Goal: Information Seeking & Learning: Learn about a topic

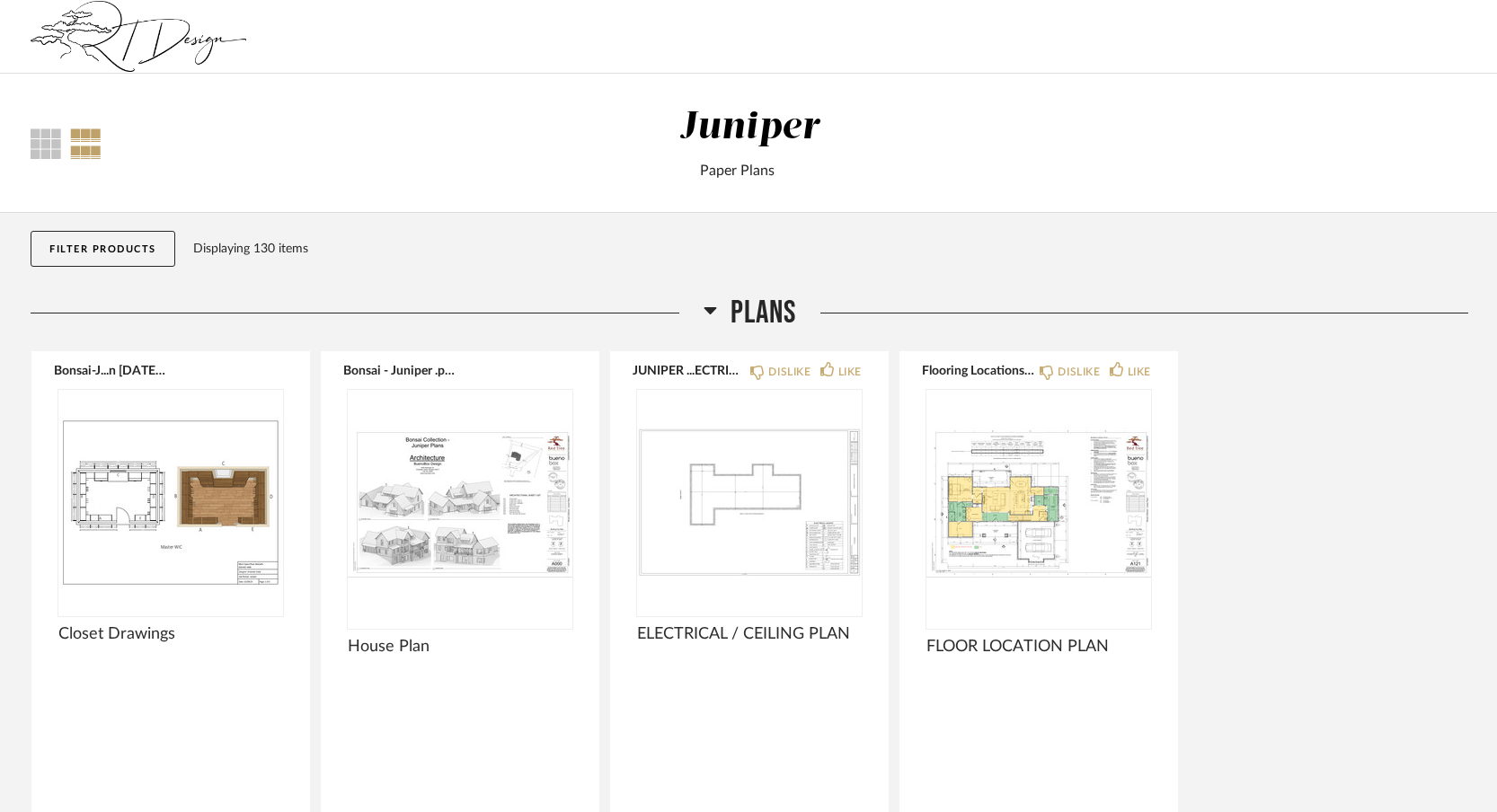
click at [78, 35] on img at bounding box center [139, 36] width 216 height 72
click at [764, 127] on div "Juniper" at bounding box center [749, 128] width 140 height 37
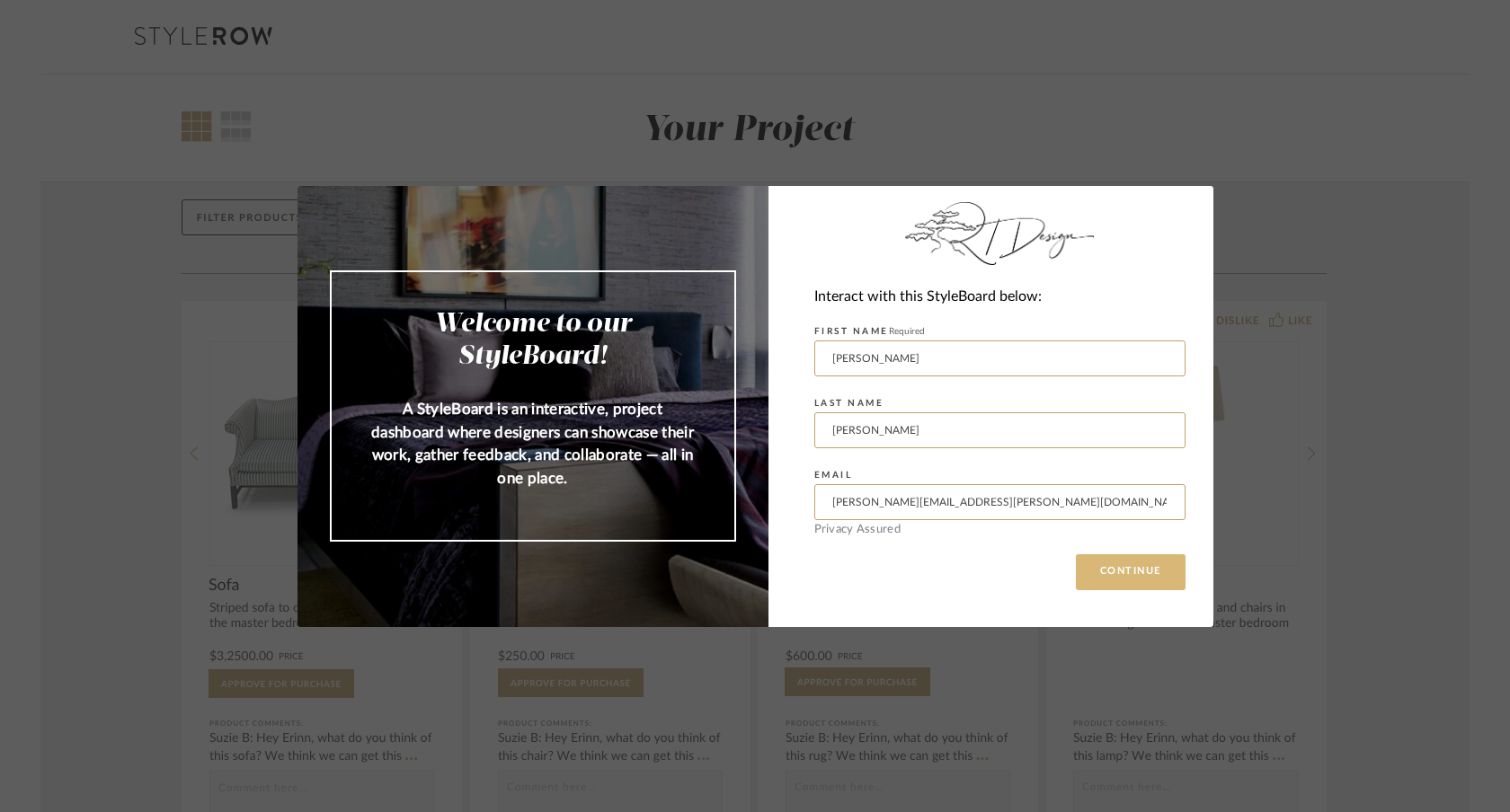
click at [1099, 571] on button "CONTINUE" at bounding box center [1131, 572] width 110 height 36
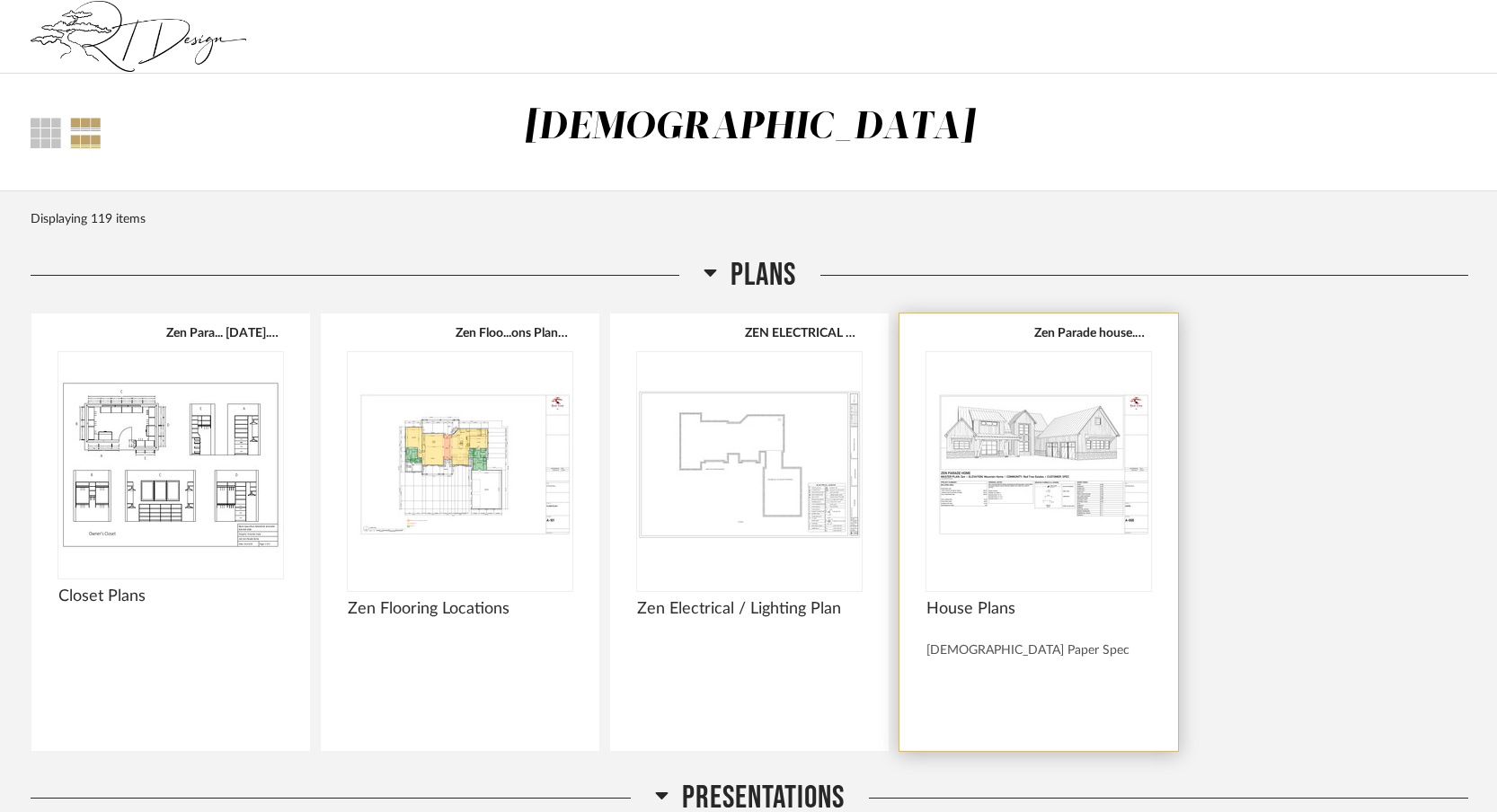
click at [1017, 512] on img "0" at bounding box center [1038, 464] width 225 height 225
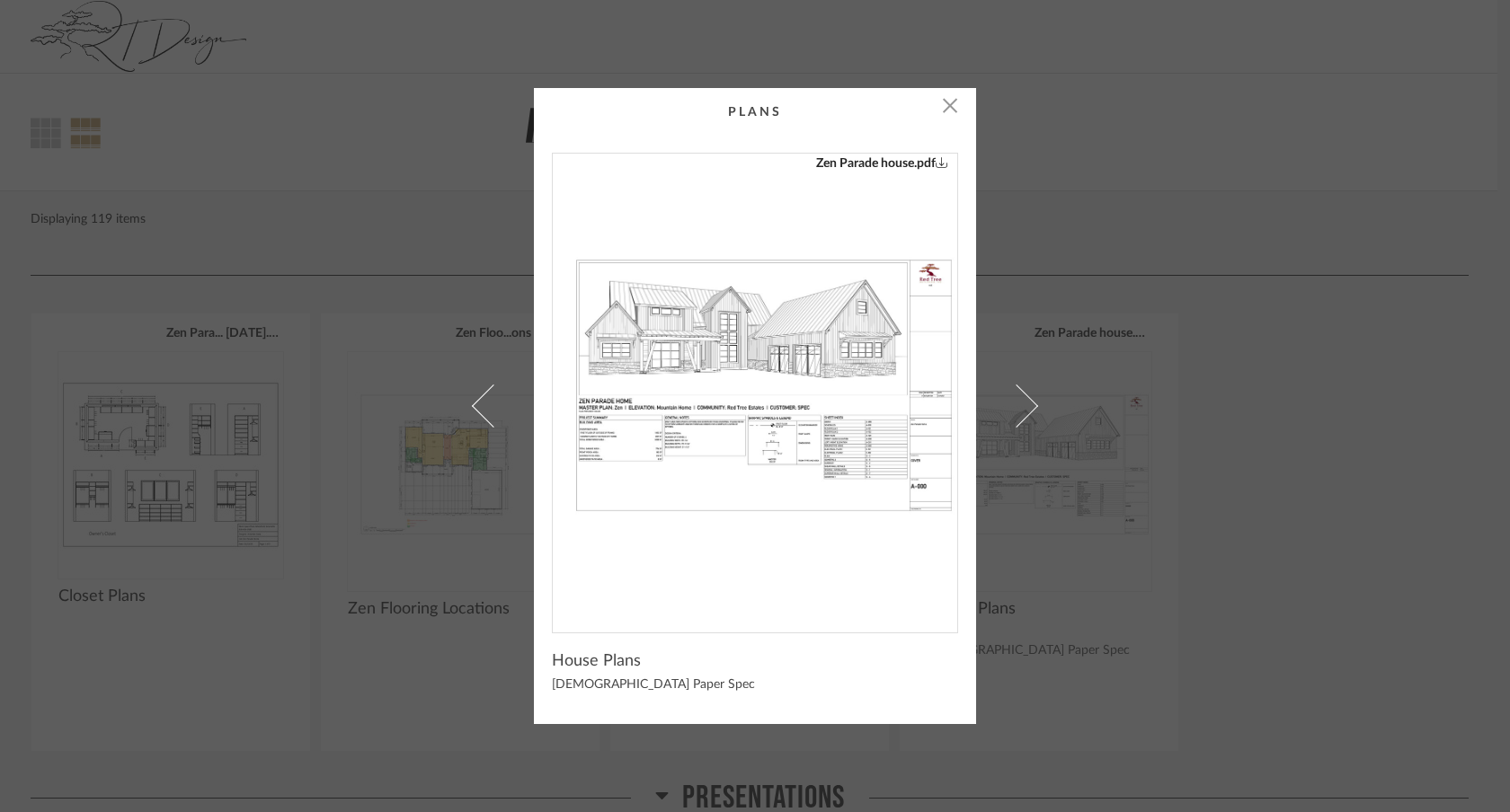
click at [857, 425] on img "0" at bounding box center [755, 385] width 405 height 464
click at [945, 107] on span "button" at bounding box center [950, 106] width 36 height 36
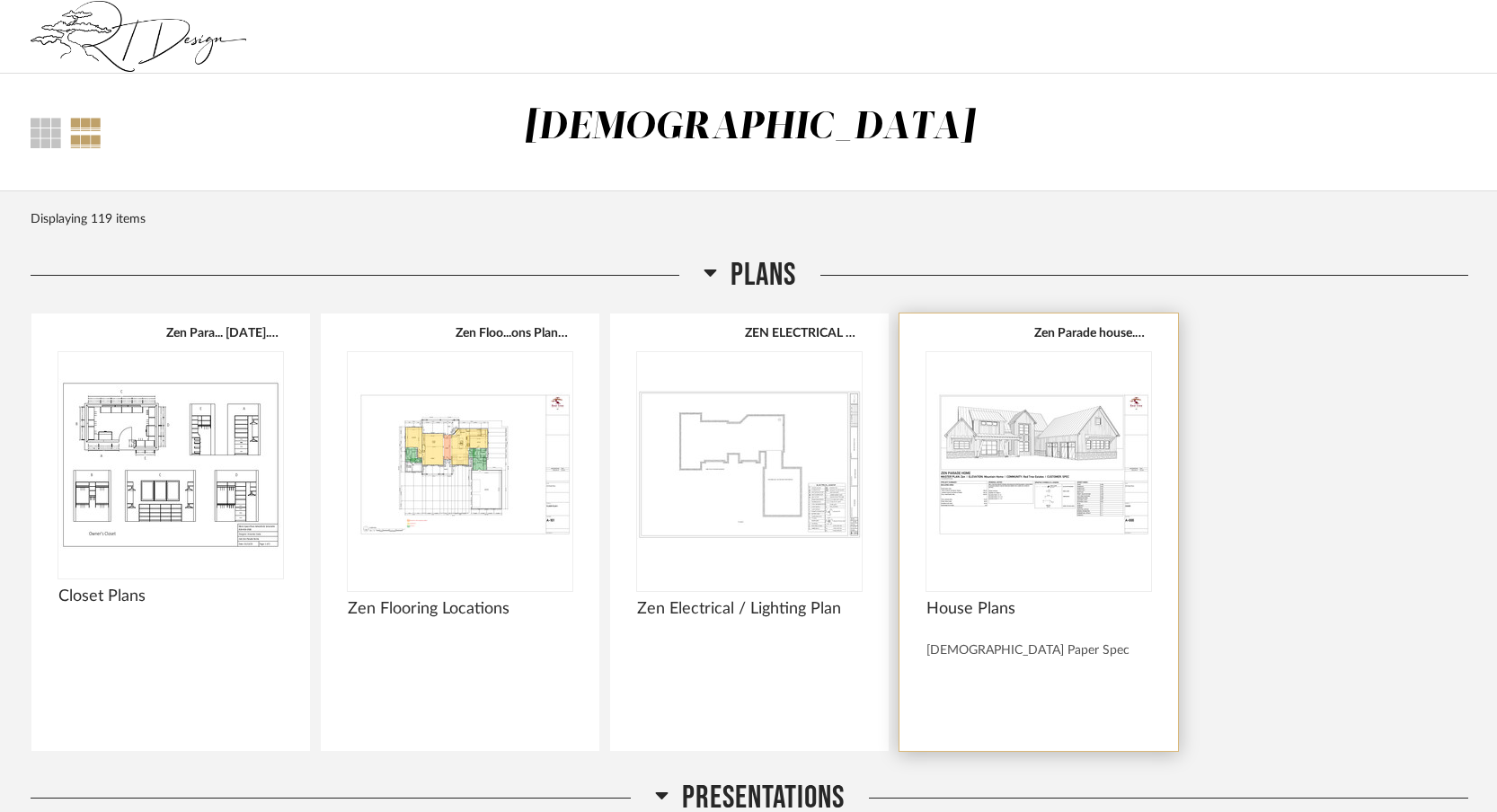
click at [1040, 470] on img "0" at bounding box center [1038, 464] width 225 height 225
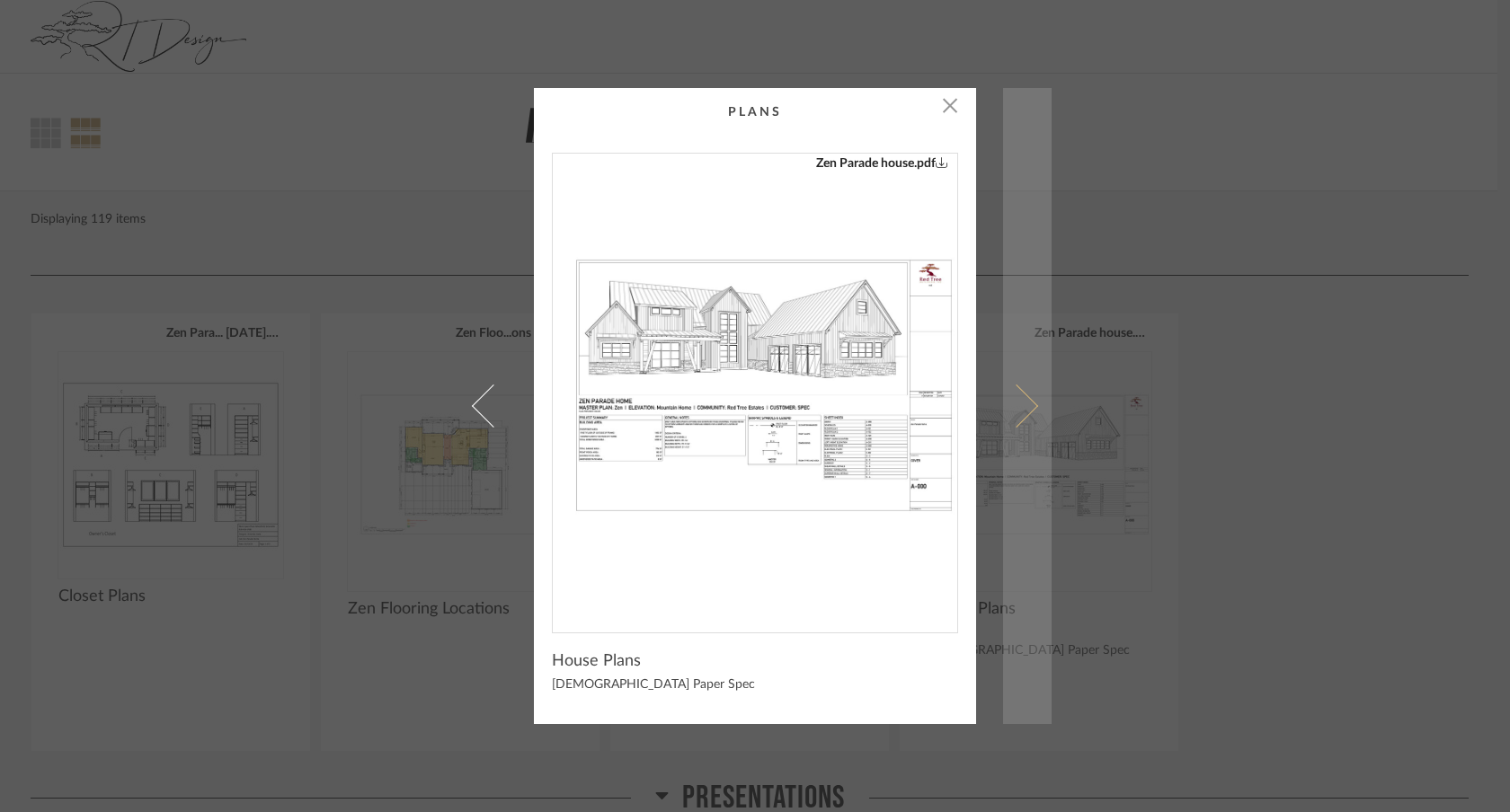
click at [1007, 387] on span at bounding box center [1017, 406] width 43 height 43
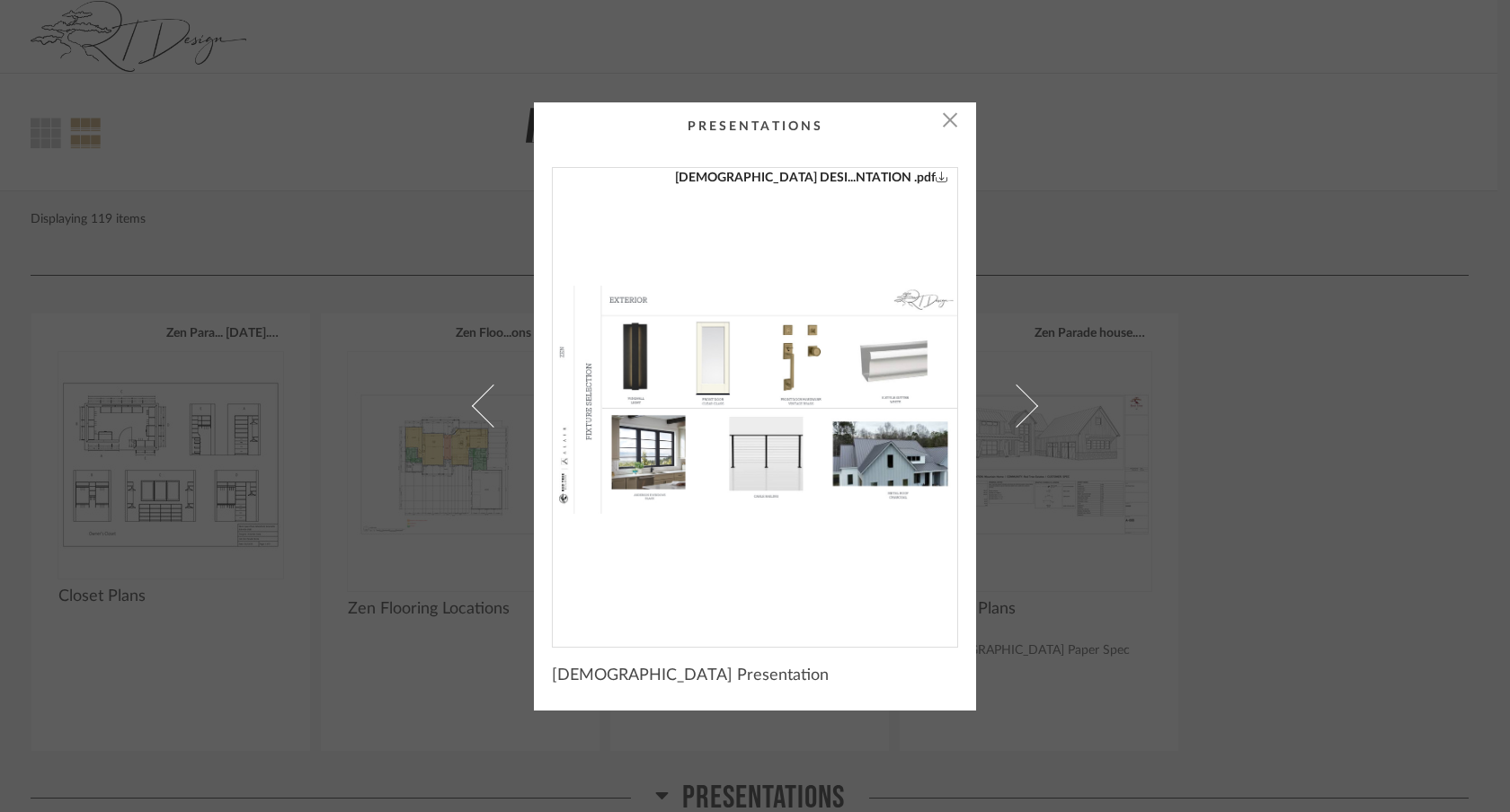
click at [1167, 358] on div "× Zen DESI...NTATION .pdf Zen Presentation" at bounding box center [755, 406] width 1510 height 812
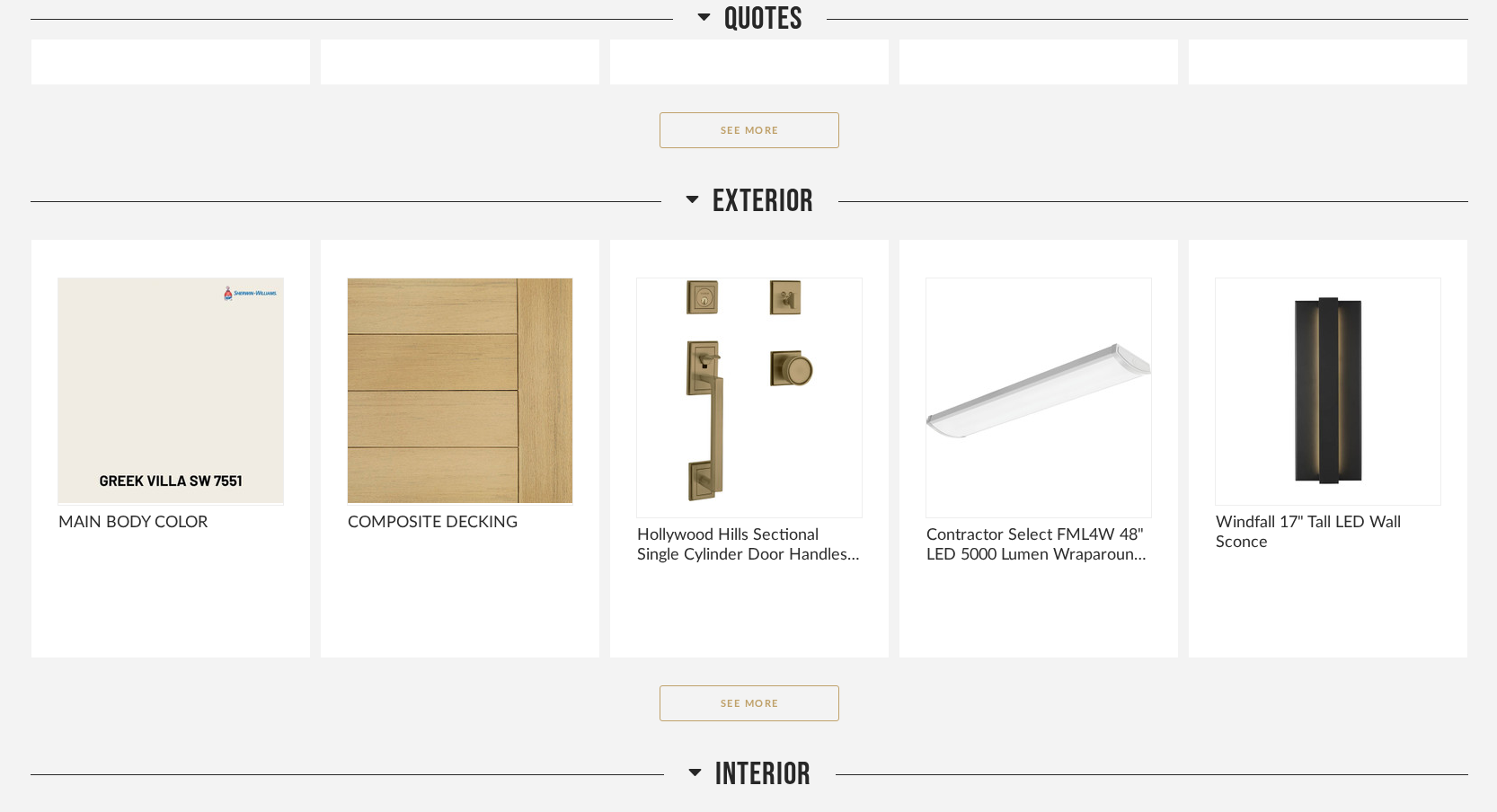
scroll to position [1667, 0]
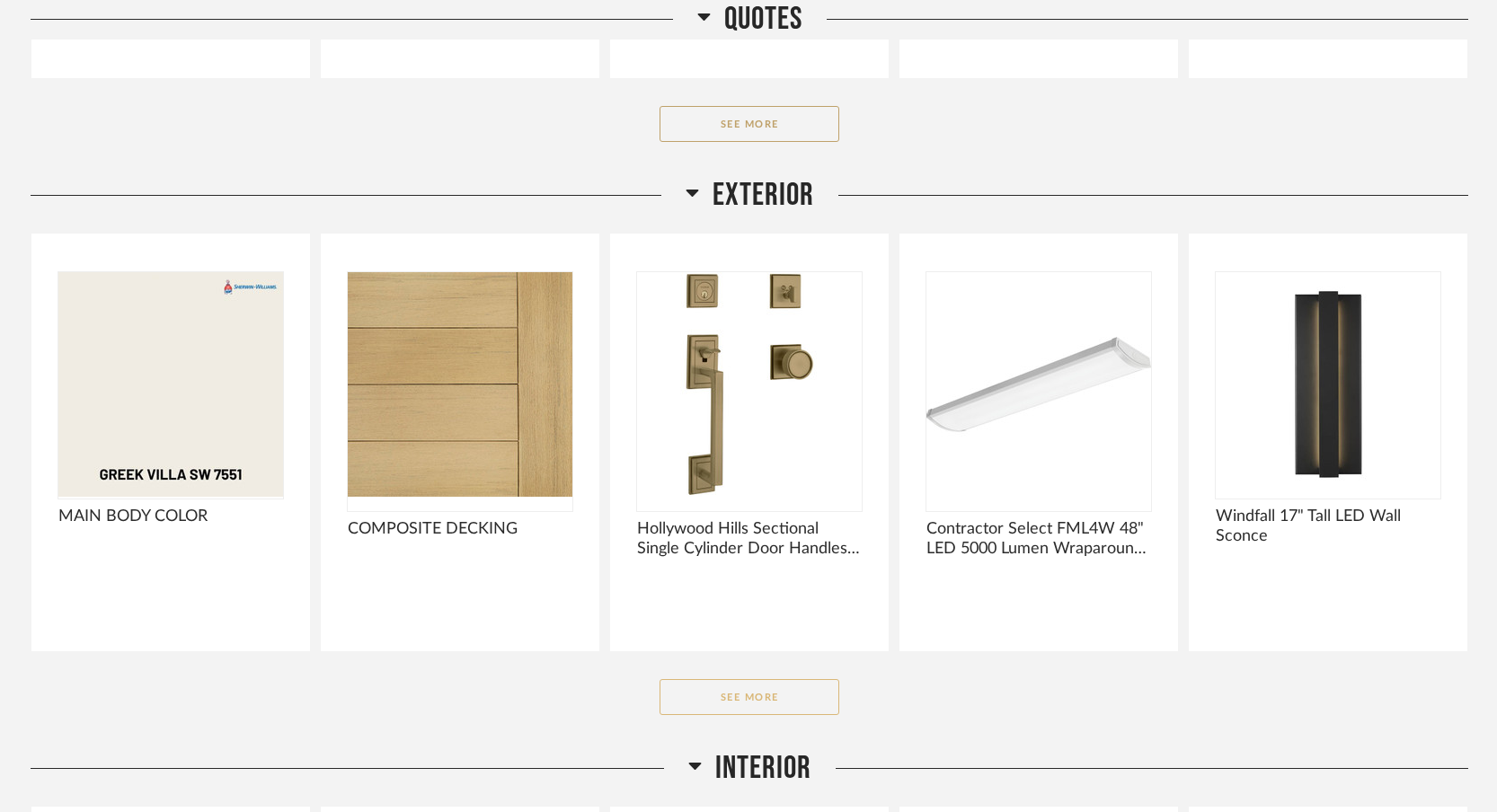
click at [702, 702] on button "See More" at bounding box center [749, 697] width 180 height 36
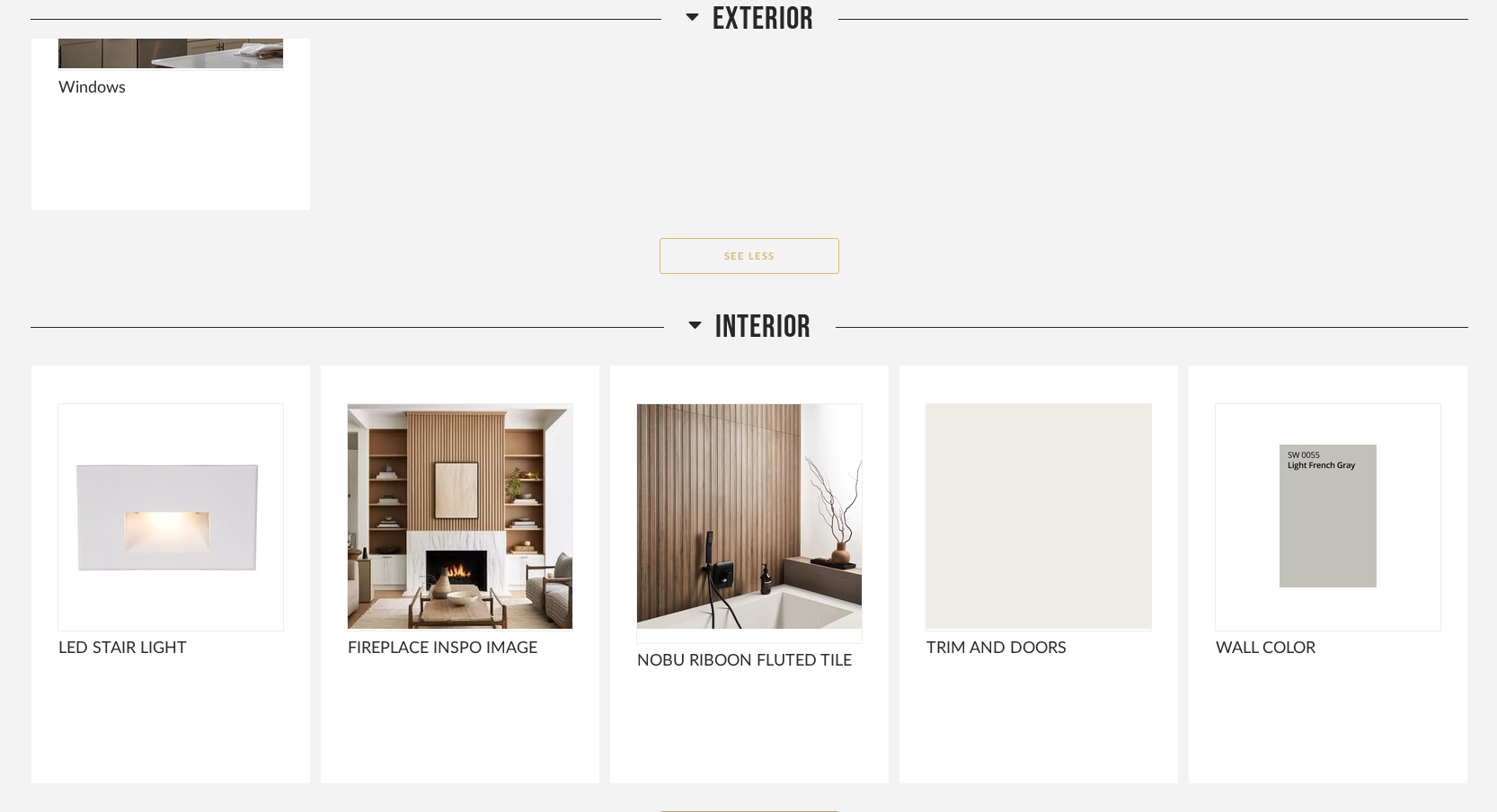
scroll to position [3384, 0]
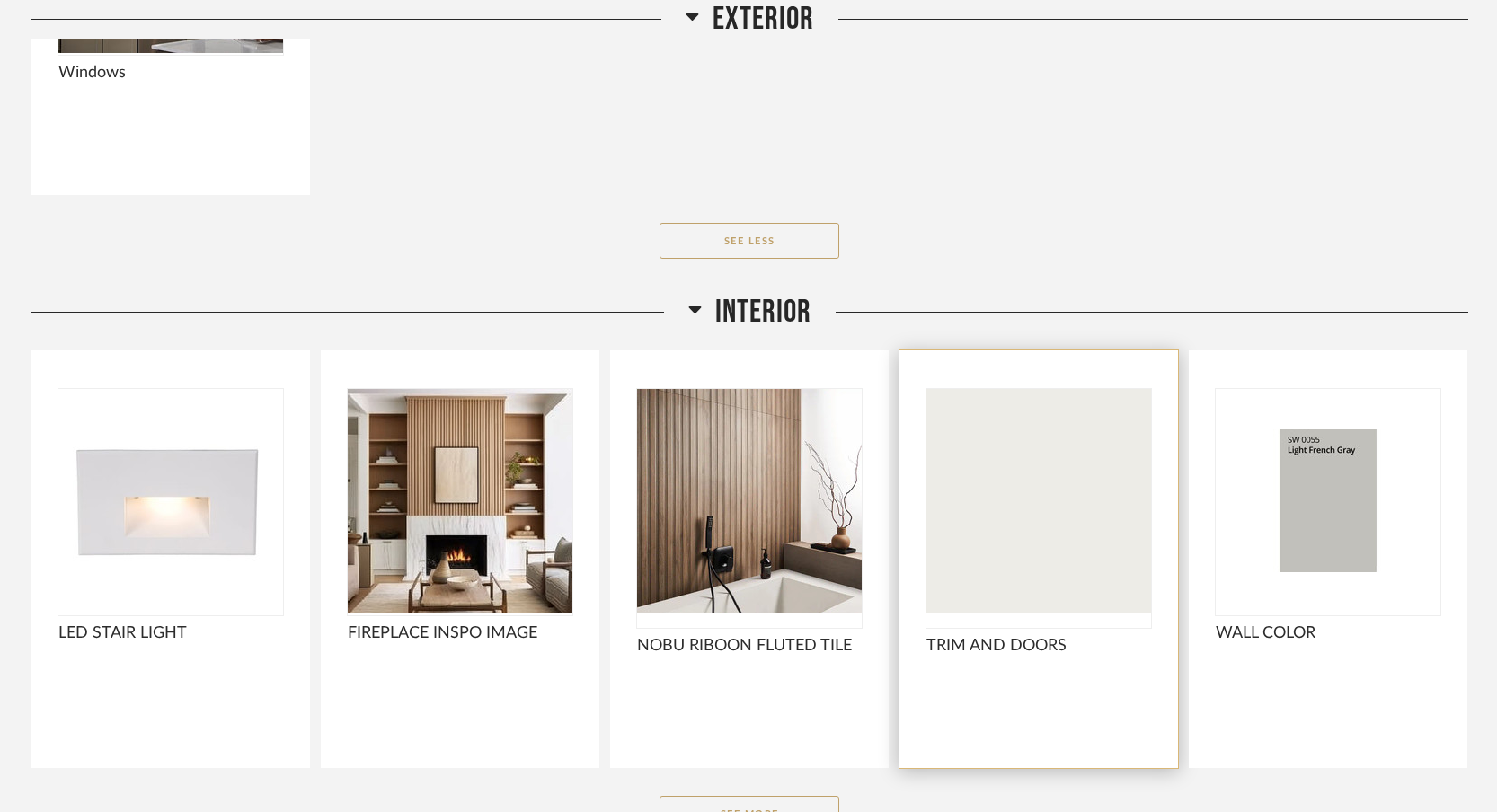
click at [1001, 563] on img "0" at bounding box center [1038, 501] width 225 height 225
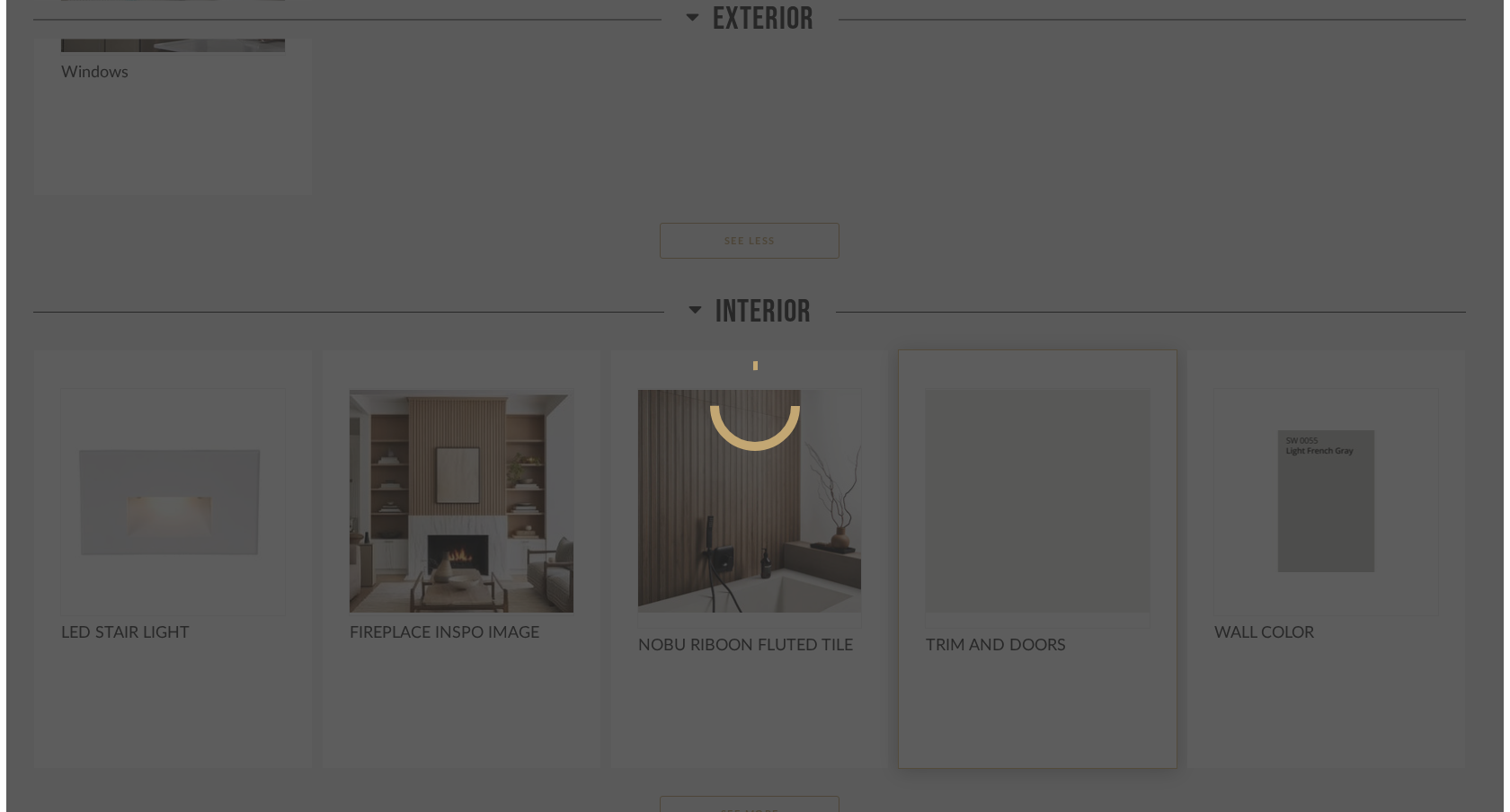
scroll to position [0, 0]
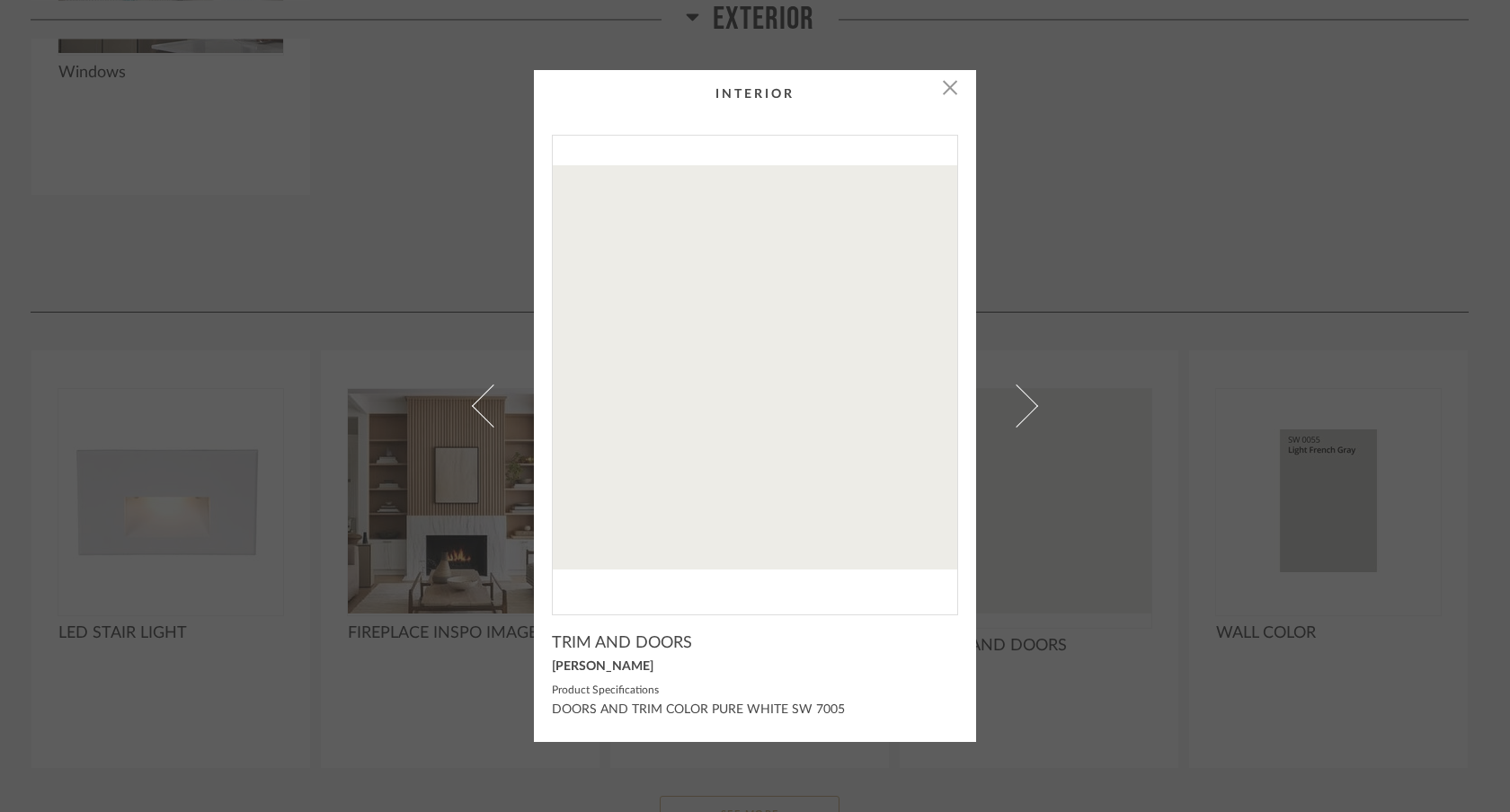
click at [1140, 406] on div "× TRIM AND DOORS [PERSON_NAME] Product Specifications DOORS AND TRIM COLOR PURE…" at bounding box center [755, 406] width 1510 height 812
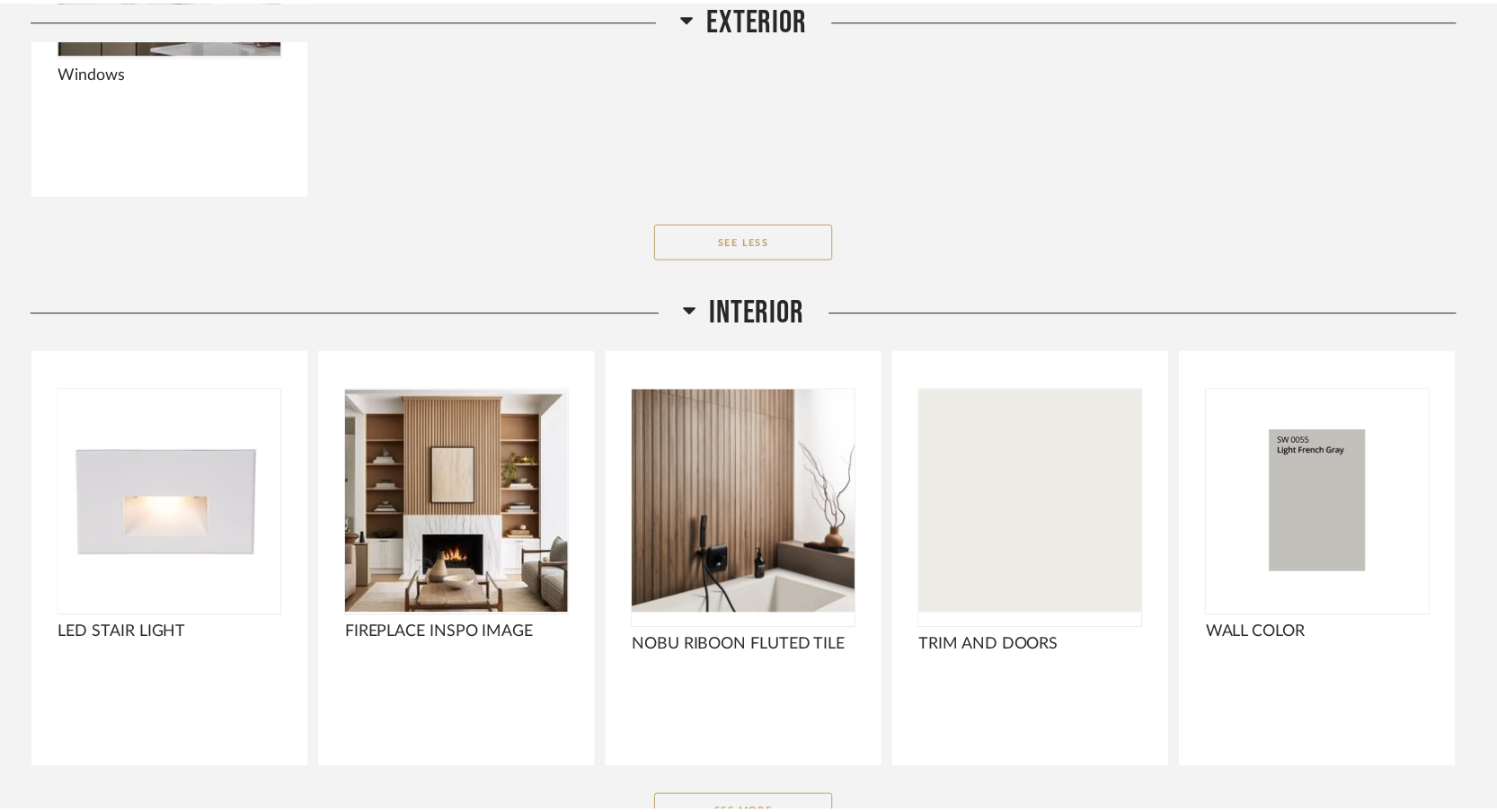
scroll to position [3384, 0]
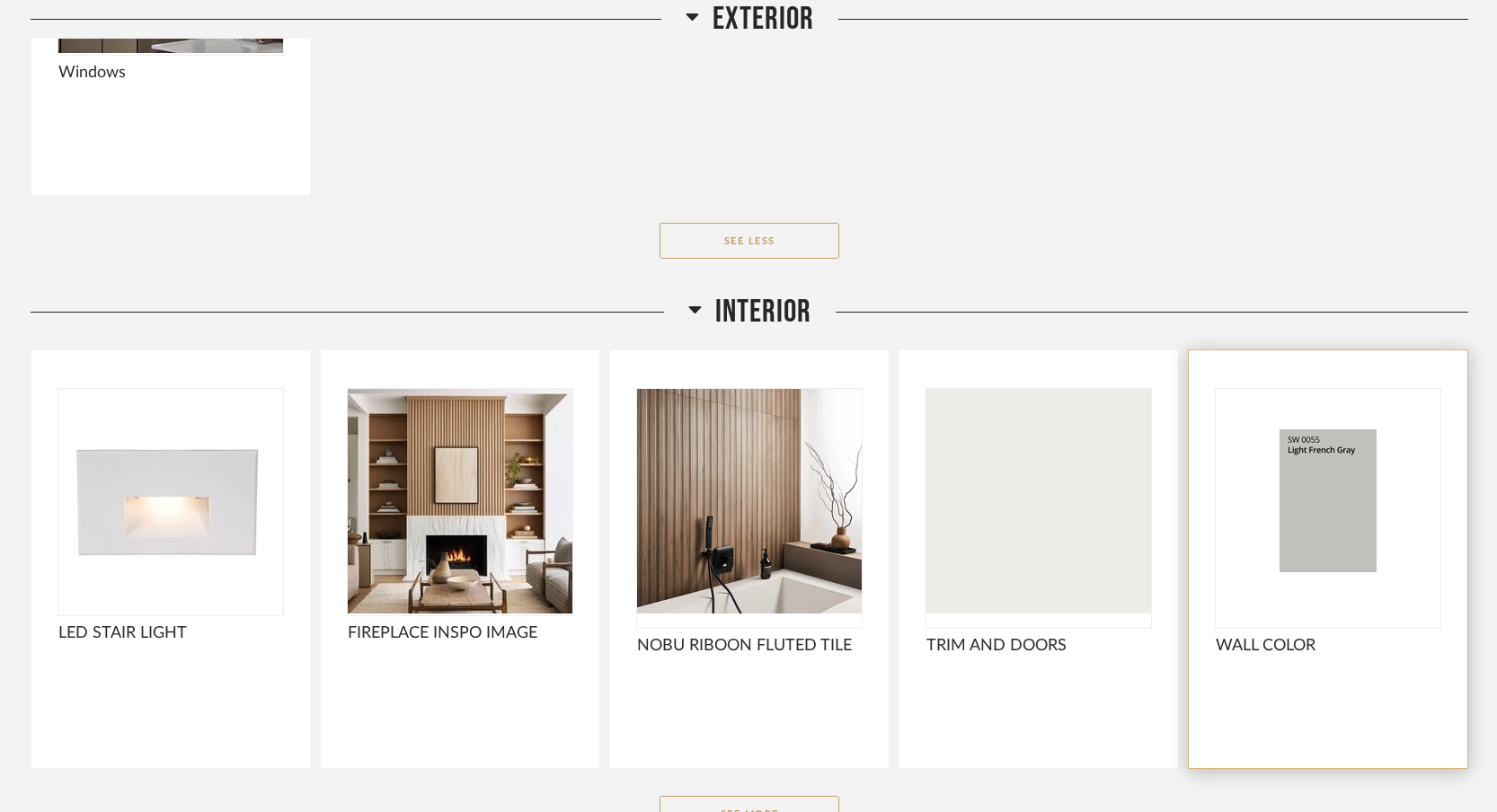
click at [0, 0] on img at bounding box center [0, 0] width 0 height 0
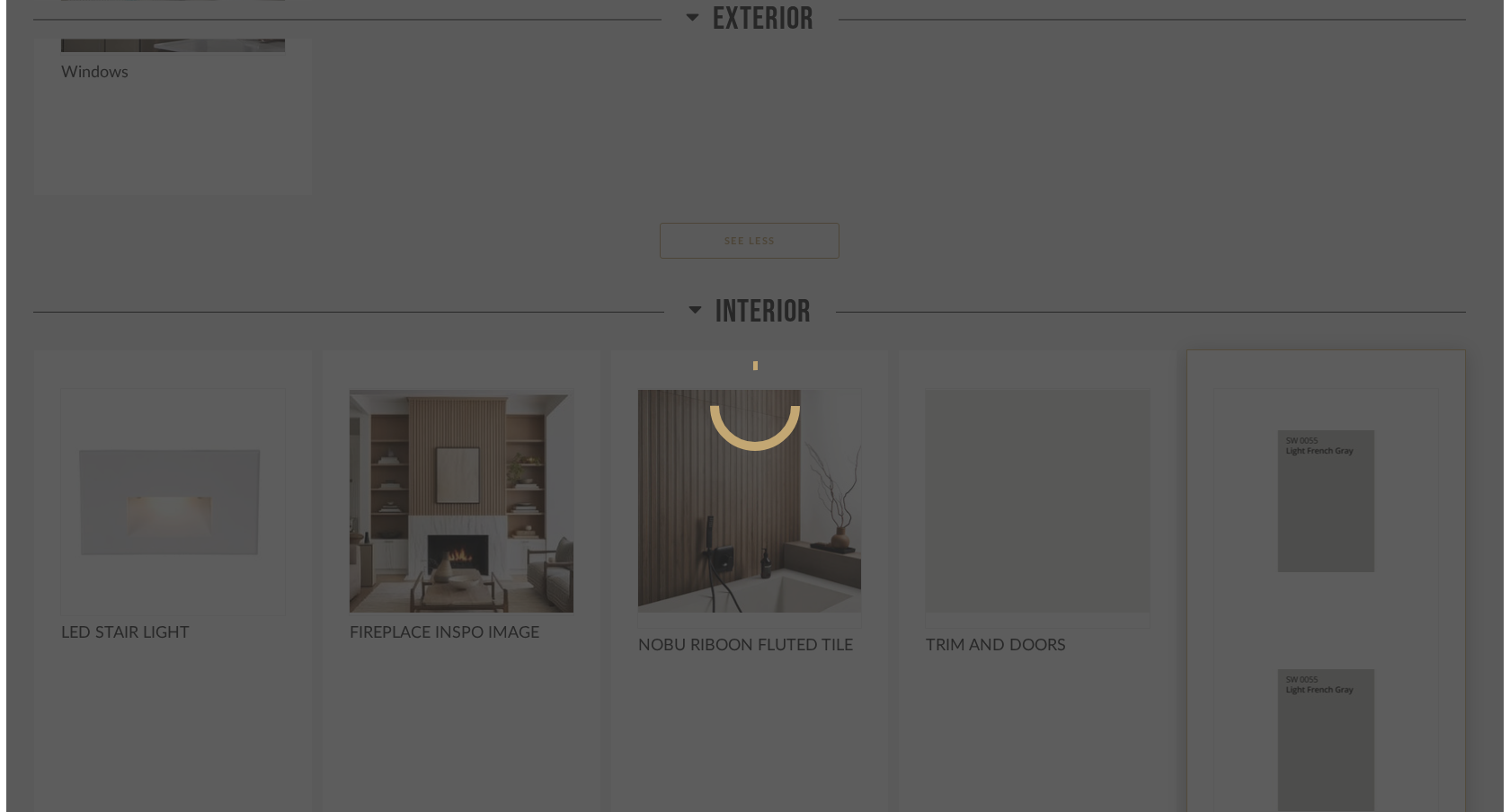
scroll to position [0, 0]
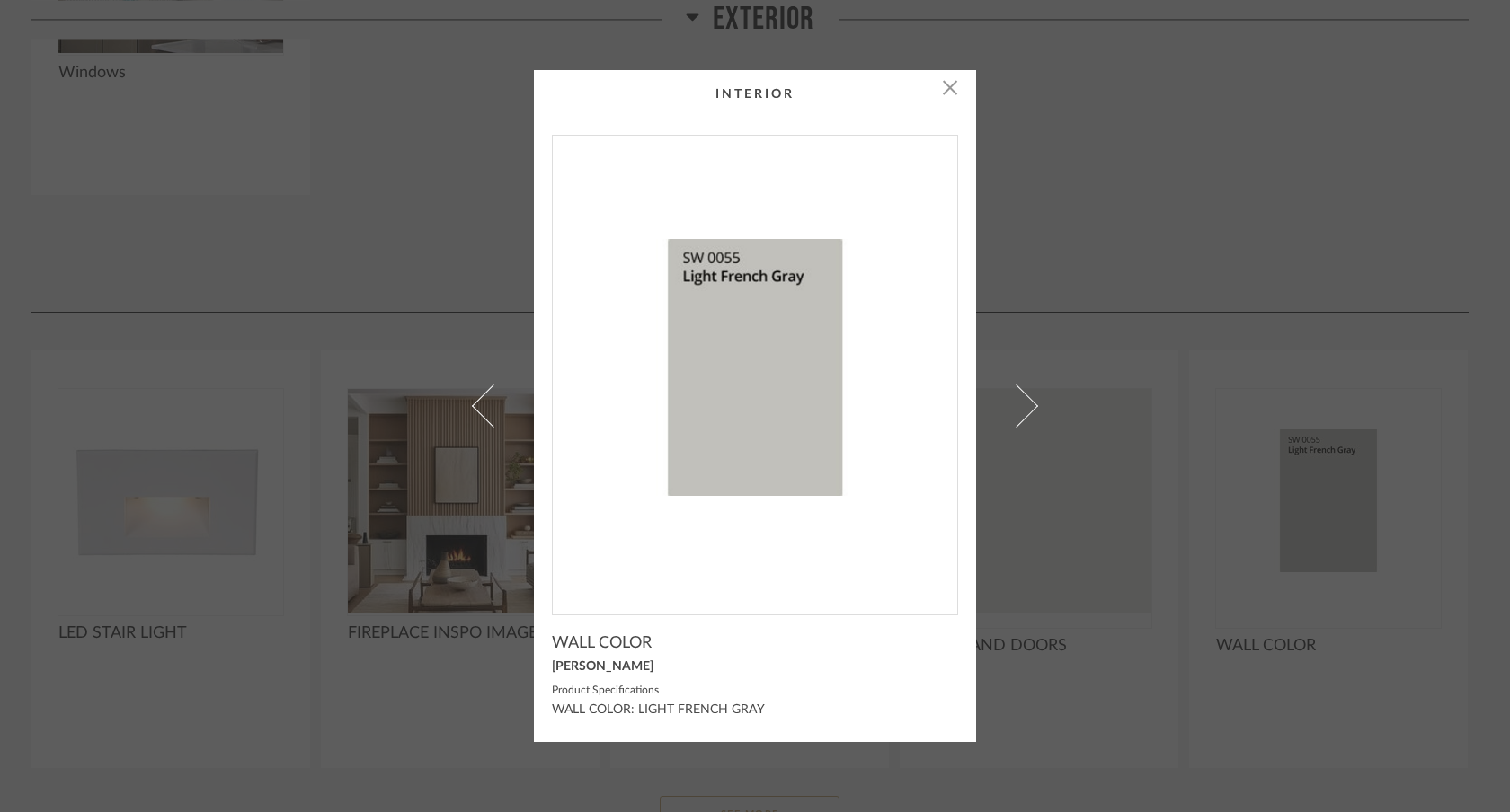
click at [1245, 447] on div "× WALL COLOR [PERSON_NAME] Product Specifications WALL COLOR: LIGHT FRENCH GRAY" at bounding box center [755, 406] width 1510 height 812
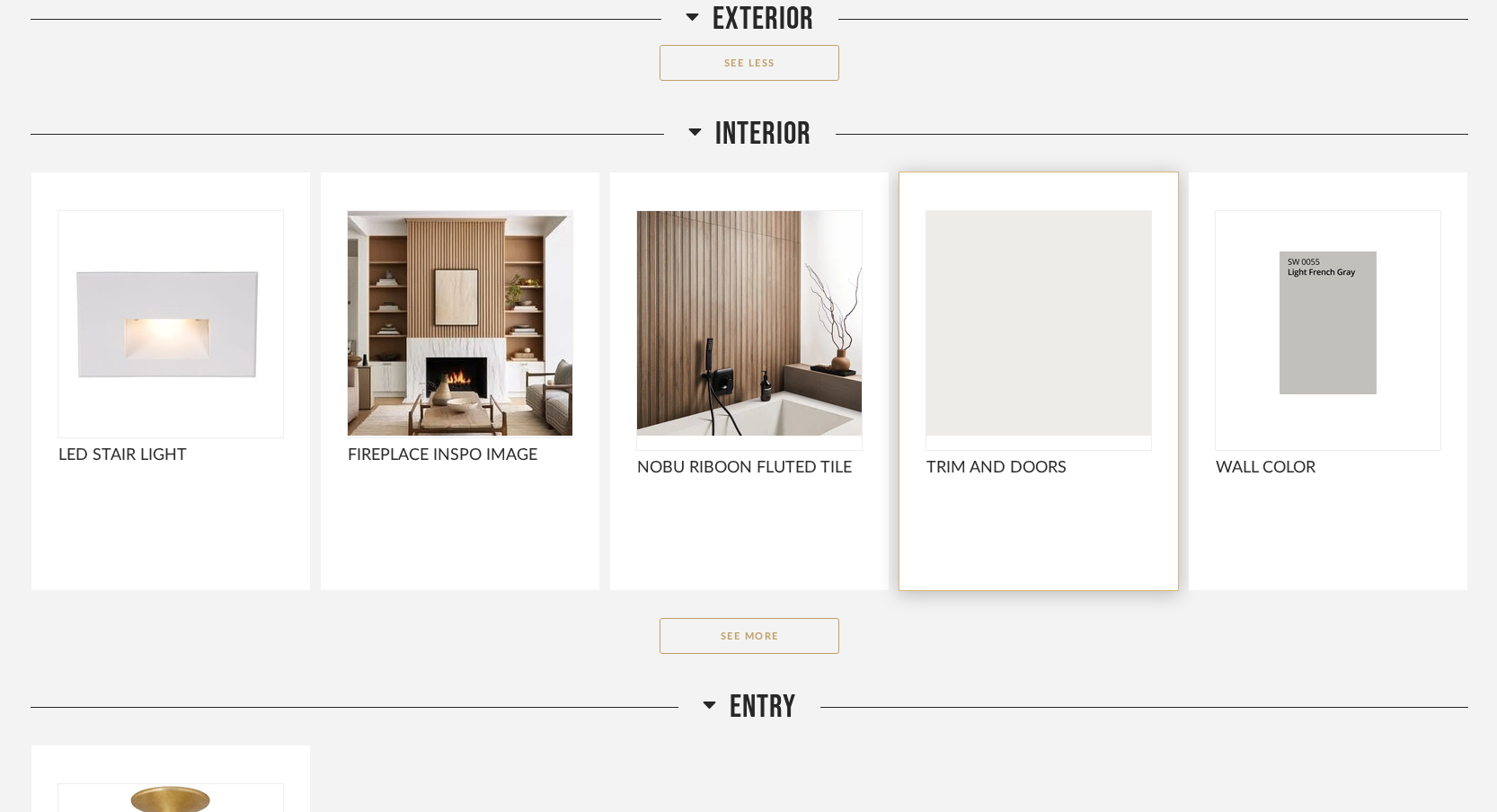
scroll to position [3567, 0]
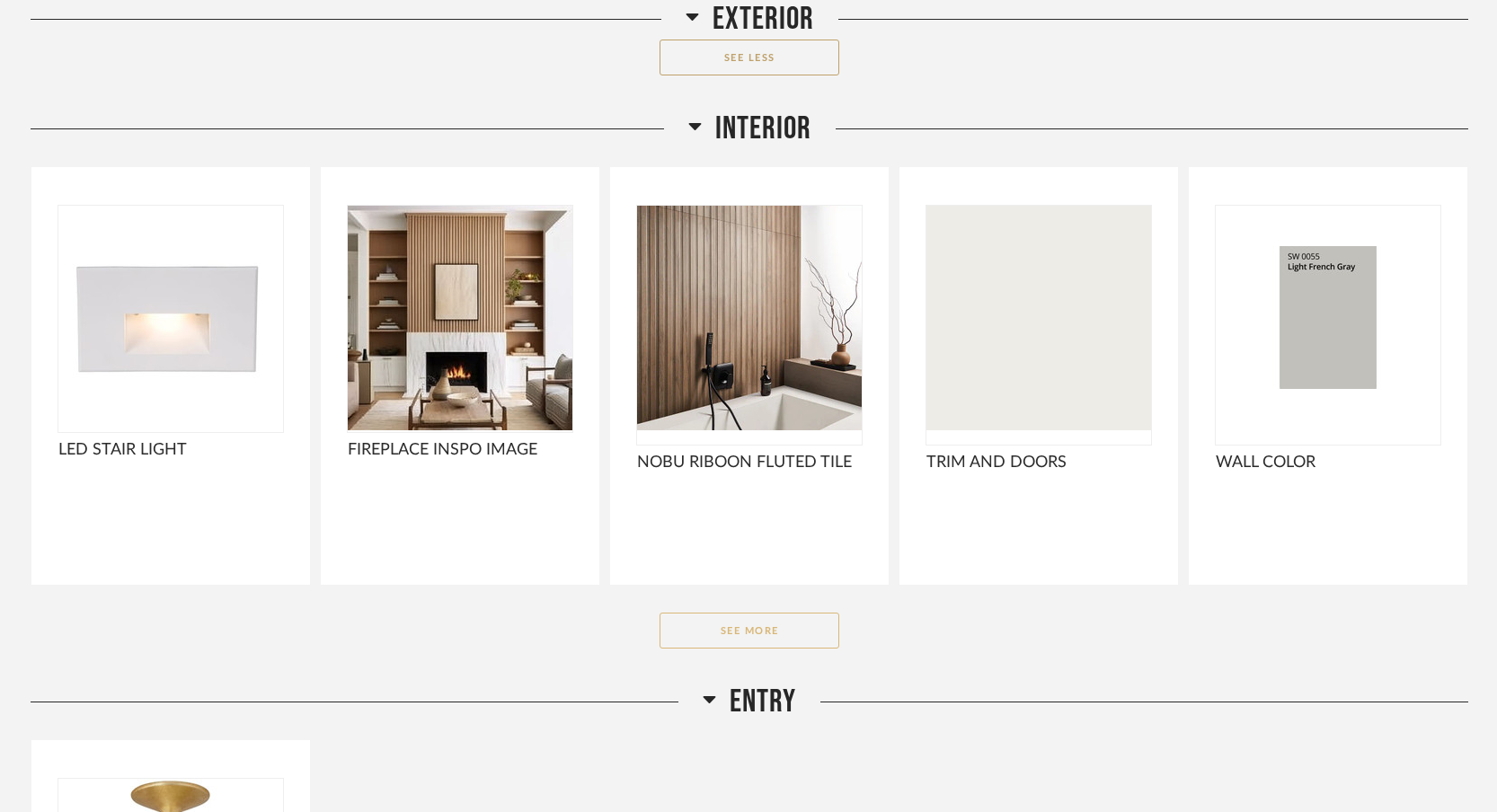
click at [789, 639] on button "See More" at bounding box center [749, 630] width 180 height 36
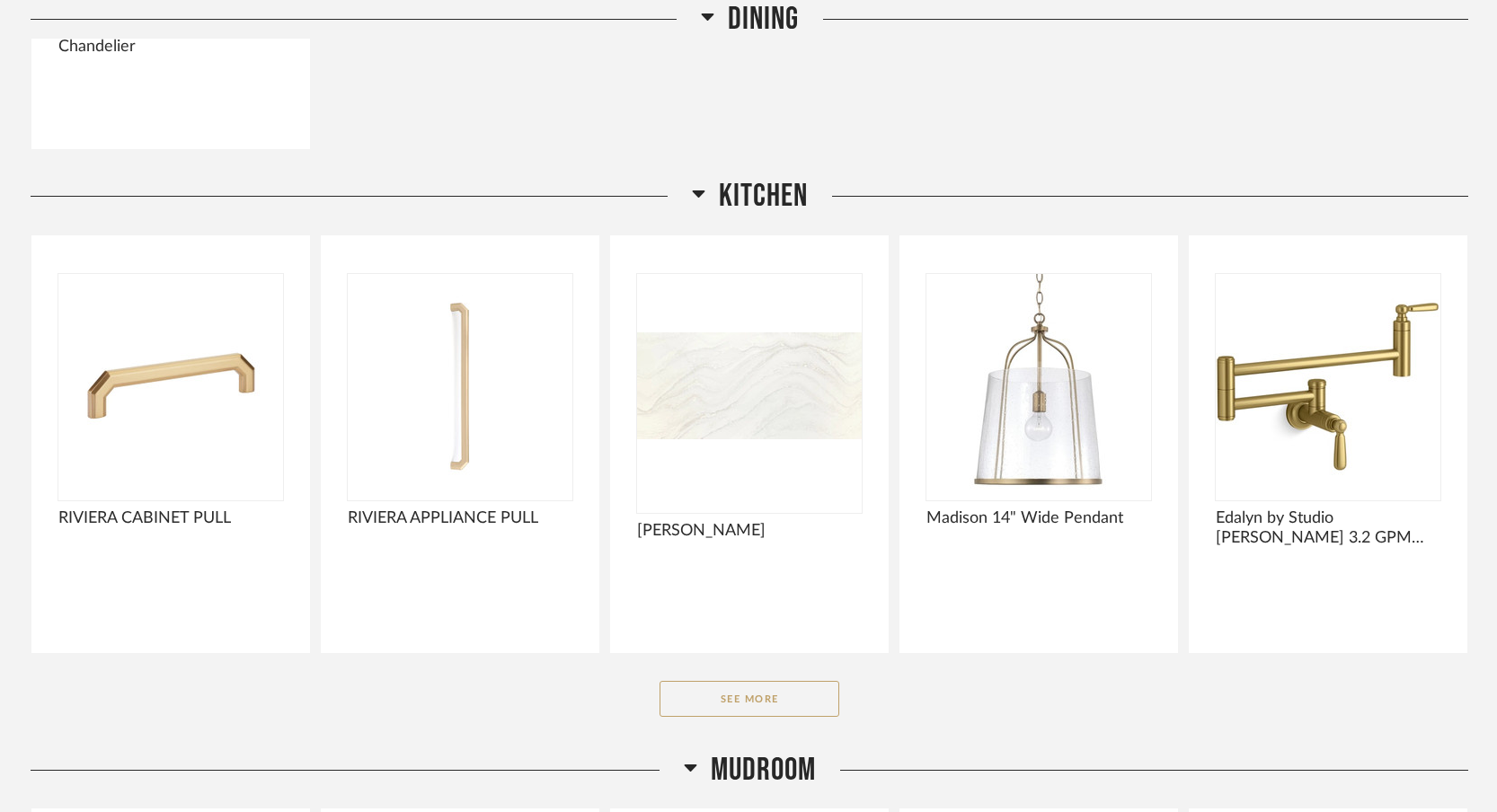
scroll to position [6380, 0]
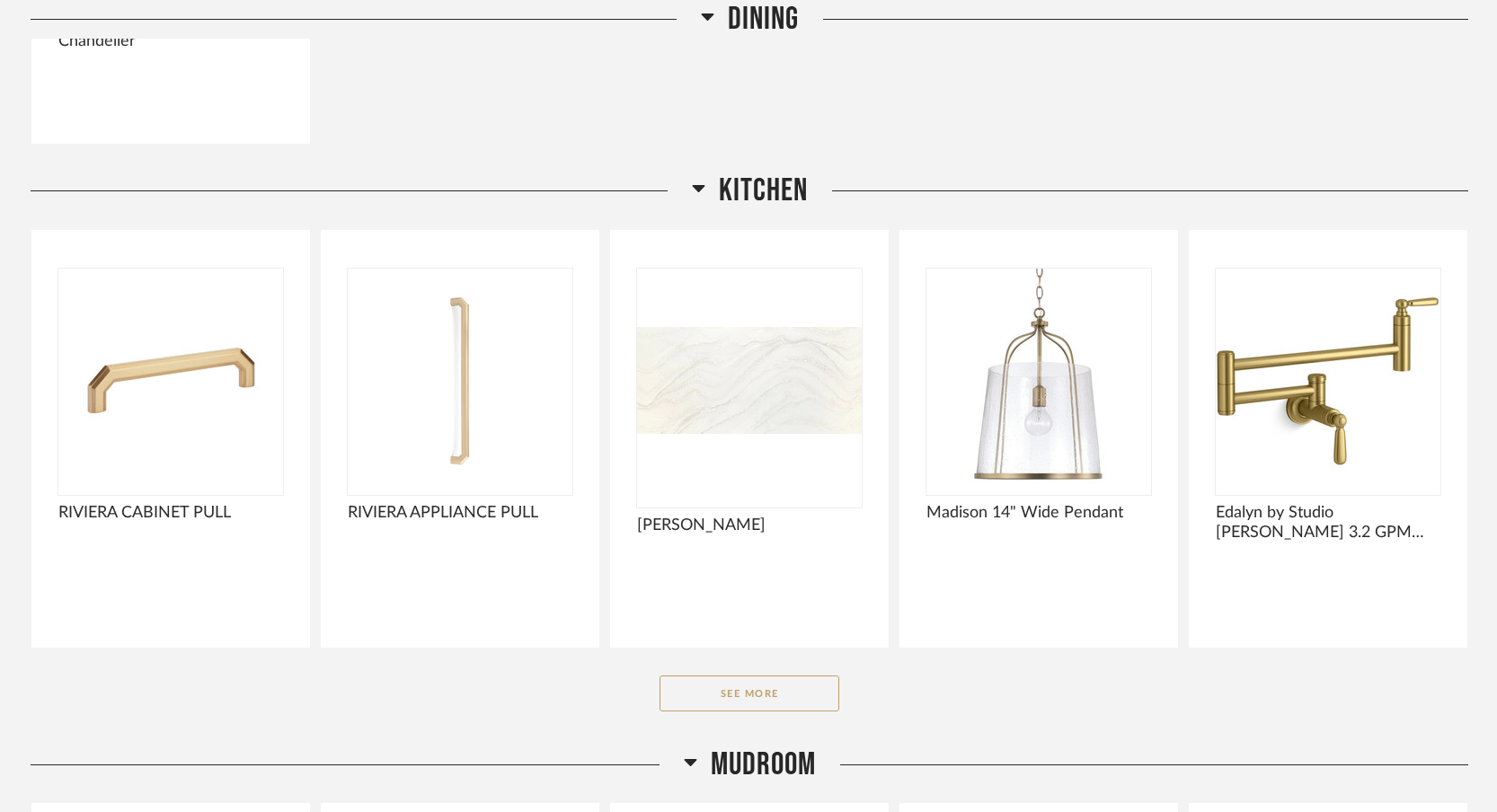
click at [780, 712] on div "Kitchen RIVIERA CABINET PULL RIVIERA APPLIANCE PULL [PERSON_NAME] Madison 14" W…" at bounding box center [749, 459] width 1438 height 573
click at [779, 701] on button "See More" at bounding box center [749, 693] width 180 height 36
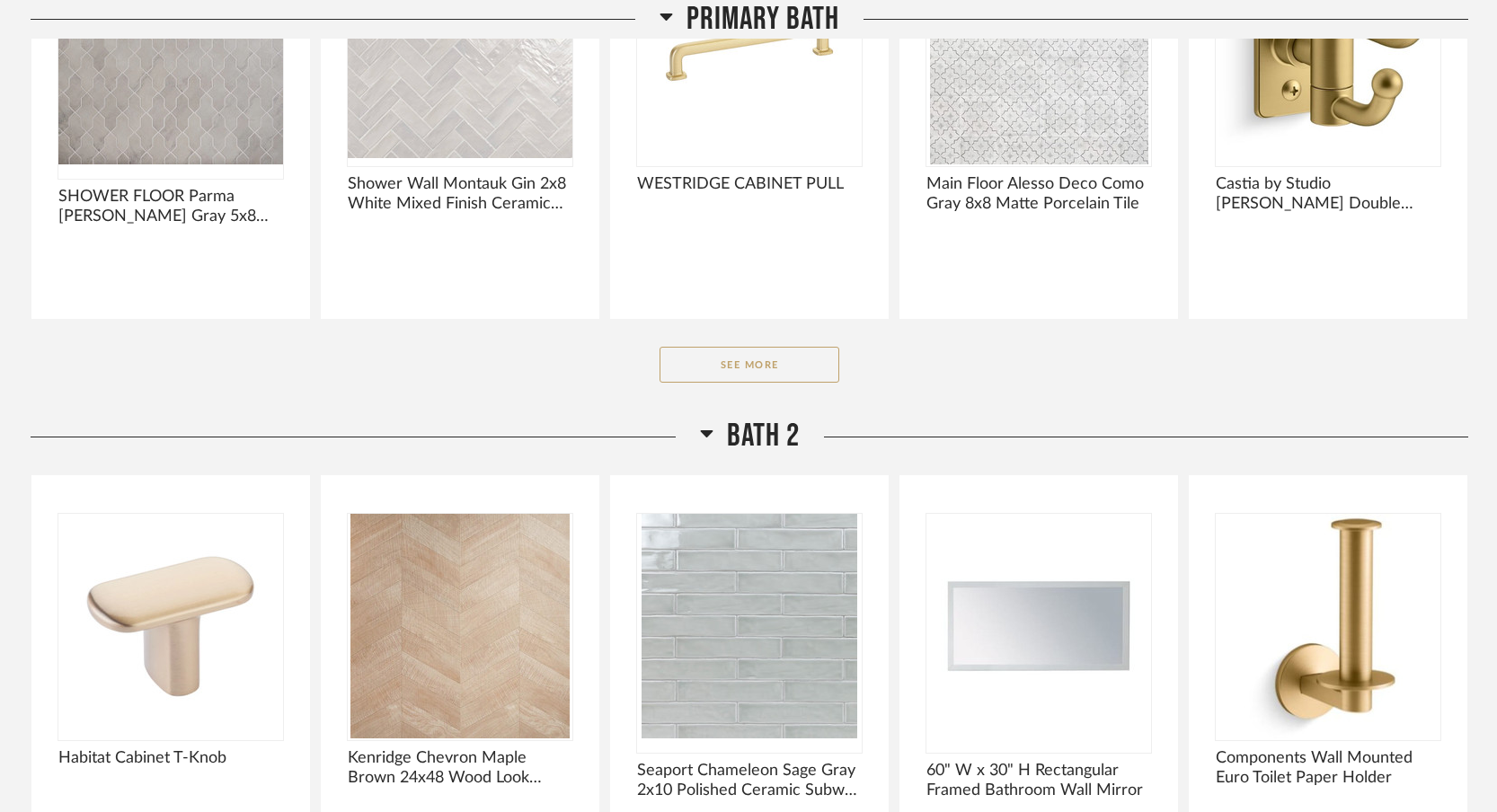
scroll to position [10275, 0]
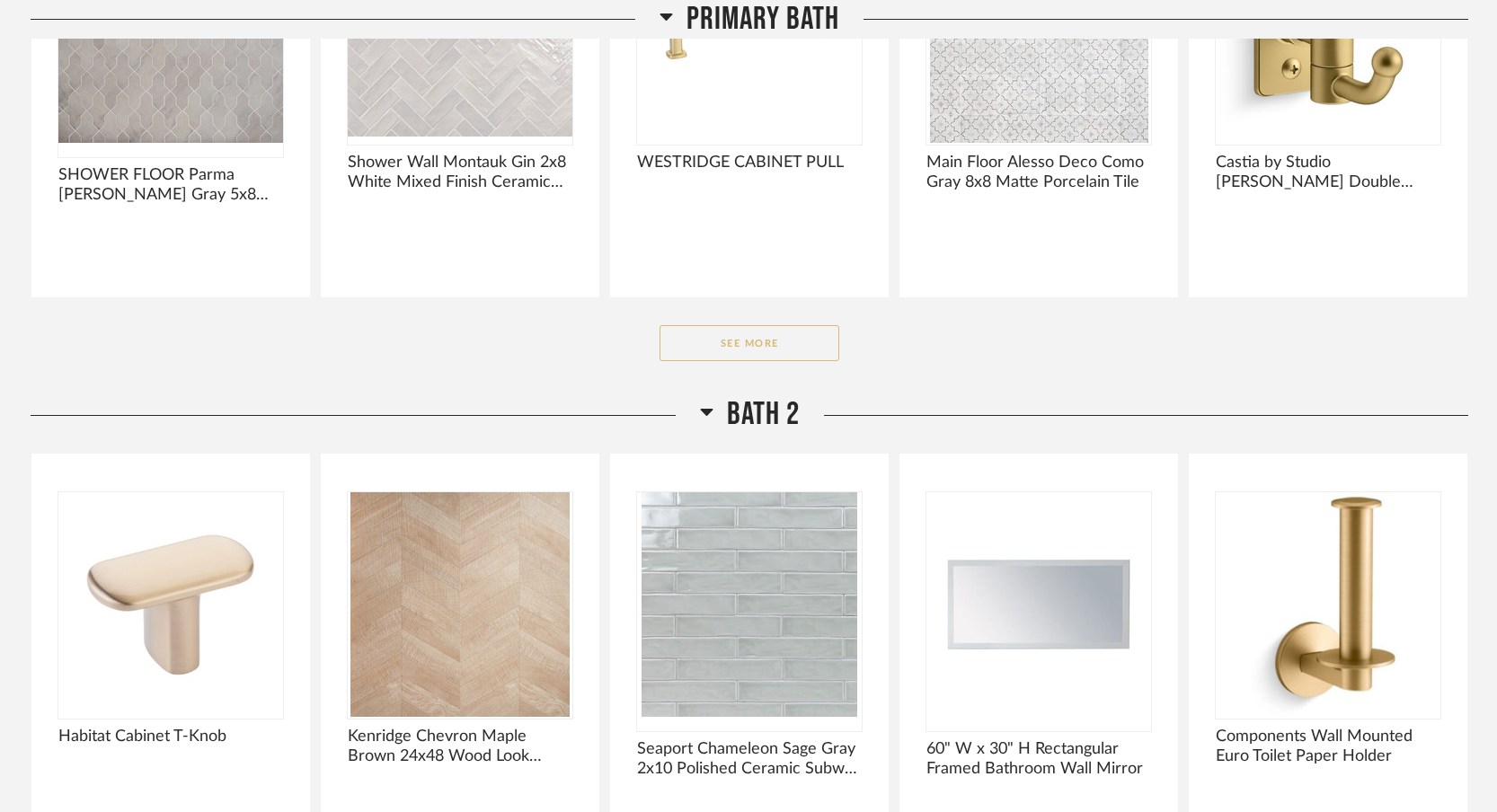
click at [764, 340] on button "See More" at bounding box center [749, 343] width 180 height 36
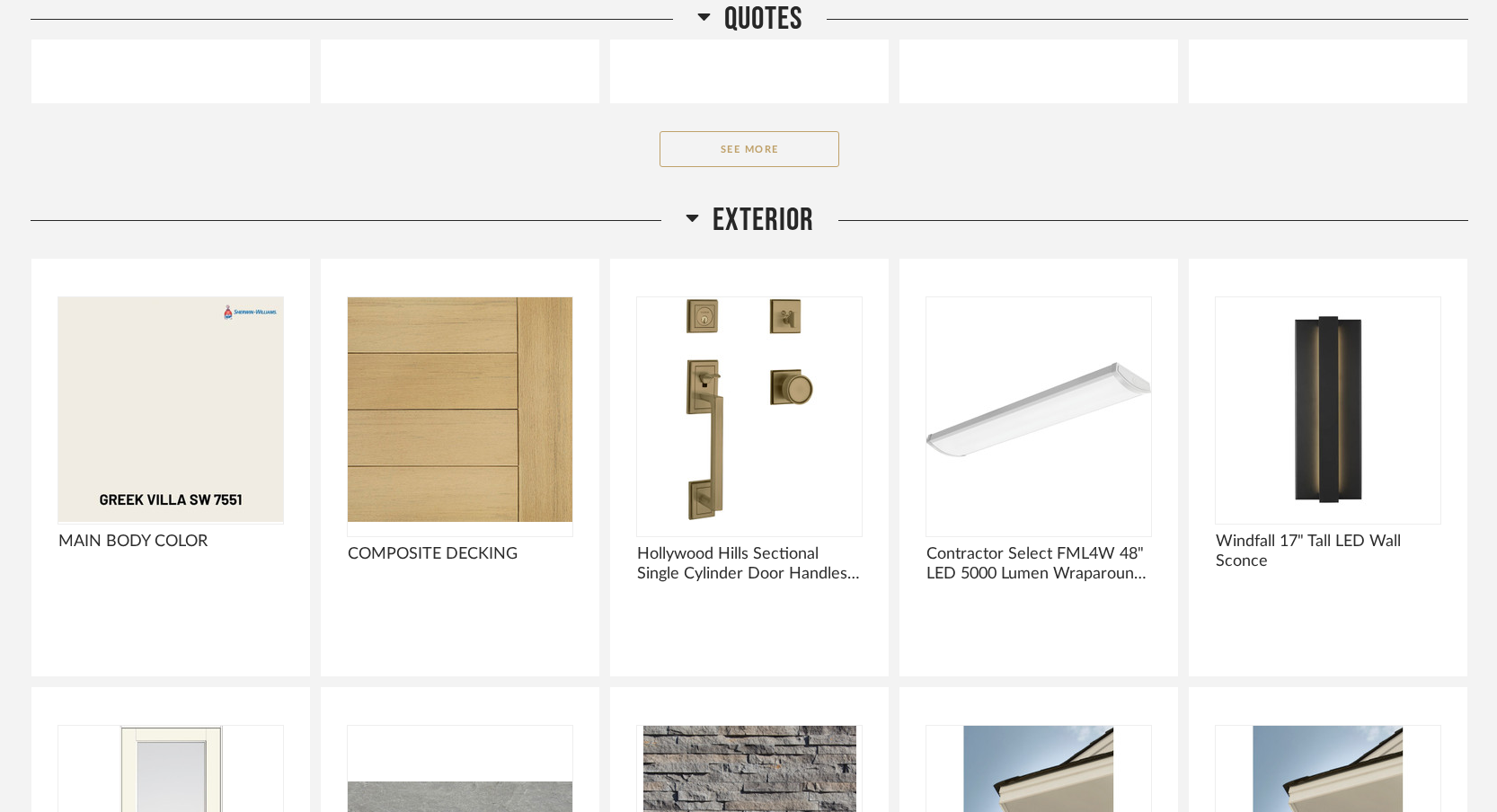
scroll to position [1634, 0]
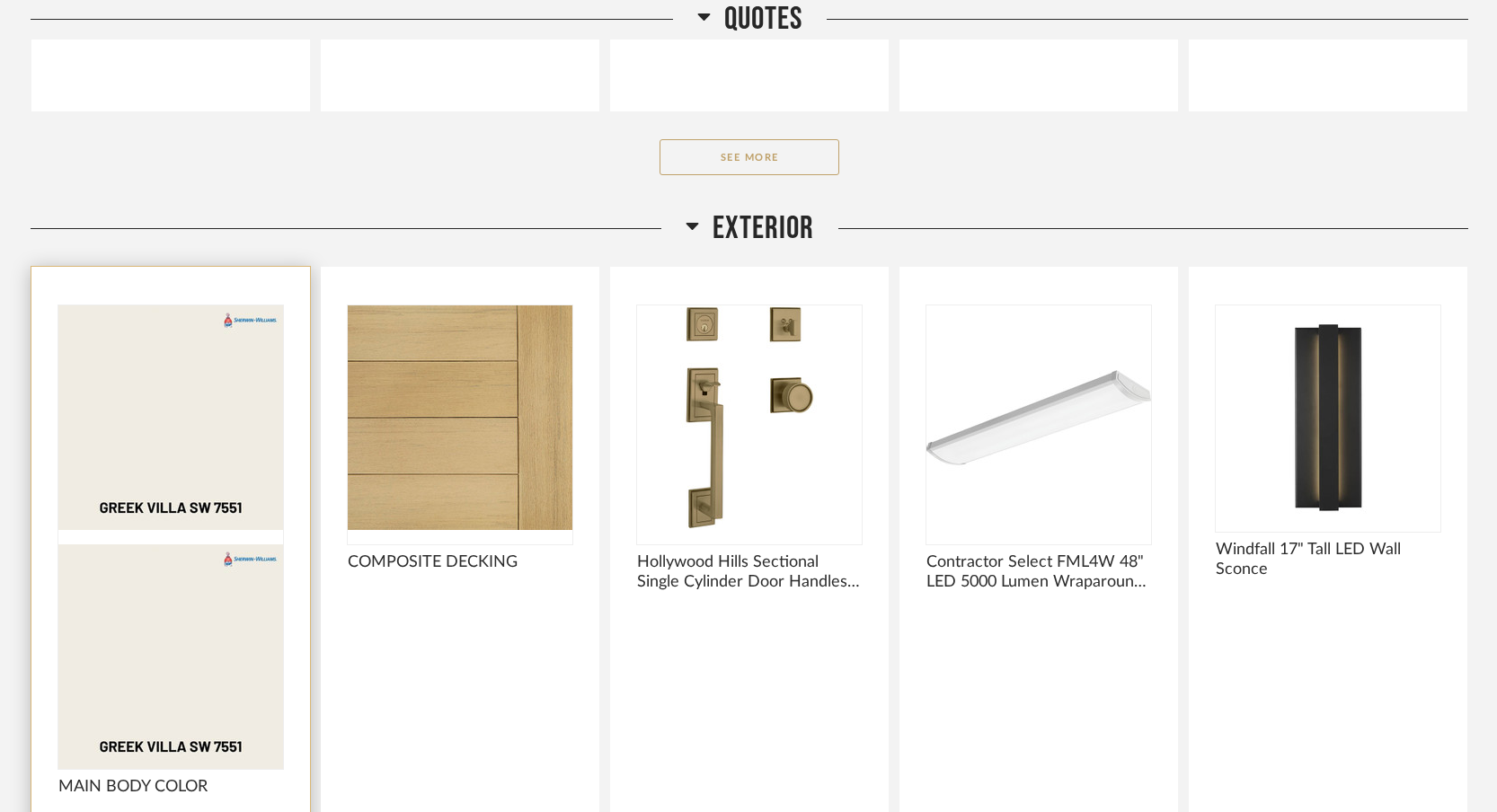
click at [147, 353] on div at bounding box center [170, 537] width 225 height 463
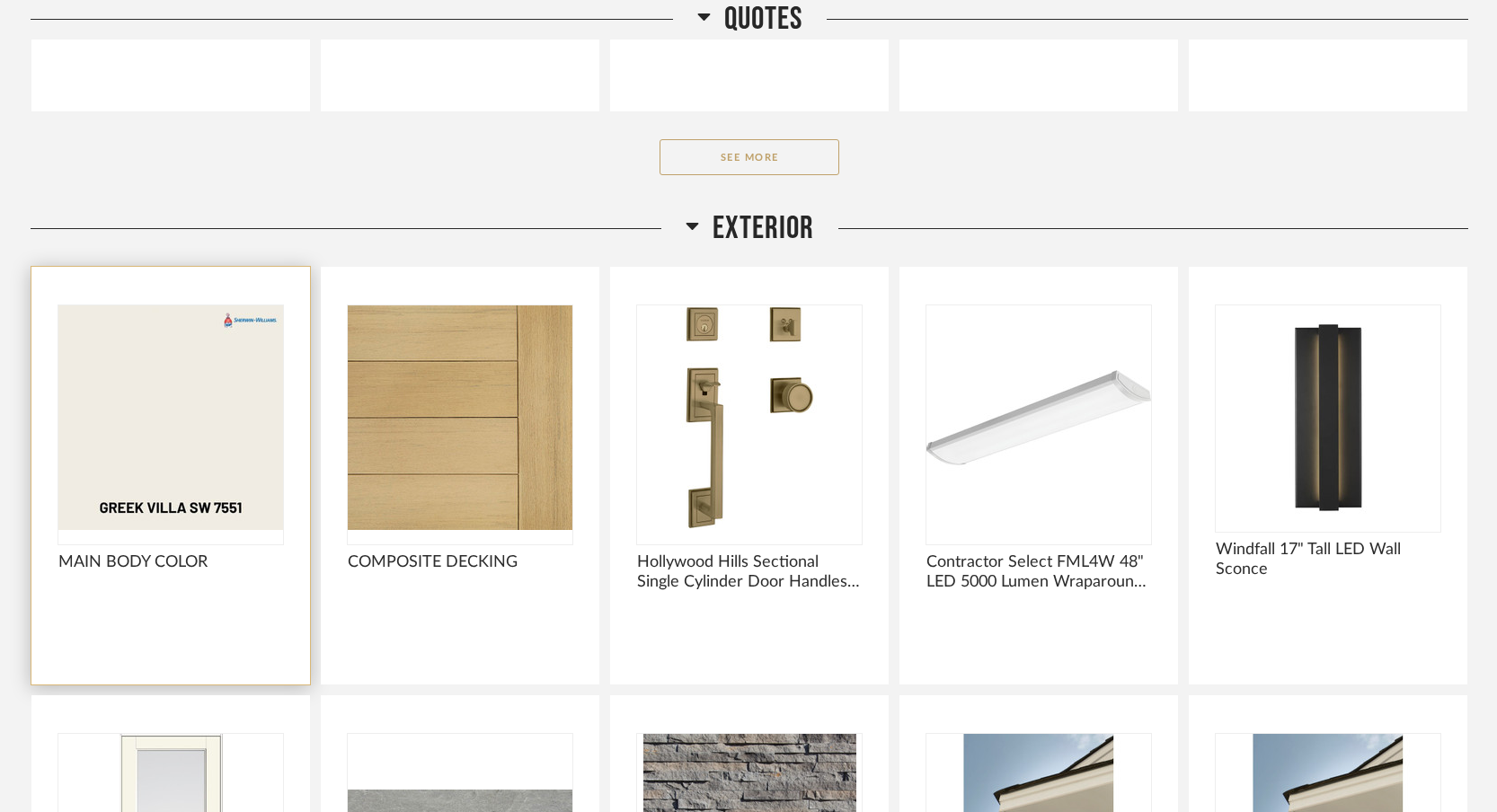
click at [209, 416] on img "0" at bounding box center [170, 417] width 225 height 225
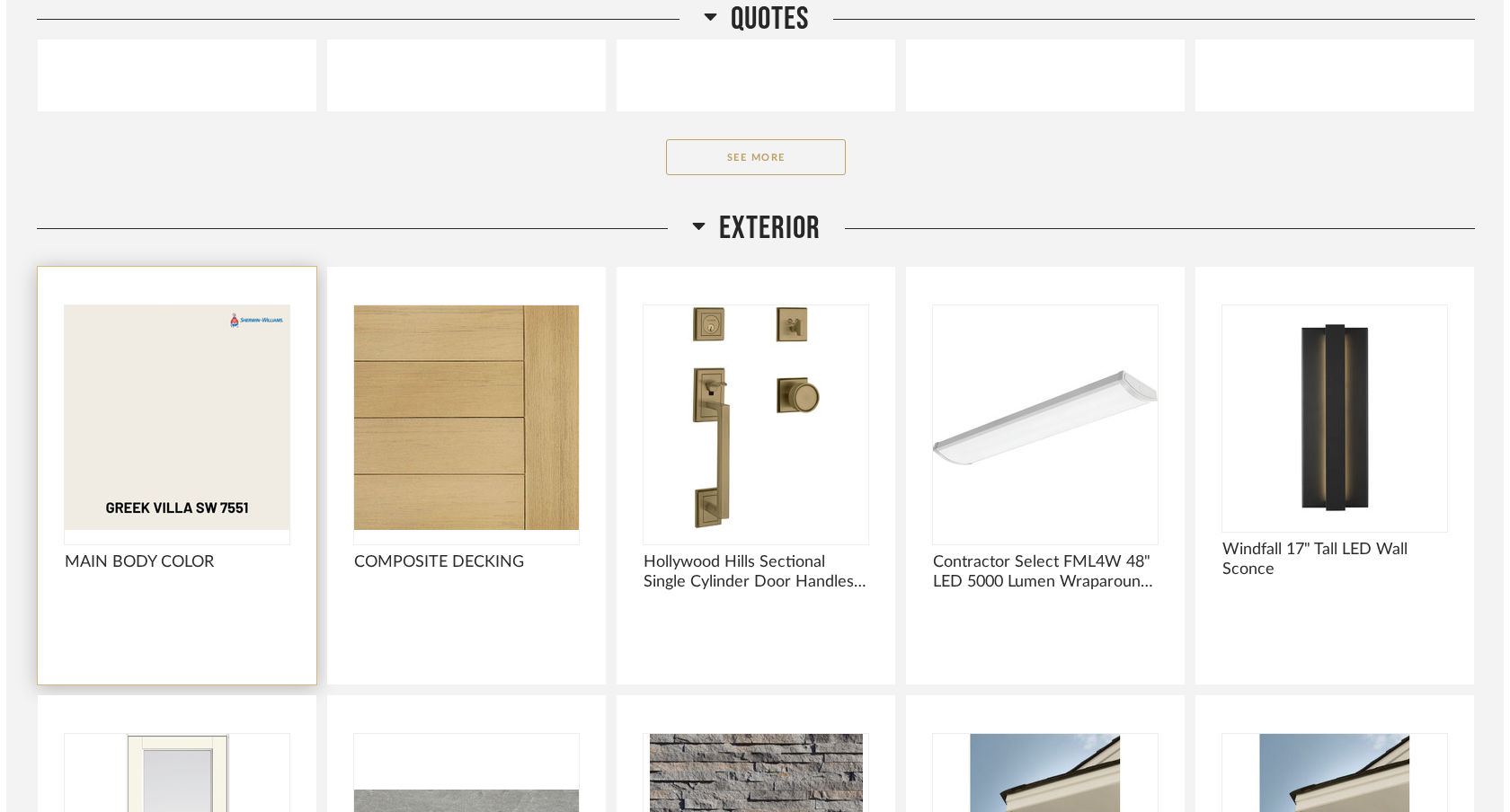
scroll to position [0, 0]
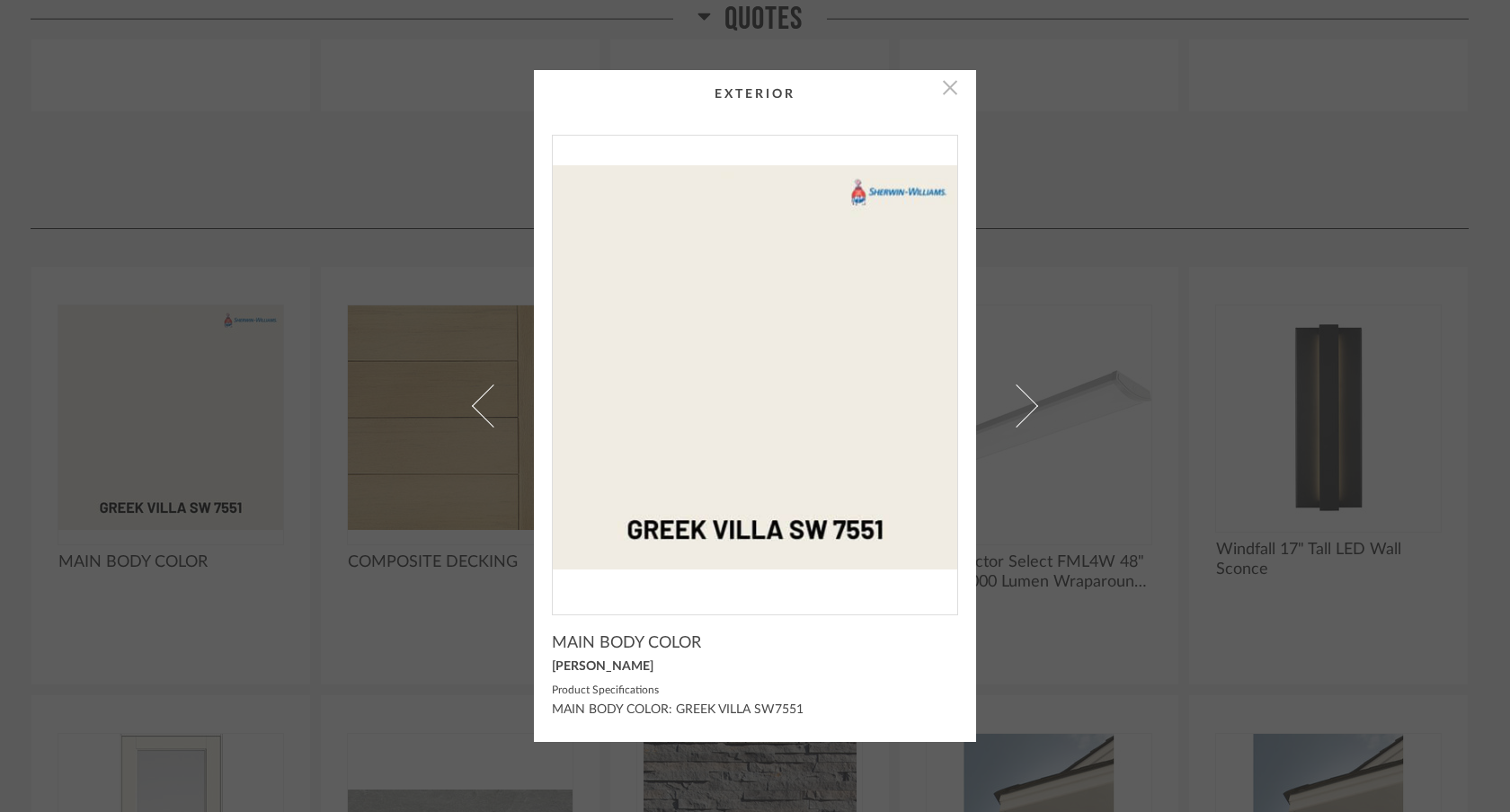
click at [945, 87] on span "button" at bounding box center [950, 87] width 36 height 36
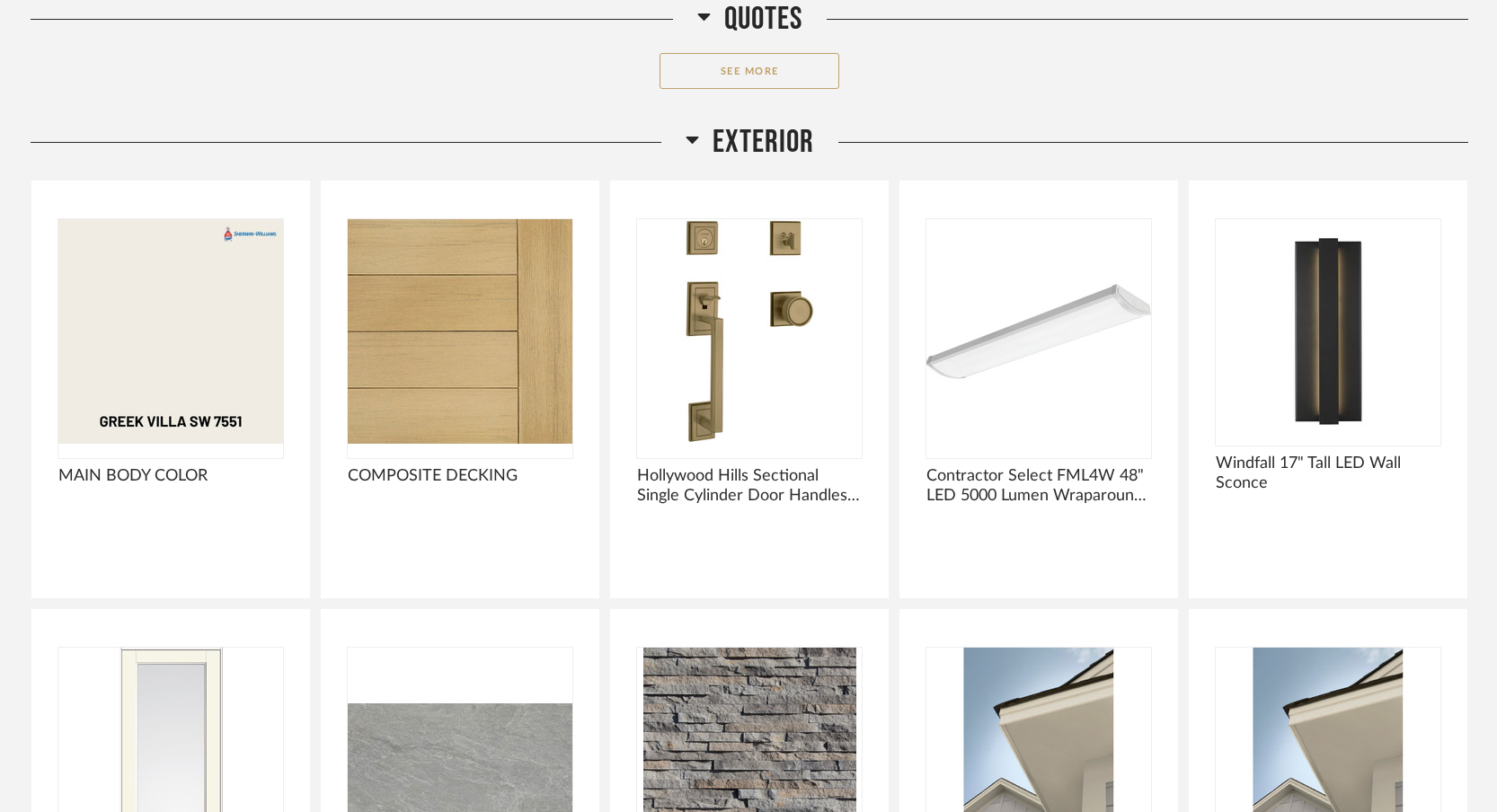
scroll to position [1725, 0]
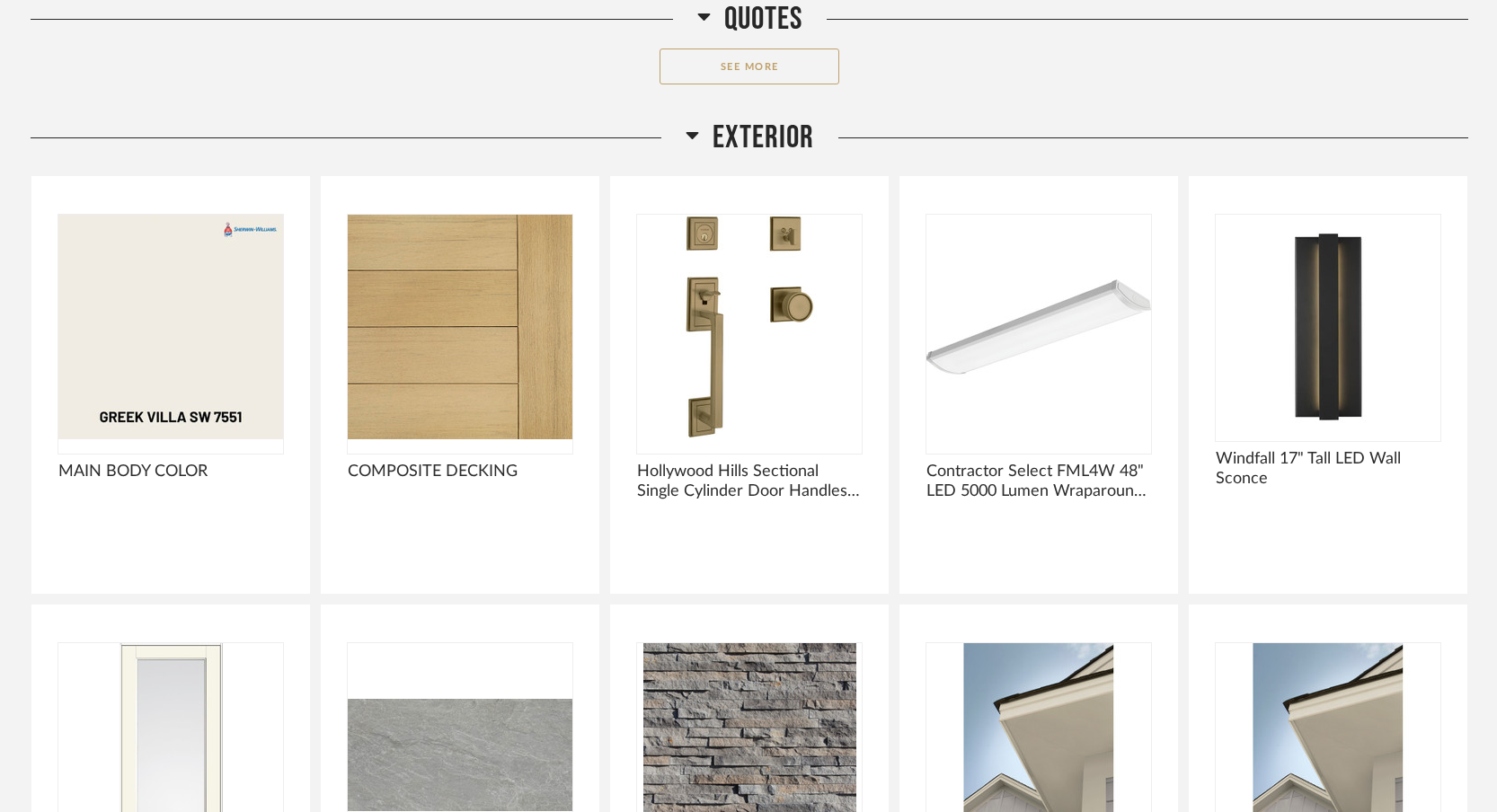
click at [692, 121] on h2 "Exterior" at bounding box center [749, 137] width 129 height 38
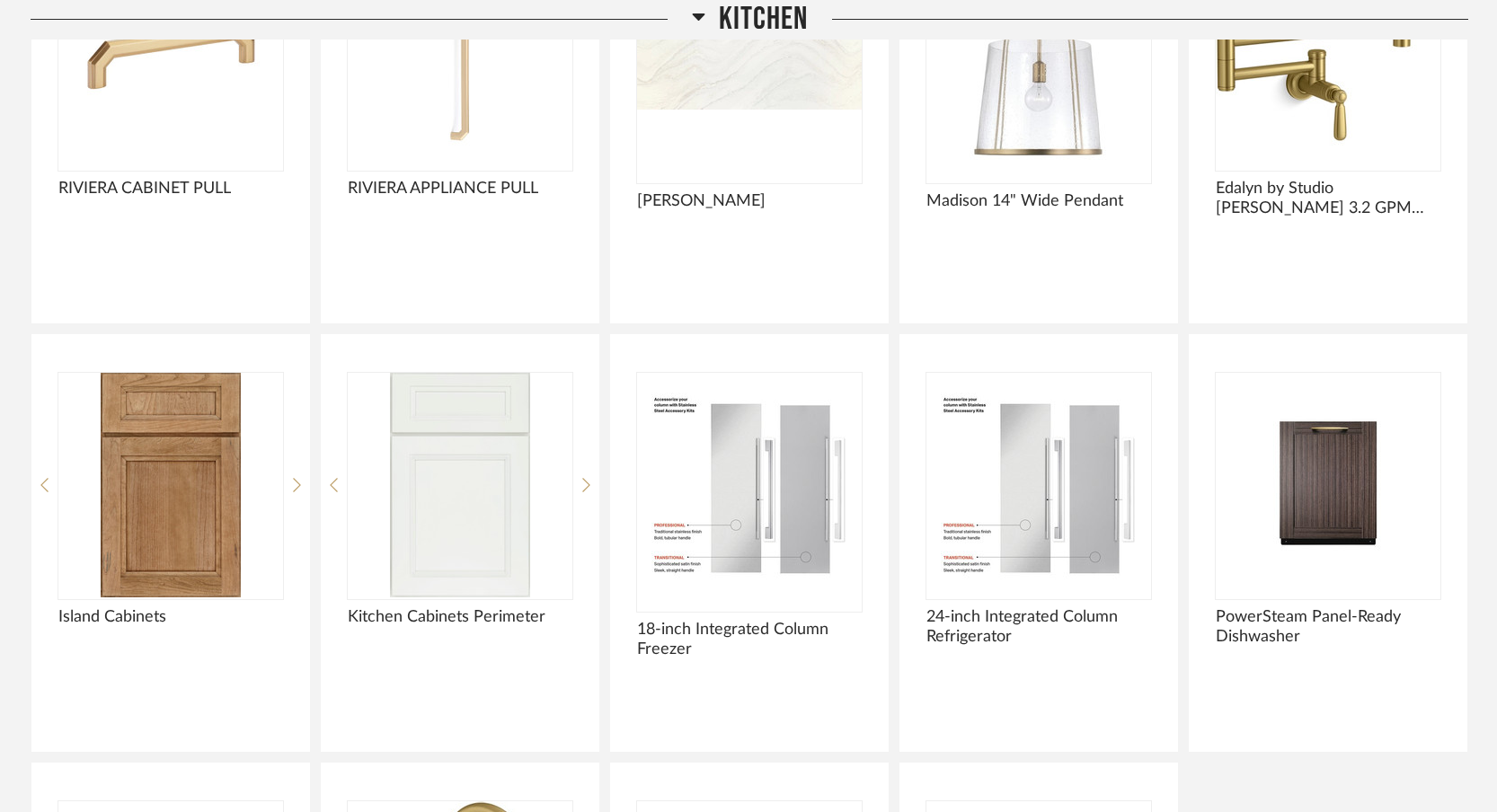
scroll to position [4935, 0]
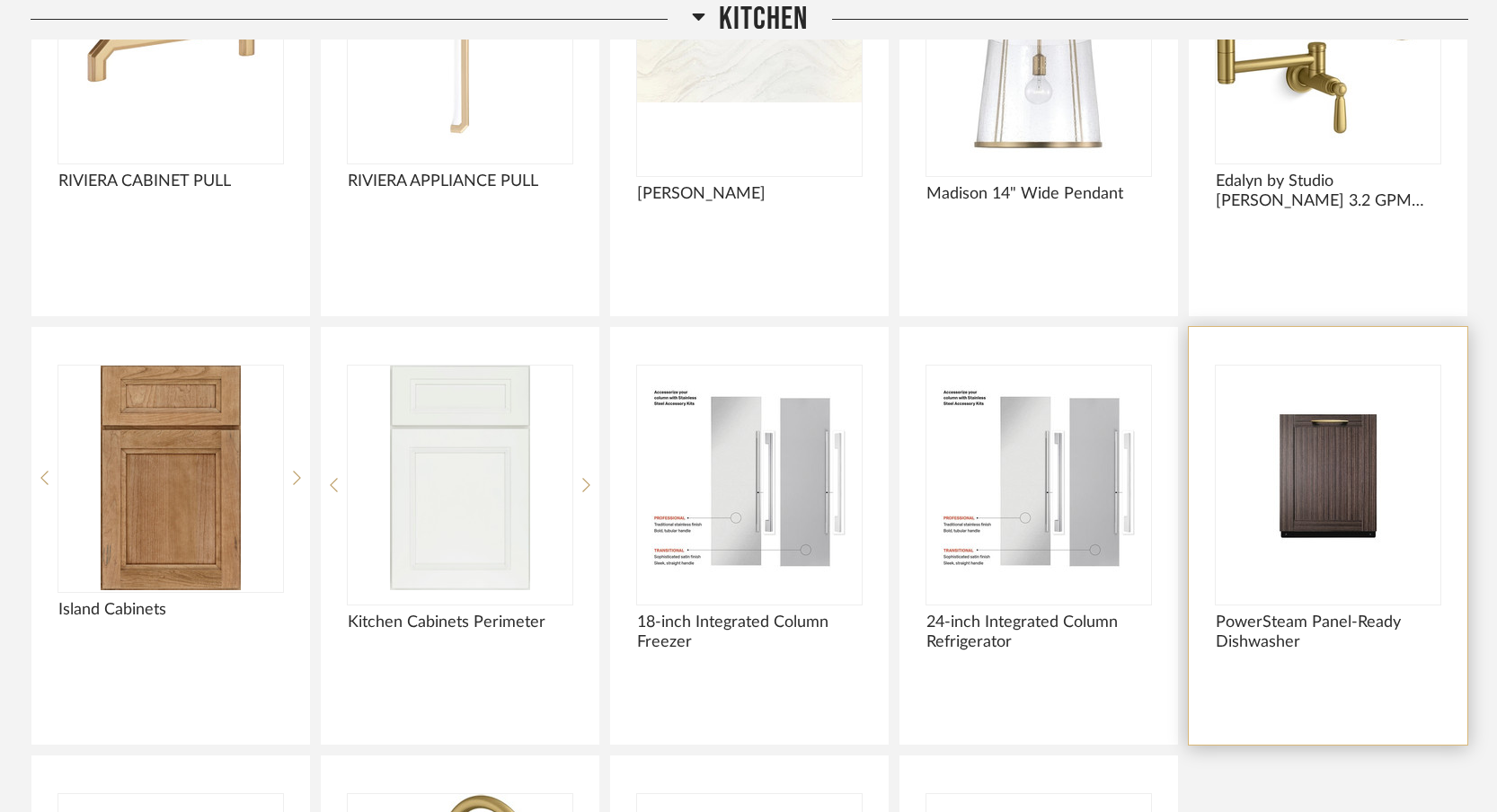
click at [0, 0] on img at bounding box center [0, 0] width 0 height 0
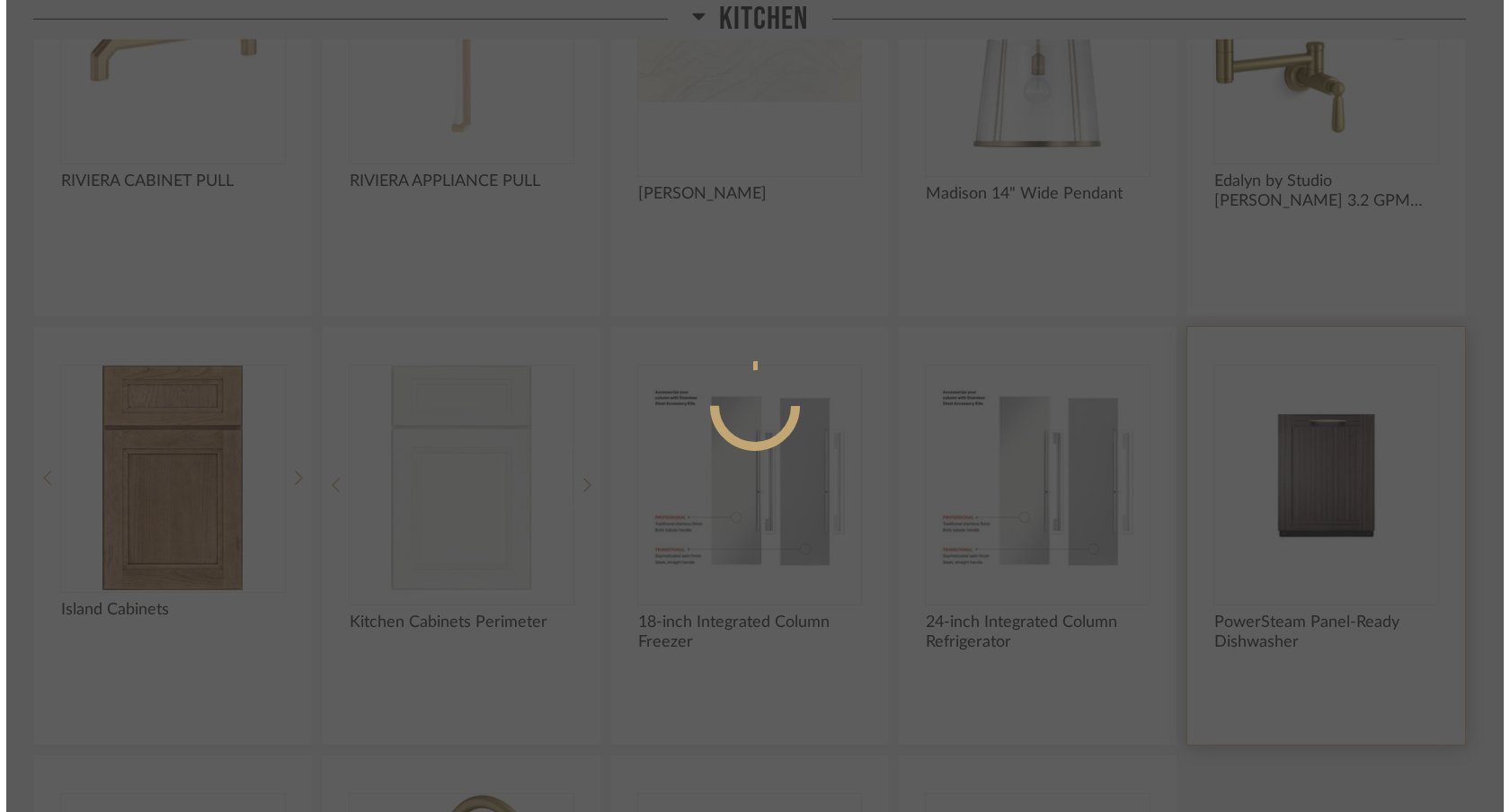
scroll to position [0, 0]
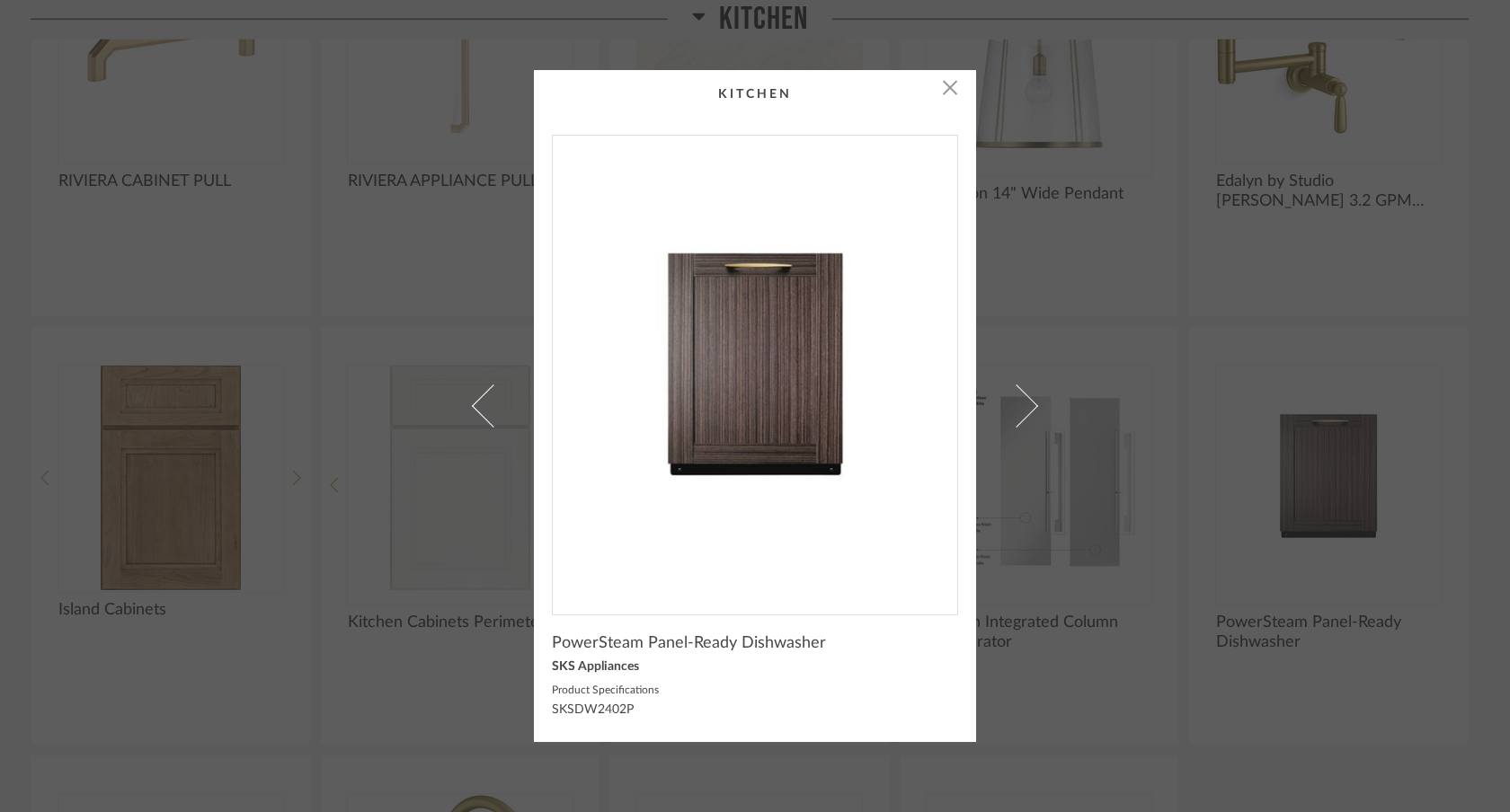
click at [1167, 292] on div "× PowerSteam Panel-Ready Dishwasher SKS Appliances Product Specifications SKSDW…" at bounding box center [755, 406] width 1510 height 812
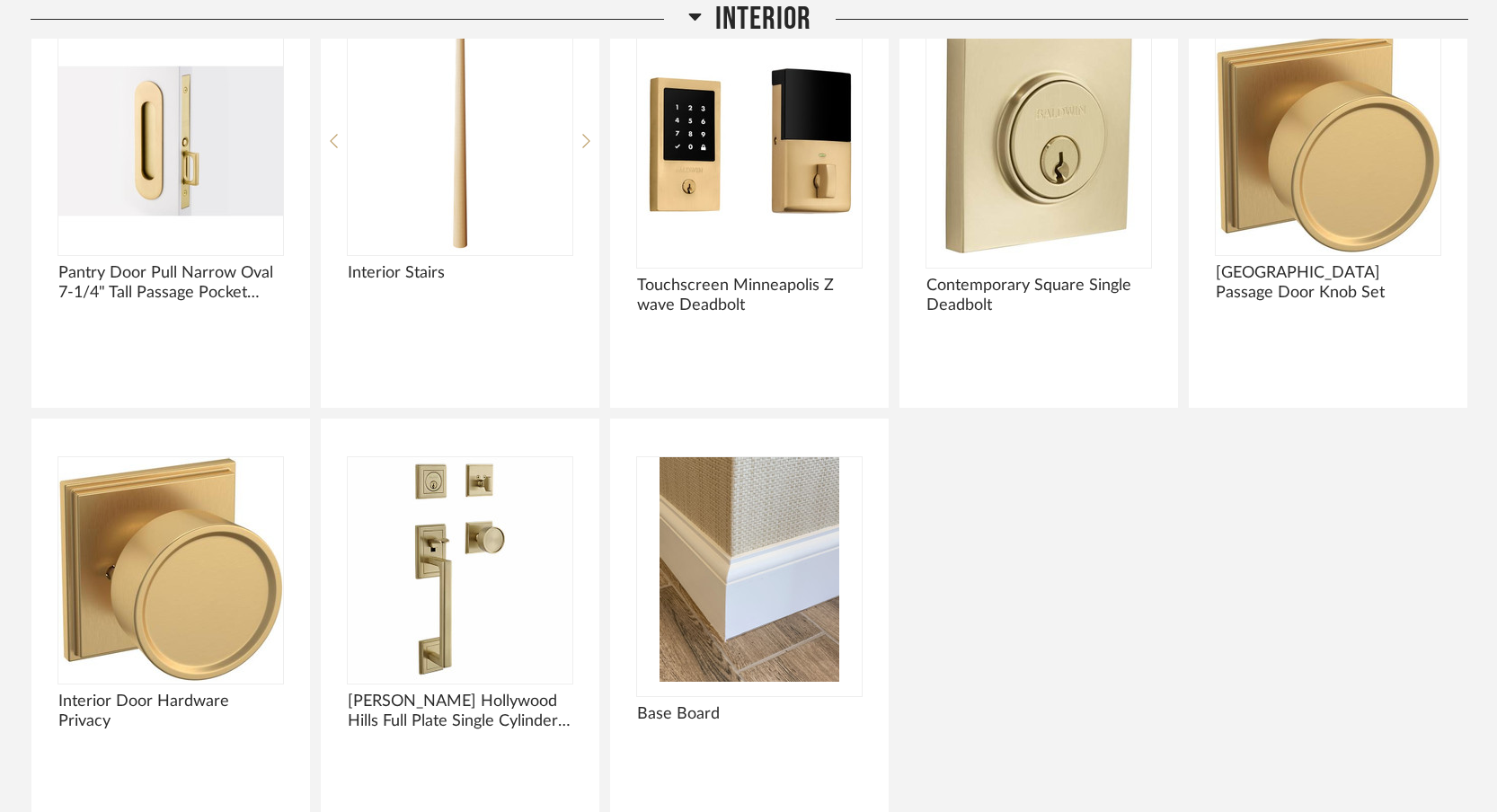
scroll to position [2887, 0]
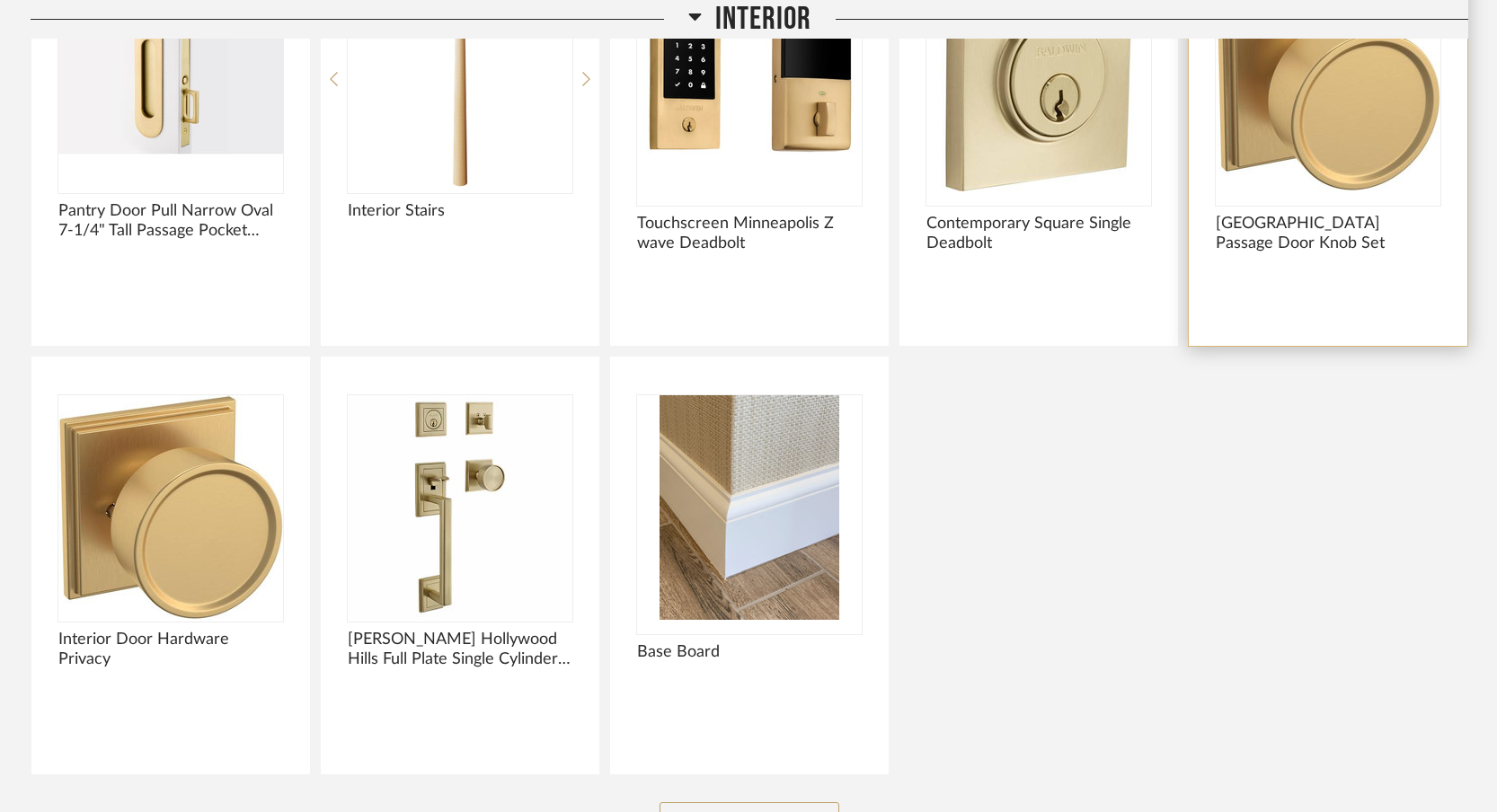
click at [0, 0] on img at bounding box center [0, 0] width 0 height 0
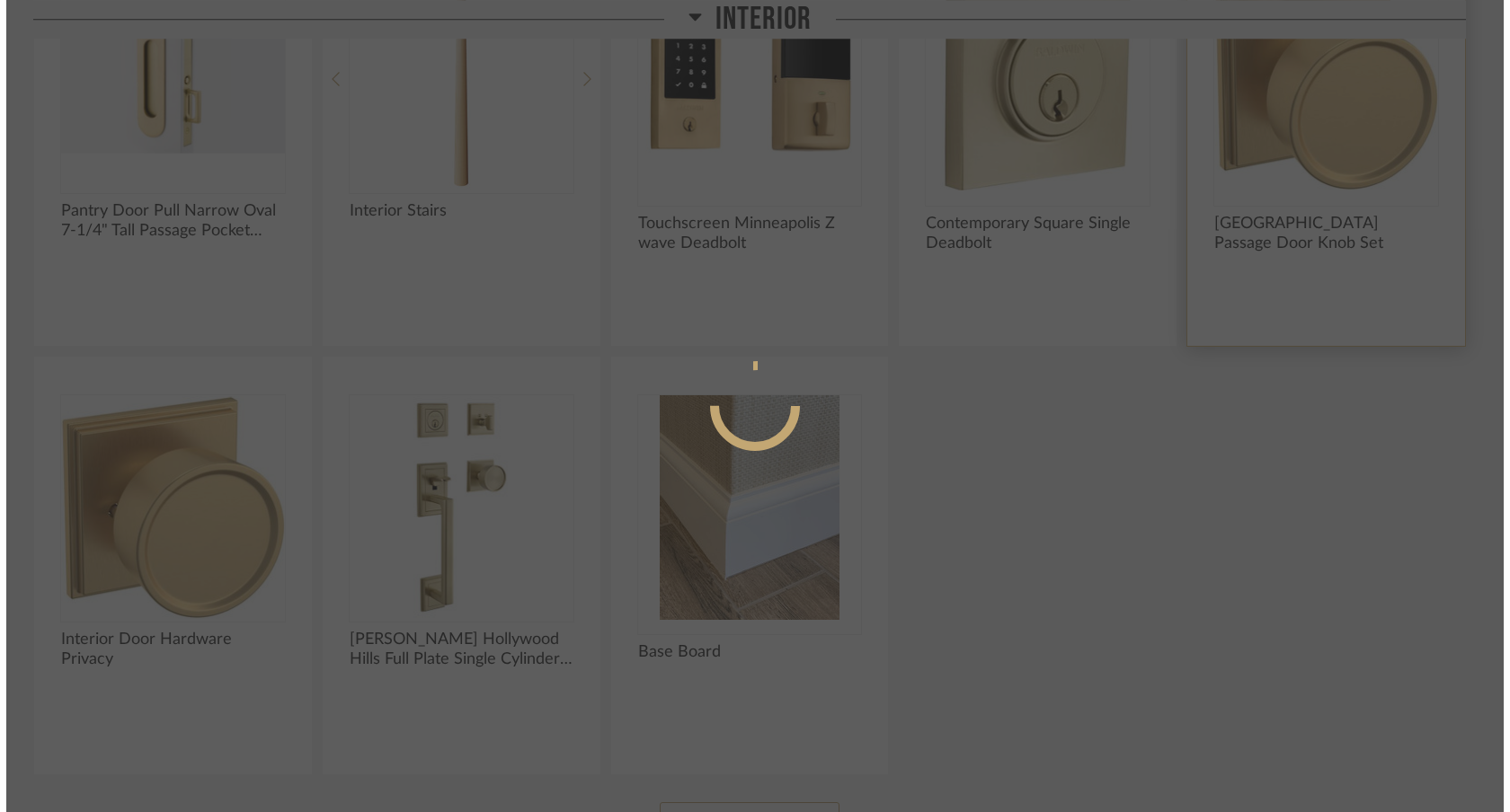
scroll to position [0, 0]
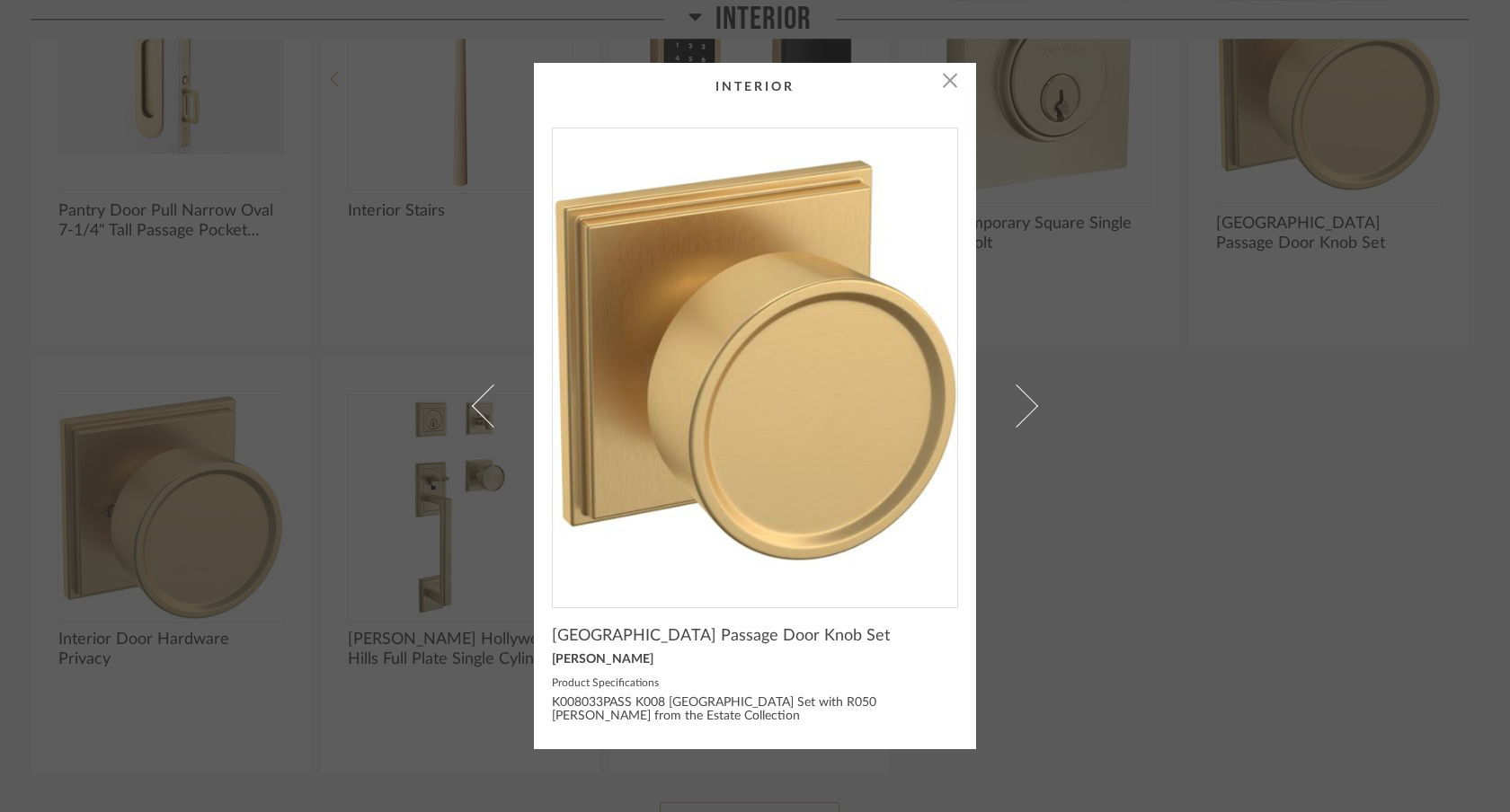
click at [0, 0] on div "× Hollywood Hills Passage Door Knob Set [PERSON_NAME] Product Specifications K0…" at bounding box center [755, 406] width 1510 height 812
click at [1328, 504] on div "× Hollywood Hills Passage Door Knob Set [PERSON_NAME] Product Specifications K0…" at bounding box center [755, 406] width 1510 height 812
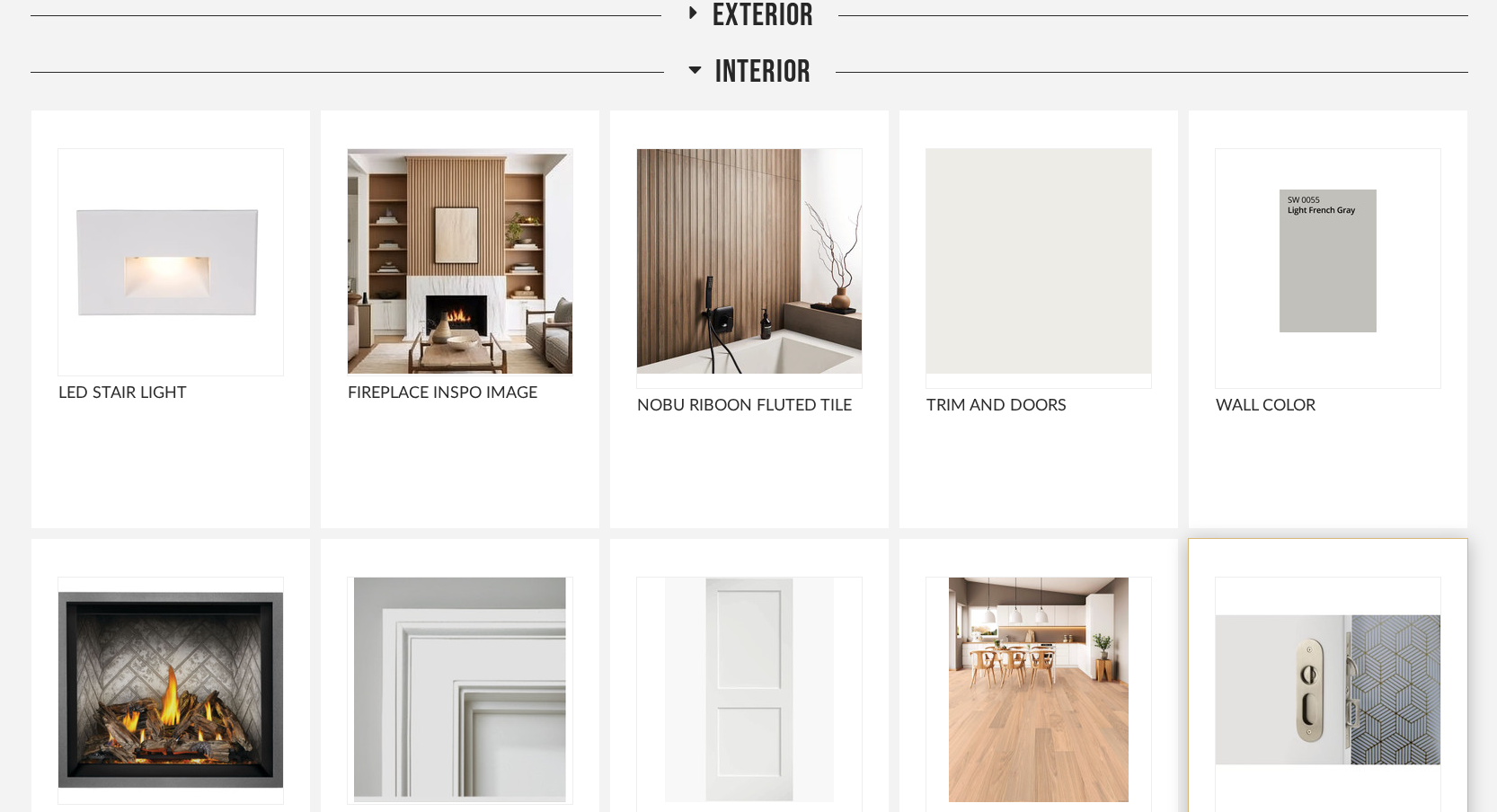
scroll to position [1846, 0]
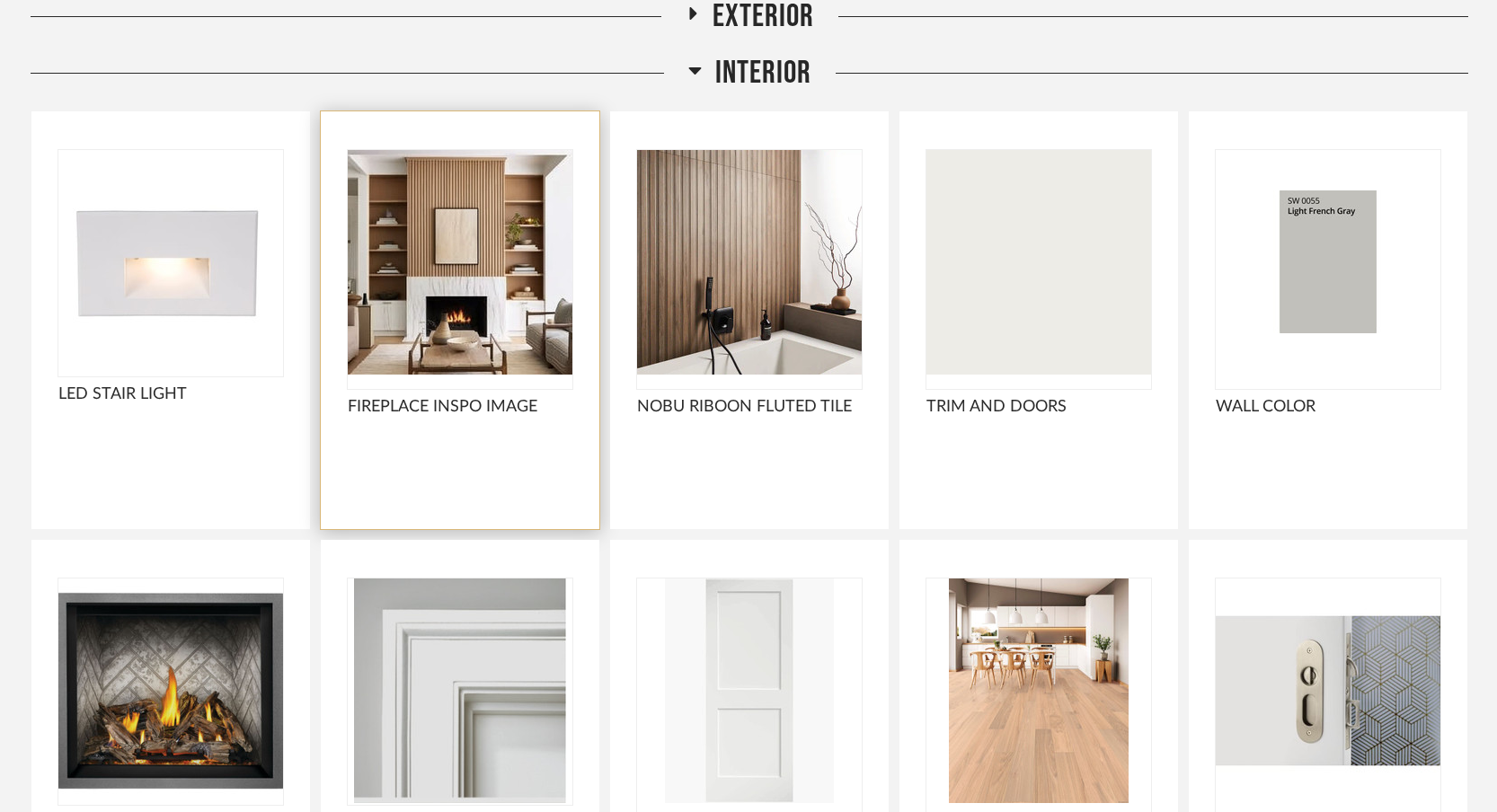
click at [457, 291] on img "0" at bounding box center [460, 262] width 225 height 225
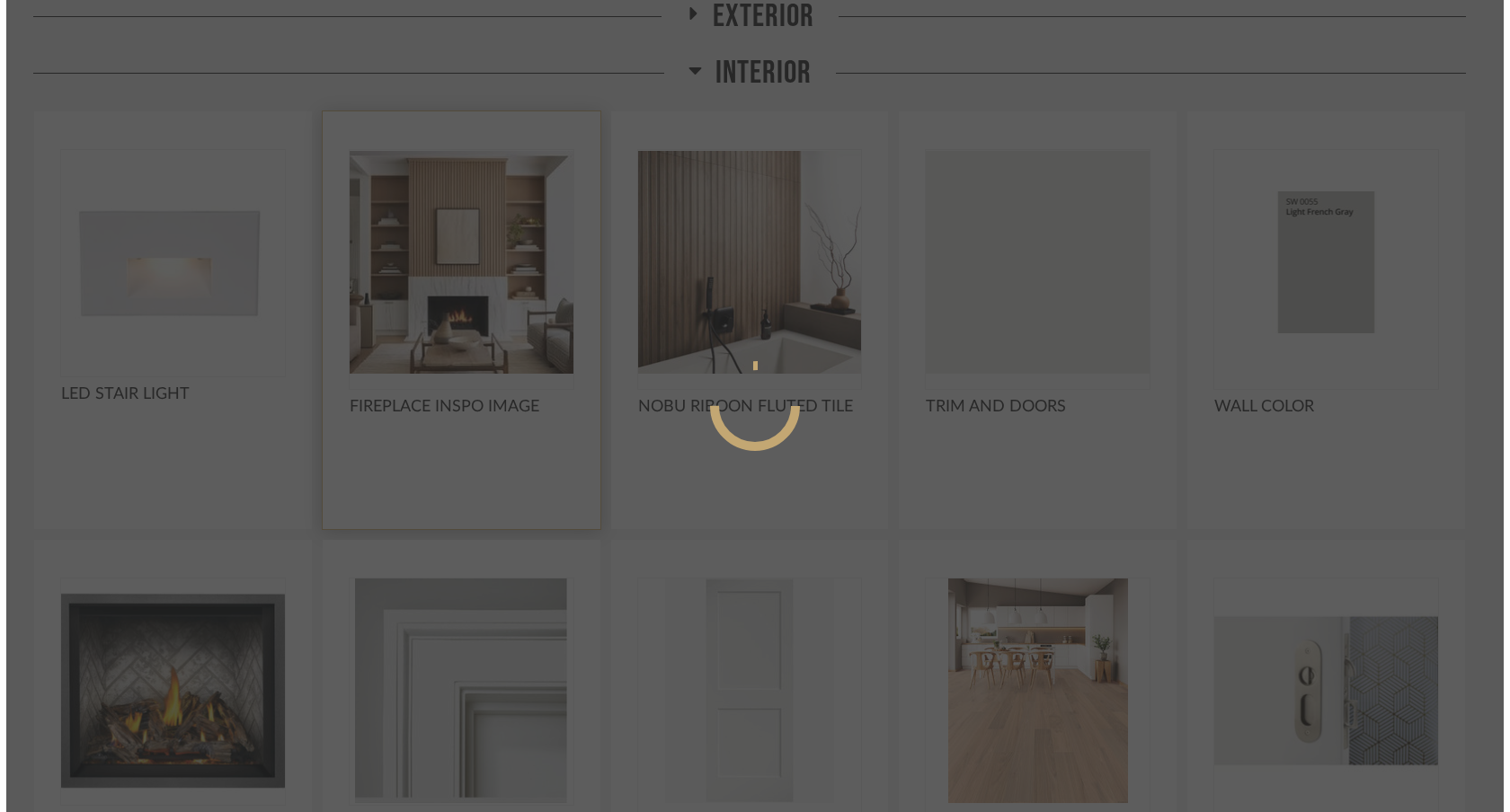
scroll to position [0, 0]
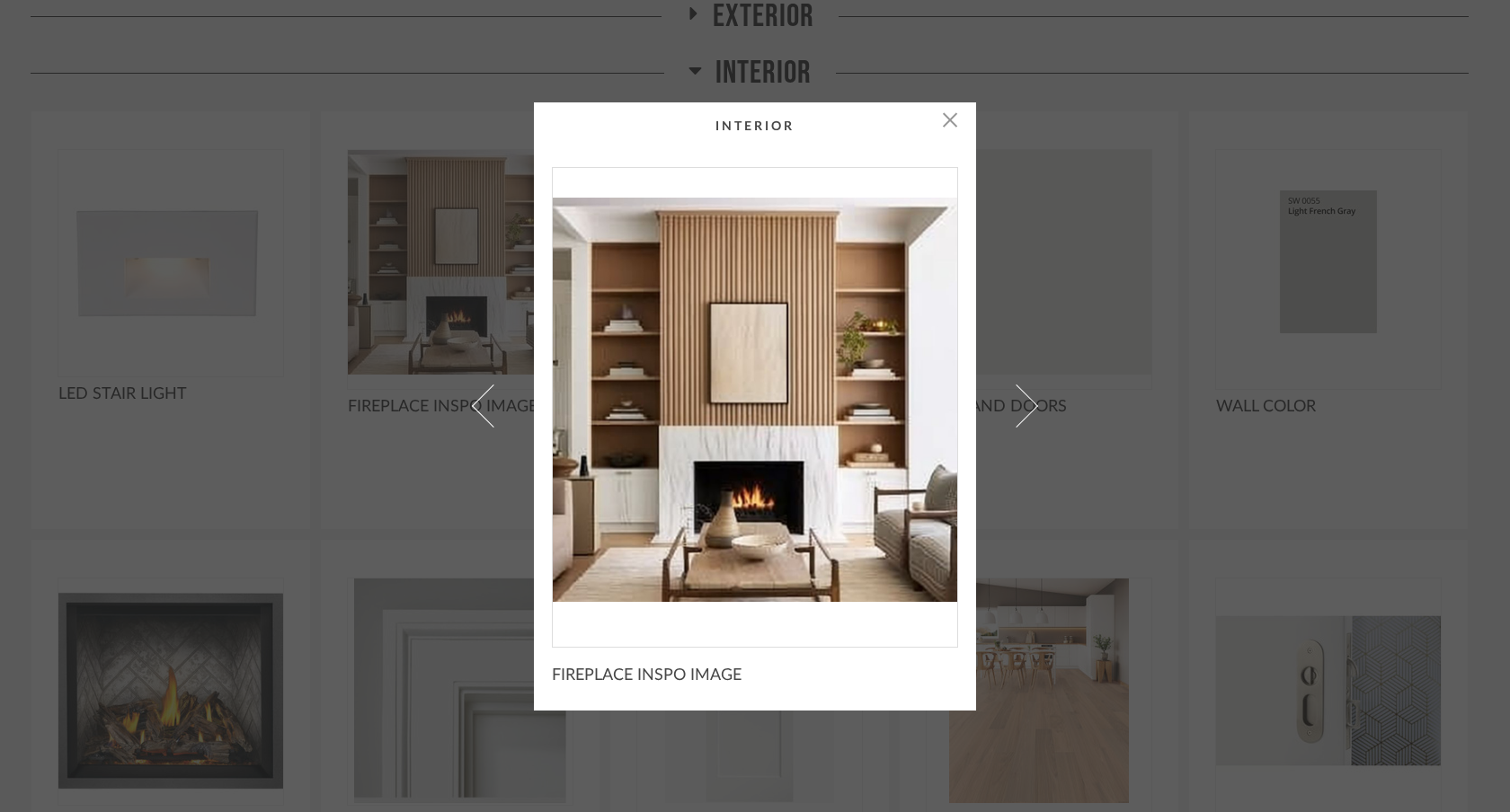
click at [0, 0] on div "× FIREPLACE INSPO IMAGE" at bounding box center [755, 406] width 1510 height 812
click at [1152, 566] on div "× FIREPLACE INSPO IMAGE" at bounding box center [755, 406] width 1510 height 812
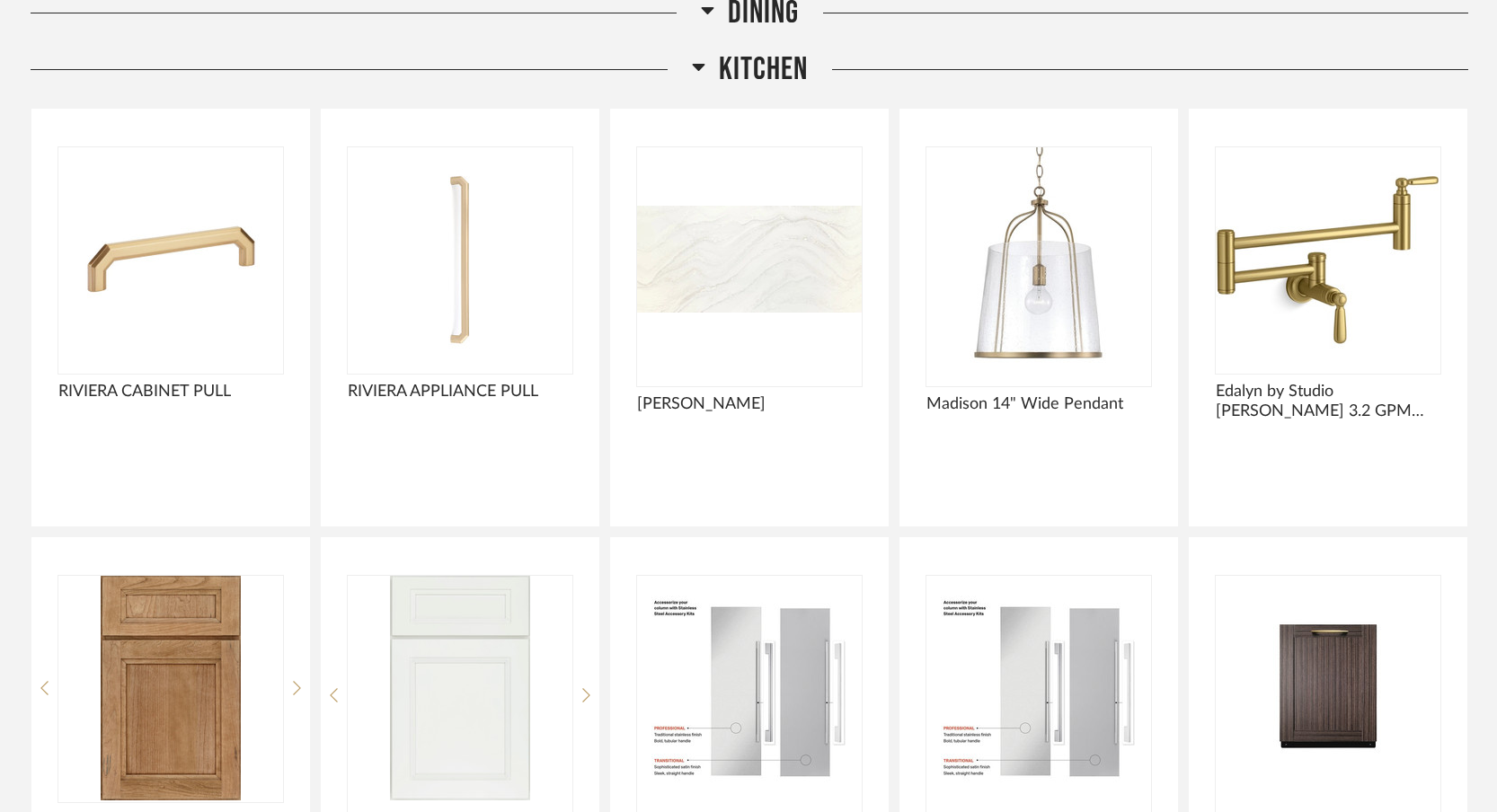
scroll to position [4728, 0]
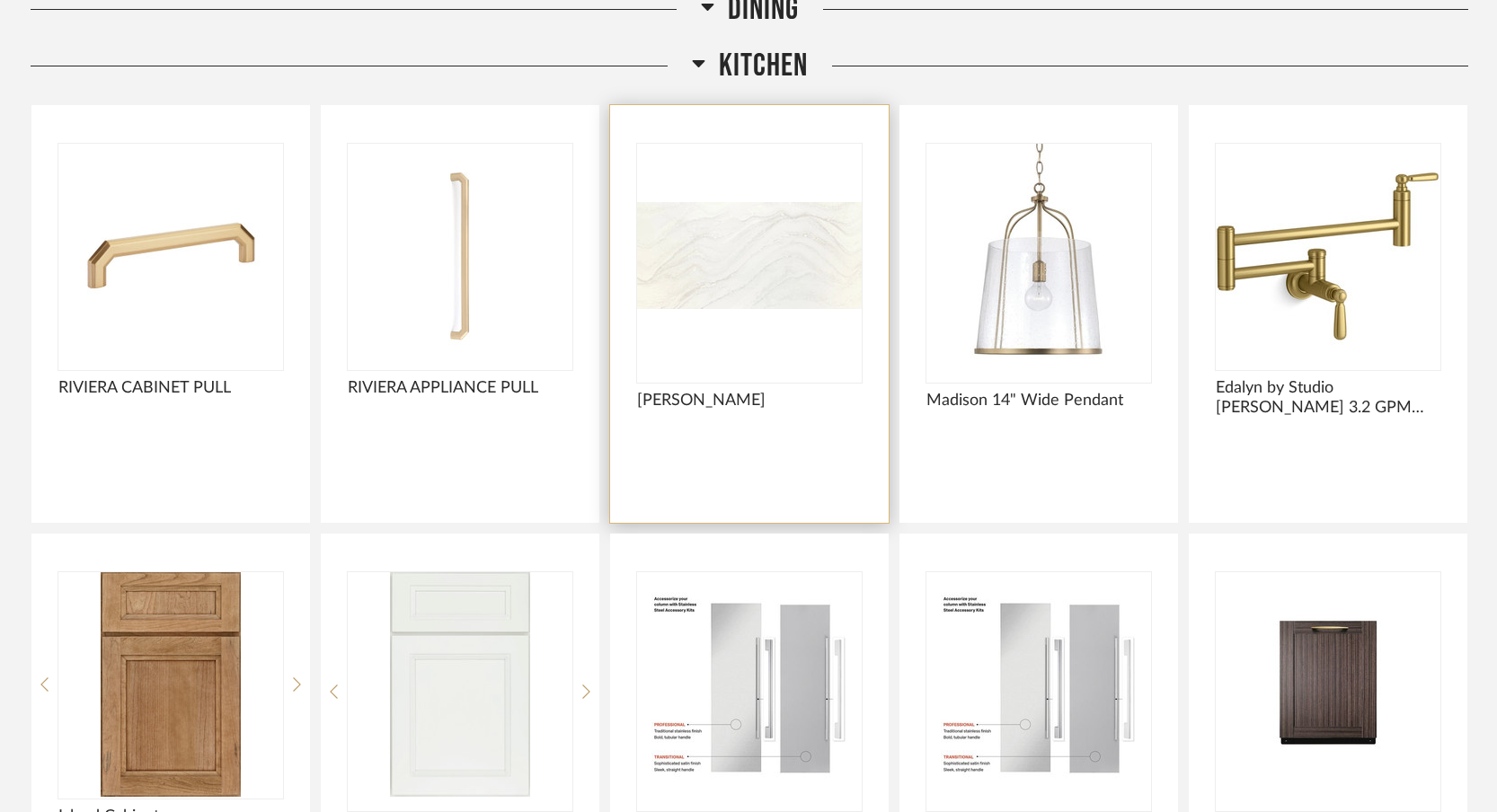
click at [750, 298] on img "0" at bounding box center [749, 255] width 225 height 225
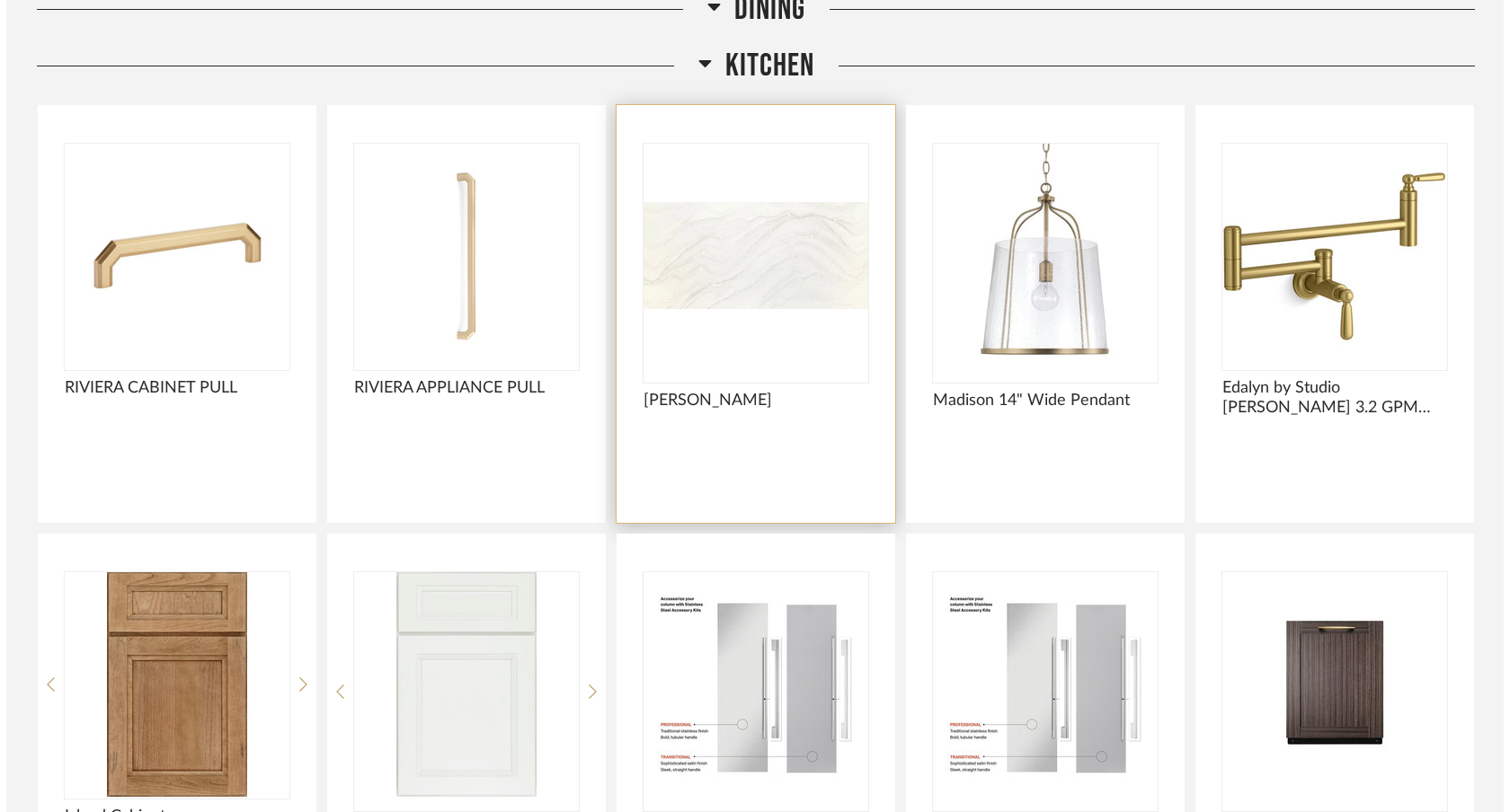
scroll to position [0, 0]
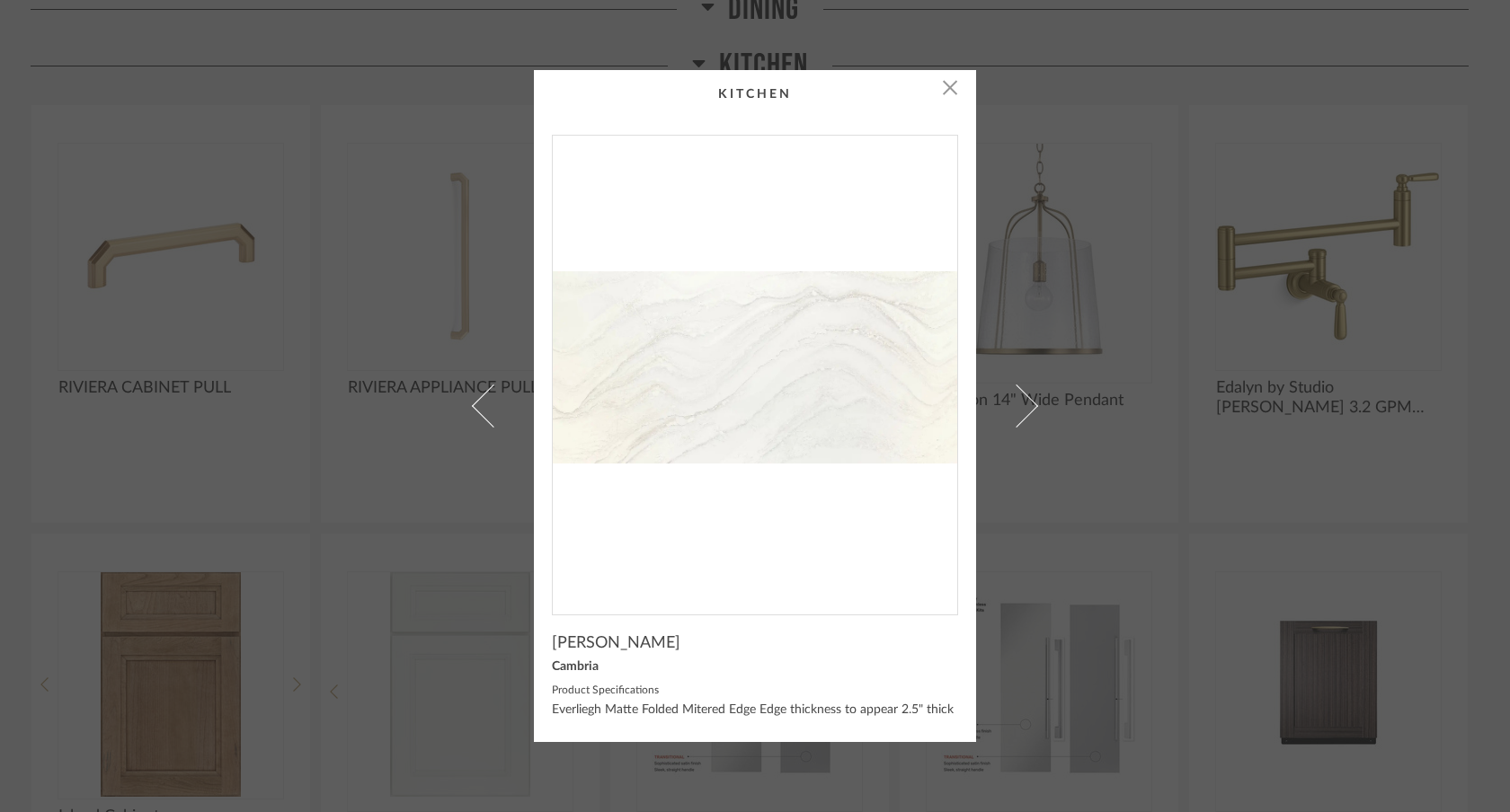
click at [0, 0] on div "× Everleigh Matte Cambria Product Specifications Everliegh Matte Folded Mitered…" at bounding box center [755, 406] width 1510 height 812
click at [1111, 429] on div "× Everleigh Matte Cambria Product Specifications Everliegh Matte Folded Mitered…" at bounding box center [755, 406] width 1510 height 812
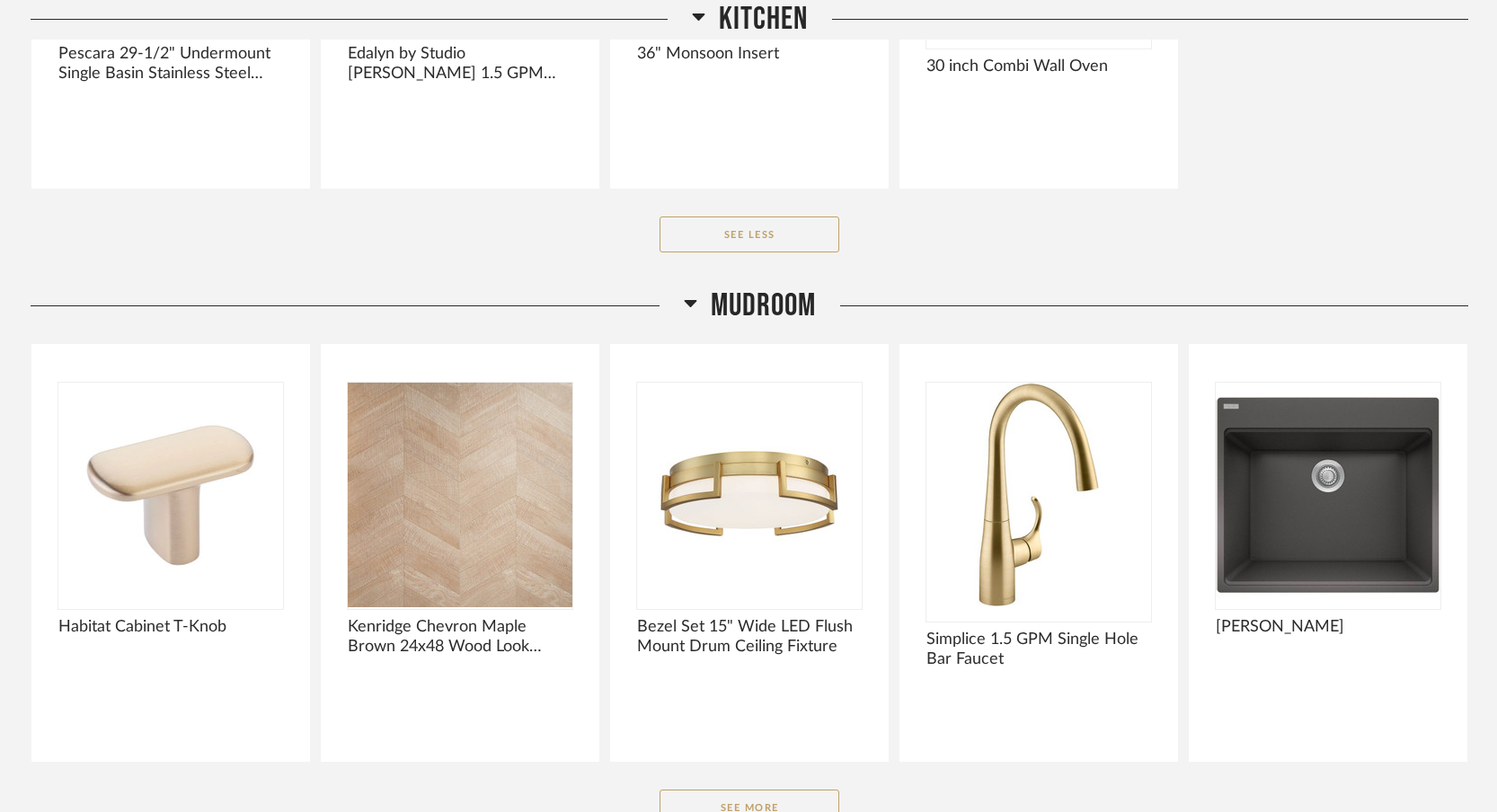
scroll to position [6101, 0]
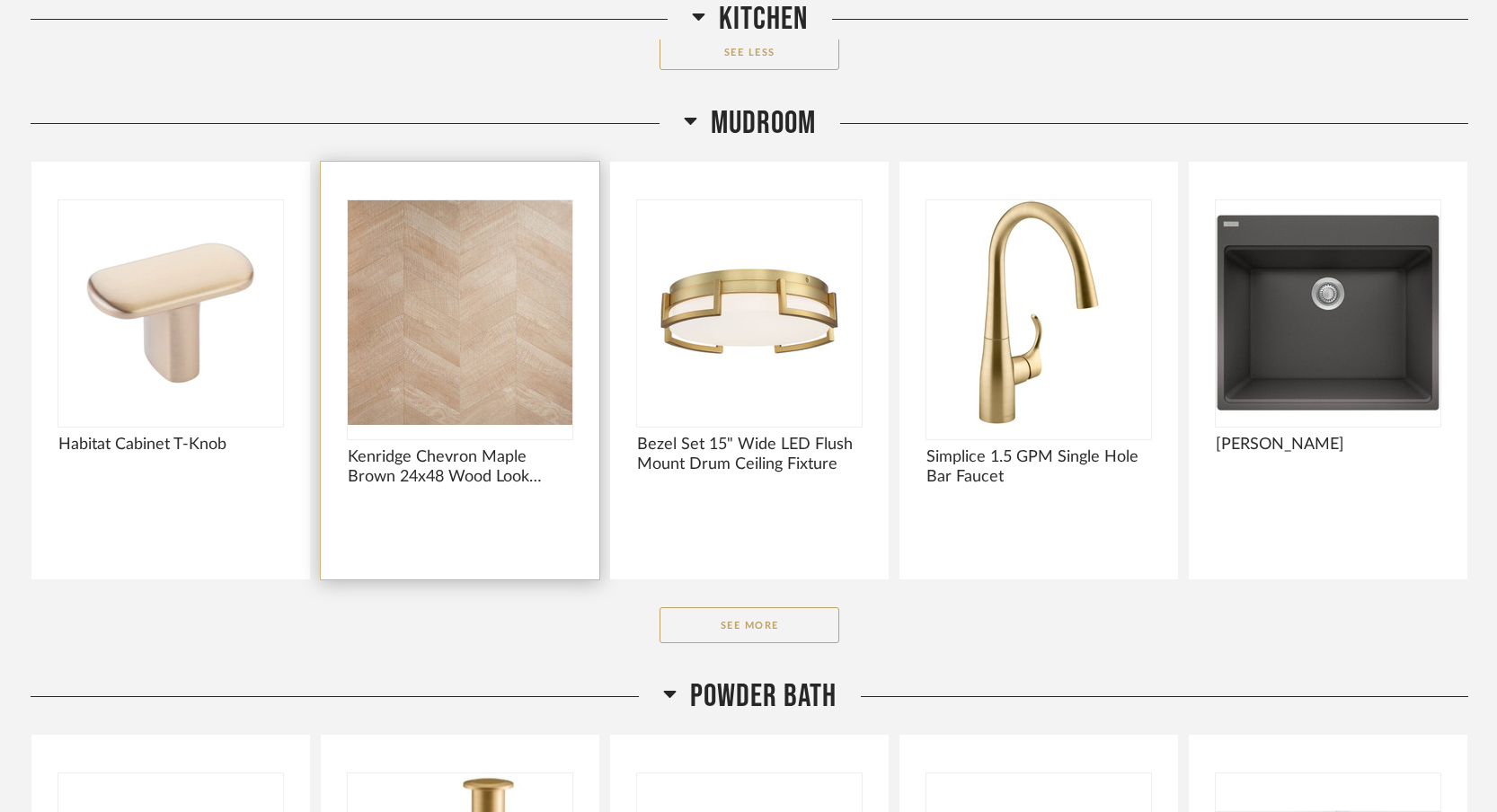
click at [504, 383] on img "0" at bounding box center [460, 312] width 225 height 225
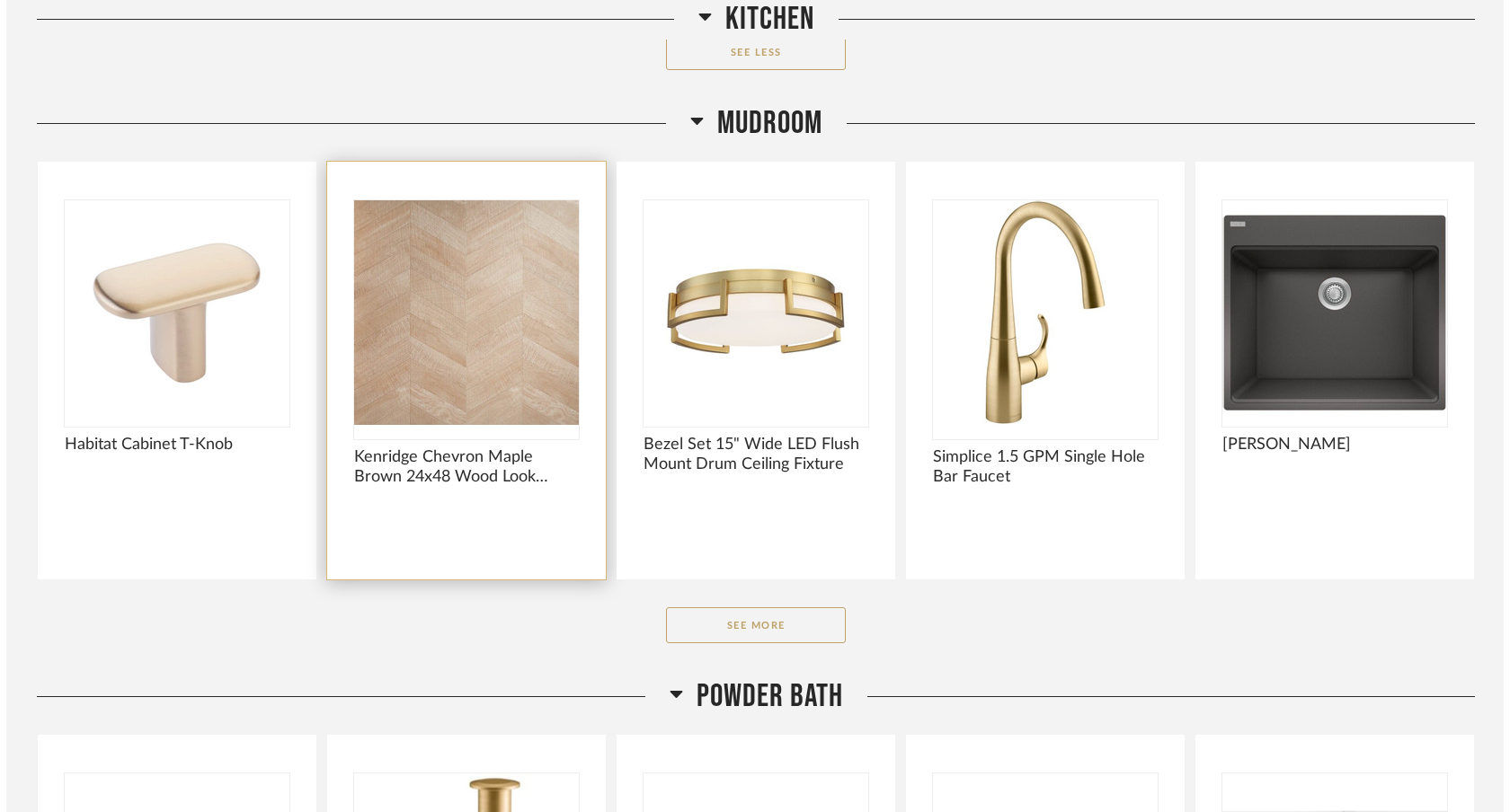
scroll to position [0, 0]
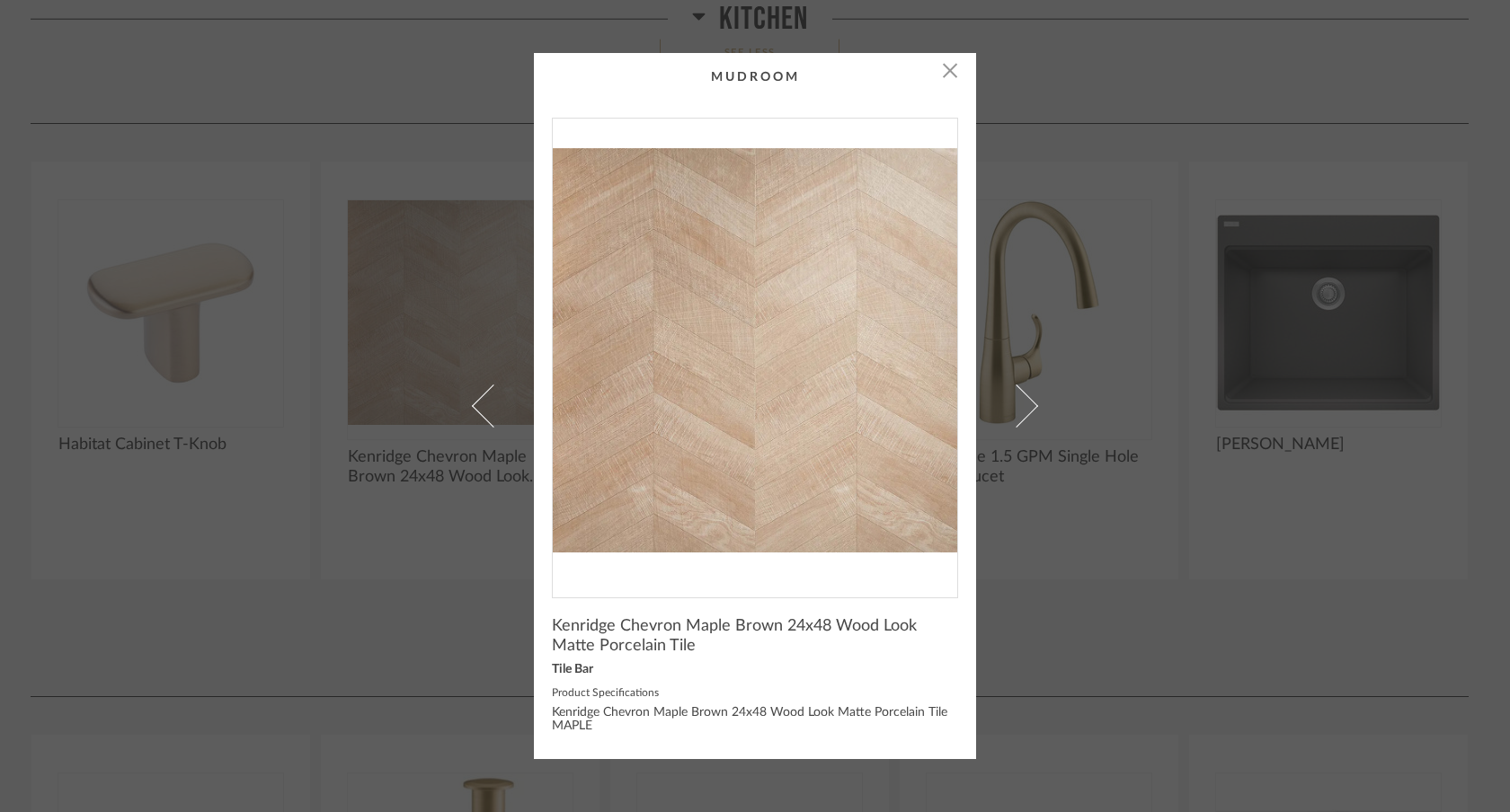
click at [0, 0] on div "× Kenridge Chevron Maple Brown 24x48 Wood Look Matte Porcelain Tile Tile Bar Pr…" at bounding box center [755, 406] width 1510 height 812
click at [1323, 358] on div "× Kenridge Chevron Maple Brown 24x48 Wood Look Matte Porcelain Tile Tile Bar Pr…" at bounding box center [755, 406] width 1510 height 812
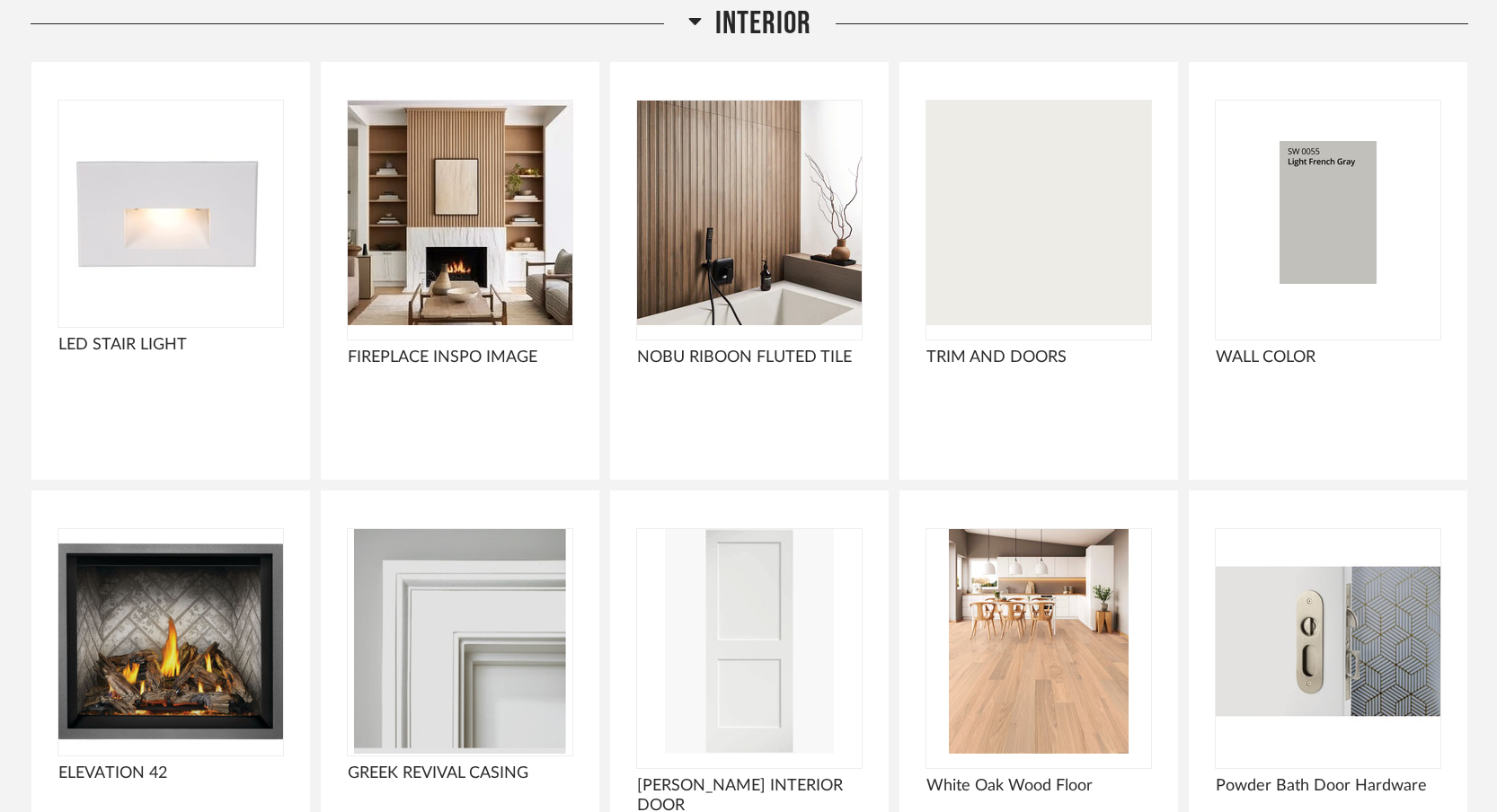
scroll to position [1886, 0]
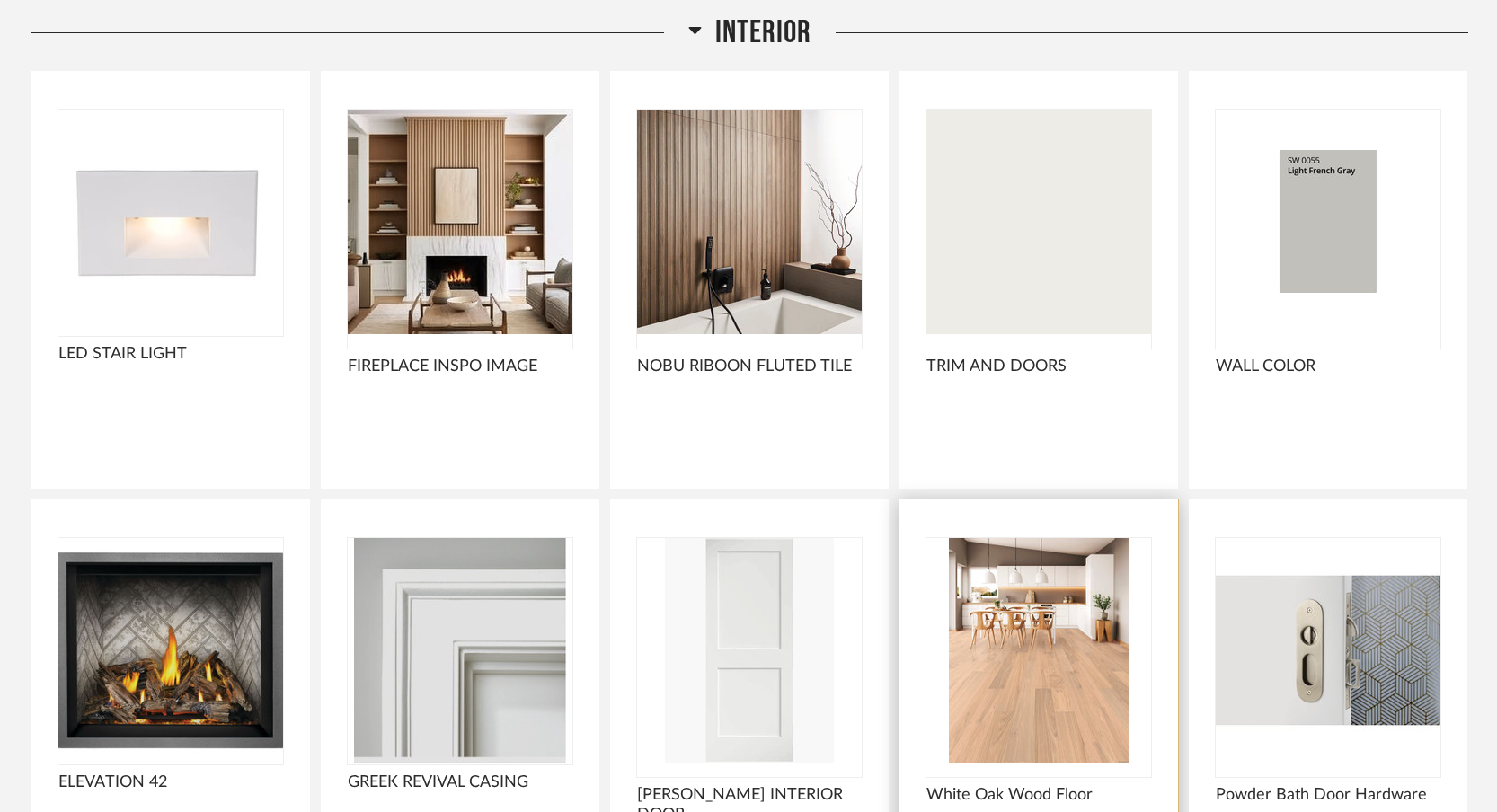
click at [1072, 607] on img "0" at bounding box center [1038, 650] width 225 height 225
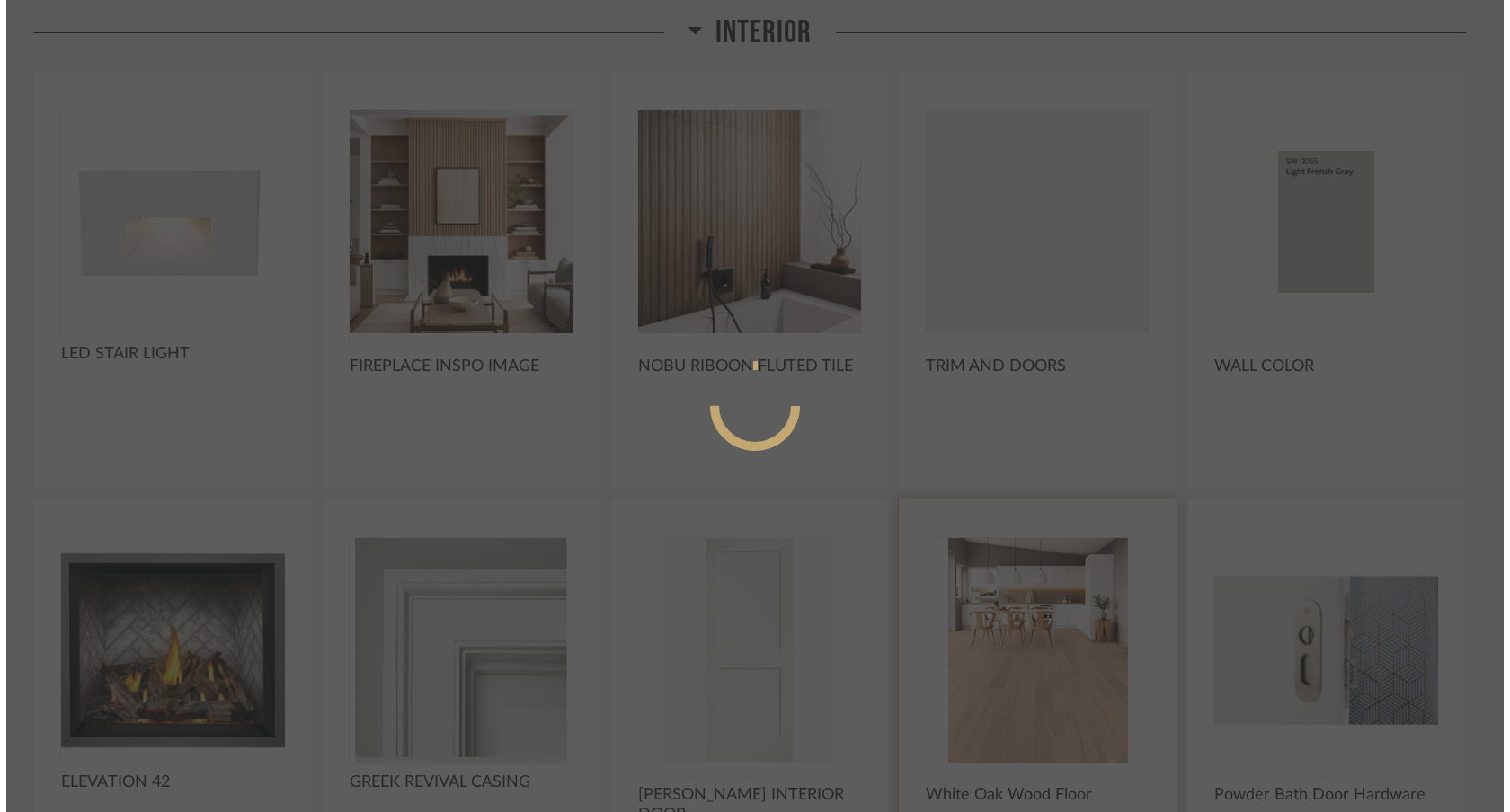
scroll to position [0, 0]
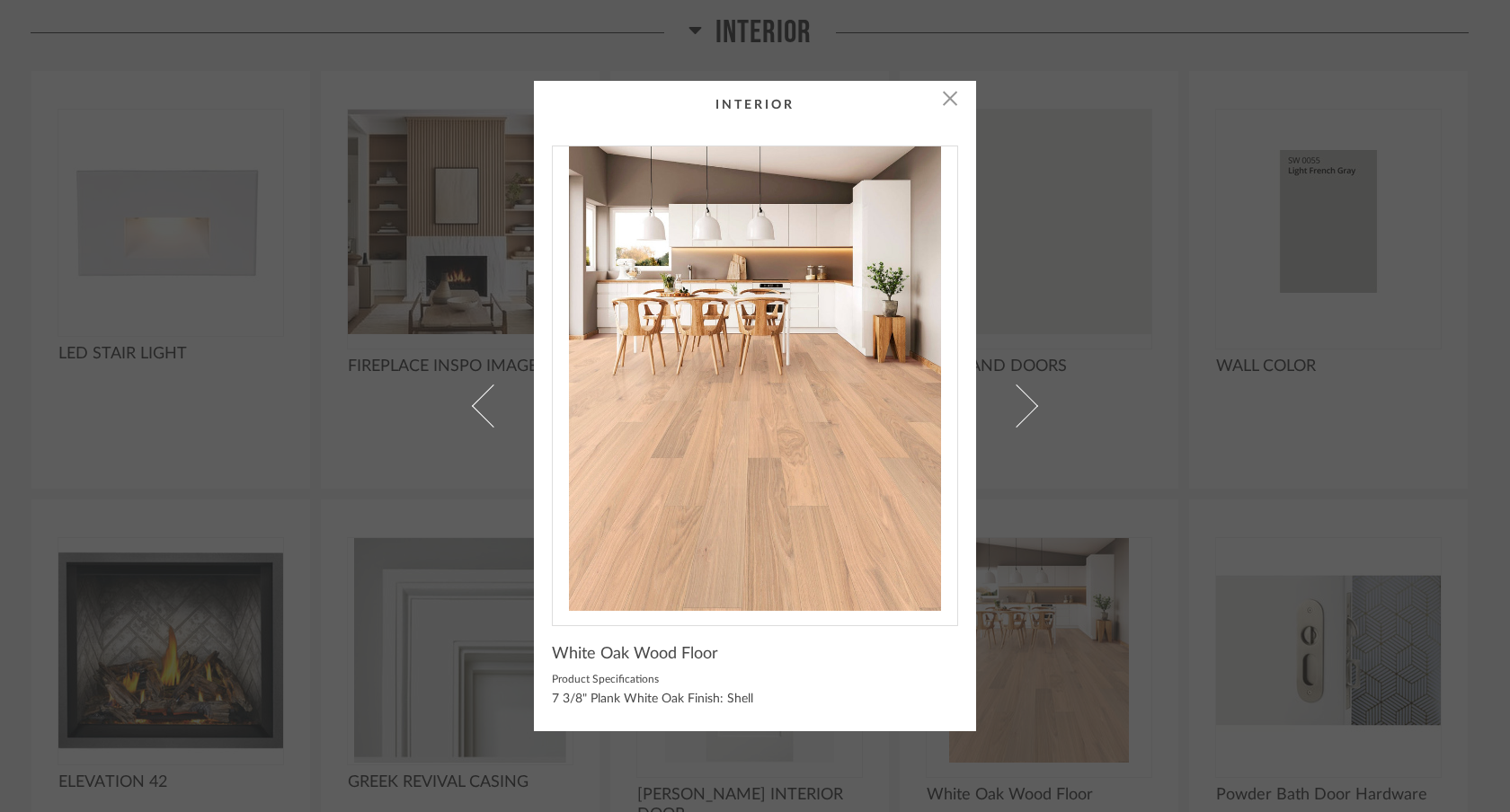
drag, startPoint x: 744, startPoint y: 448, endPoint x: 635, endPoint y: 115, distance: 350.4
click at [0, 0] on div "× White Oak Wood Floor Product Specifications 7 3/8" Plank White Oak Finish: Sh…" at bounding box center [755, 406] width 1510 height 812
click at [1155, 464] on div "× White Oak Wood Floor Product Specifications 7 3/8" Plank White Oak Finish: Sh…" at bounding box center [755, 406] width 1510 height 812
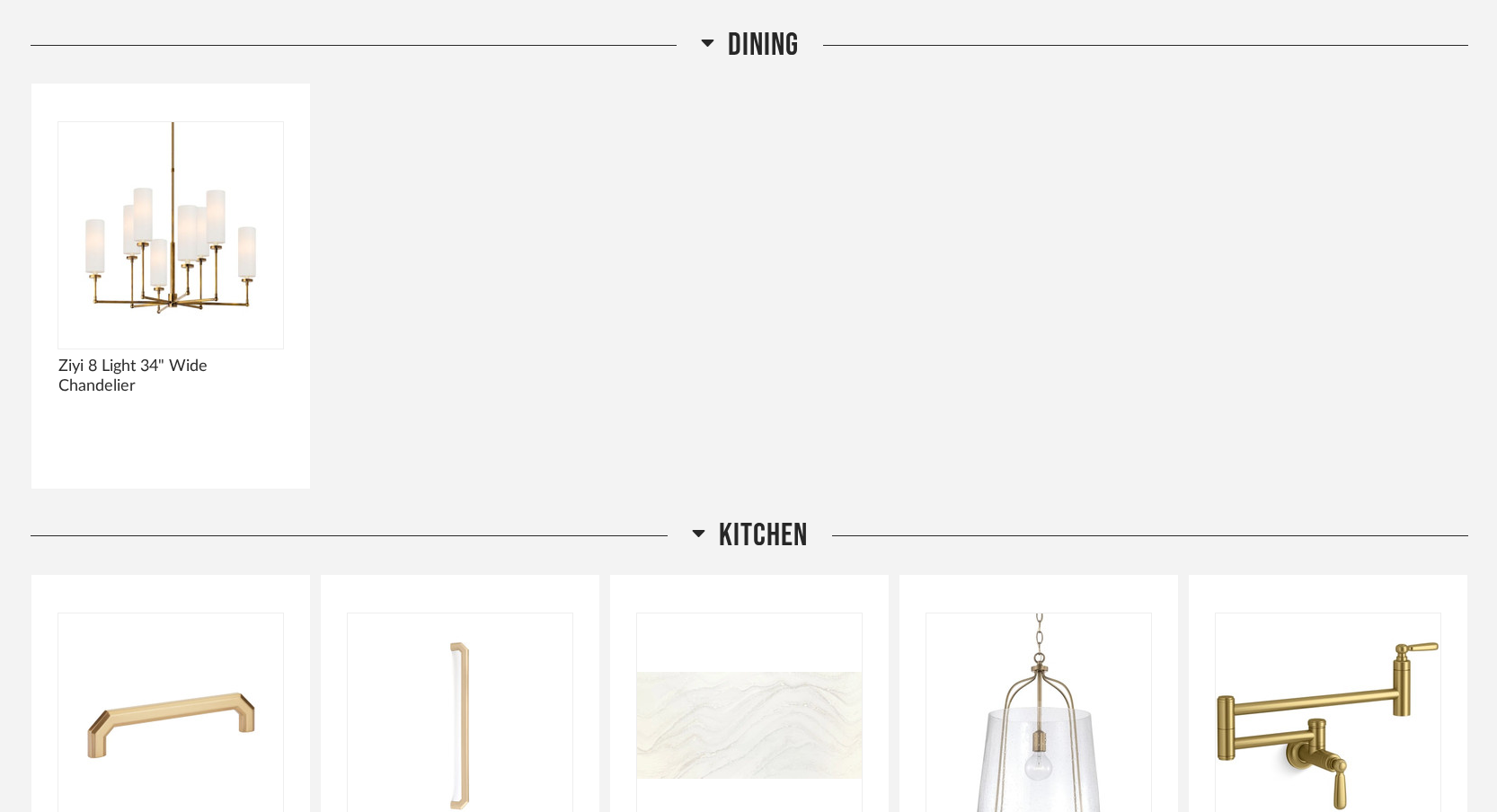
scroll to position [4257, 0]
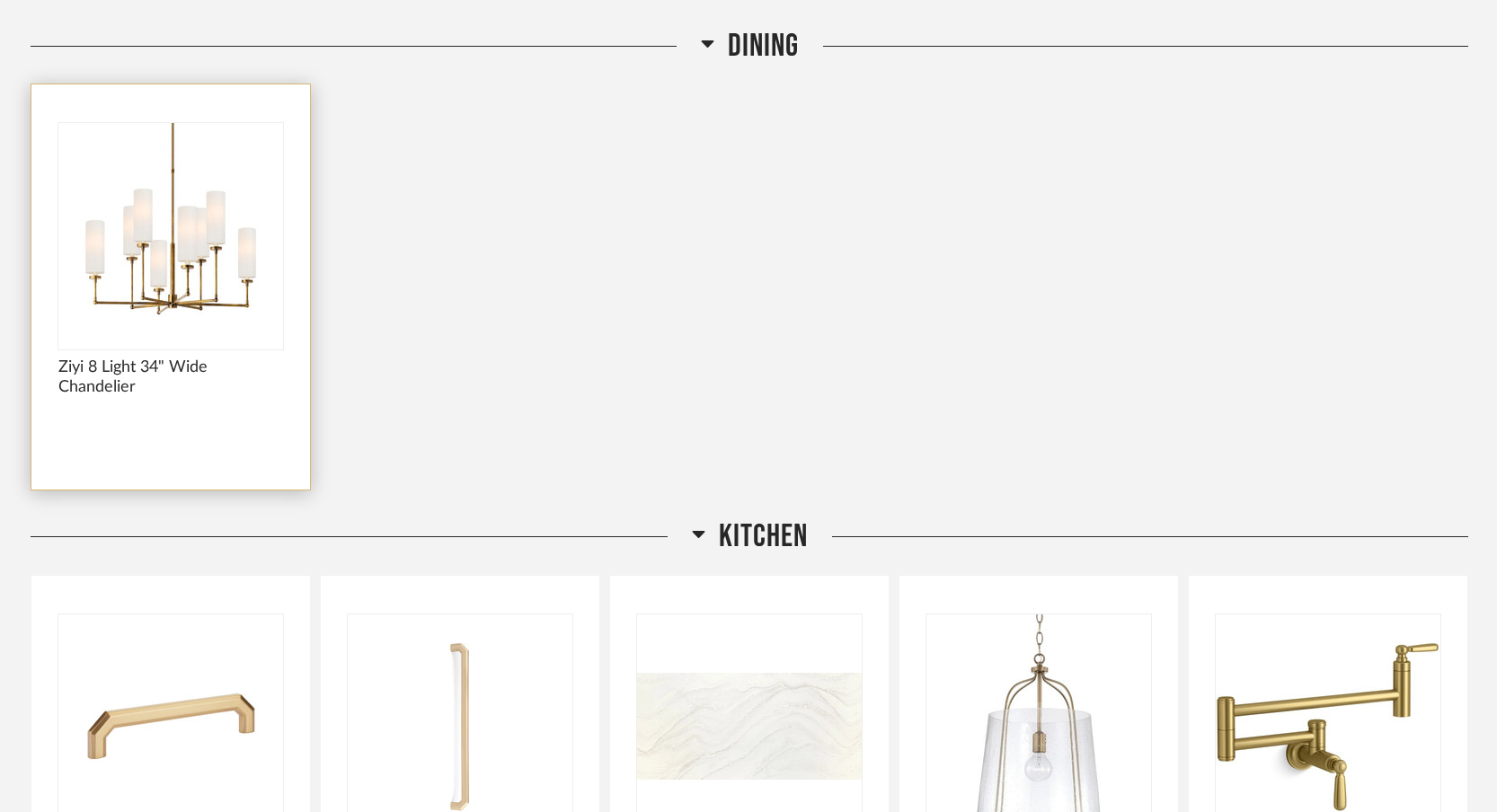
click at [215, 300] on div at bounding box center [170, 235] width 225 height 225
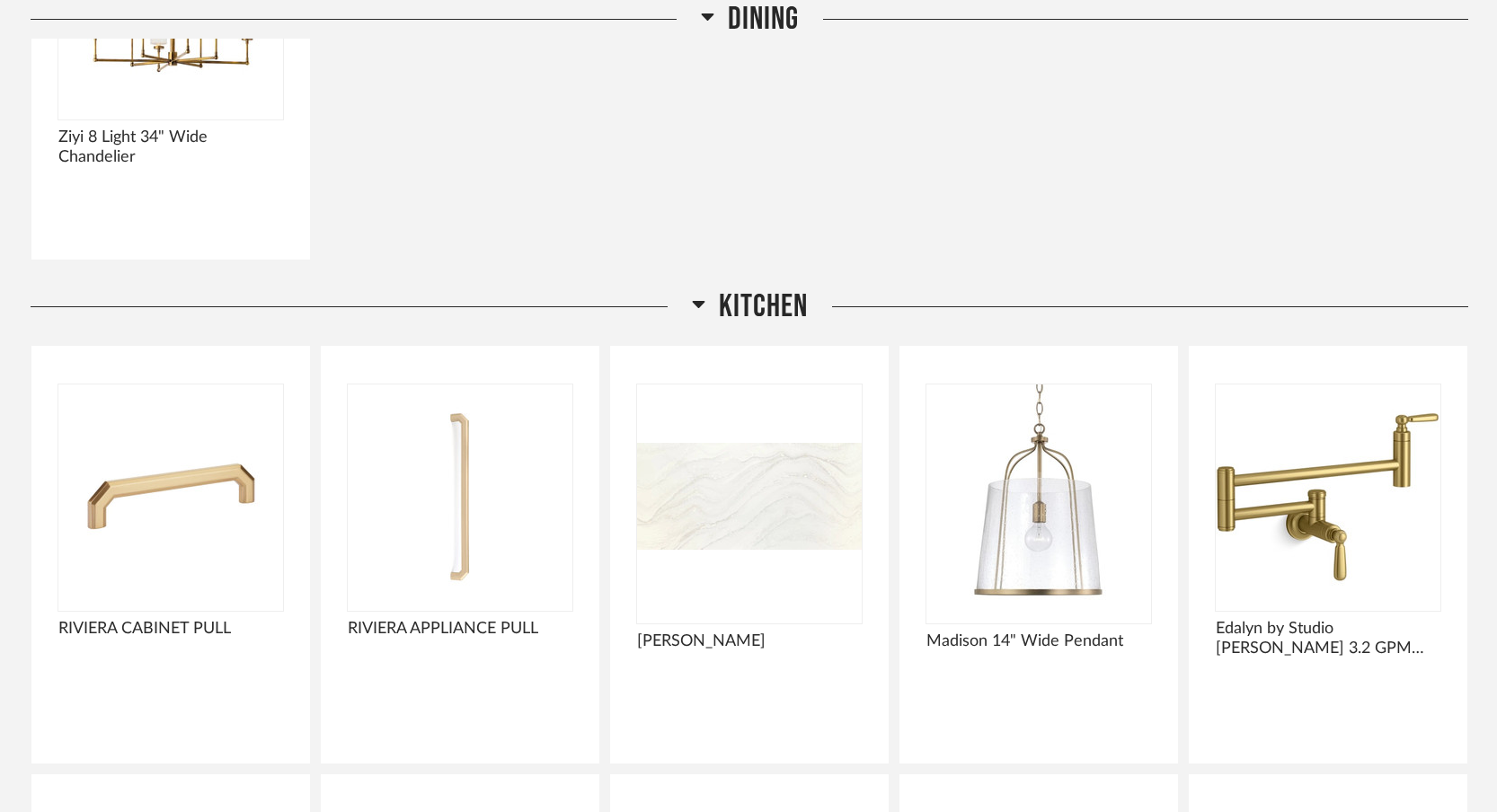
scroll to position [4349, 0]
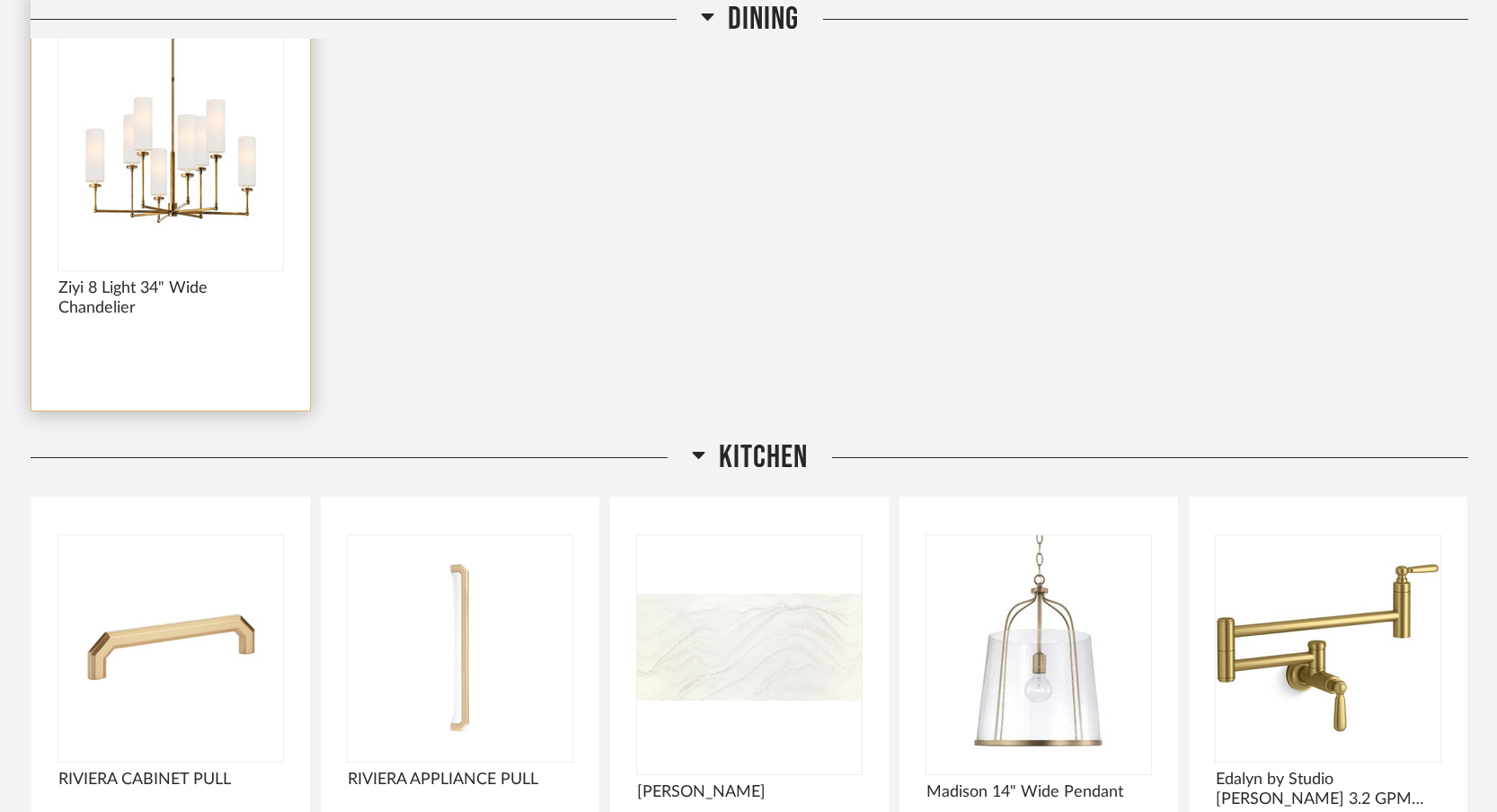
click at [178, 205] on img "0" at bounding box center [170, 143] width 225 height 225
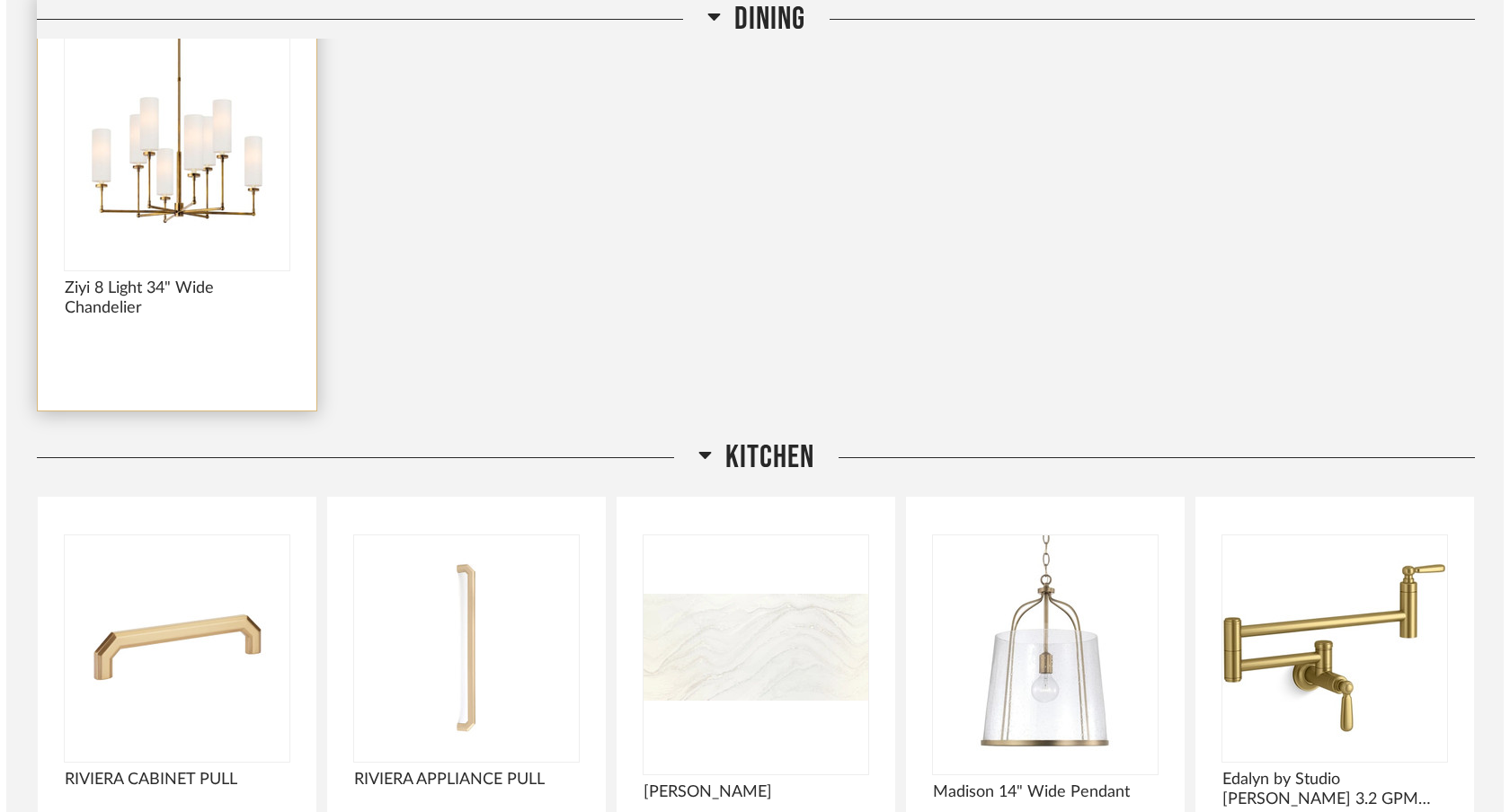
scroll to position [0, 0]
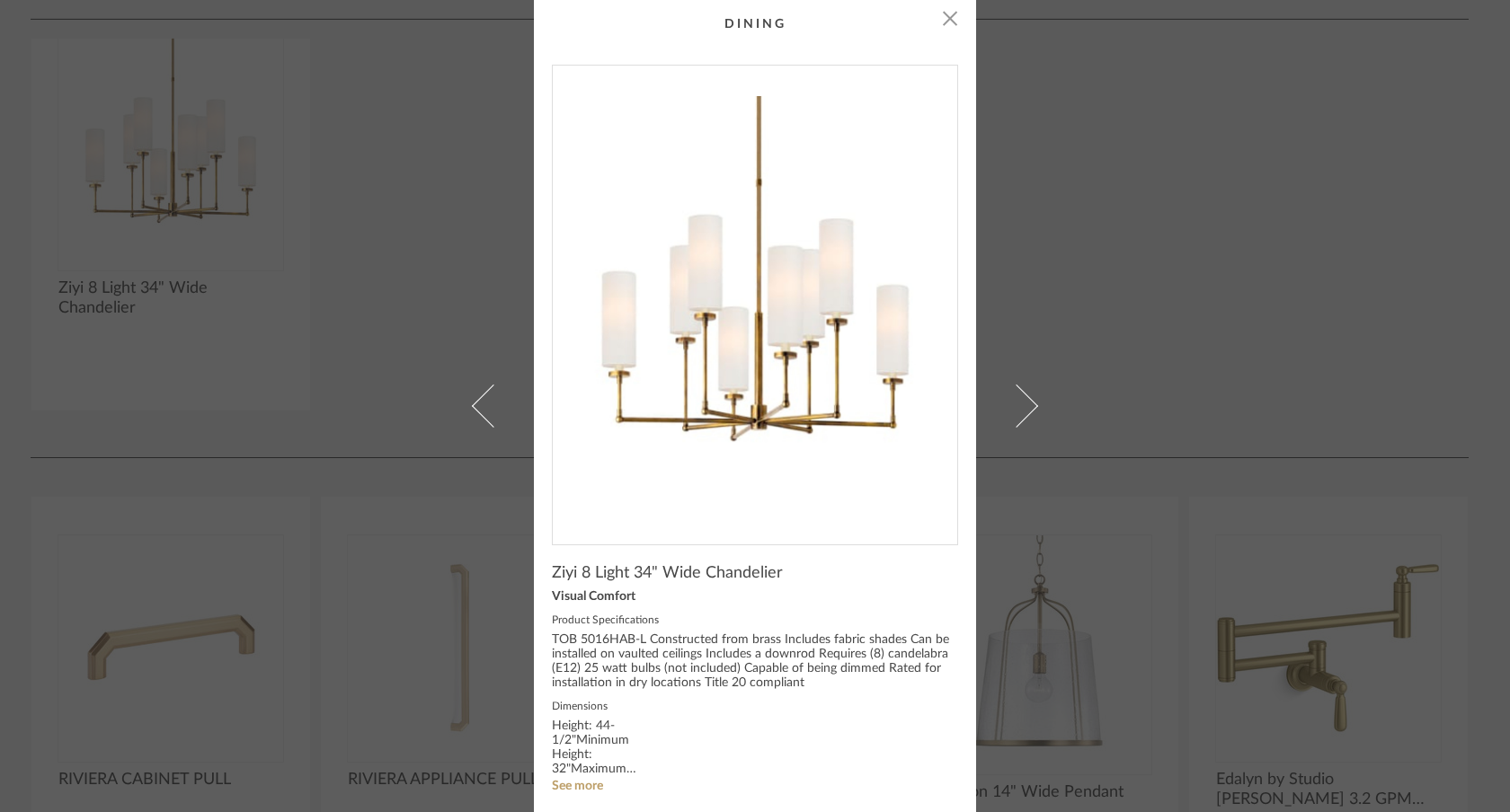
click at [0, 0] on div "× Ziyi 8 Light 34" Wide Chandelier Visual Comfort Product Specifications TOB 50…" at bounding box center [755, 406] width 1510 height 812
click at [1221, 300] on div "× Ziyi 8 Light 34" Wide Chandelier Visual Comfort Product Specifications TOB 50…" at bounding box center [755, 406] width 1510 height 812
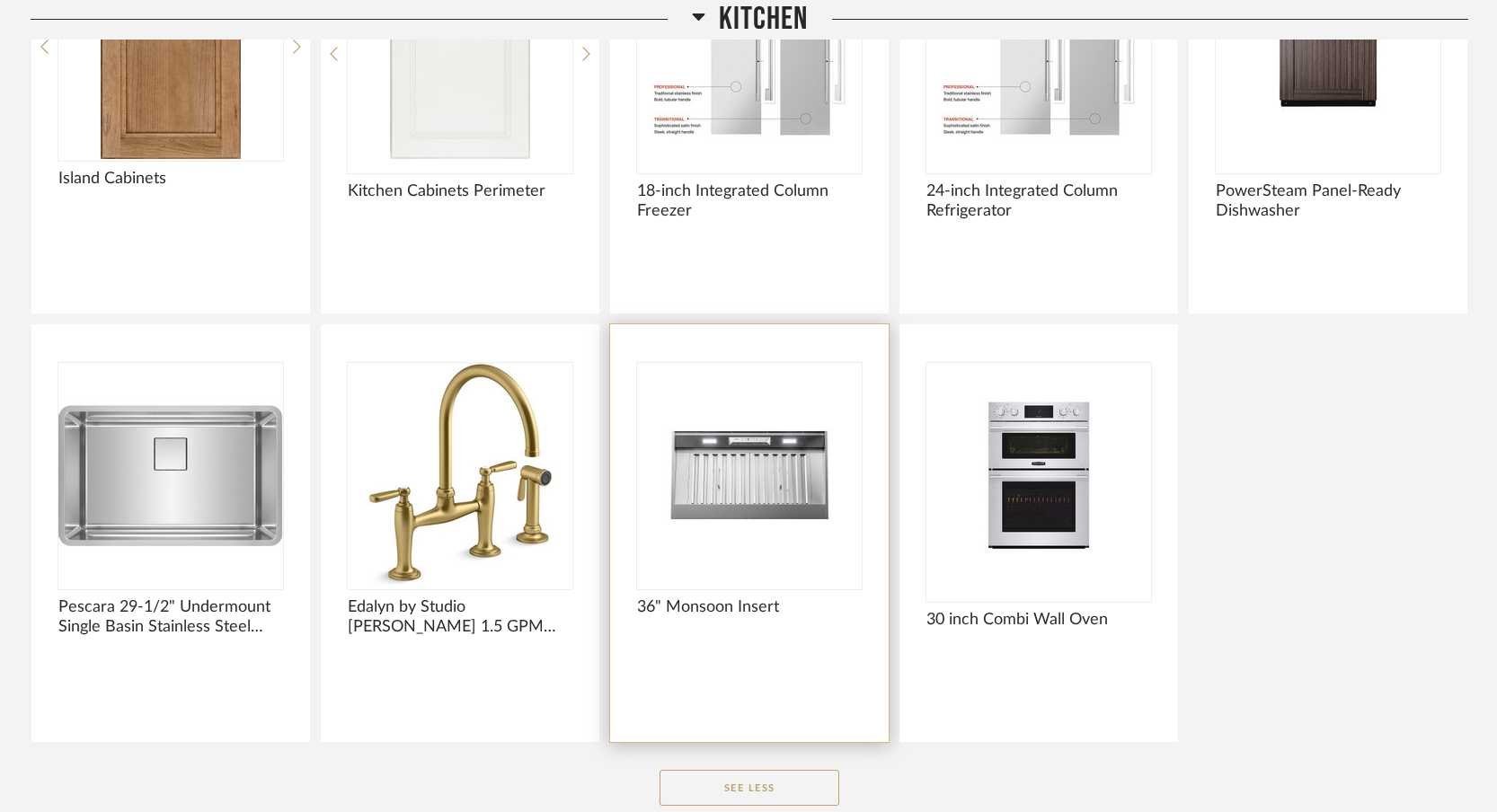
scroll to position [5380, 0]
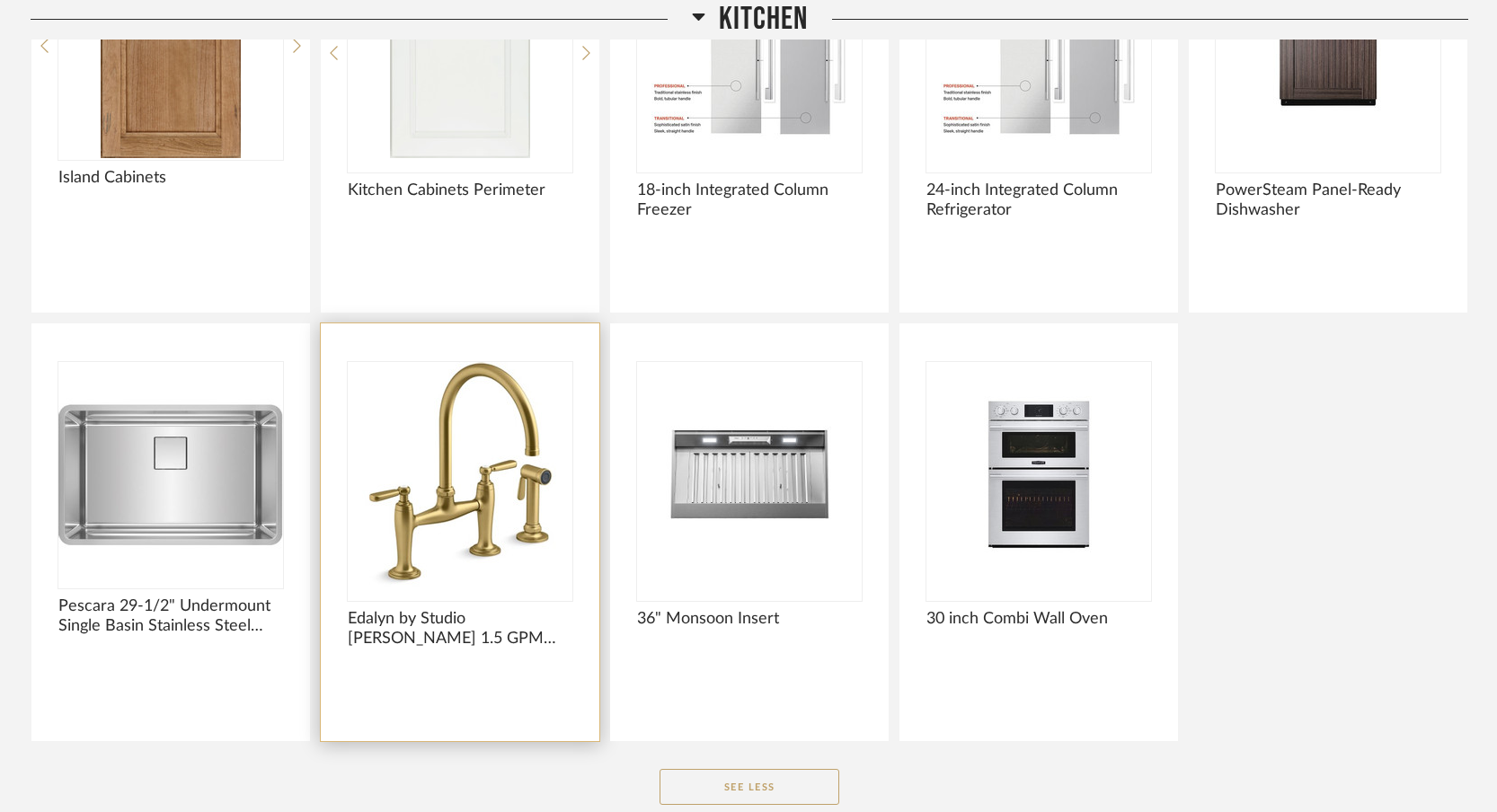
click at [0, 0] on img at bounding box center [0, 0] width 0 height 0
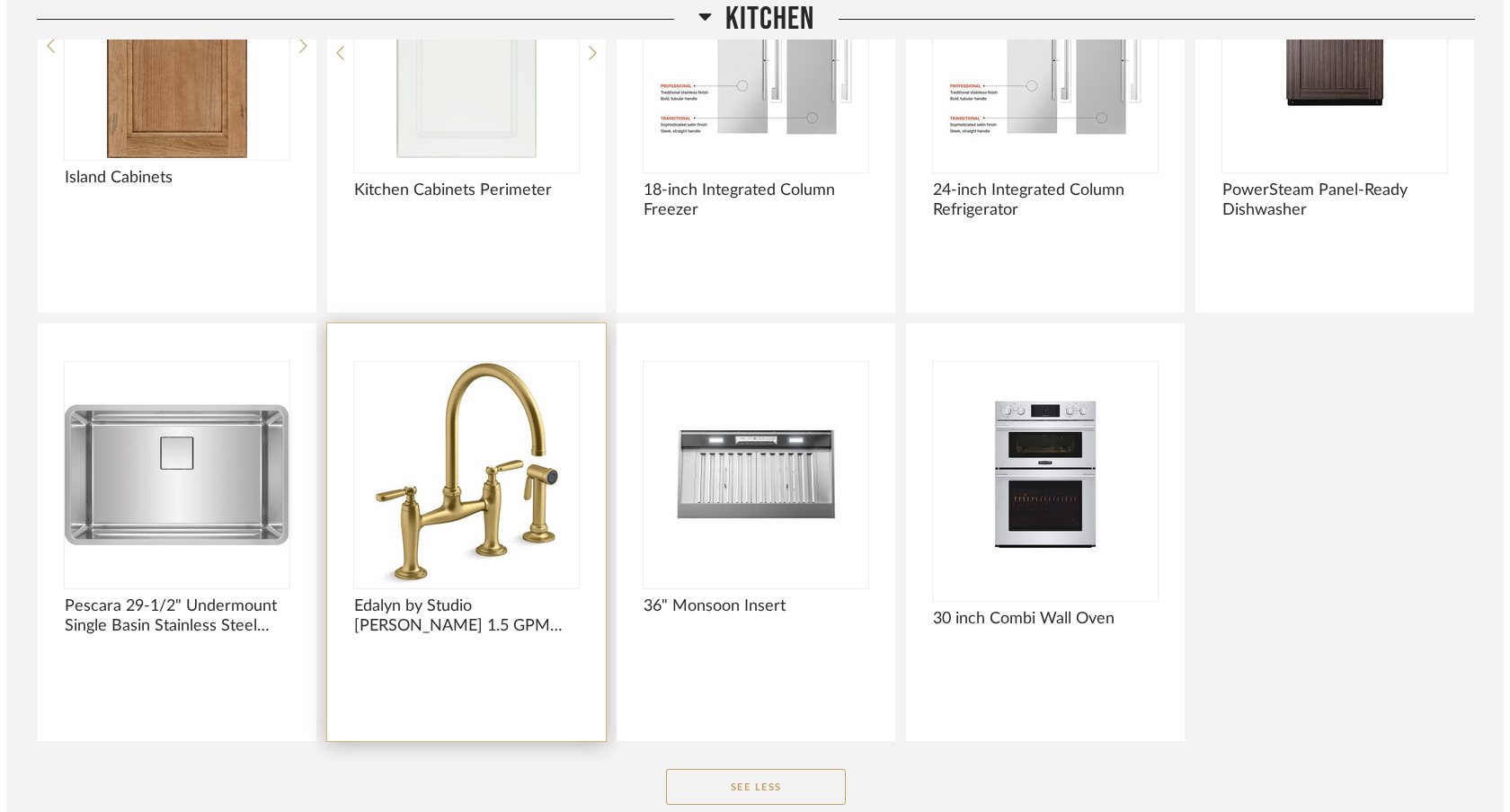
scroll to position [0, 0]
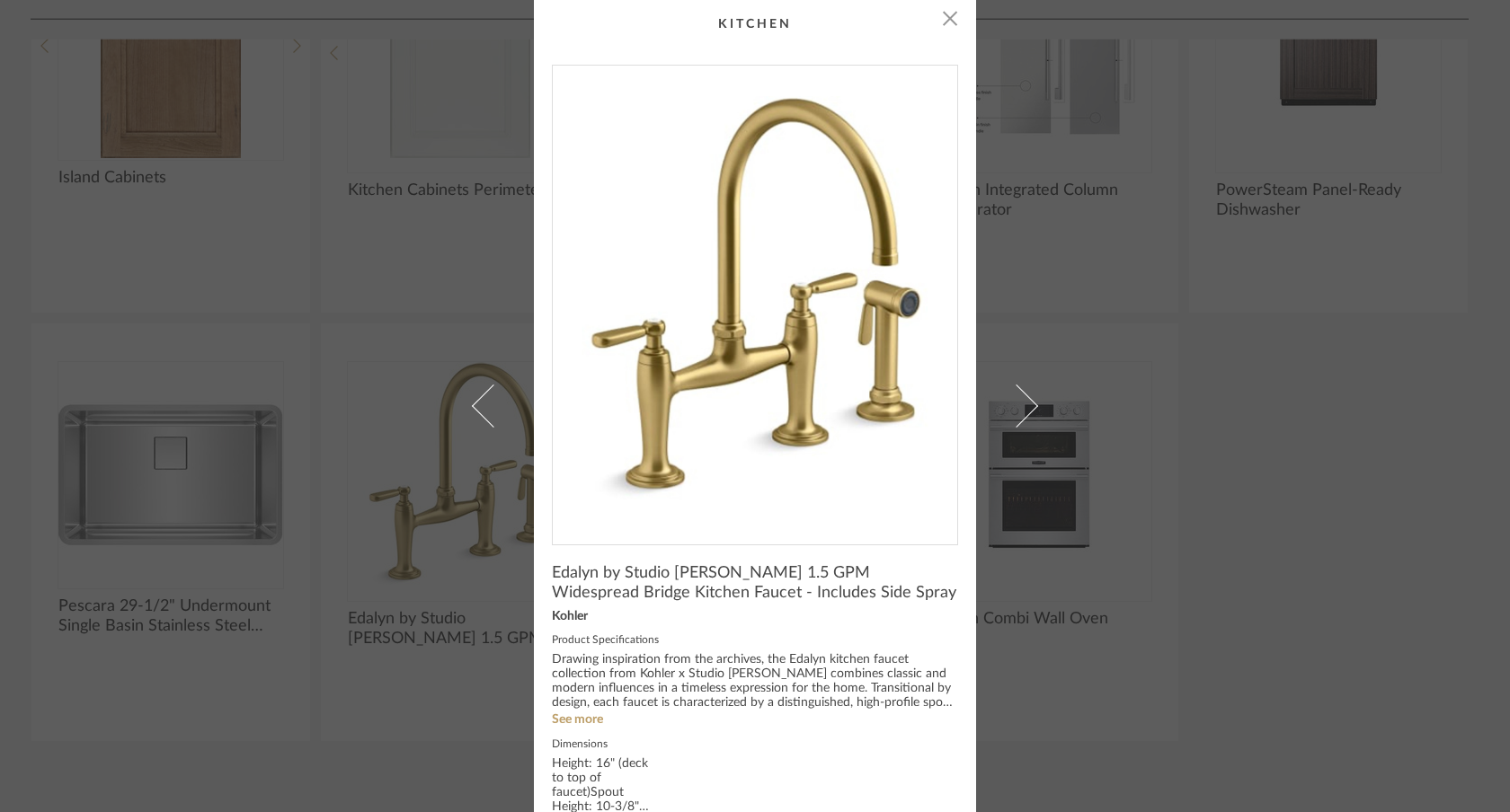
click at [0, 0] on div "× Edalyn by Studio [PERSON_NAME] 1.5 GPM Widespread Bridge Kitchen Faucet - Inc…" at bounding box center [755, 406] width 1510 height 812
click at [1264, 345] on div "× Edalyn by Studio [PERSON_NAME] 1.5 GPM Widespread Bridge Kitchen Faucet - Inc…" at bounding box center [755, 406] width 1510 height 812
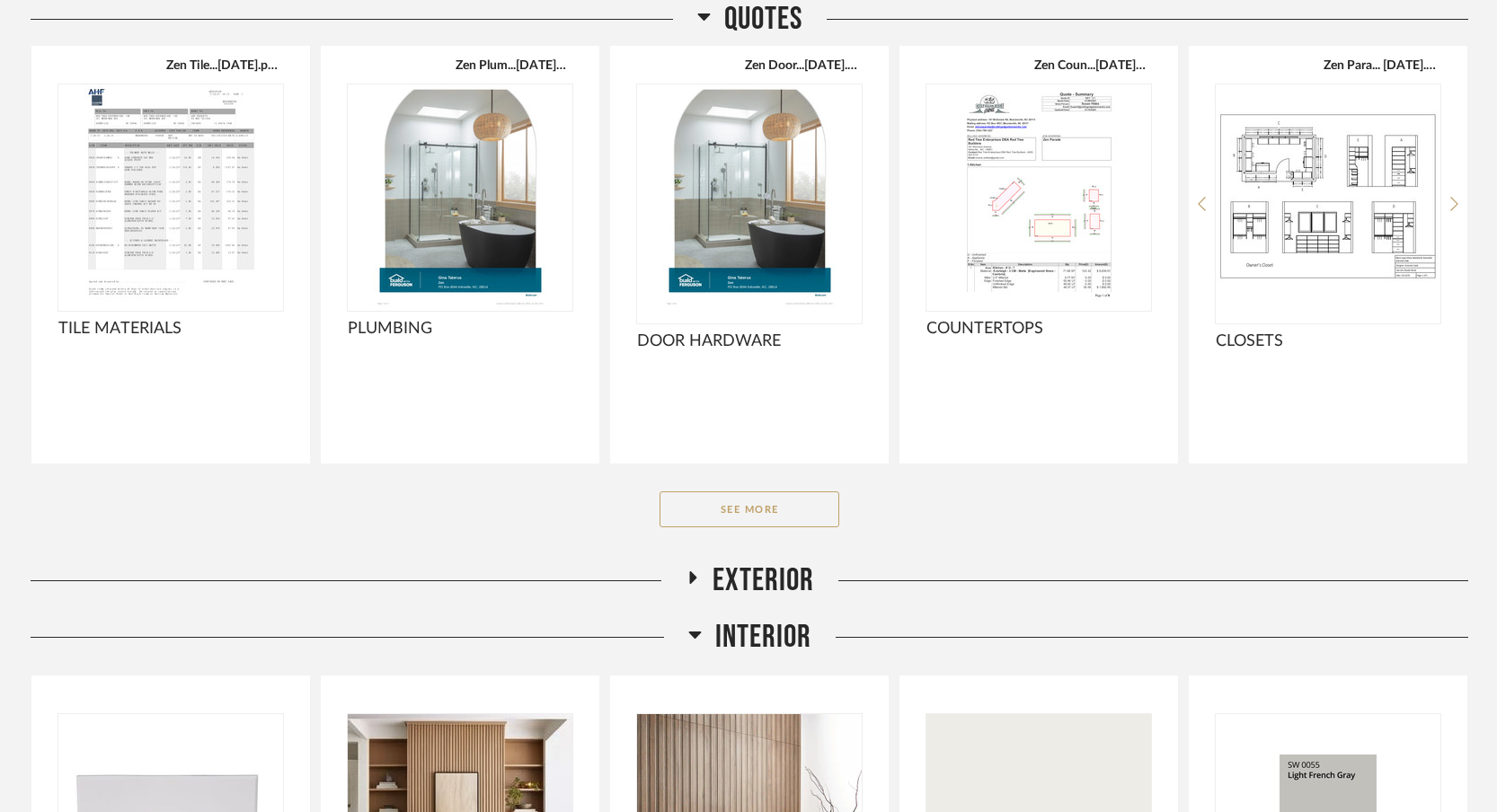
scroll to position [1284, 0]
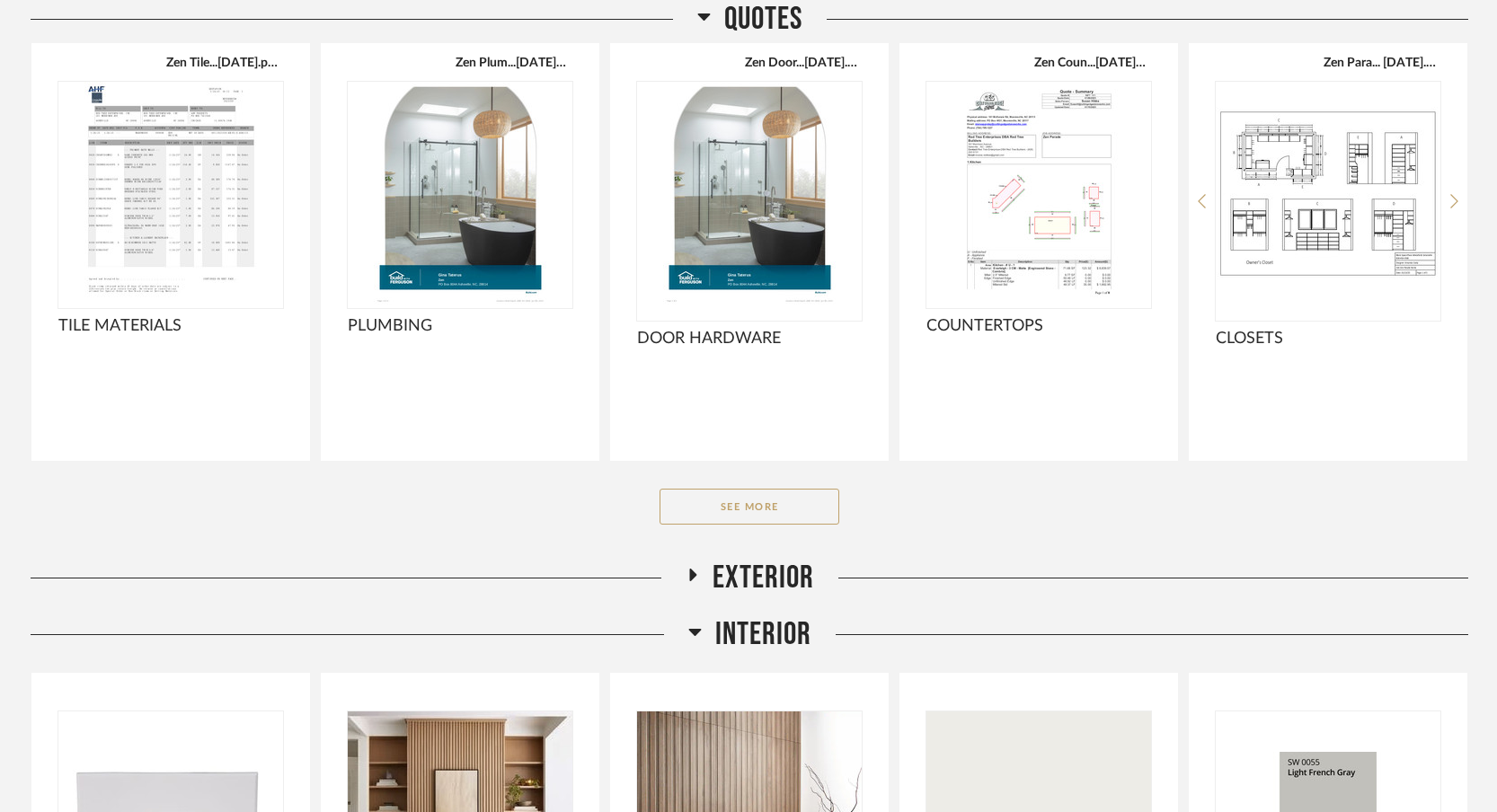
click at [757, 569] on span "Exterior" at bounding box center [763, 577] width 101 height 38
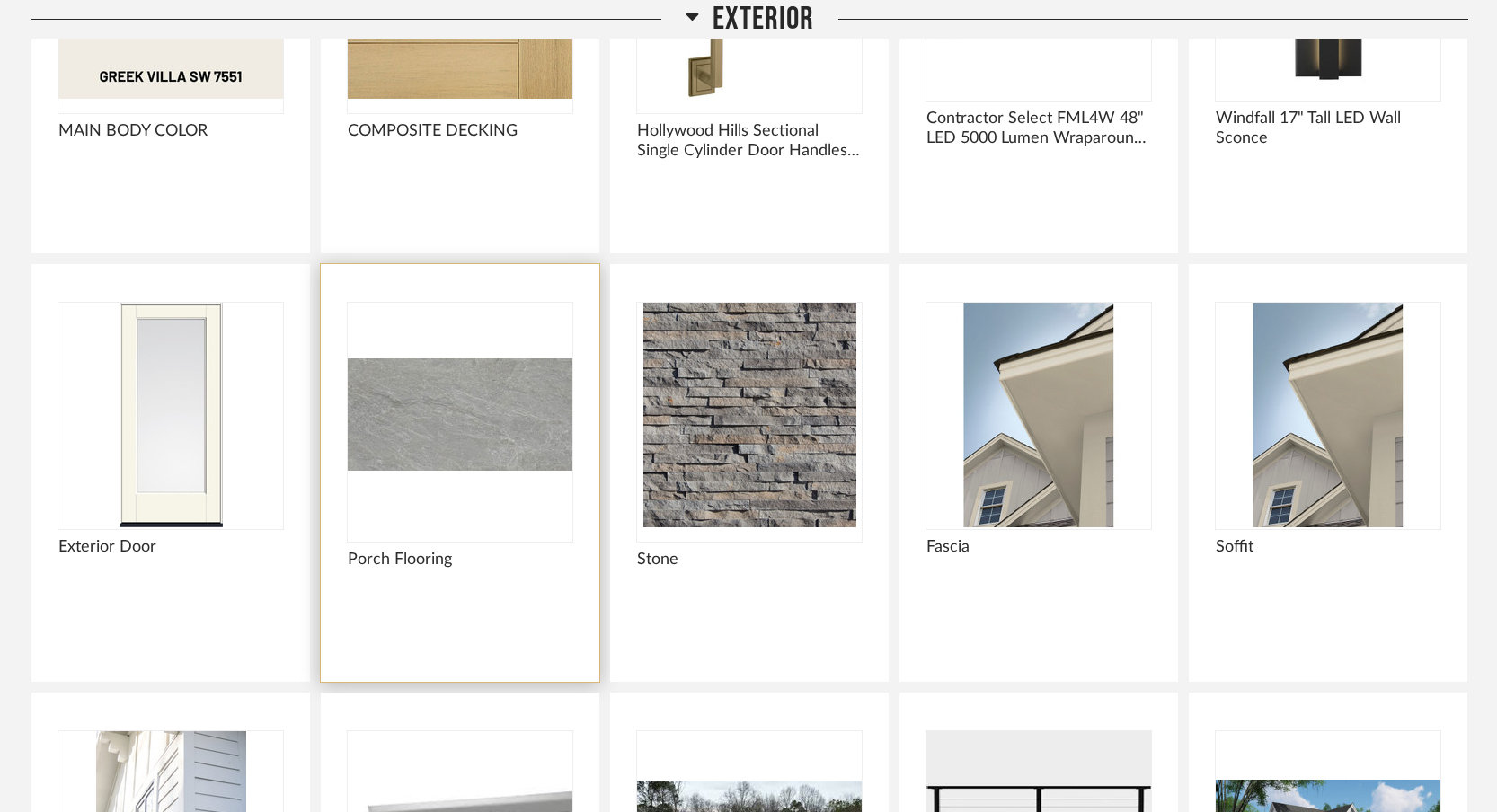
scroll to position [2060, 0]
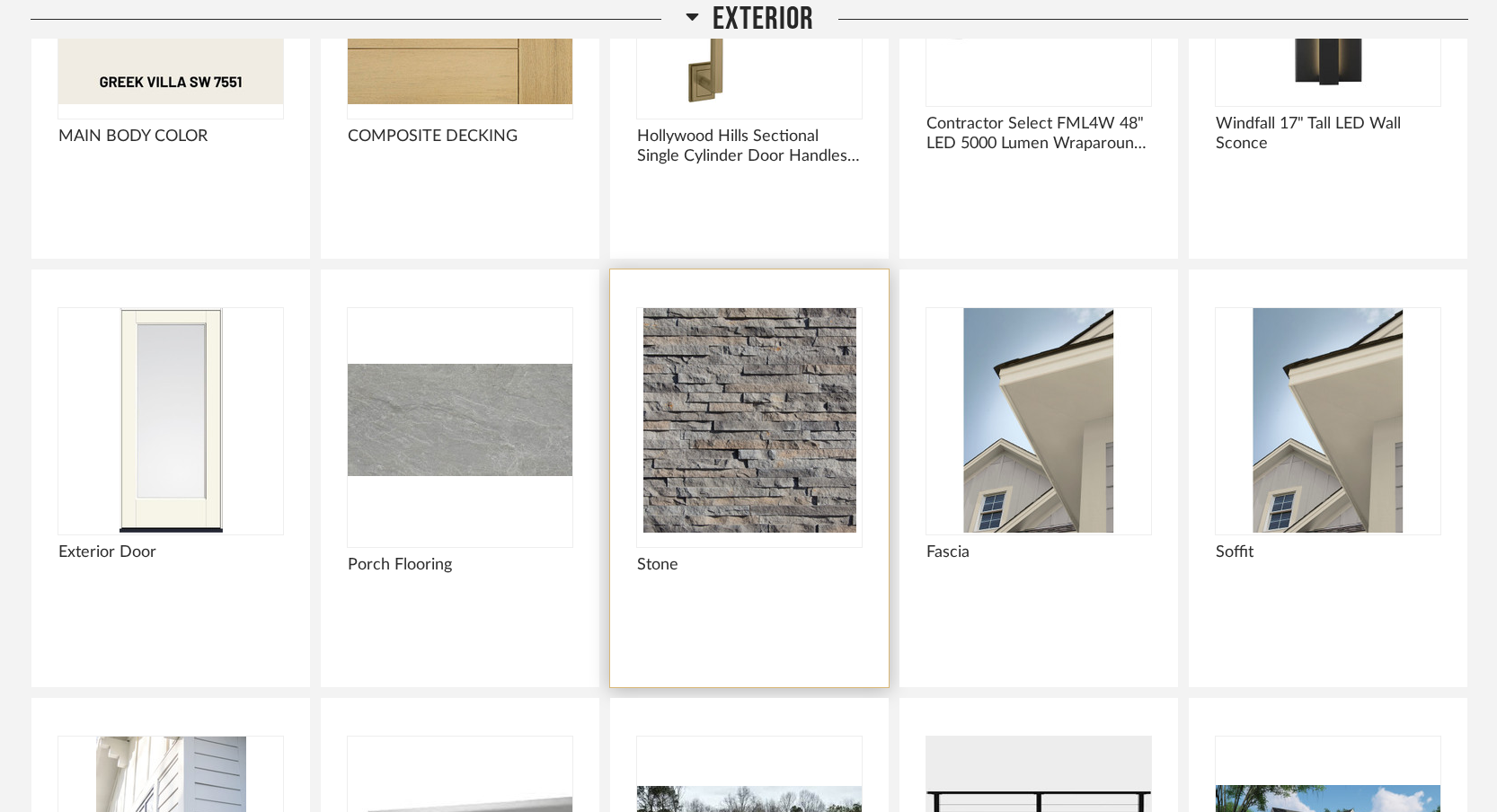
click at [744, 470] on img "0" at bounding box center [749, 420] width 225 height 225
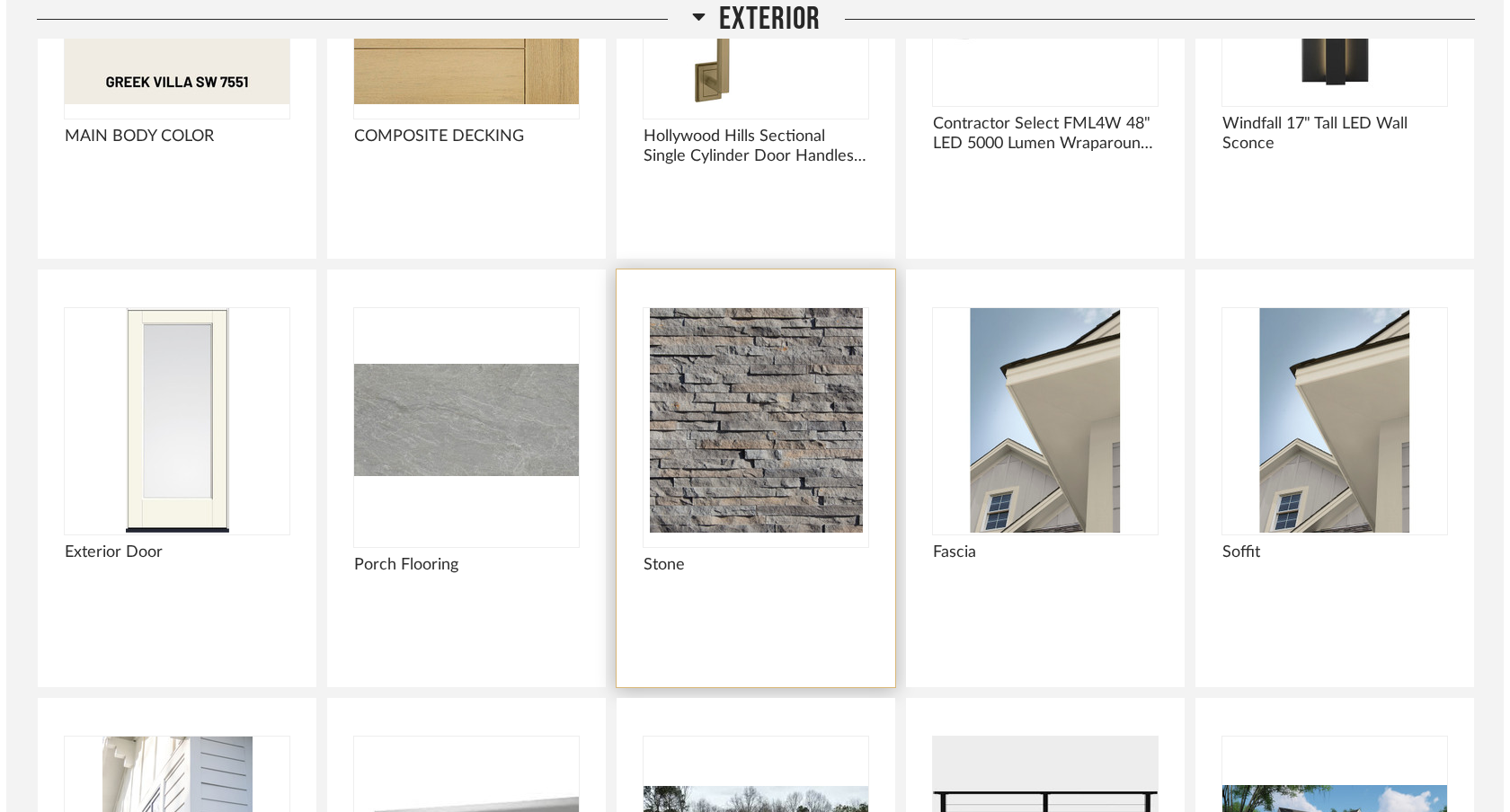
scroll to position [0, 0]
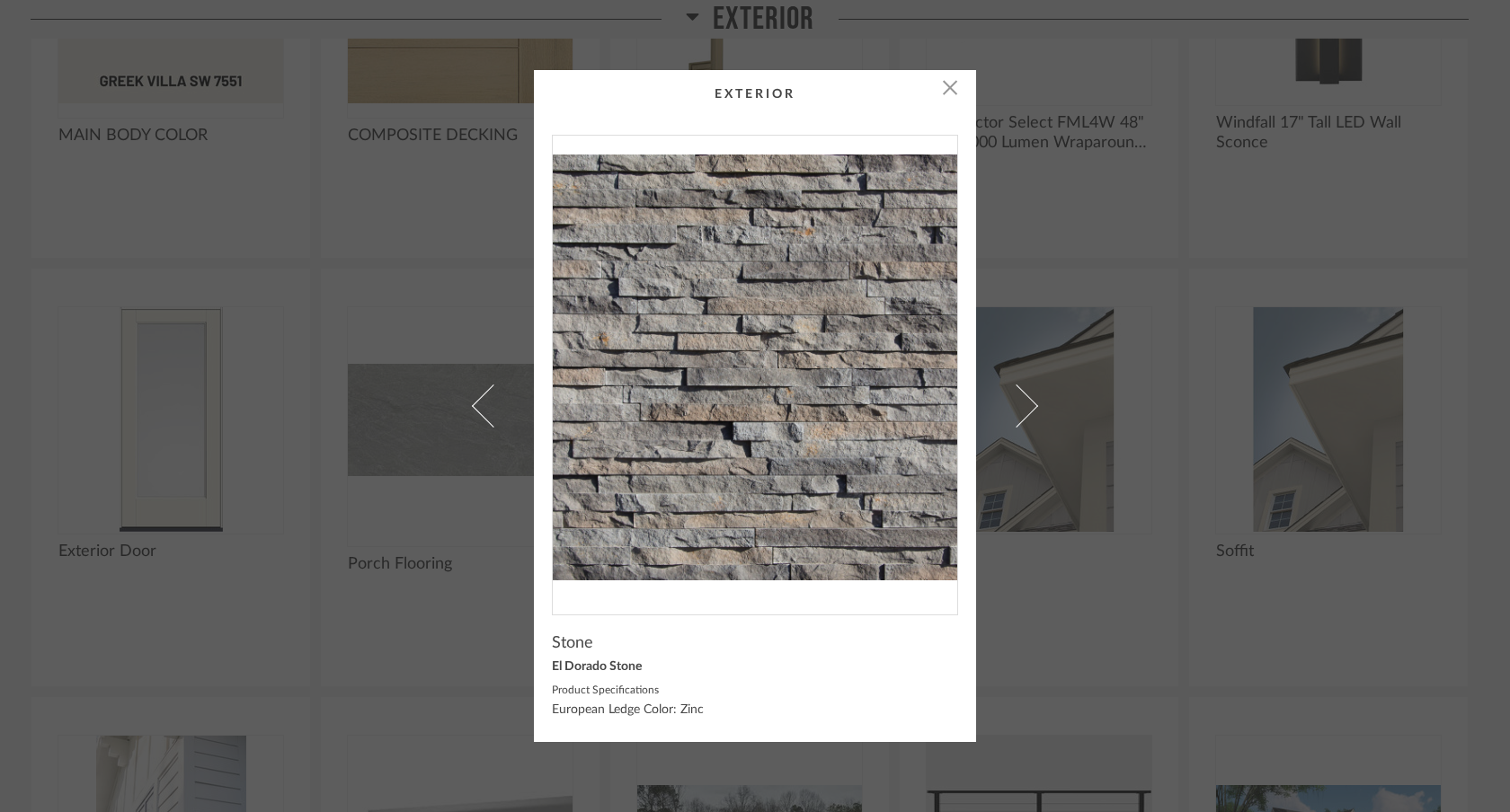
click at [0, 0] on div "× Stone El Dorado Stone Product Specifications European Ledge Color: Zinc" at bounding box center [755, 406] width 1510 height 812
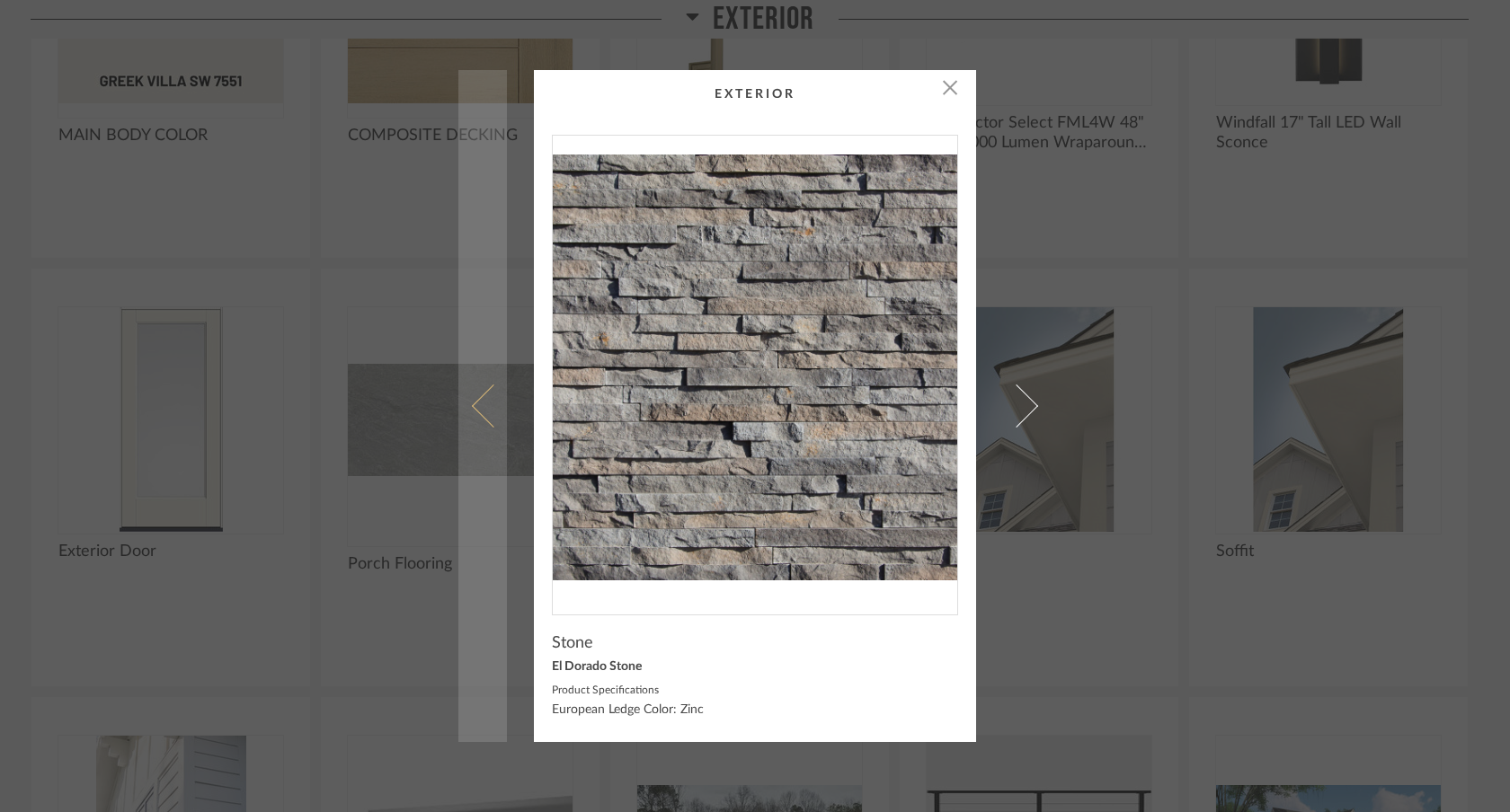
click at [472, 406] on span at bounding box center [493, 406] width 43 height 43
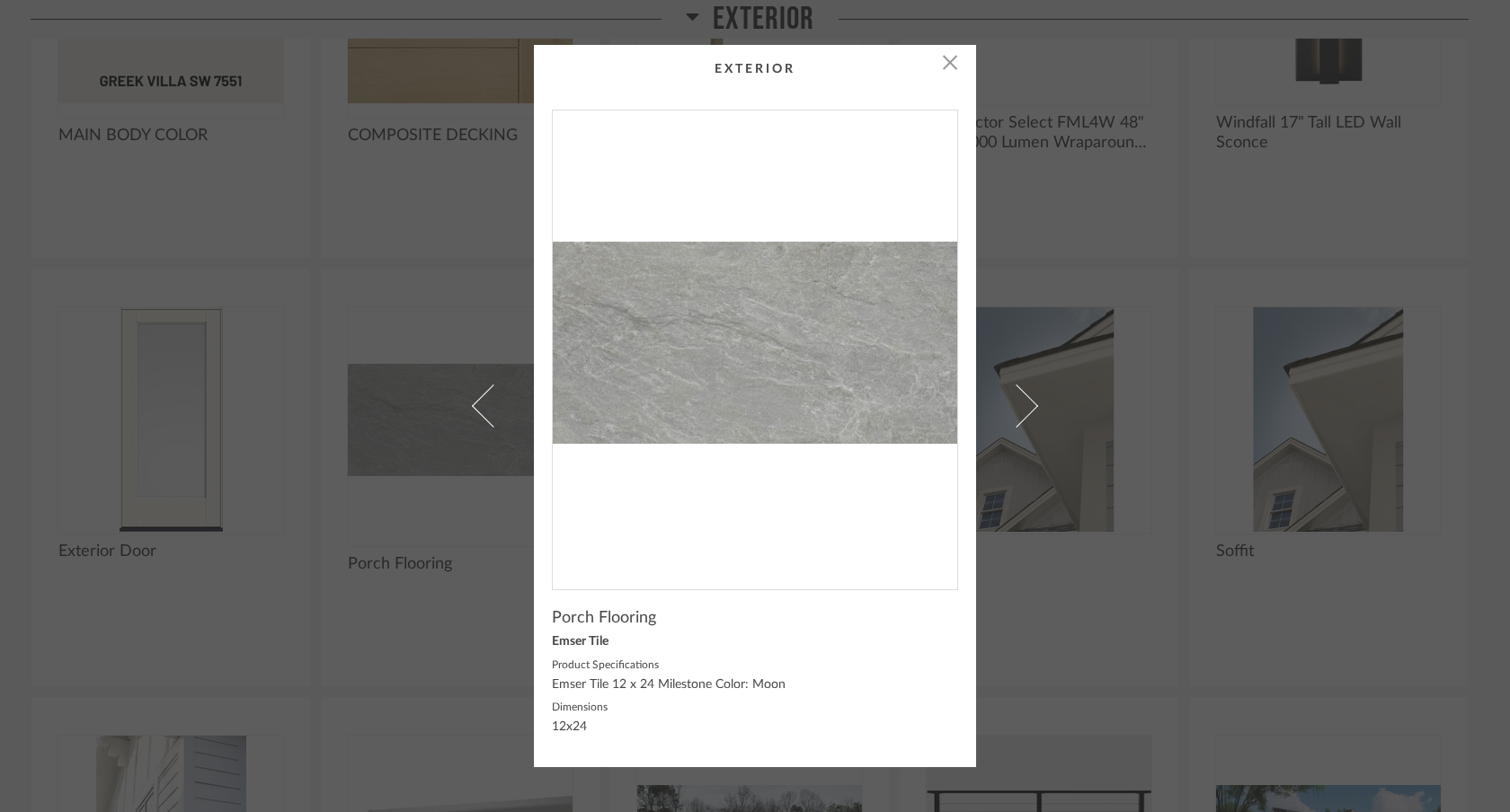
drag, startPoint x: 741, startPoint y: 366, endPoint x: 660, endPoint y: 53, distance: 323.3
click at [0, 0] on div "× Porch Flooring Emser Tile Product Specifications Emser Tile 12 x 24 Milestone…" at bounding box center [755, 406] width 1510 height 812
click at [1075, 272] on div "× Porch Flooring Emser Tile Product Specifications Emser Tile 12 x 24 Milestone…" at bounding box center [755, 406] width 1510 height 812
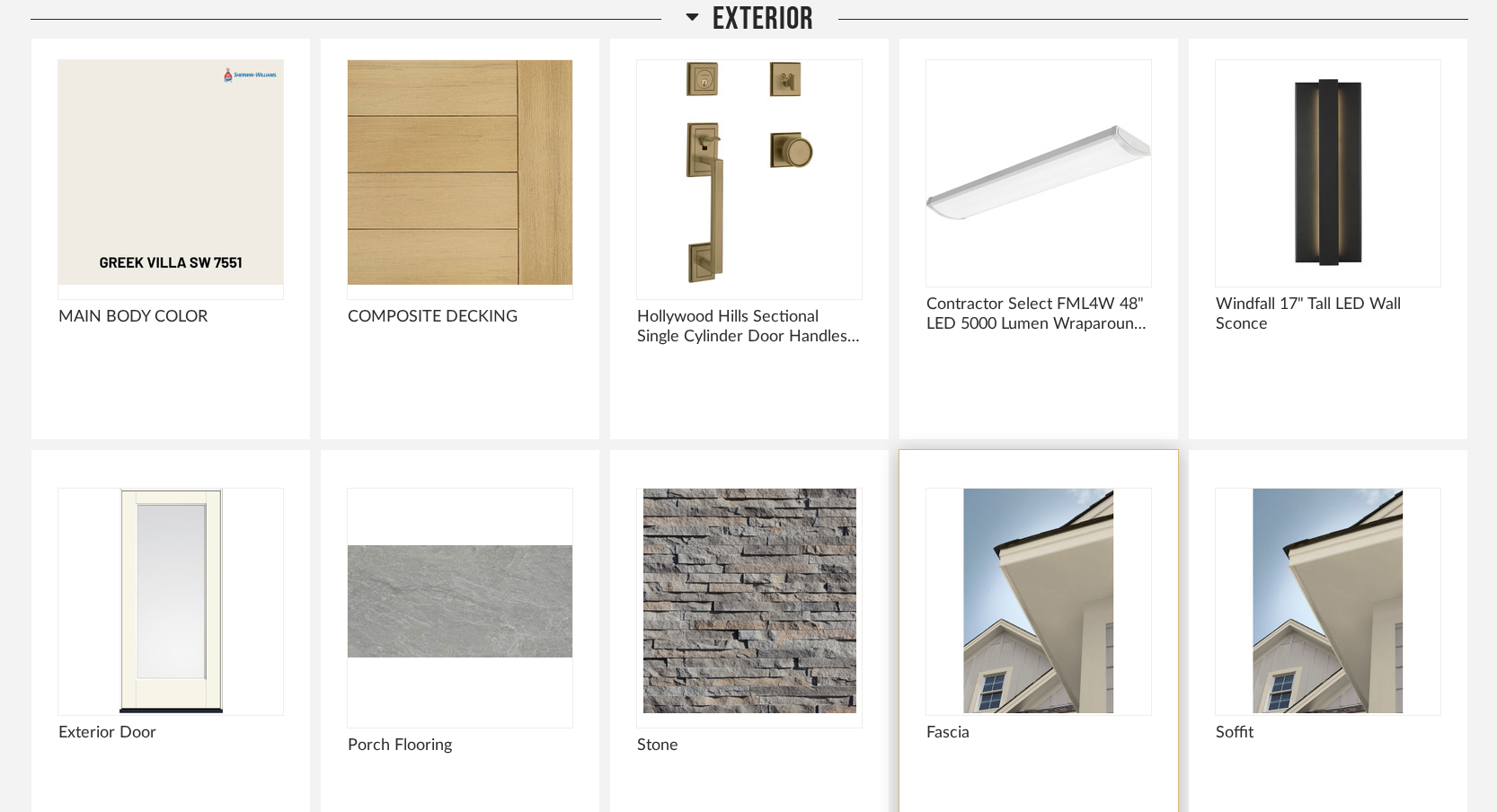
scroll to position [1820, 0]
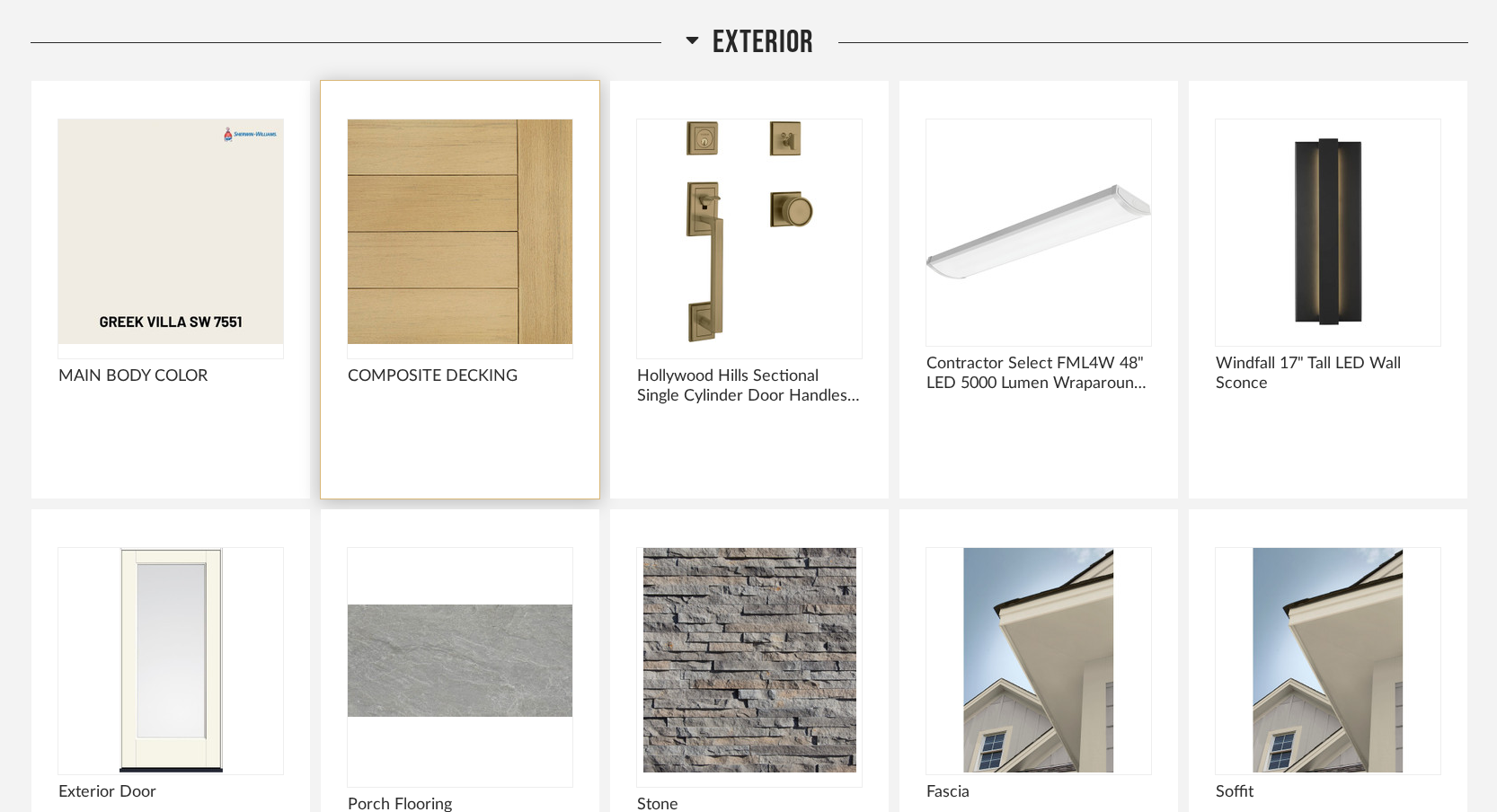
click at [492, 226] on img "0" at bounding box center [460, 232] width 225 height 225
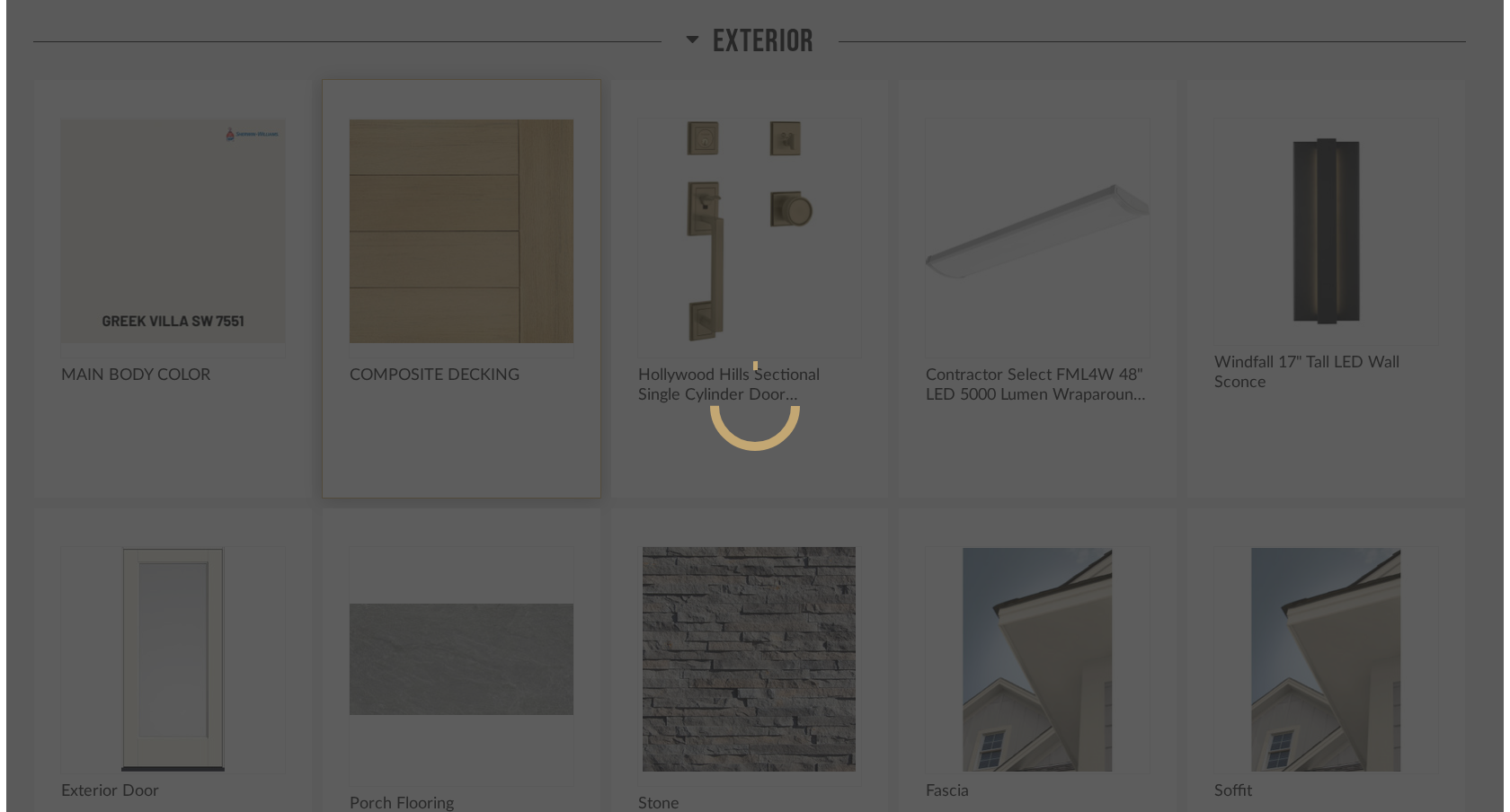
scroll to position [0, 0]
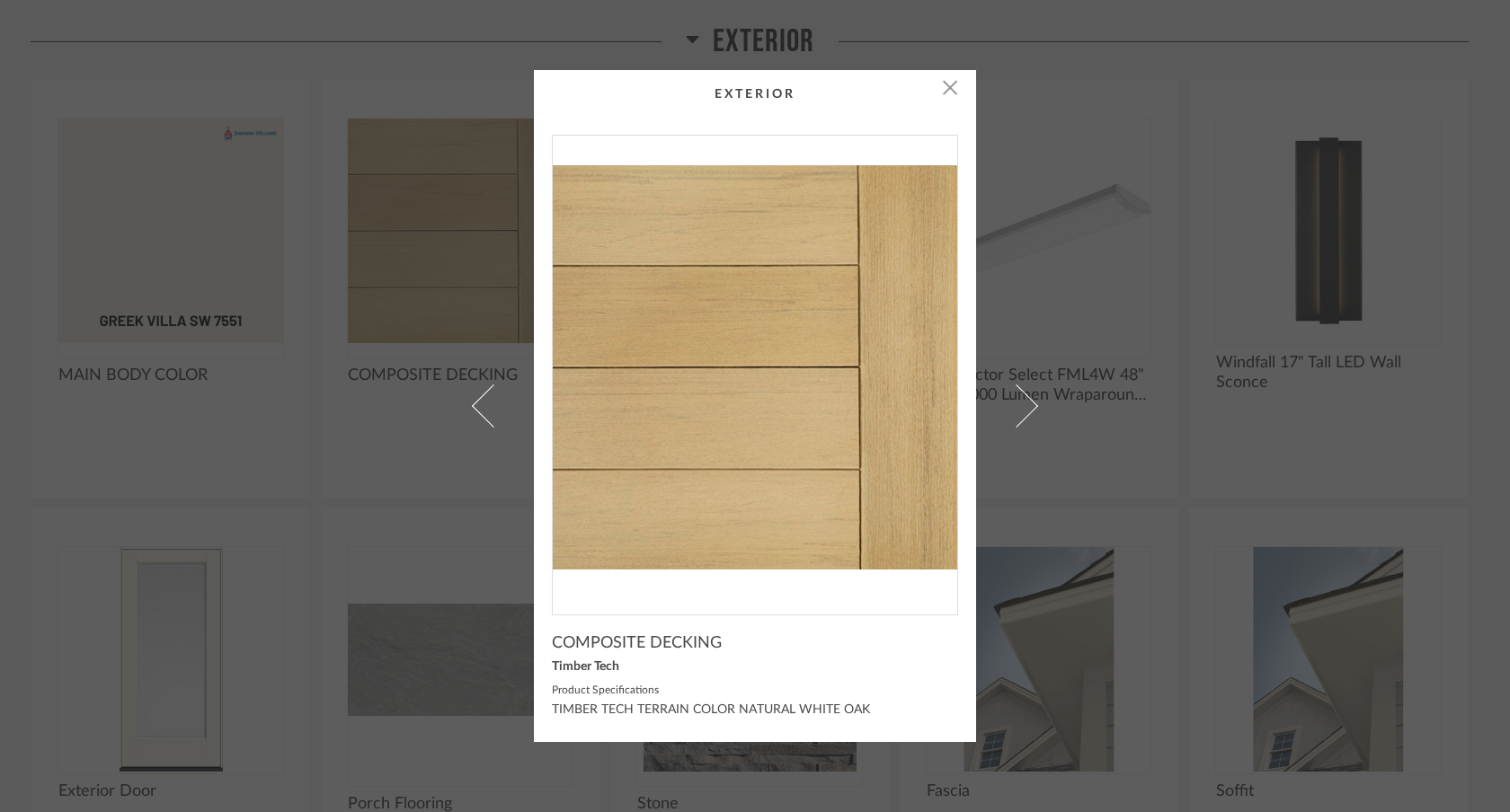
click at [0, 0] on div "× COMPOSITE DECKING Timber Tech Product Specifications TIMBER TECH TERRAIN COLO…" at bounding box center [755, 406] width 1510 height 812
click at [1051, 325] on div "× COMPOSITE DECKING Timber Tech Product Specifications TIMBER TECH TERRAIN COLO…" at bounding box center [755, 406] width 1510 height 812
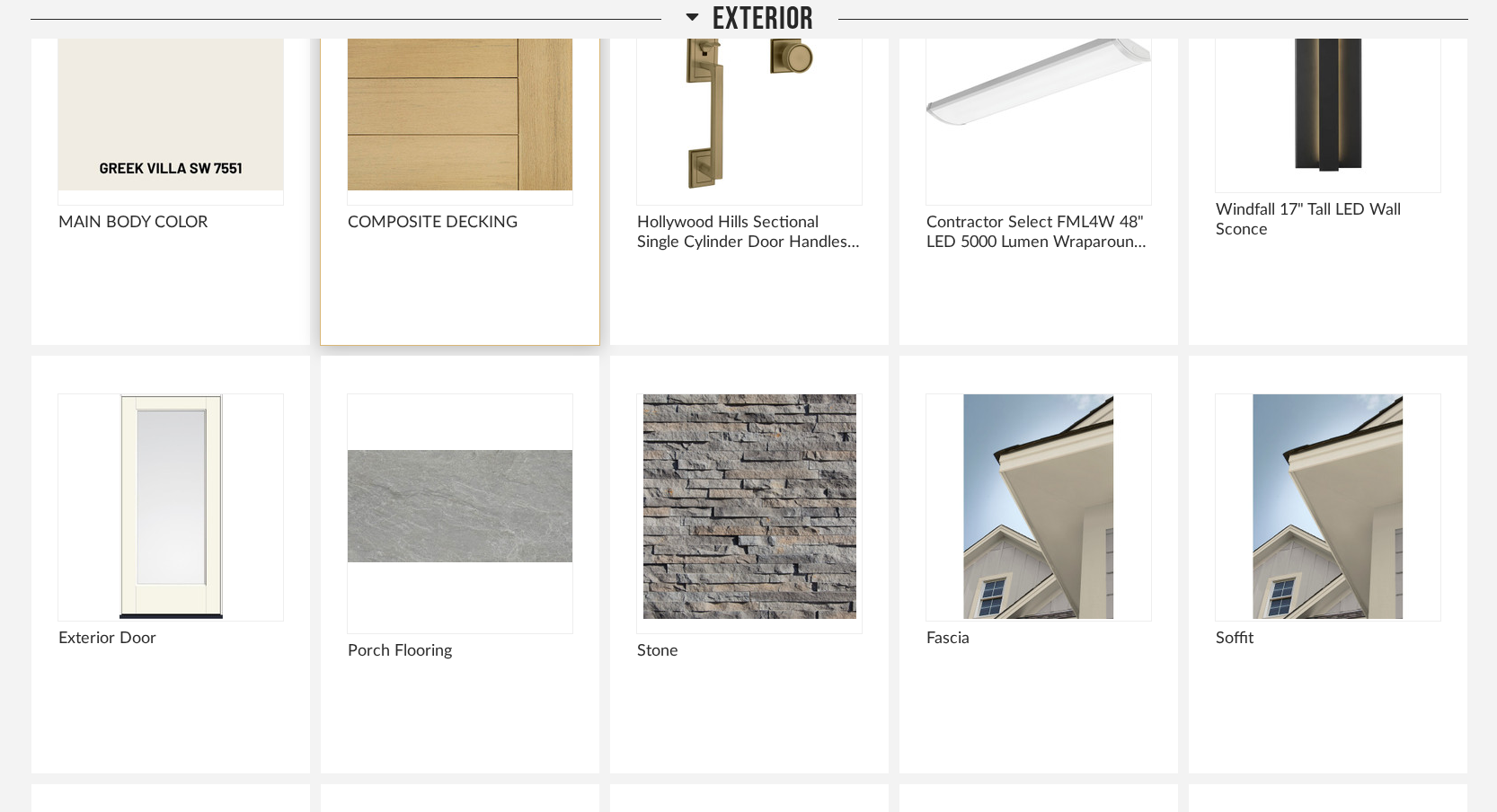
scroll to position [1979, 0]
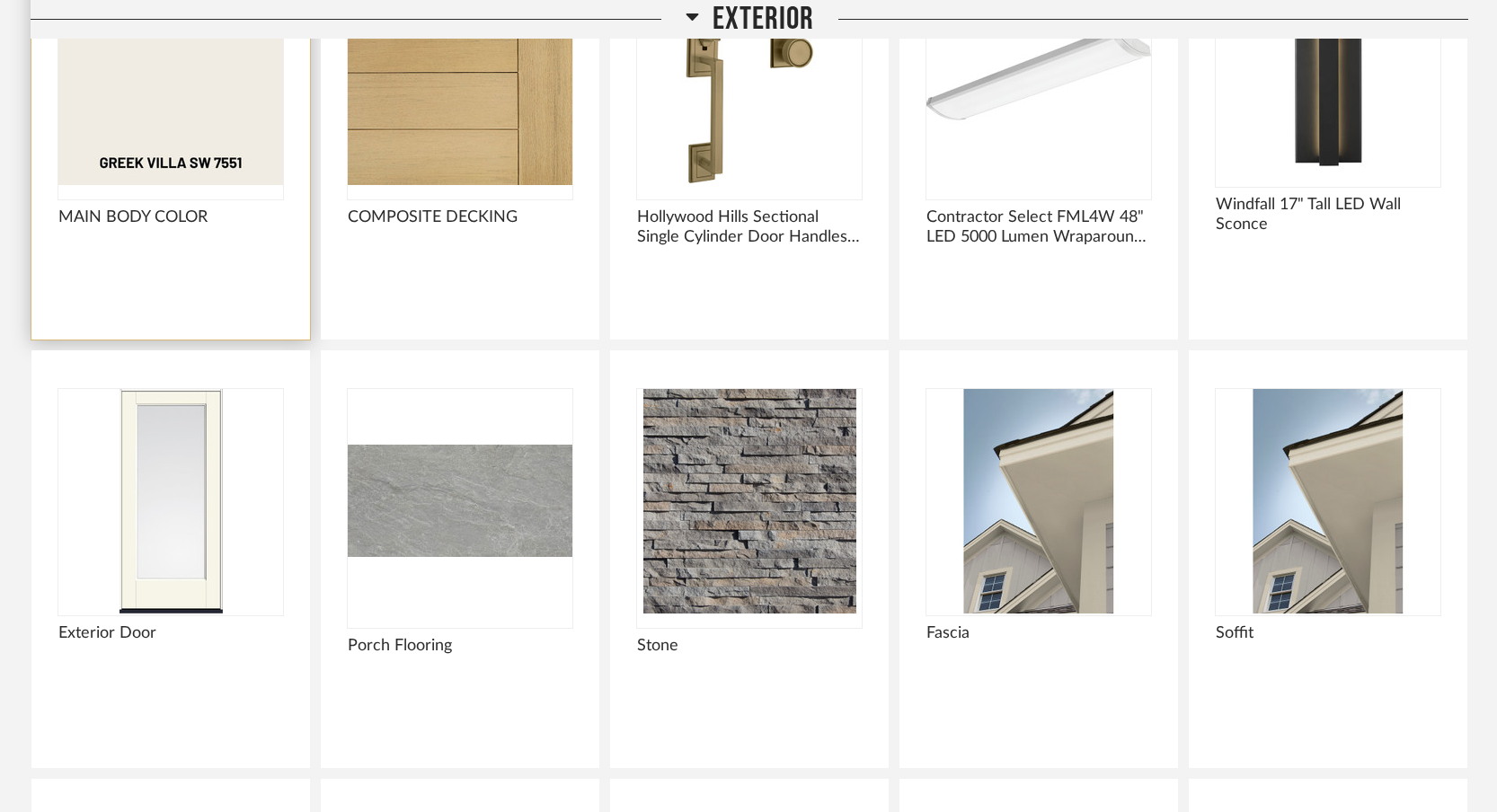
click at [161, 97] on img "0" at bounding box center [170, 73] width 225 height 225
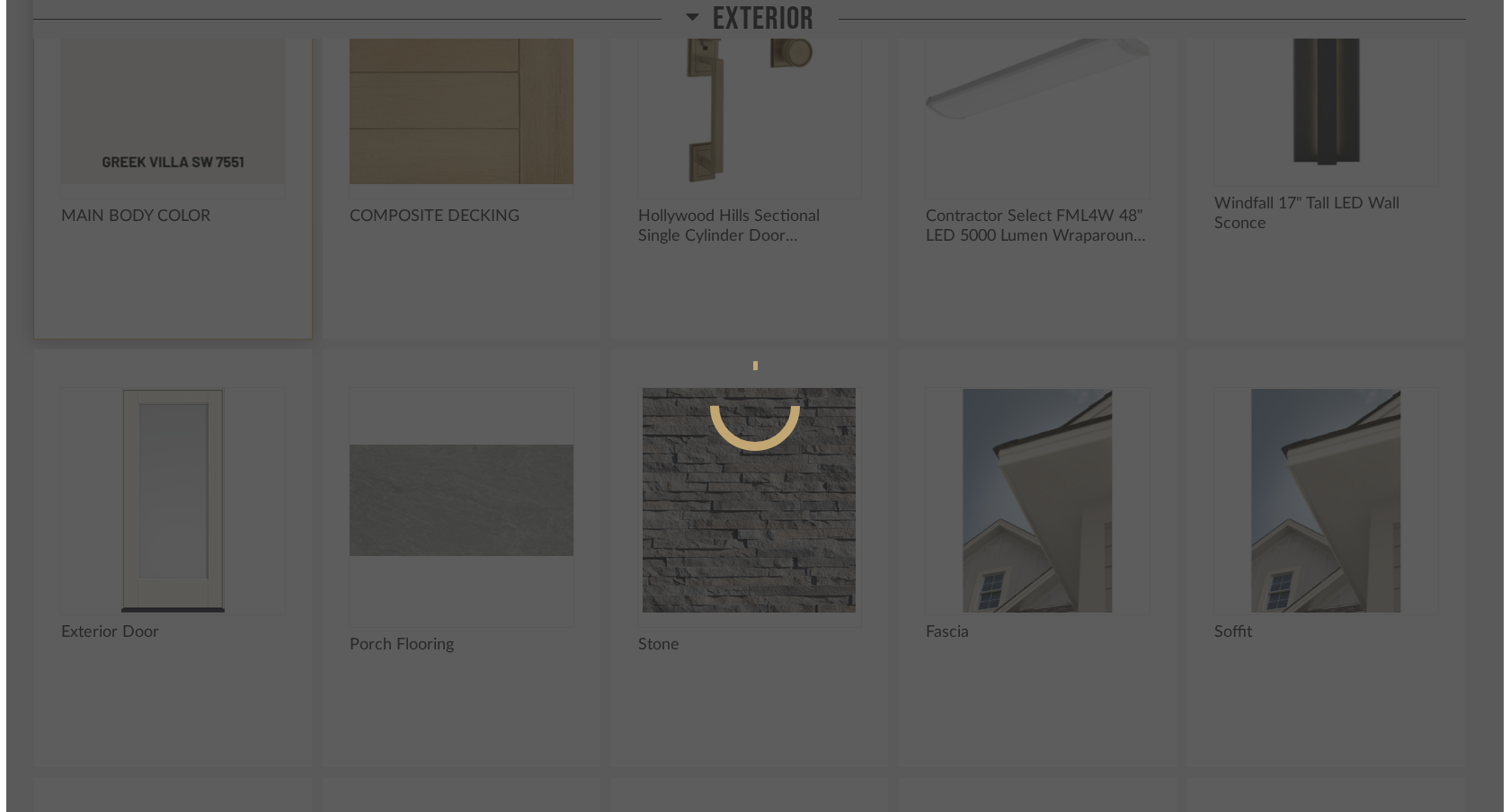
scroll to position [0, 0]
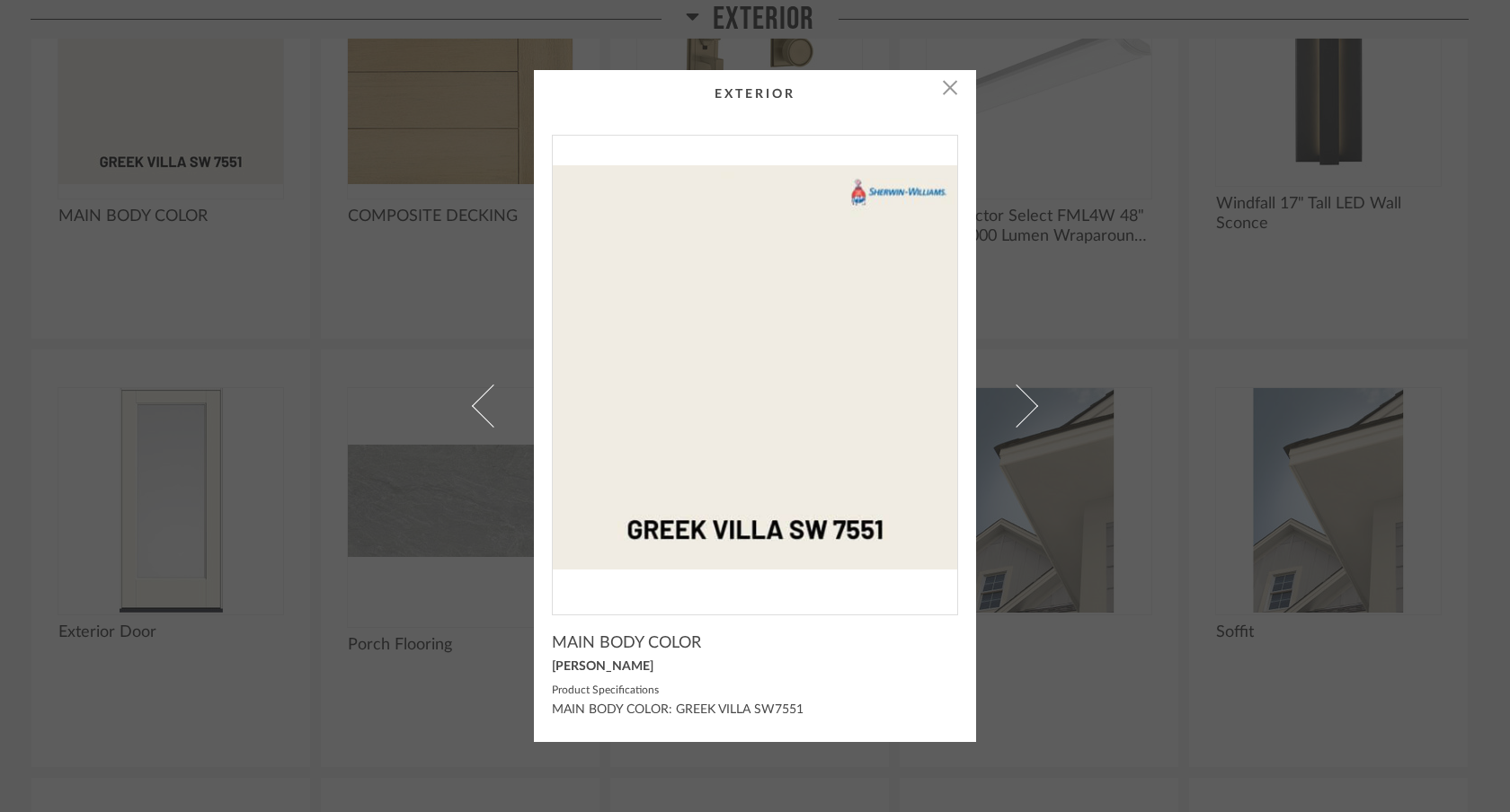
click at [0, 0] on div "× MAIN BODY COLOR [PERSON_NAME] Product Specifications MAIN BODY COLOR: GREEK V…" at bounding box center [755, 406] width 1510 height 812
click at [1143, 438] on div "× MAIN BODY COLOR [PERSON_NAME] Product Specifications MAIN BODY COLOR: GREEK V…" at bounding box center [755, 406] width 1510 height 812
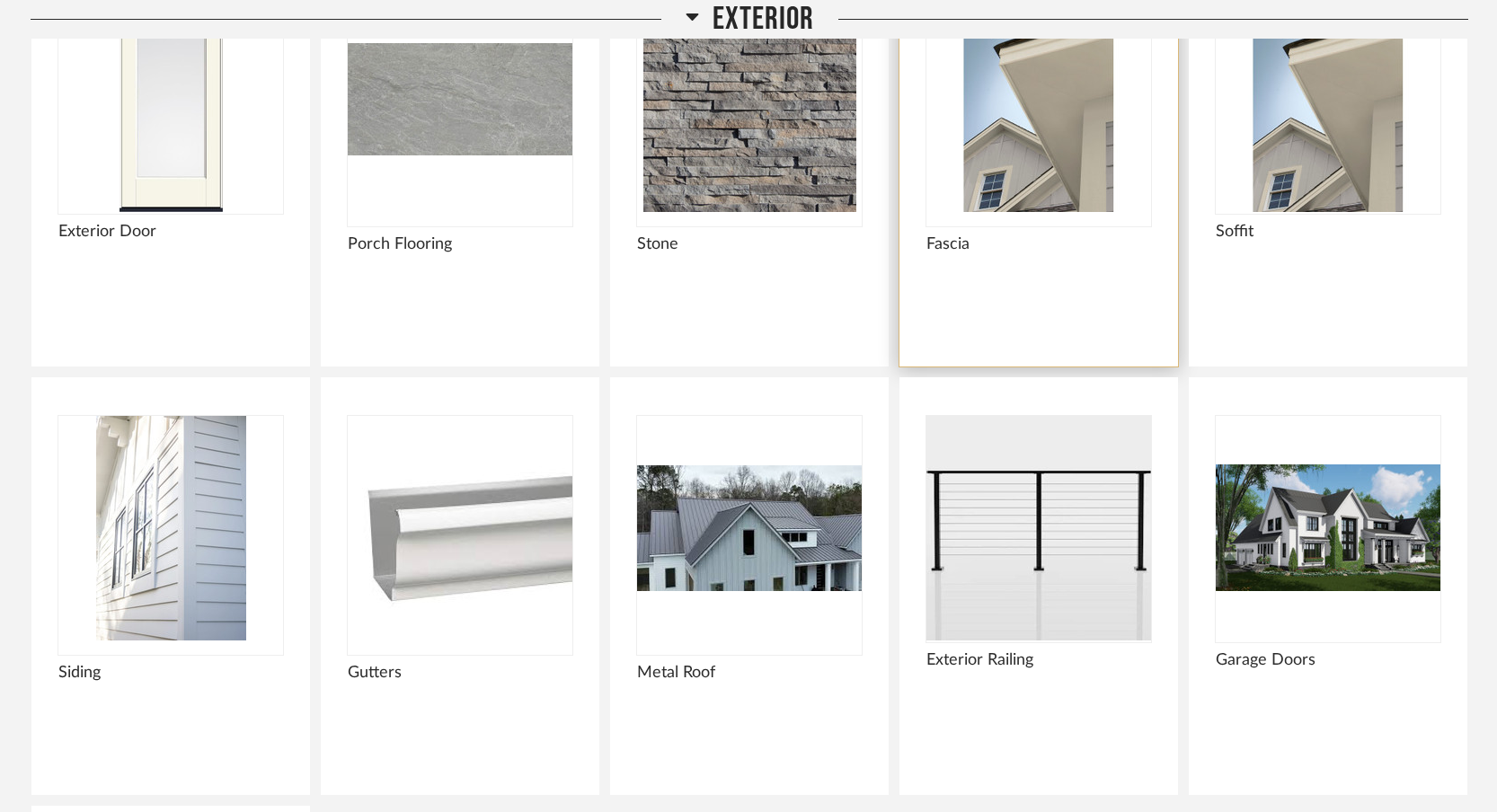
scroll to position [2399, 0]
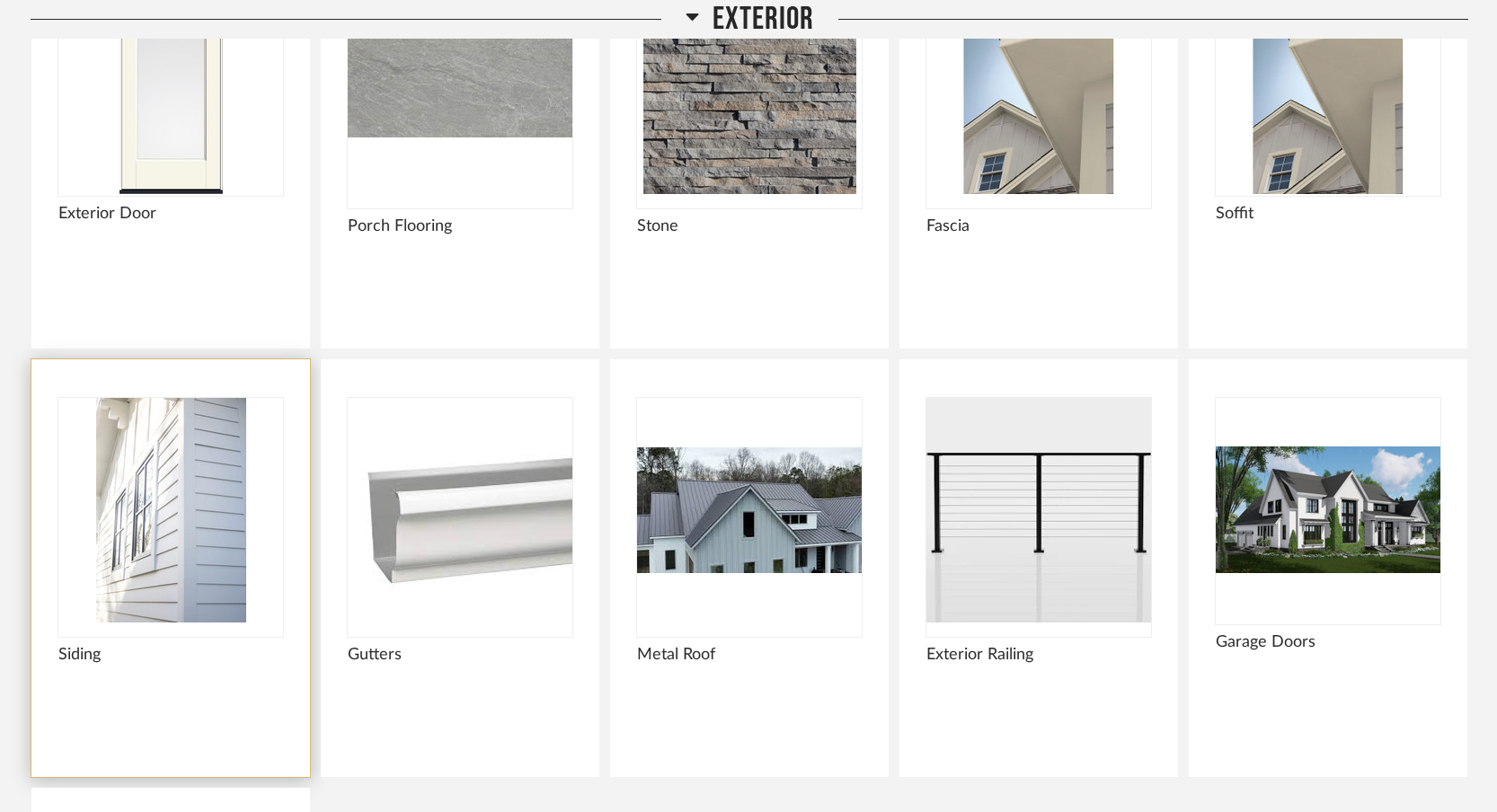
click at [194, 504] on img "0" at bounding box center [170, 510] width 225 height 225
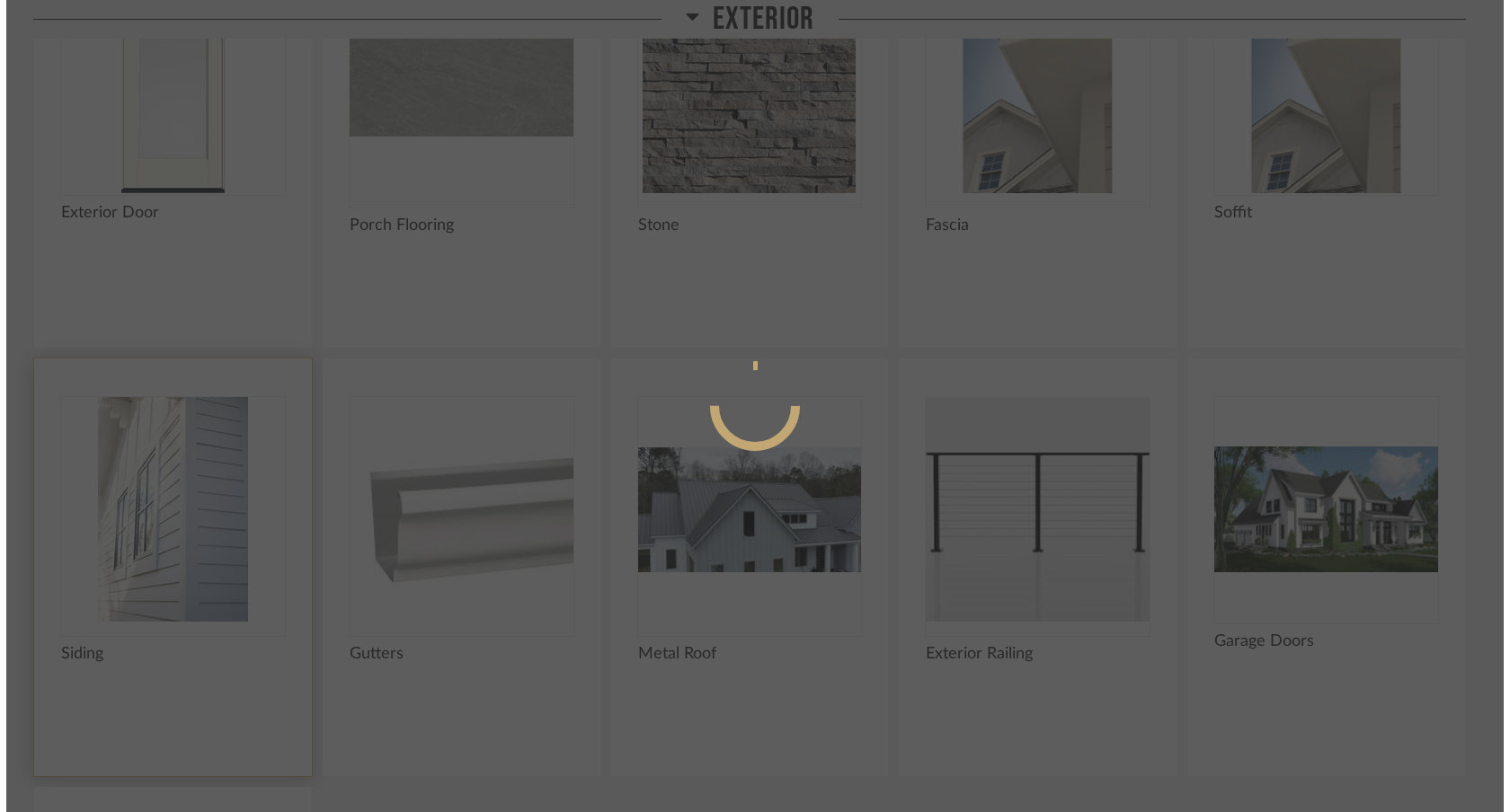
scroll to position [0, 0]
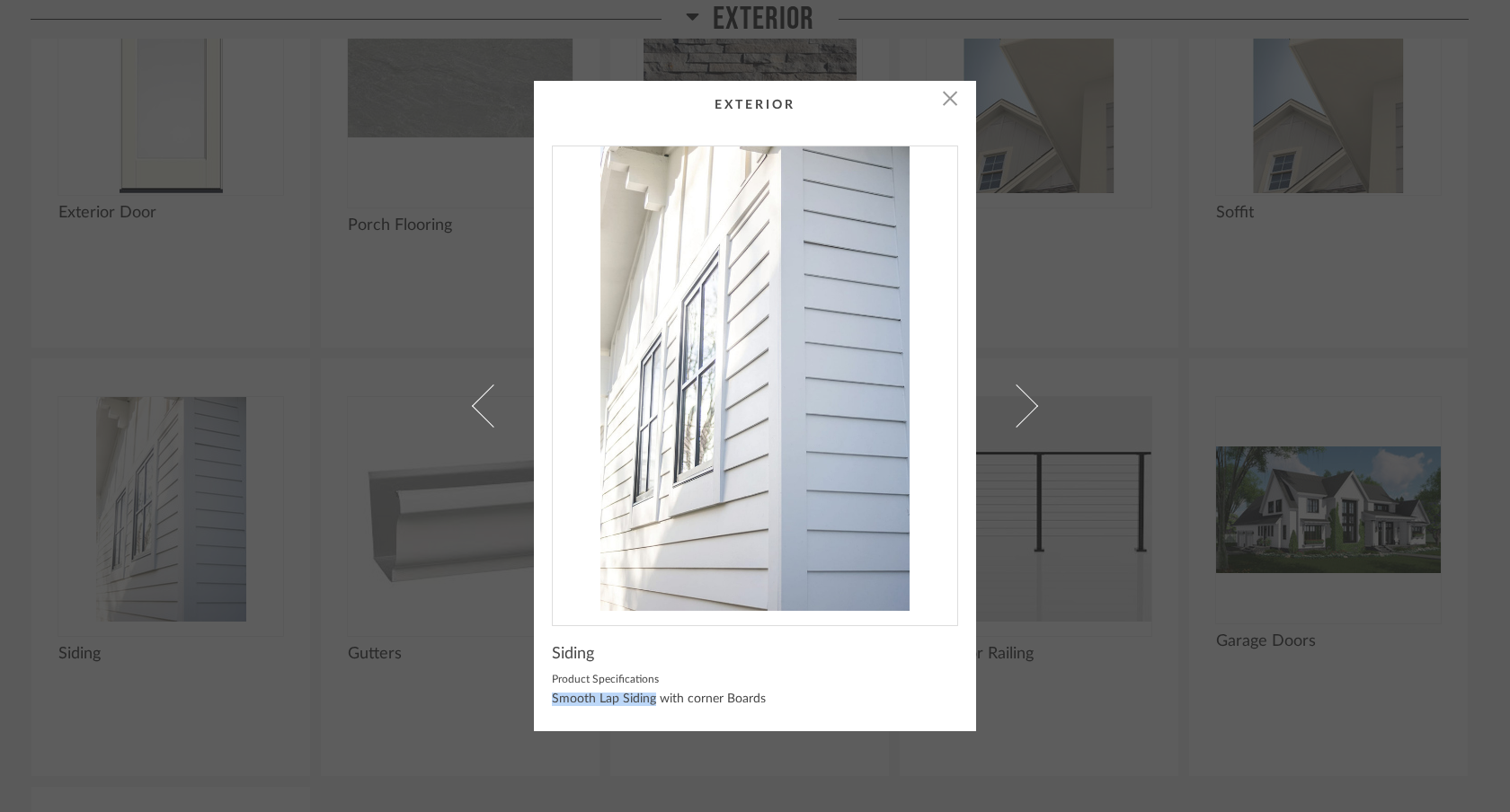
drag, startPoint x: 544, startPoint y: 701, endPoint x: 643, endPoint y: 693, distance: 99.3
click at [646, 697] on div "Smooth Lap Siding with corner Boards" at bounding box center [755, 699] width 407 height 15
copy div "Smooth Lap Siding"
drag, startPoint x: 791, startPoint y: 308, endPoint x: 619, endPoint y: 8, distance: 345.8
click at [0, 0] on div "× Siding Product Specifications Smooth Lap Siding with corner Boards" at bounding box center [755, 406] width 1510 height 812
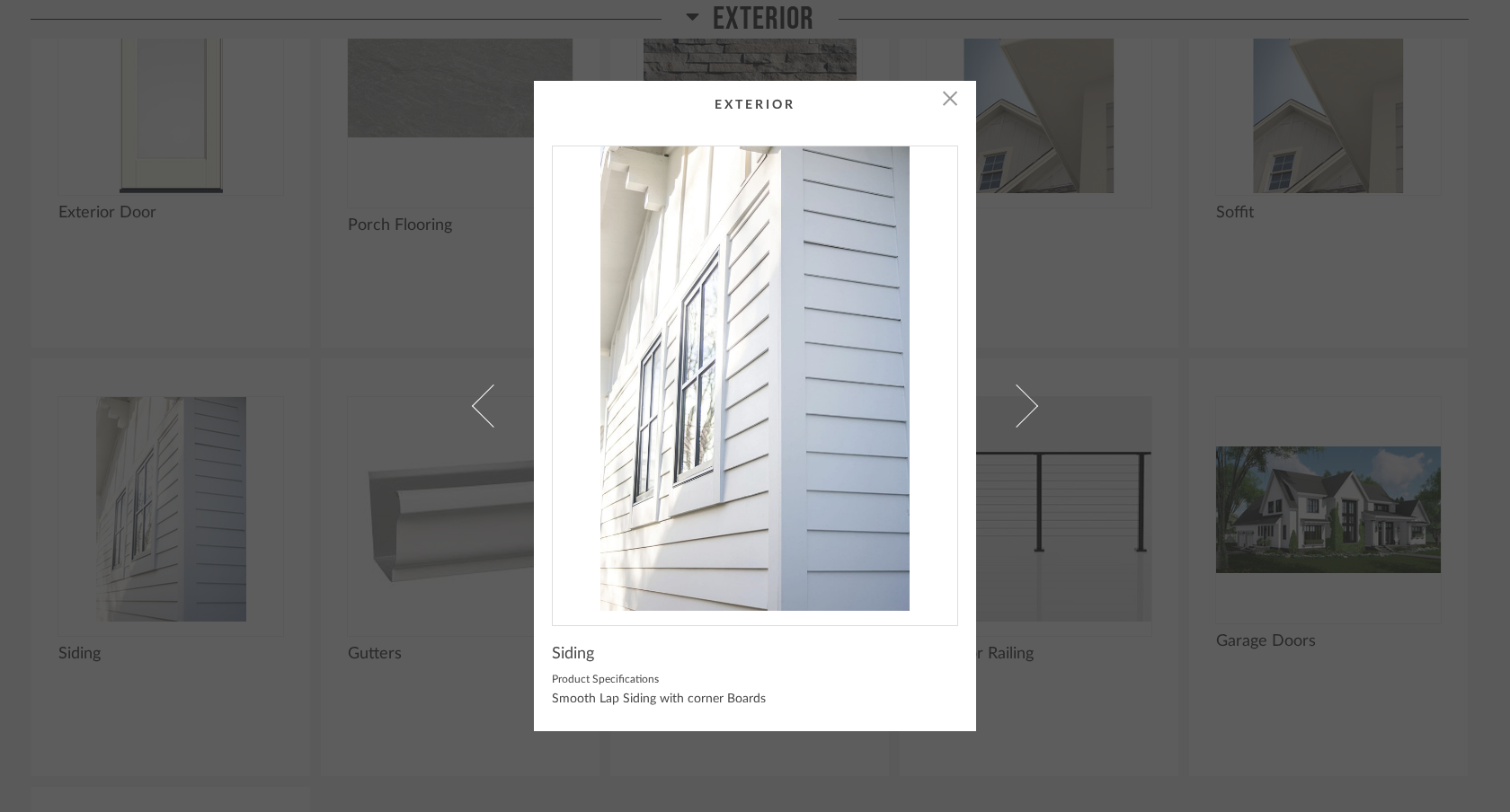
click at [1144, 301] on div "× Siding Product Specifications Smooth Lap Siding with corner Boards" at bounding box center [755, 406] width 1510 height 812
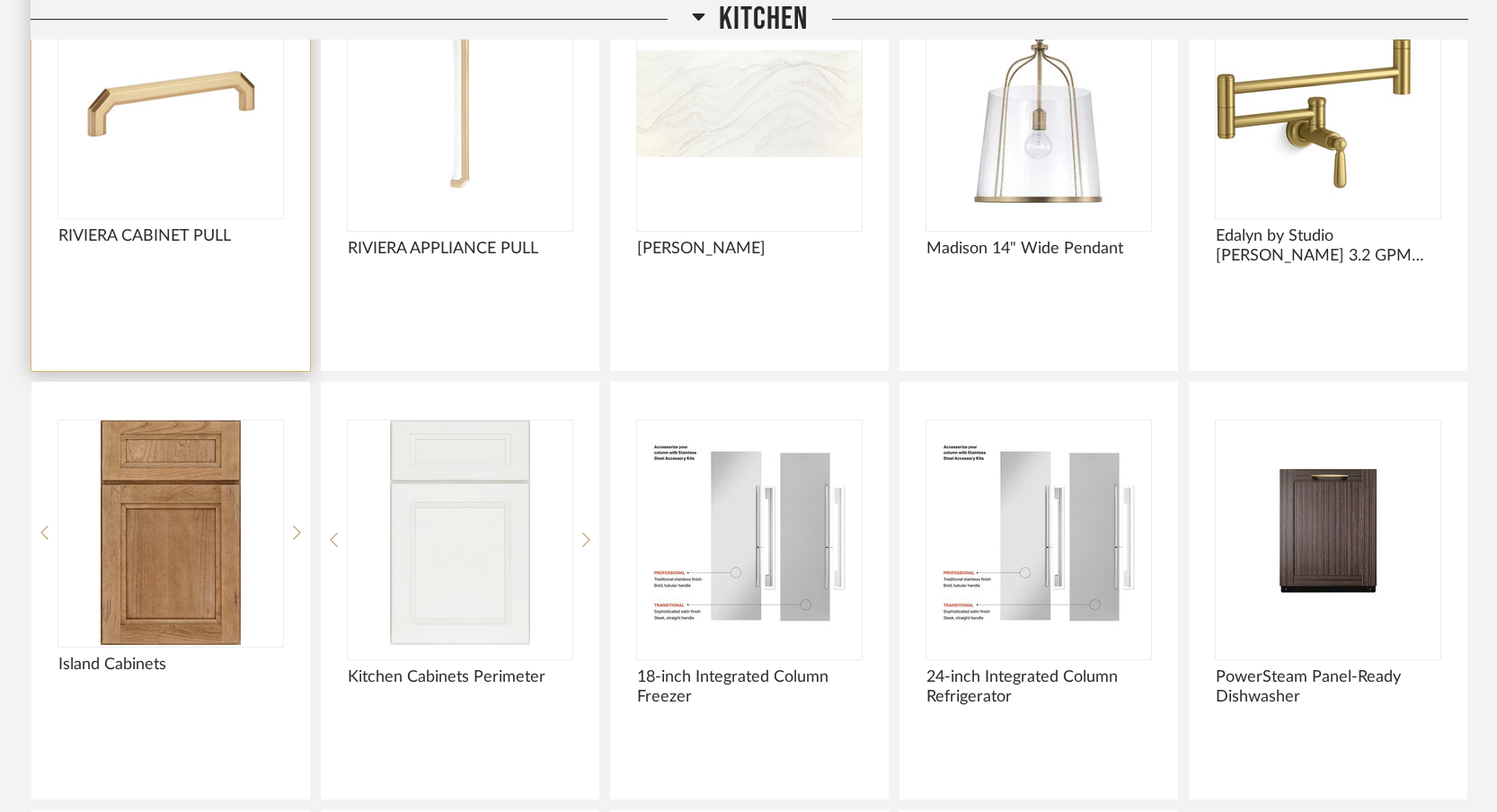
scroll to position [6697, 0]
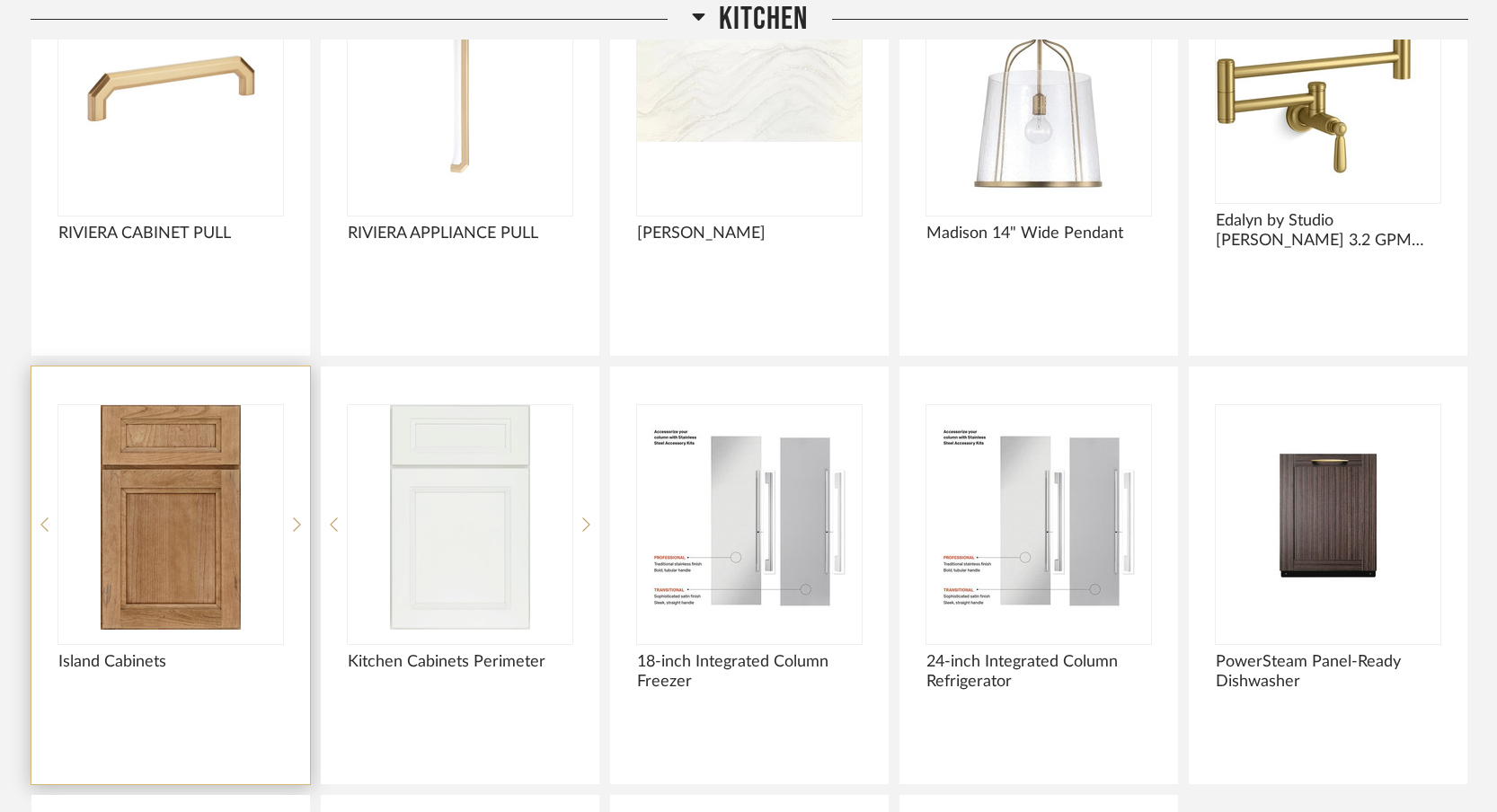
click at [187, 551] on img "0" at bounding box center [170, 517] width 225 height 225
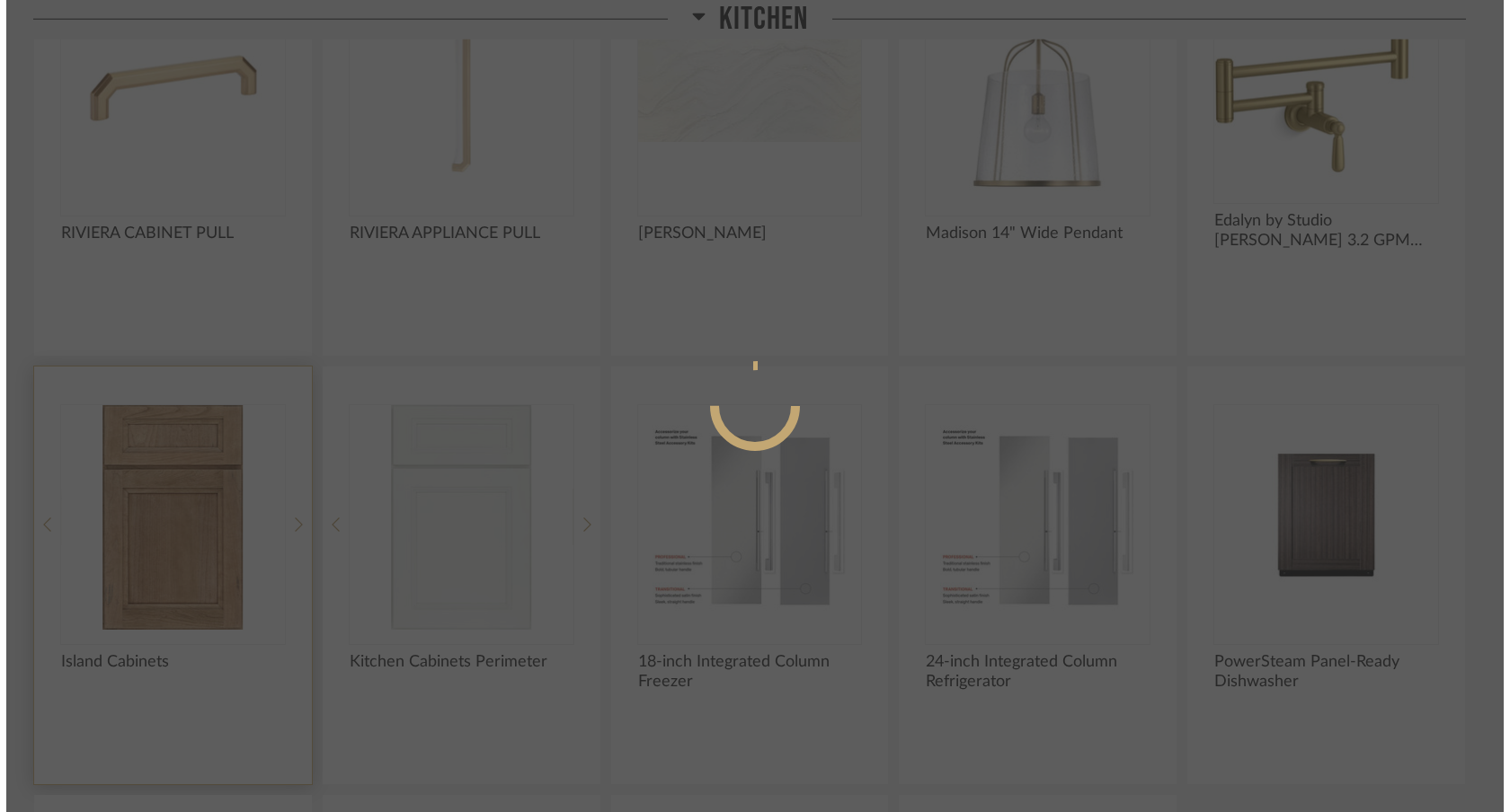
scroll to position [0, 0]
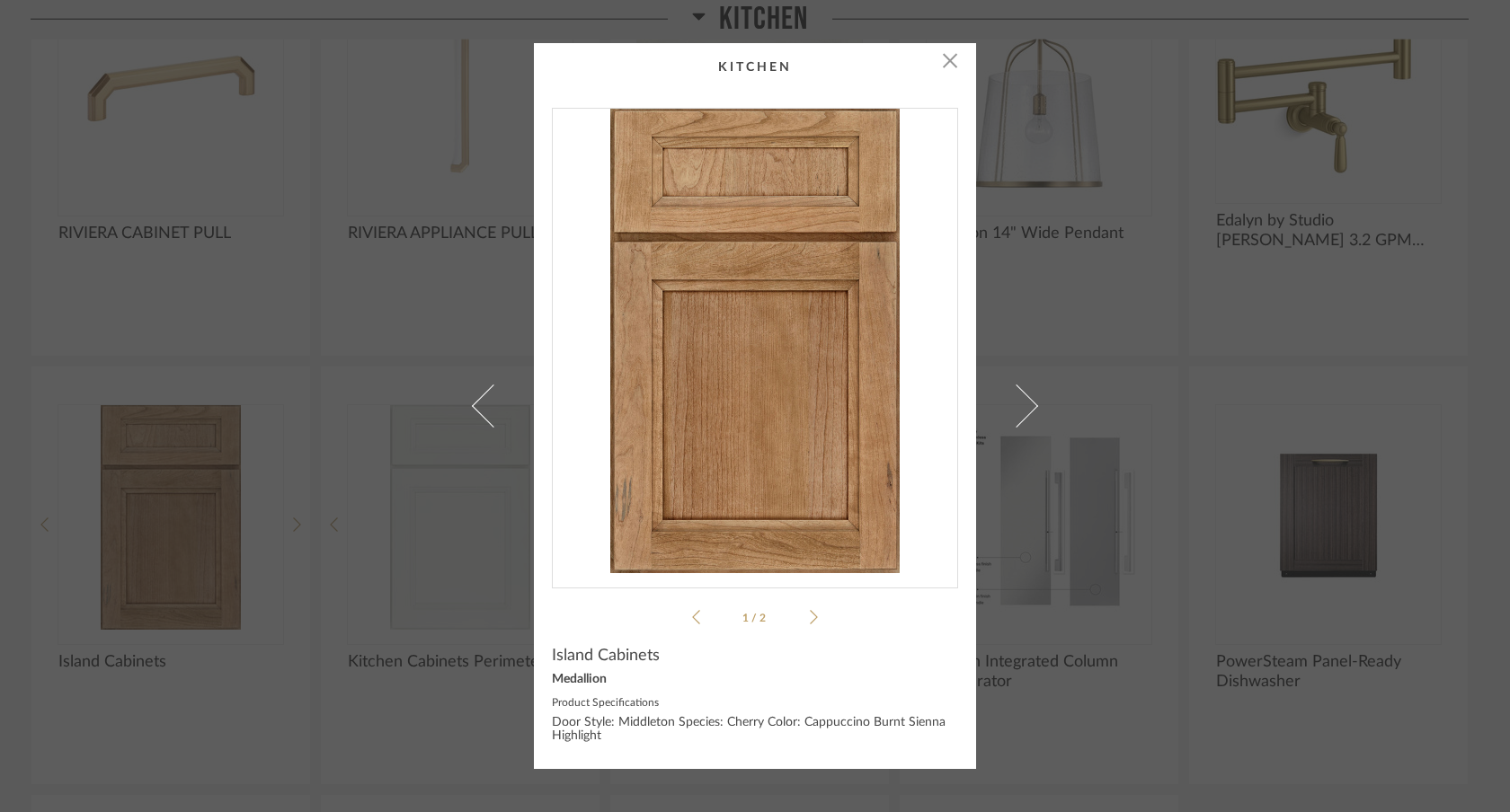
drag, startPoint x: 840, startPoint y: 366, endPoint x: 700, endPoint y: 57, distance: 339.2
click at [0, 0] on div "× 1 / 2 Island Cabinets Medallion Product Specifications Door Style: Middleton …" at bounding box center [755, 406] width 1510 height 812
click at [1115, 323] on div "× 1 / 2 Island Cabinets Medallion Product Specifications Door Style: Middleton …" at bounding box center [755, 406] width 1510 height 812
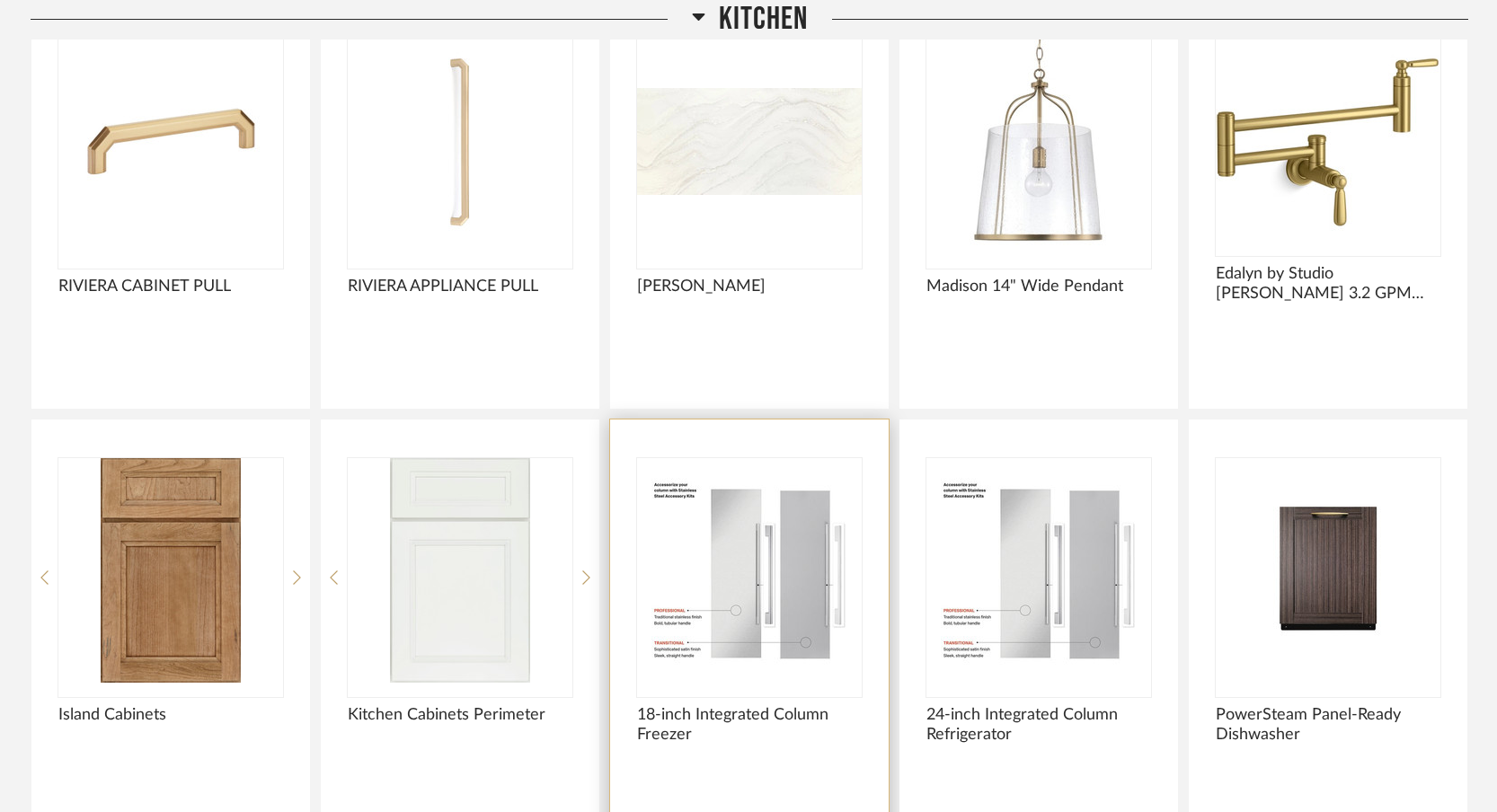
scroll to position [6642, 0]
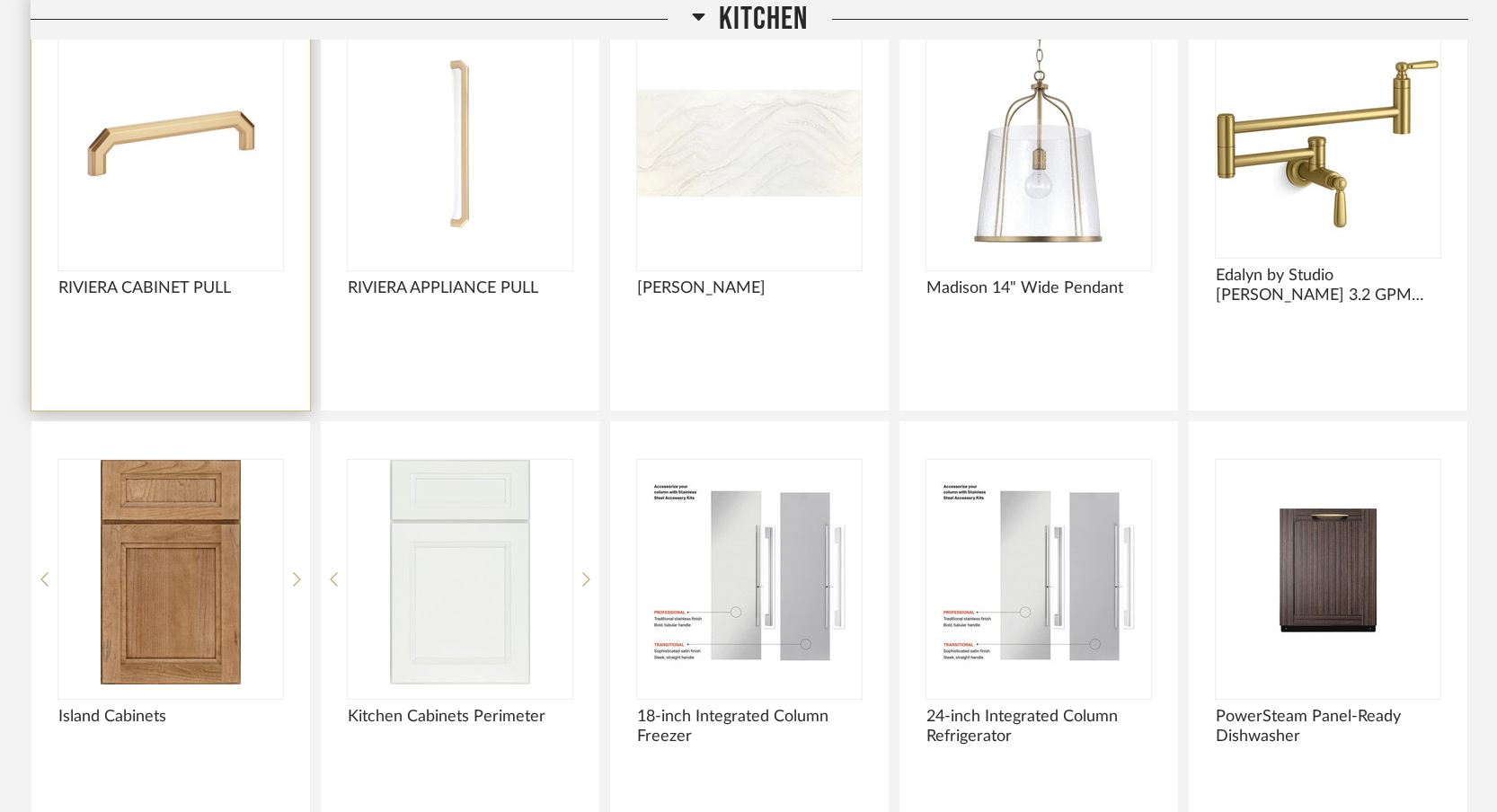
click at [204, 205] on img "0" at bounding box center [170, 143] width 225 height 225
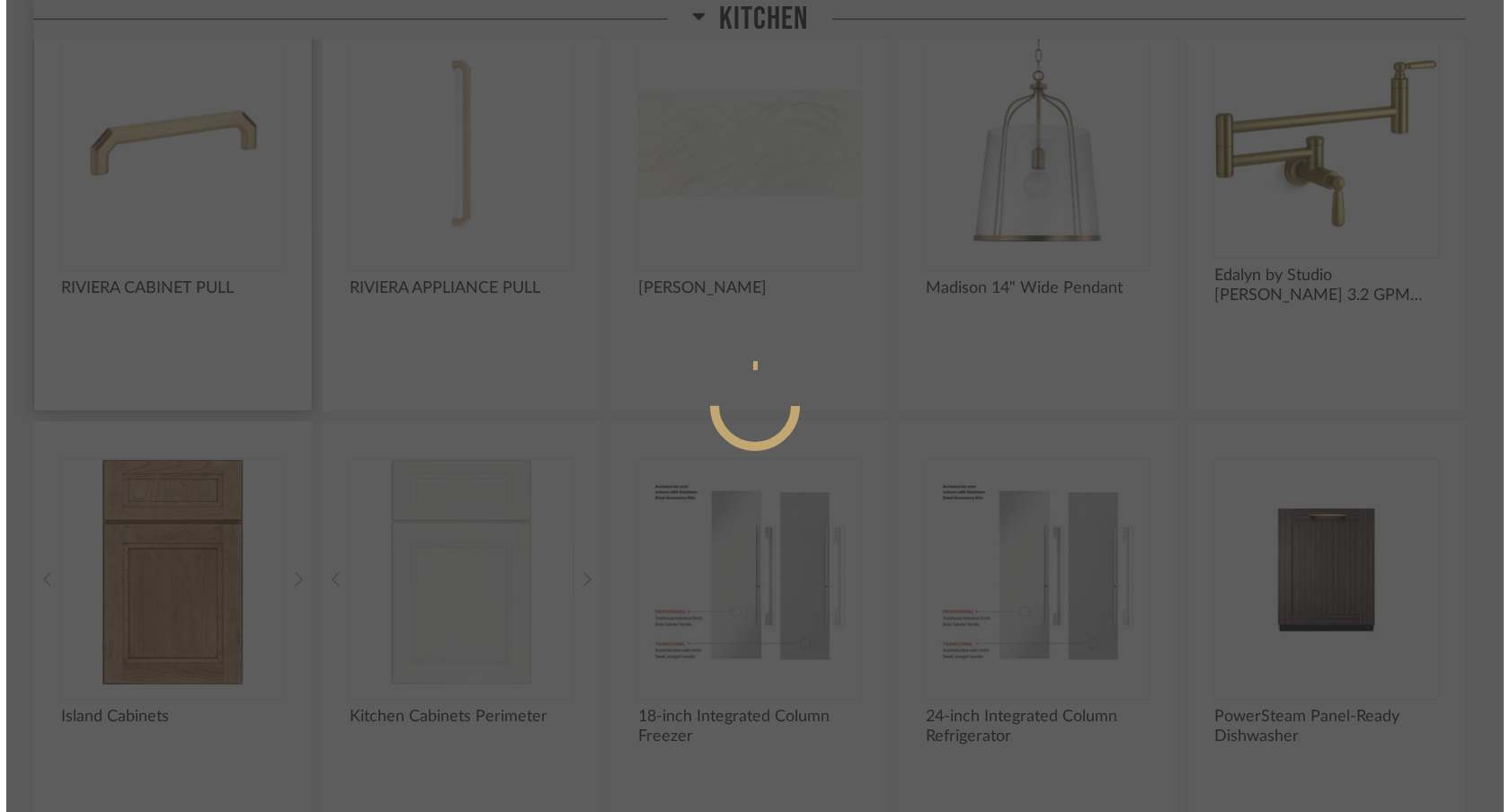
scroll to position [0, 0]
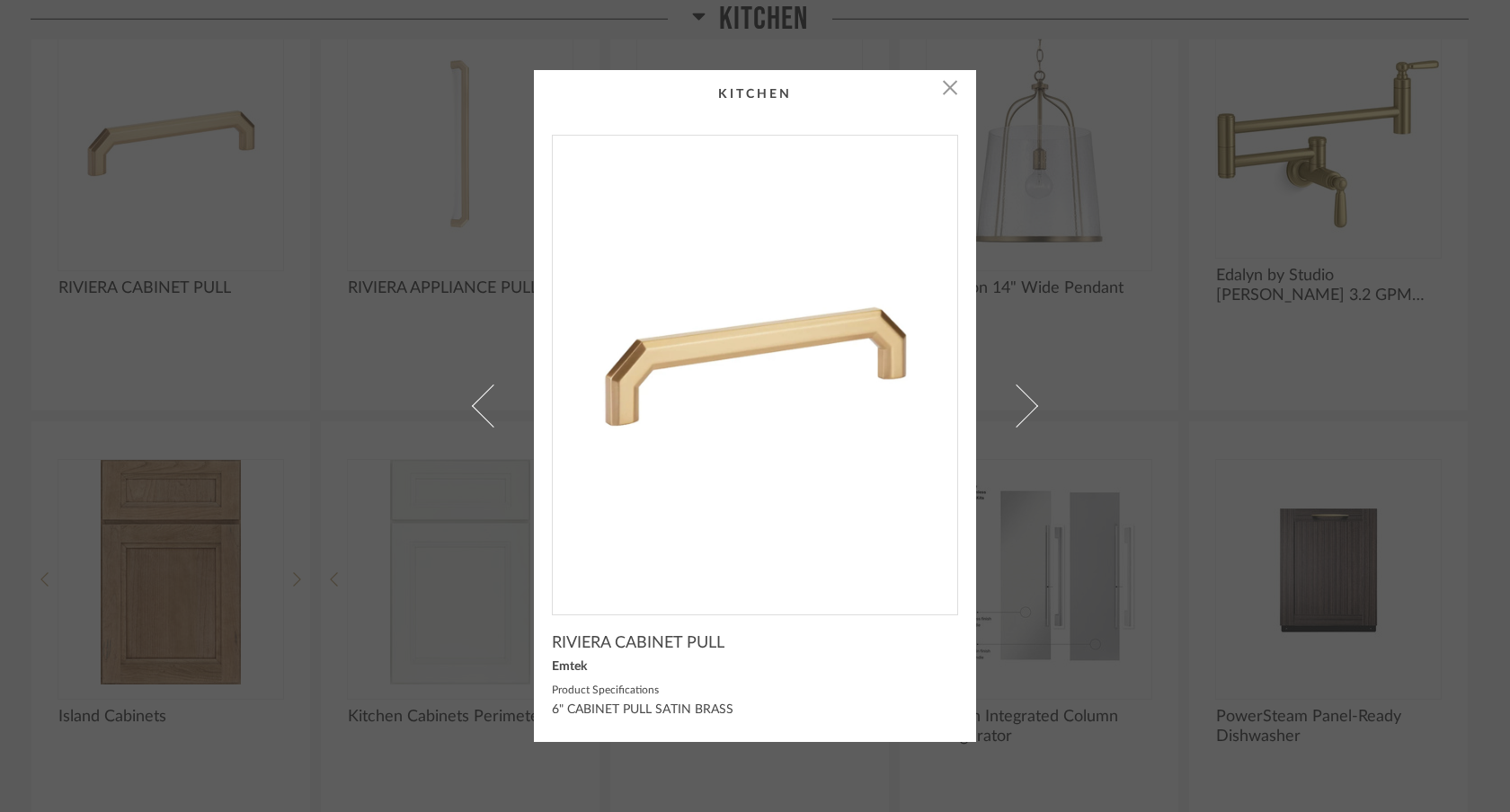
drag, startPoint x: 756, startPoint y: 352, endPoint x: 660, endPoint y: 5, distance: 360.0
click at [0, 0] on div "× RIVIERA CABINET PULL Emtek Product Specifications 6" CABINET PULL SATIN BRASS" at bounding box center [755, 406] width 1510 height 812
click at [1123, 460] on div "× RIVIERA CABINET PULL Emtek Product Specifications 6" CABINET PULL SATIN BRASS" at bounding box center [755, 406] width 1510 height 812
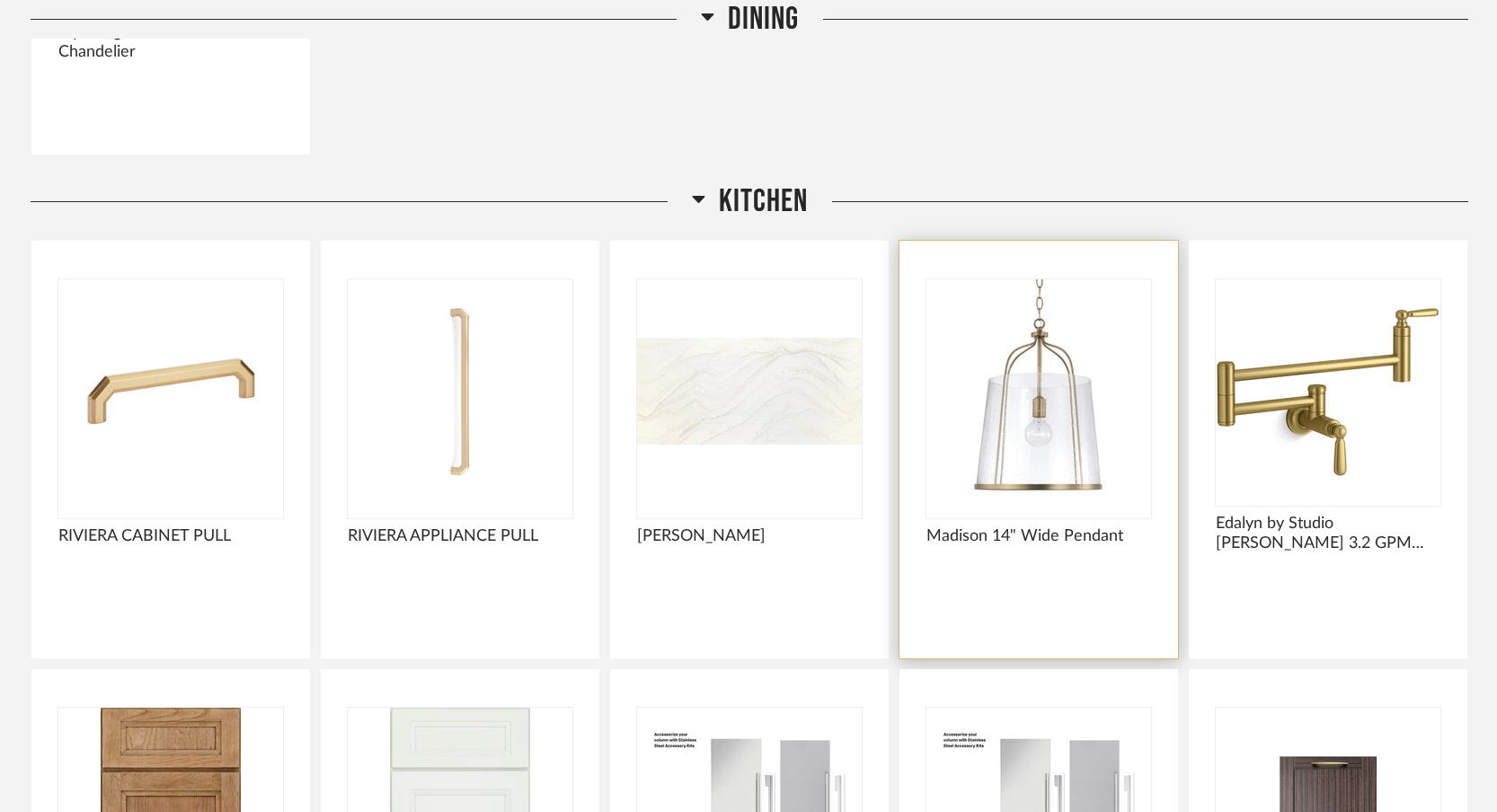
scroll to position [6383, 0]
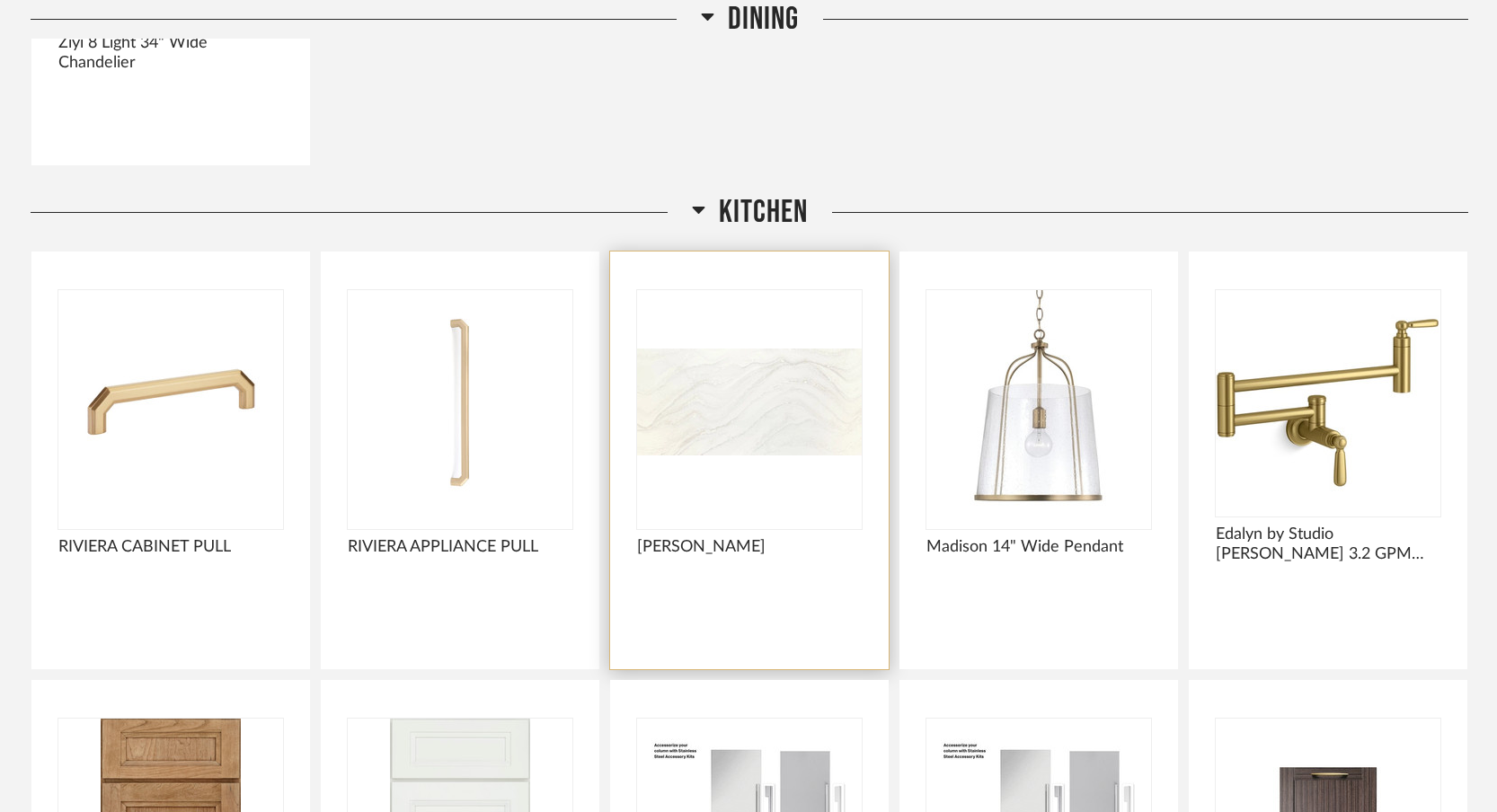
click at [714, 365] on img "0" at bounding box center [749, 403] width 225 height 225
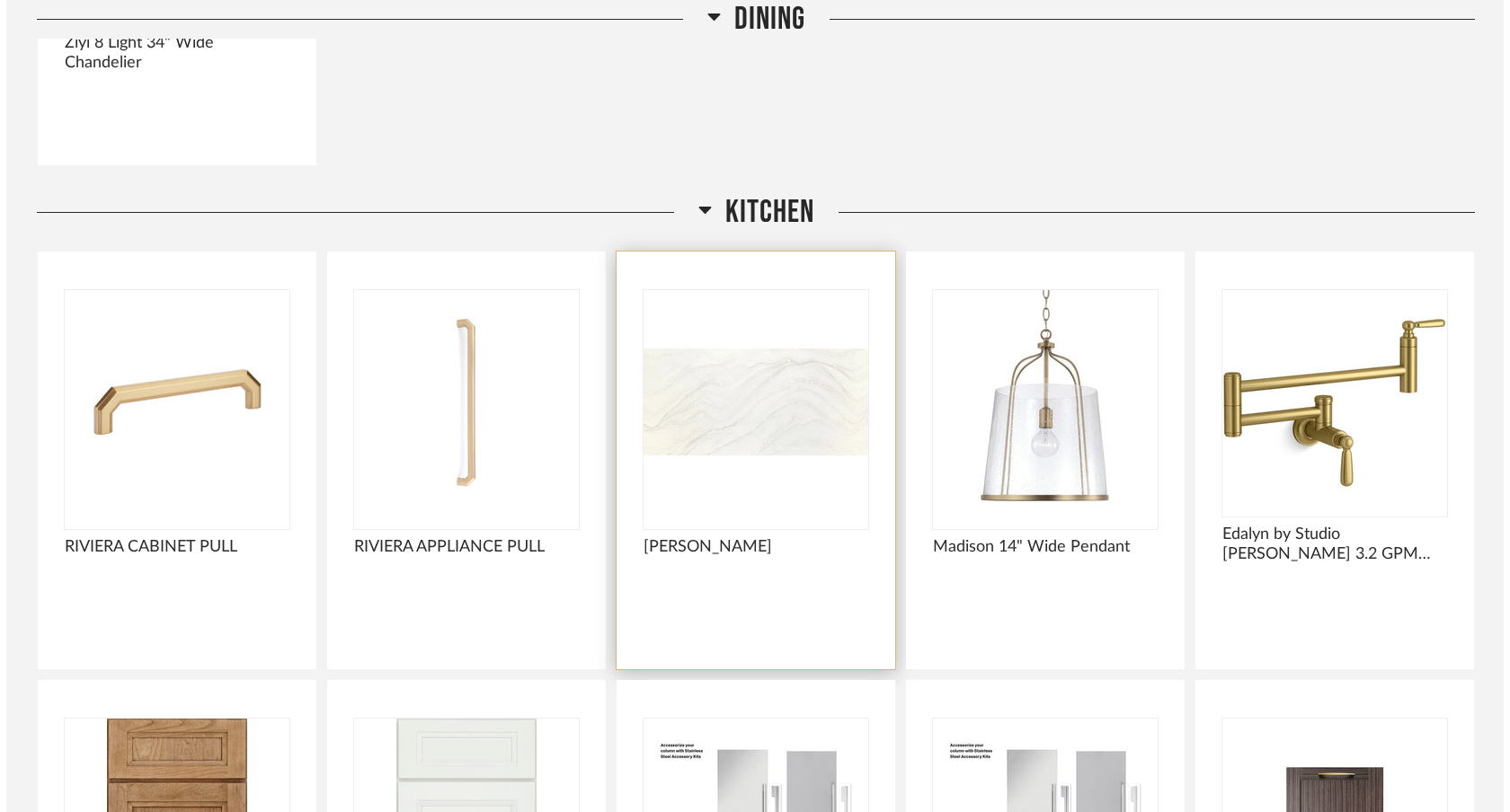
scroll to position [0, 0]
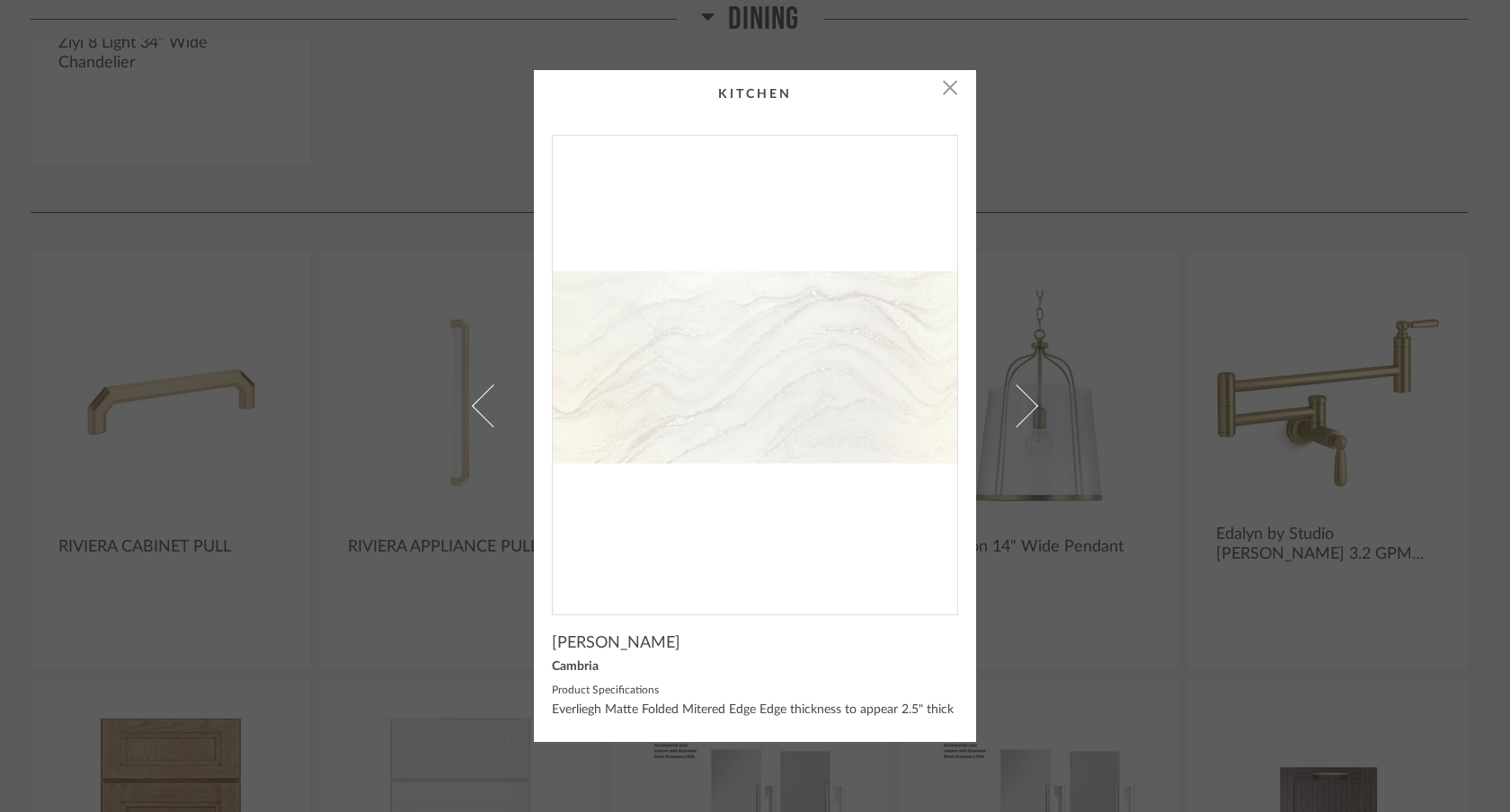
click at [0, 0] on div "× Everleigh Matte Cambria Product Specifications Everliegh Matte Folded Mitered…" at bounding box center [755, 406] width 1510 height 812
click at [988, 206] on div "× Everleigh Matte Cambria Product Specifications Everliegh Matte Folded Mitered…" at bounding box center [755, 406] width 593 height 673
click at [946, 98] on span "button" at bounding box center [950, 87] width 36 height 36
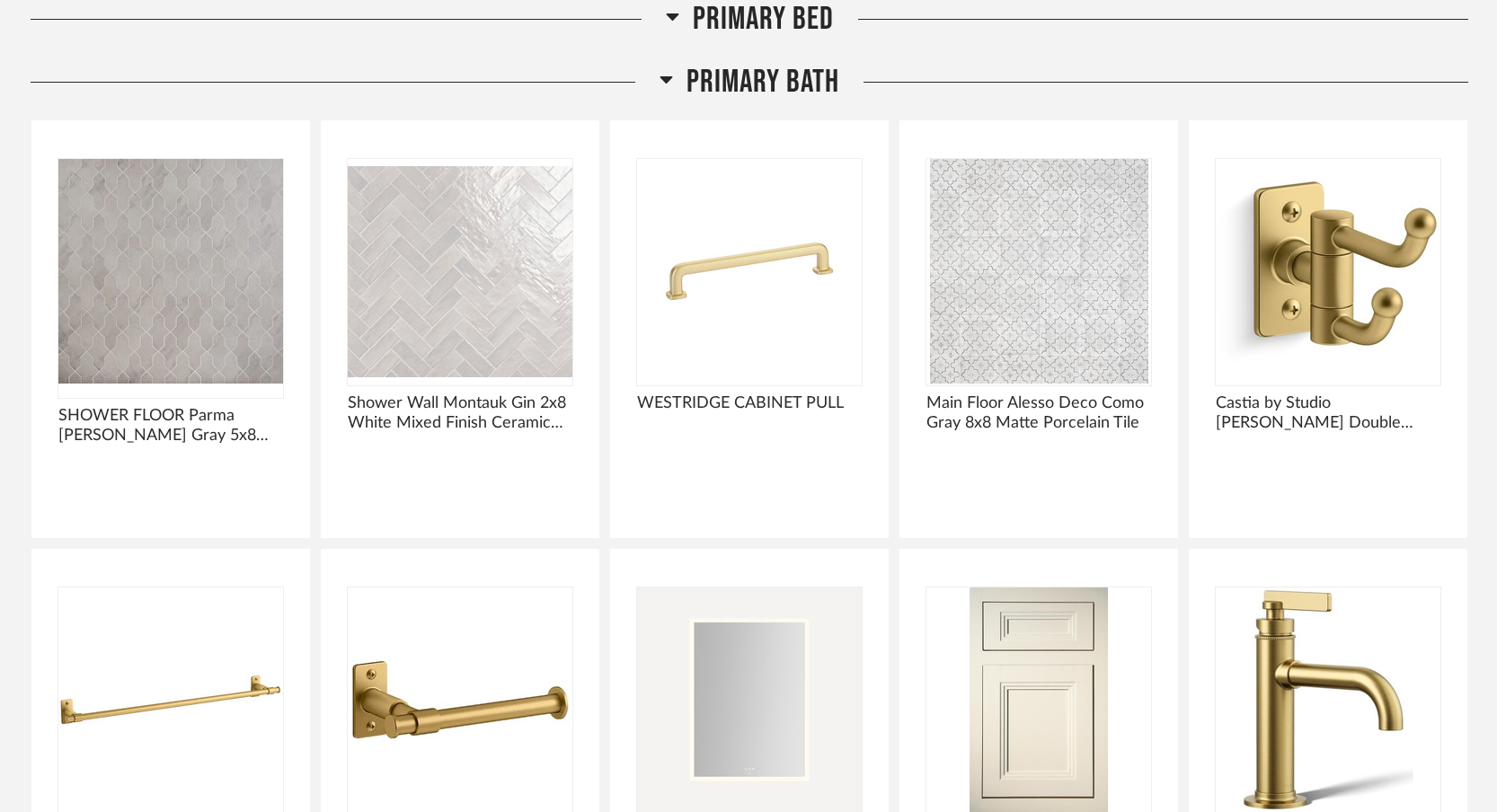
scroll to position [10071, 0]
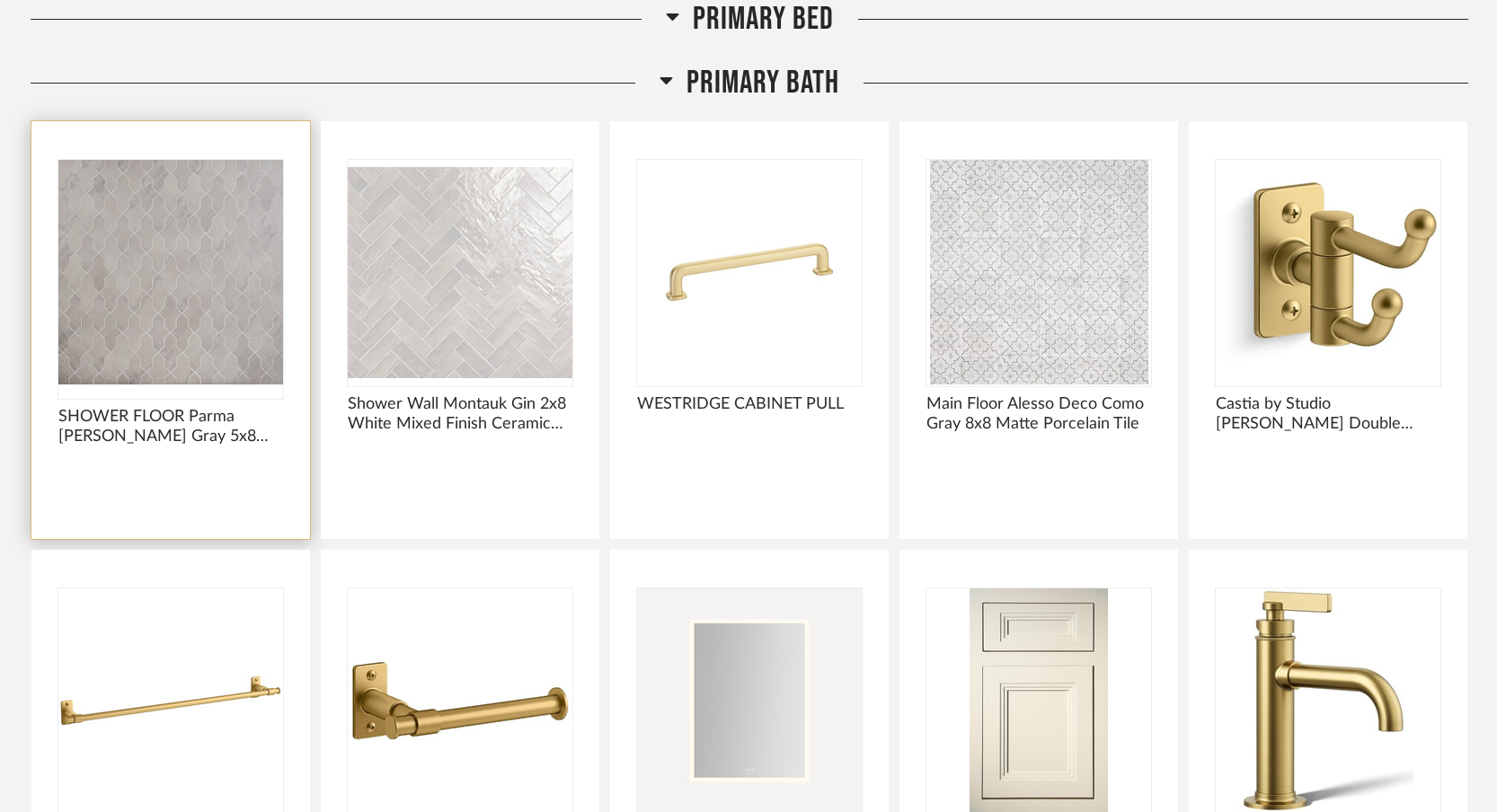
click at [135, 319] on img "0" at bounding box center [170, 272] width 225 height 225
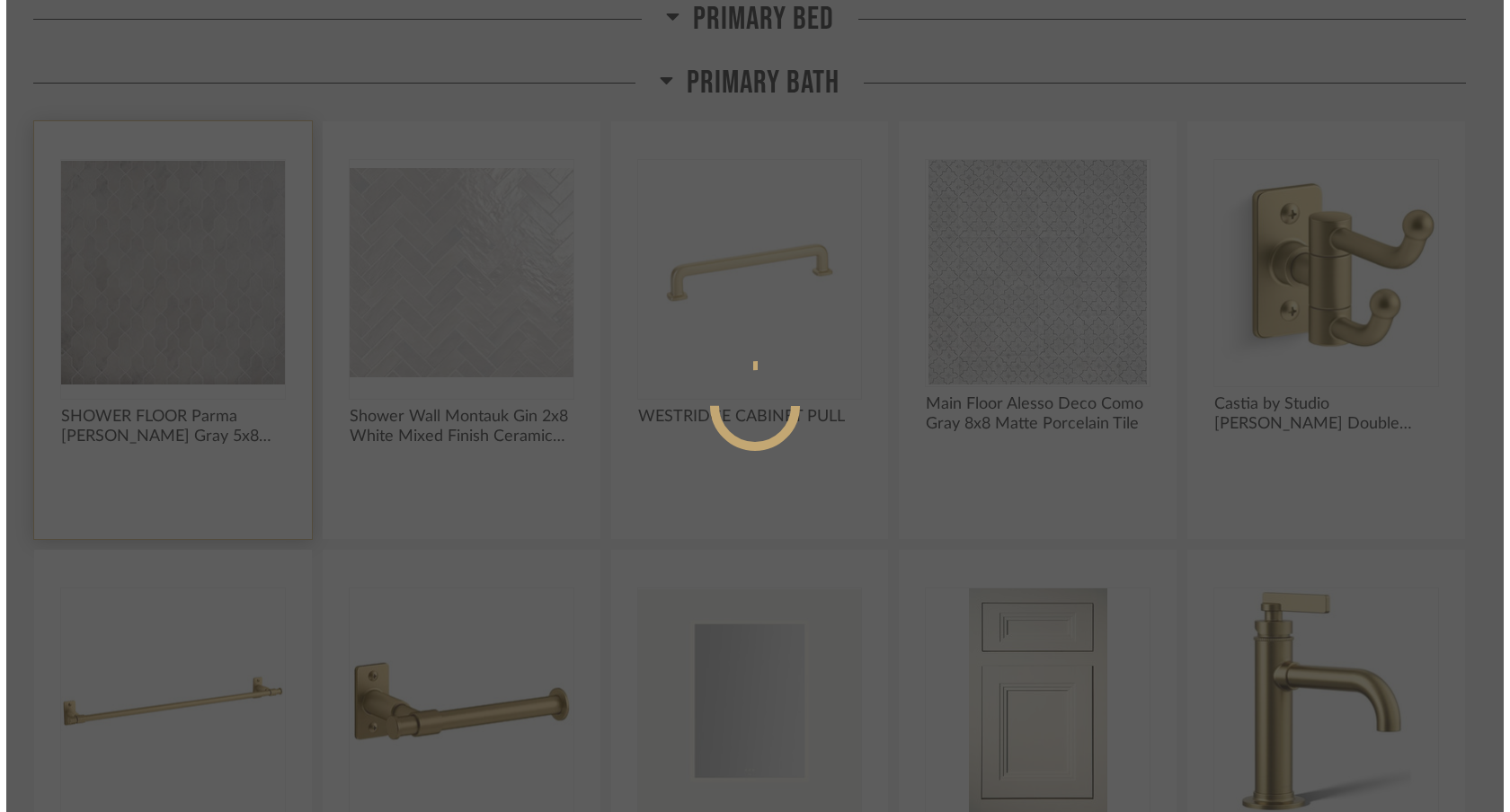
scroll to position [0, 0]
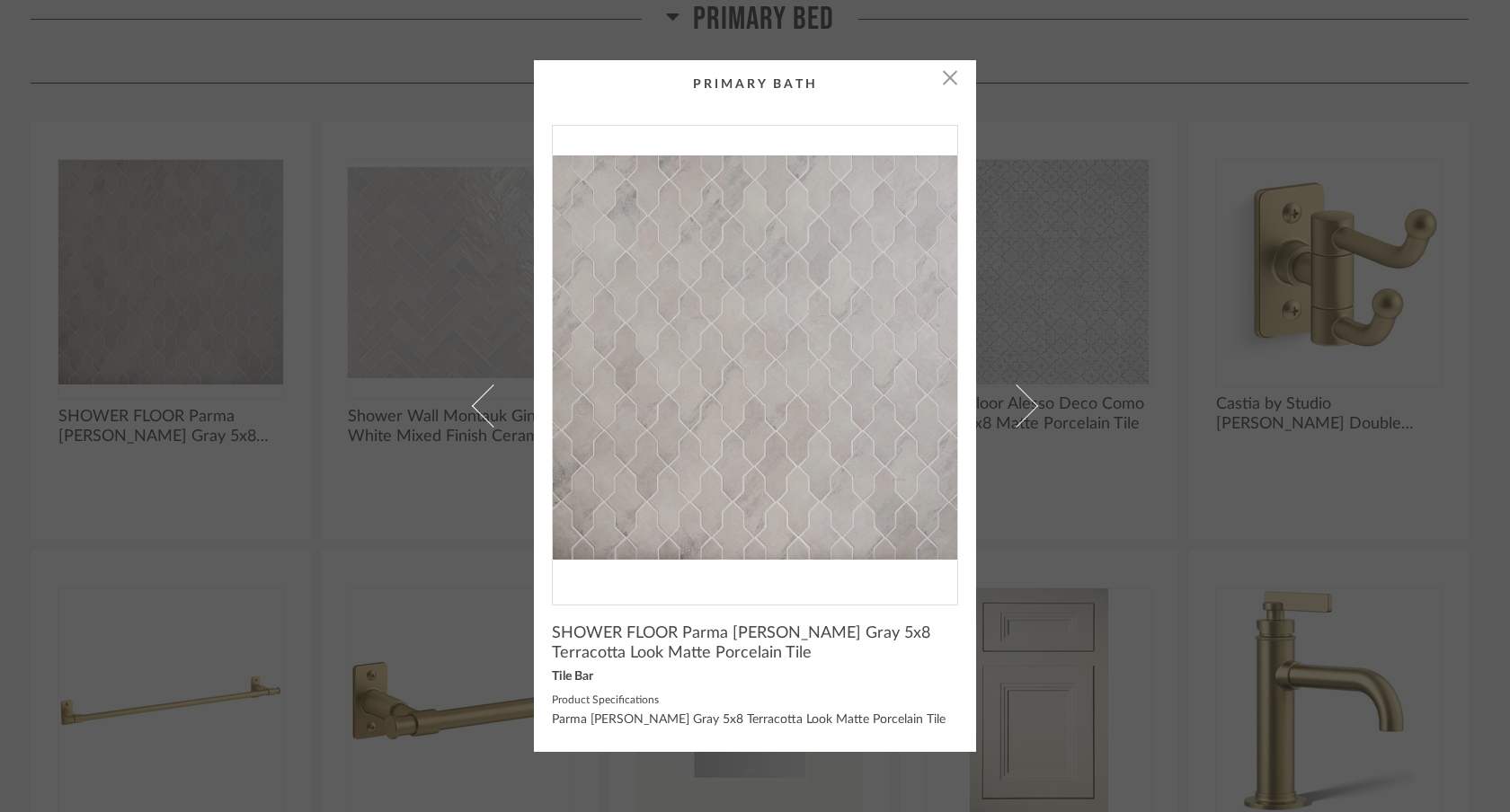
drag, startPoint x: 766, startPoint y: 355, endPoint x: 679, endPoint y: 12, distance: 353.9
click at [0, 0] on div "× SHOWER FLOOR Parma [PERSON_NAME] Gray 5x8 Terracotta Look Matte Porcelain Til…" at bounding box center [755, 406] width 1510 height 812
click at [1097, 408] on div "× SHOWER FLOOR Parma [PERSON_NAME] Gray 5x8 Terracotta Look Matte Porcelain Til…" at bounding box center [755, 406] width 1510 height 812
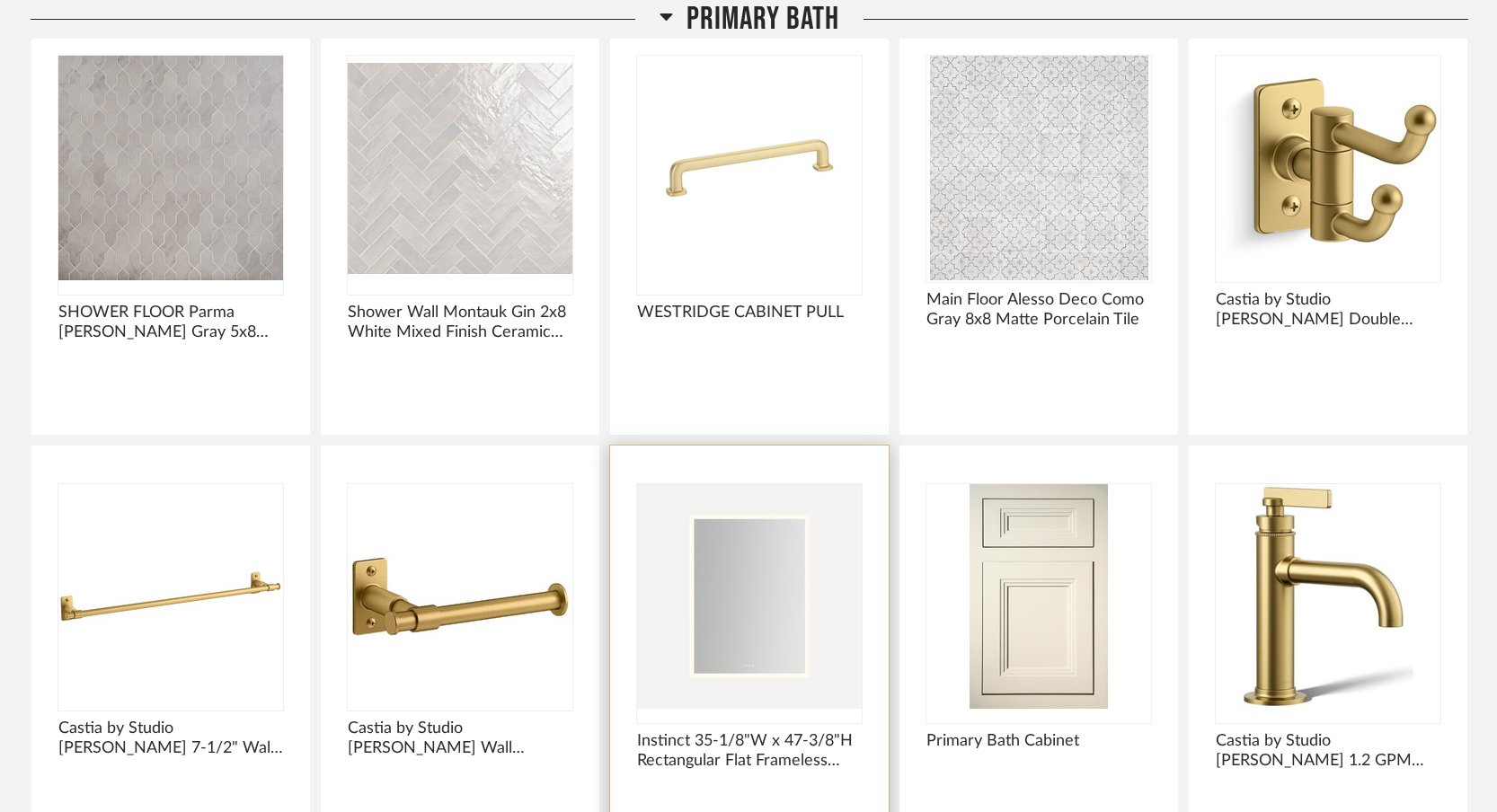
scroll to position [10177, 0]
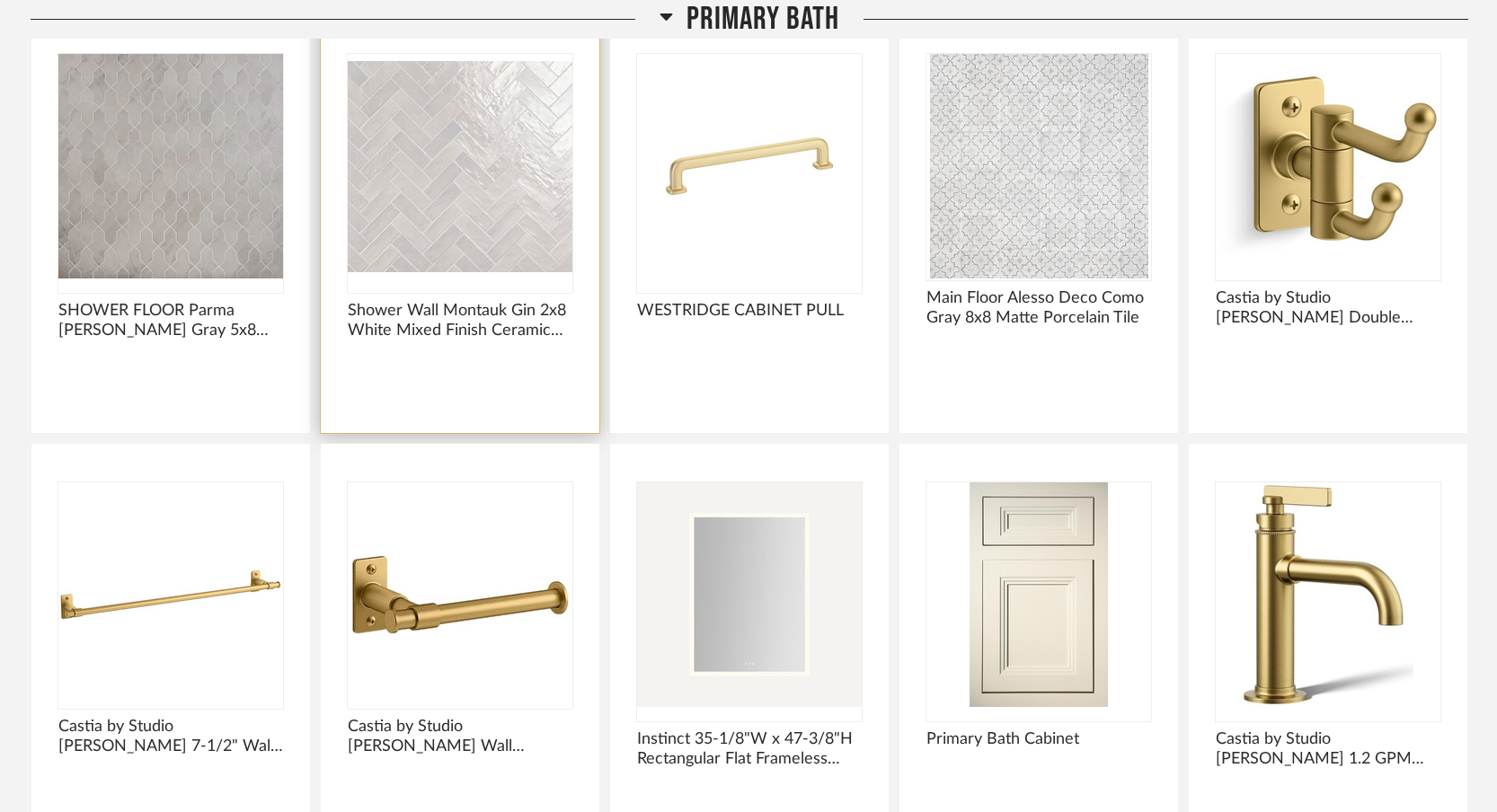
click at [508, 203] on img "0" at bounding box center [460, 166] width 225 height 225
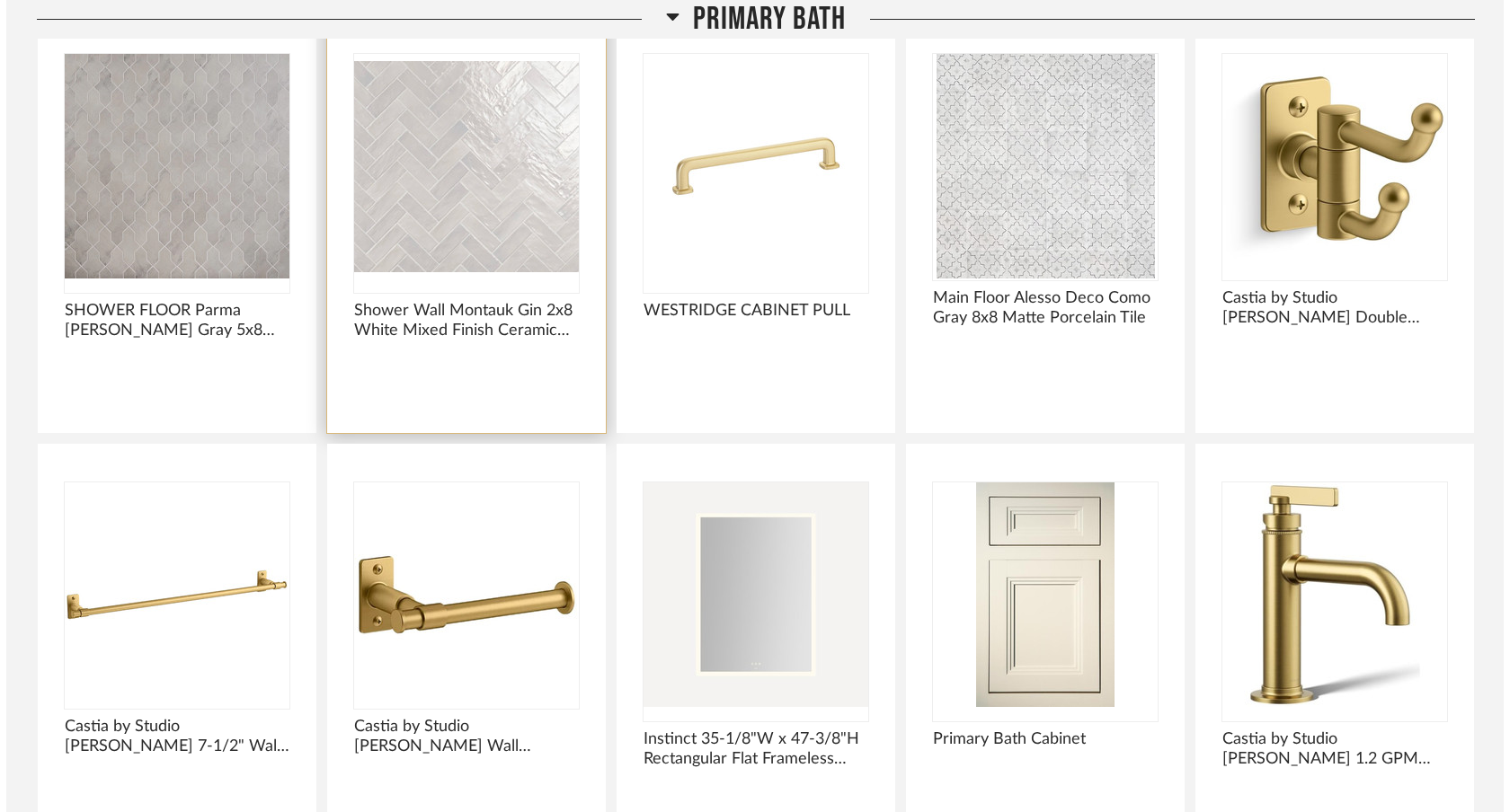
scroll to position [0, 0]
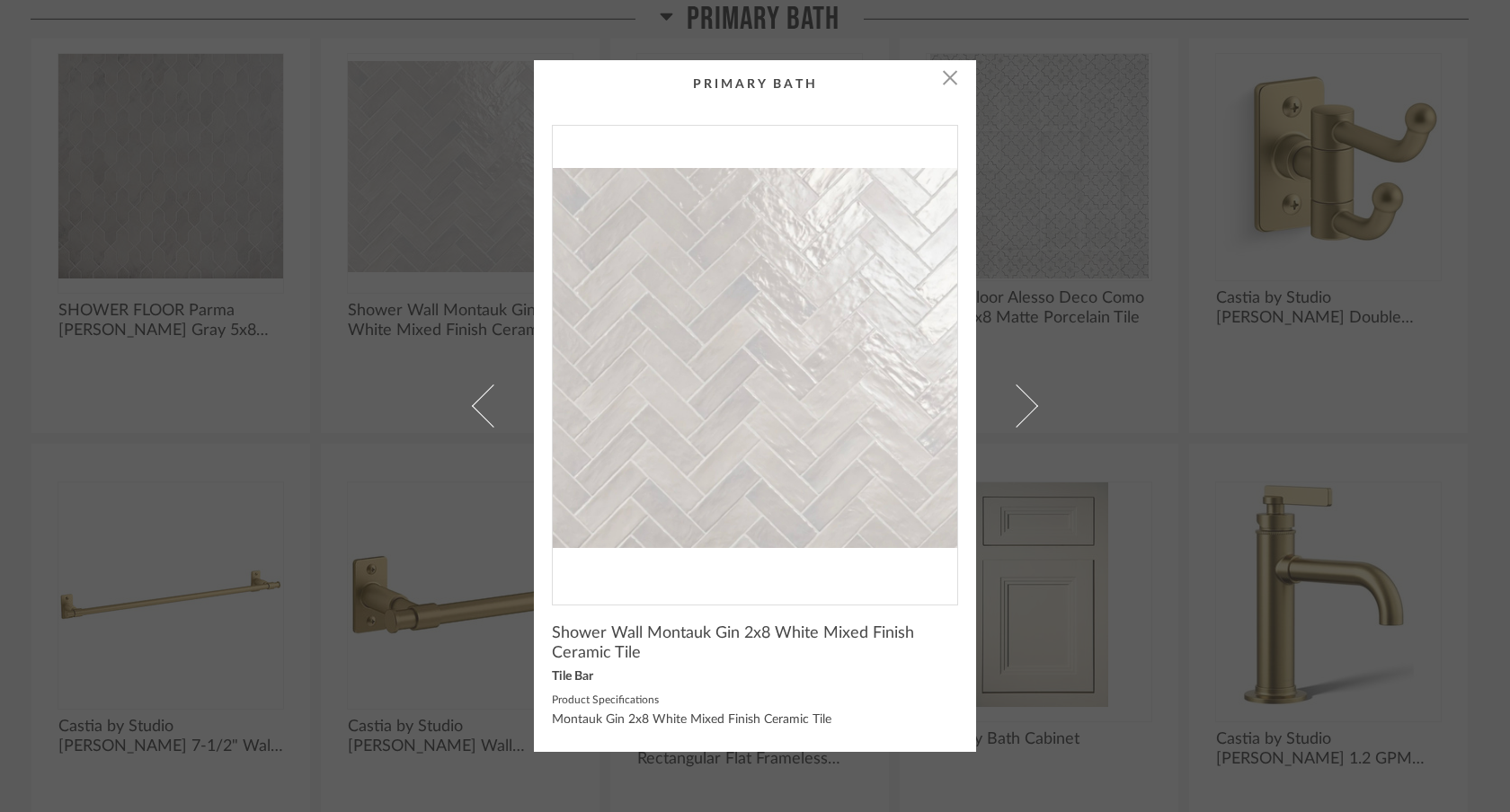
drag, startPoint x: 741, startPoint y: 356, endPoint x: 643, endPoint y: 16, distance: 353.8
click at [0, 0] on div "× Shower Wall Montauk Gin 2x8 White Mixed Finish Ceramic Tile Tile Bar Product …" at bounding box center [755, 406] width 1510 height 812
click at [1148, 201] on div "× Shower Wall Montauk Gin 2x8 White Mixed Finish Ceramic Tile Tile Bar Product …" at bounding box center [755, 406] width 1510 height 812
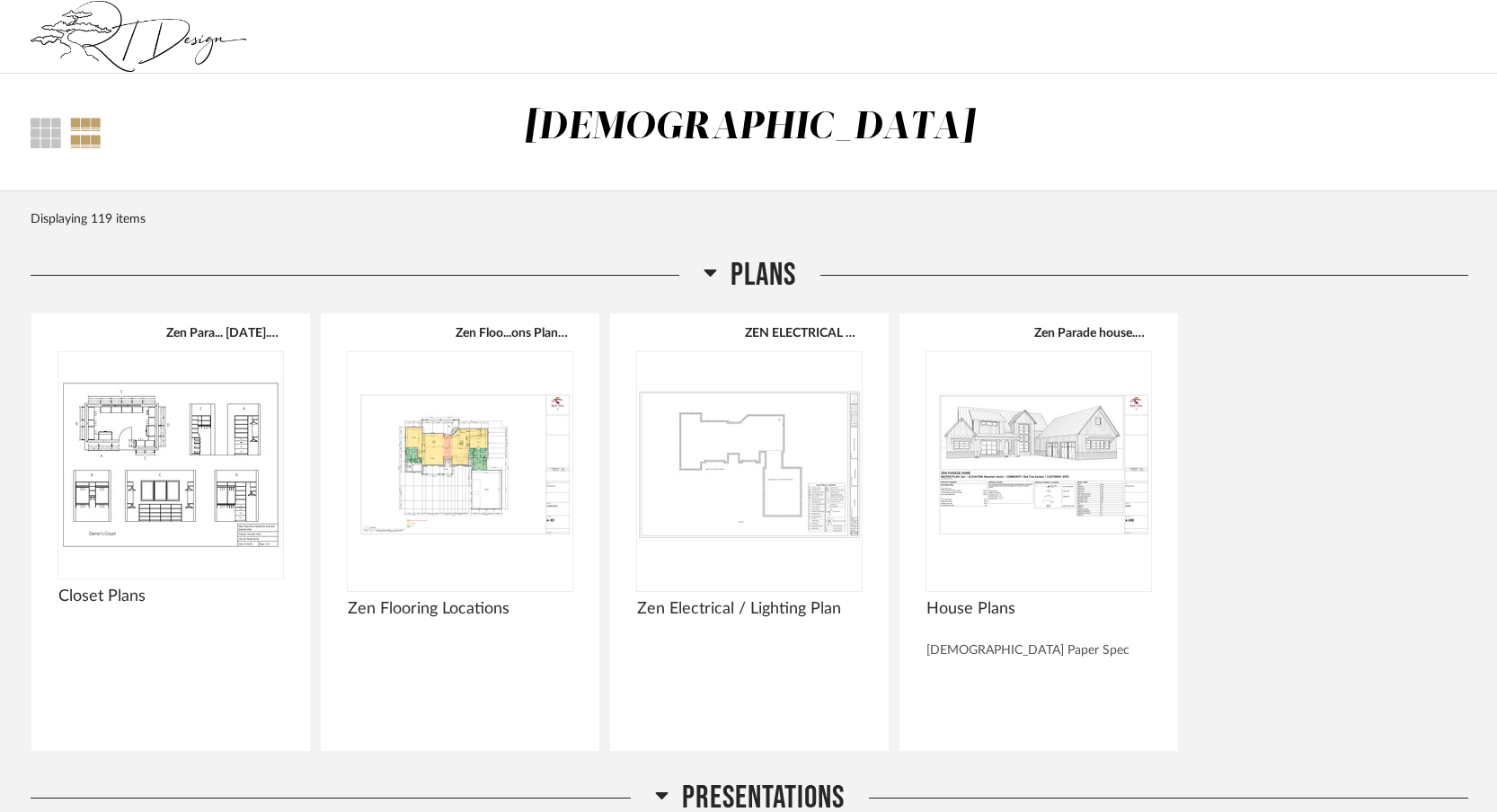
click at [1299, 544] on div "Zen Para... [DATE].pdf Closet Plans Zen Floo...ons Plan.pdf Zen Flooring Locati…" at bounding box center [749, 531] width 1438 height 439
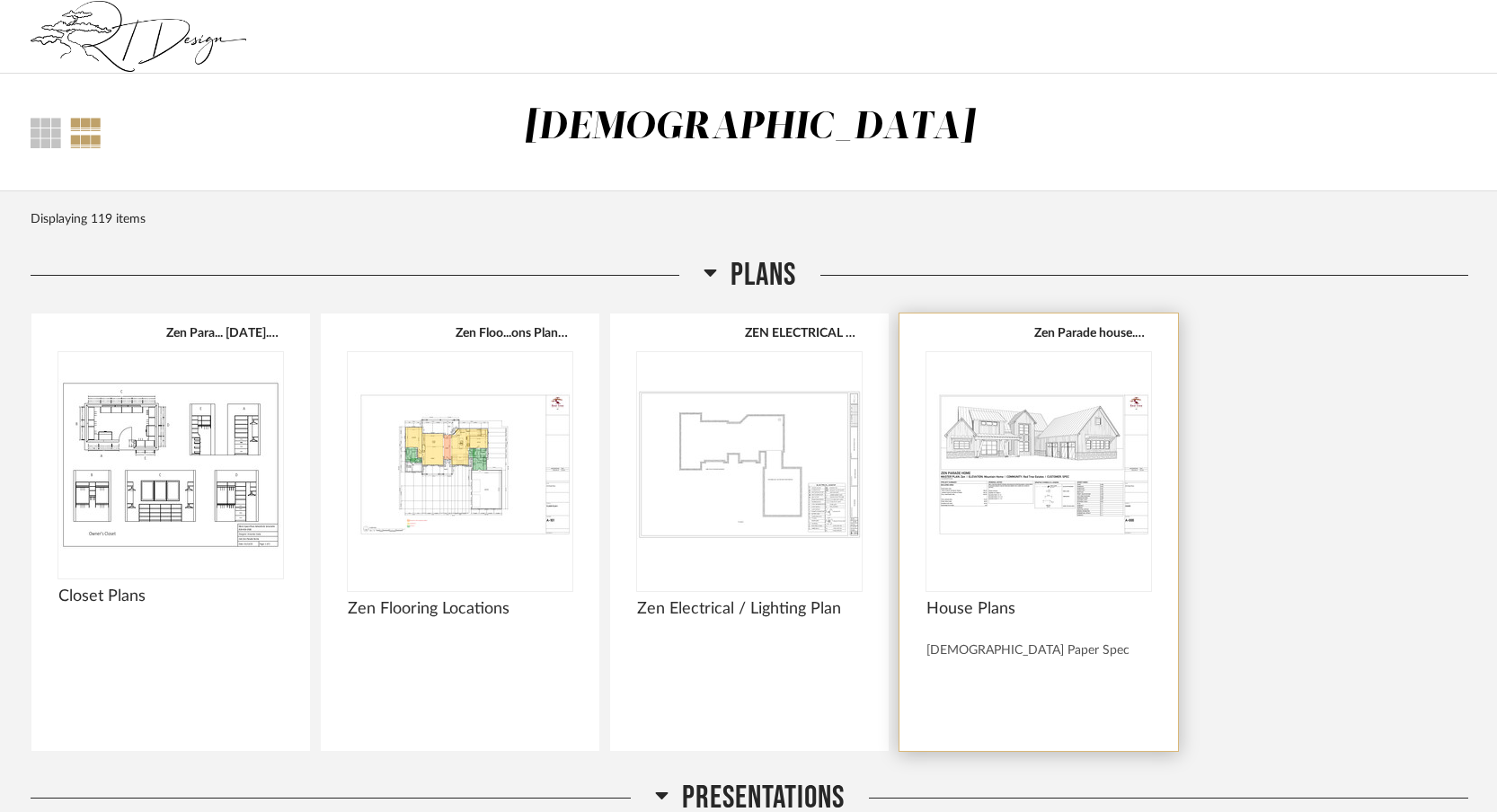
click at [1028, 490] on img "0" at bounding box center [1038, 464] width 225 height 225
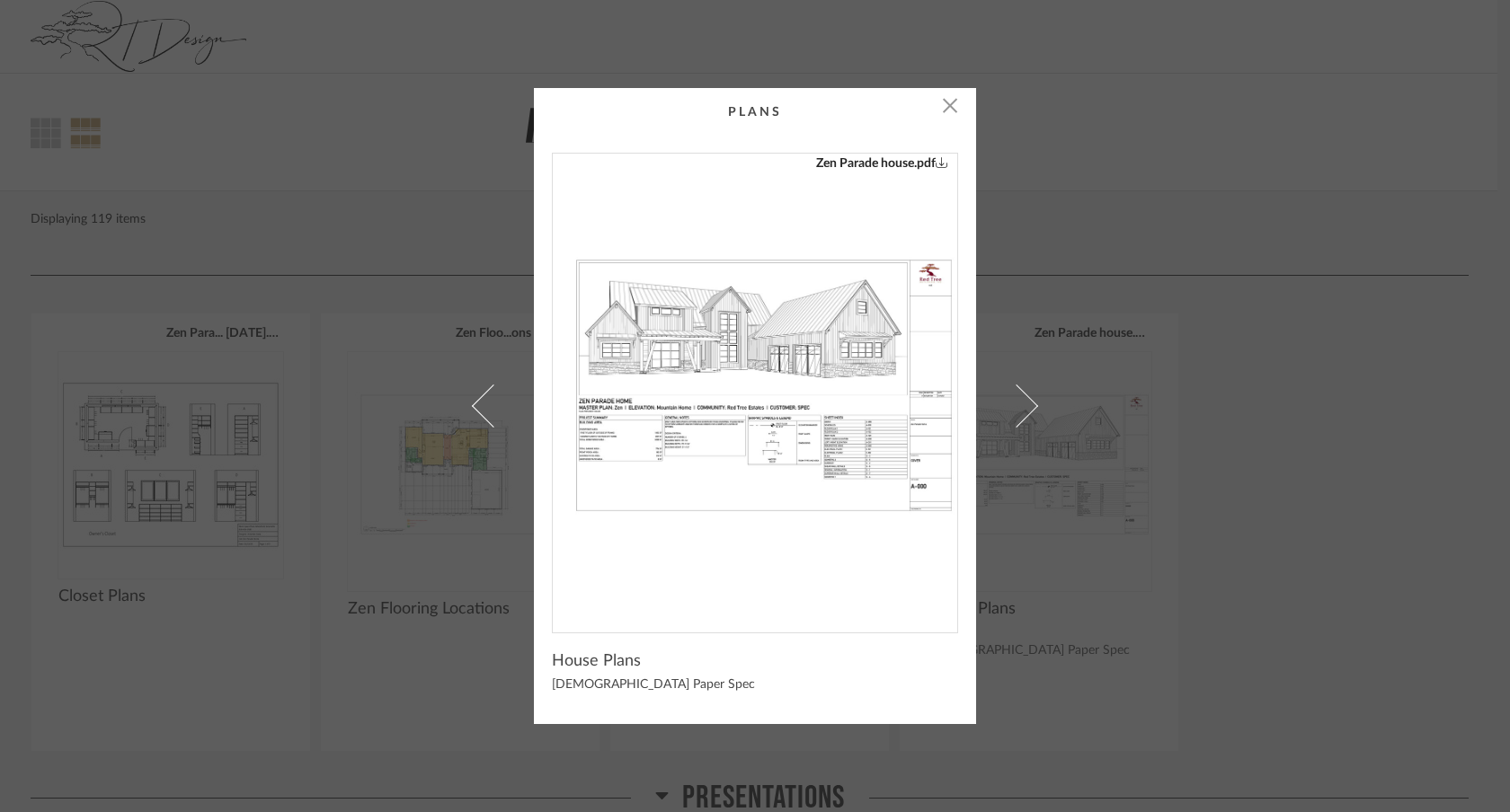
click at [851, 353] on img "0" at bounding box center [755, 385] width 405 height 464
click at [1077, 171] on div "× Zen Parade house.pdf House Plans Zen Paper Spec" at bounding box center [755, 406] width 1510 height 812
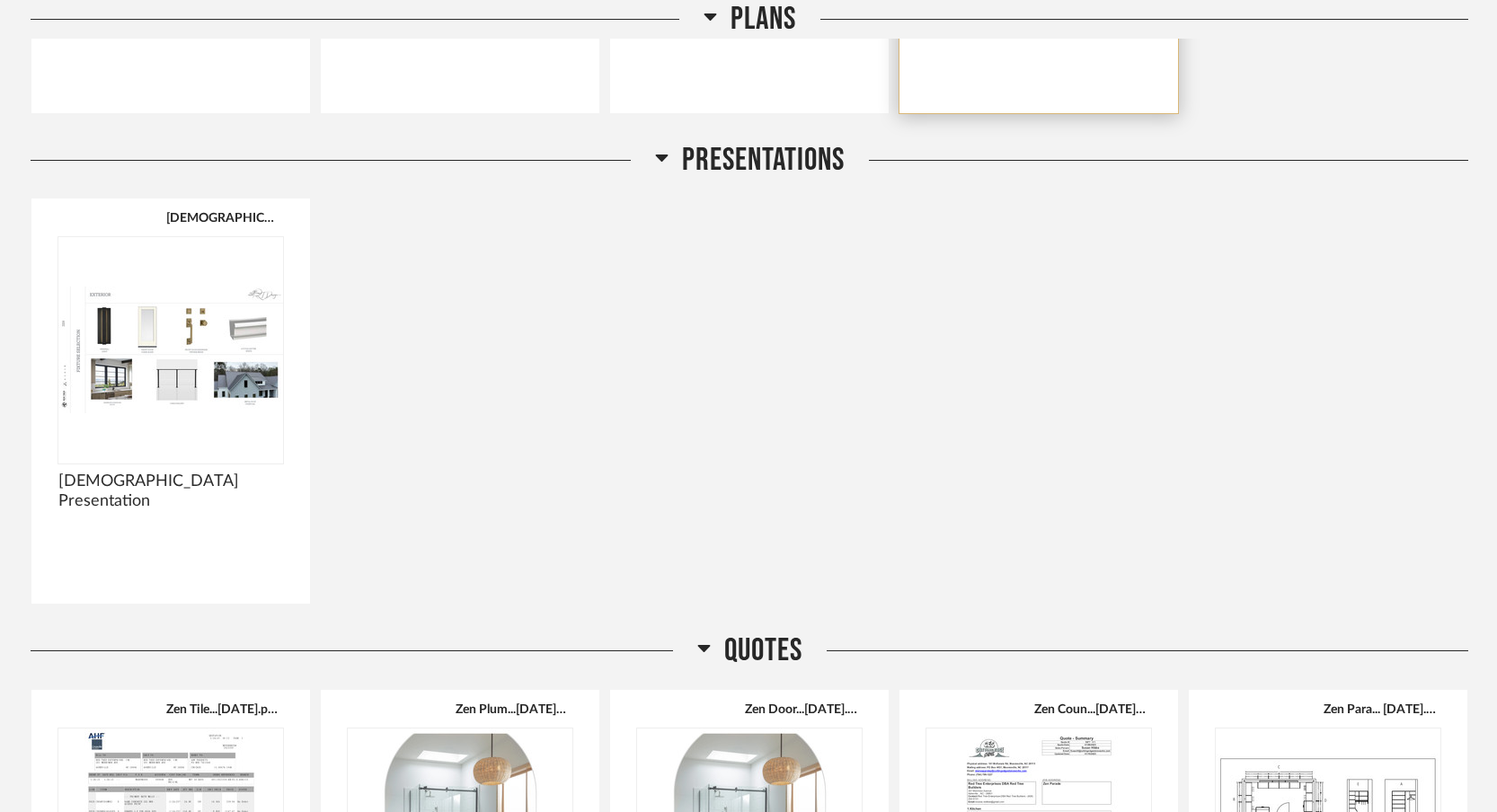
scroll to position [637, 0]
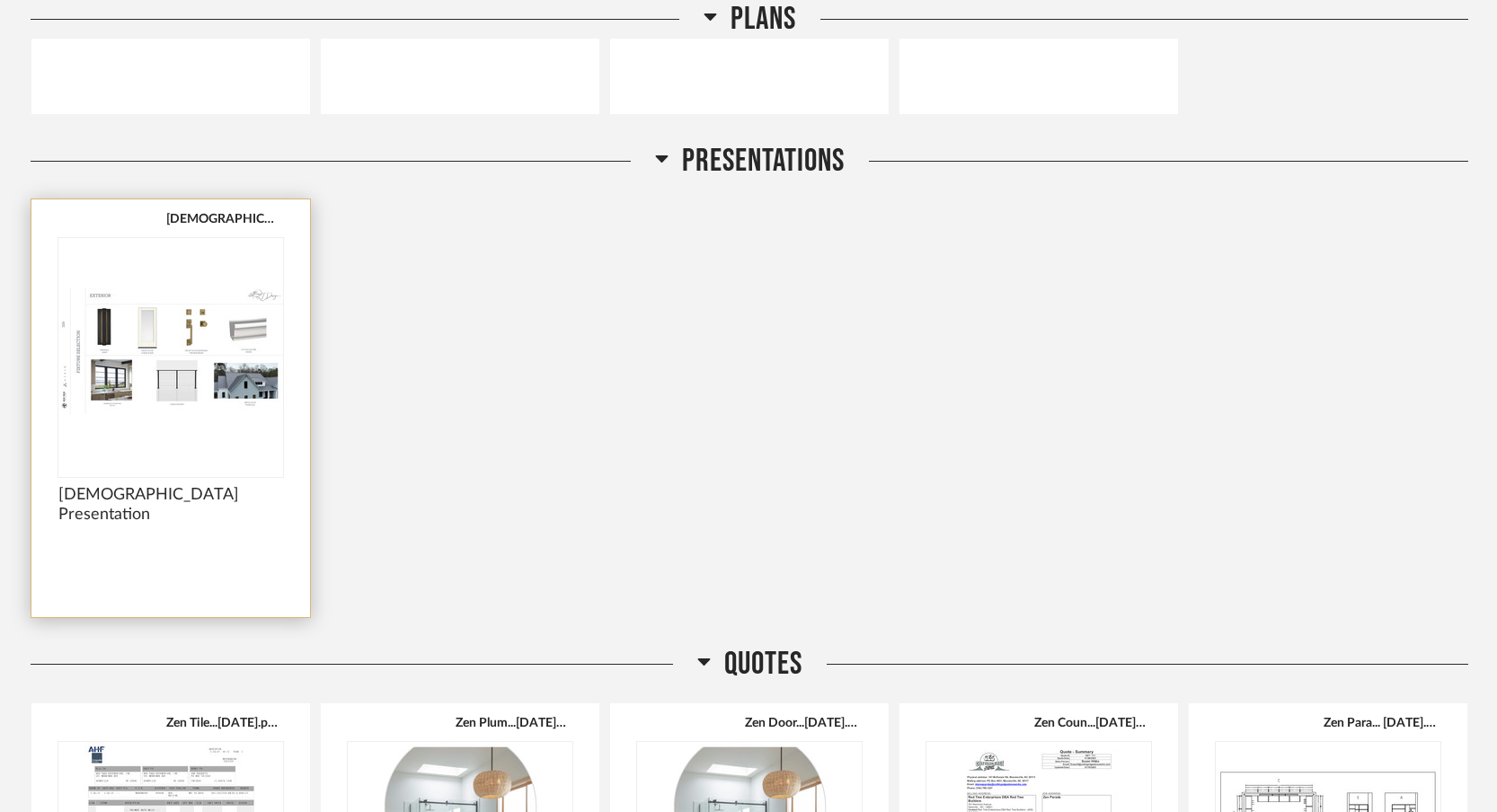
click at [0, 0] on img at bounding box center [0, 0] width 0 height 0
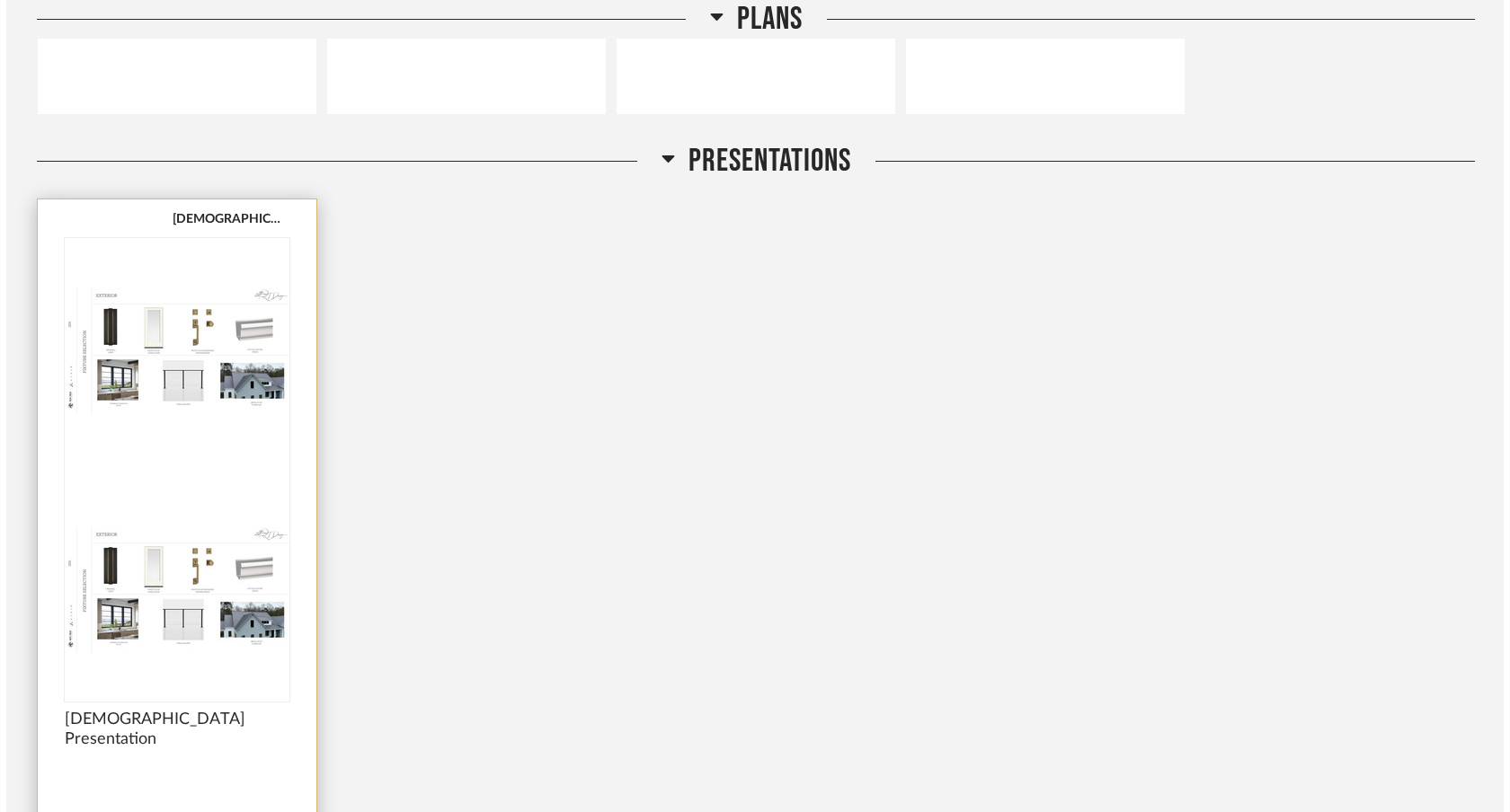
scroll to position [0, 0]
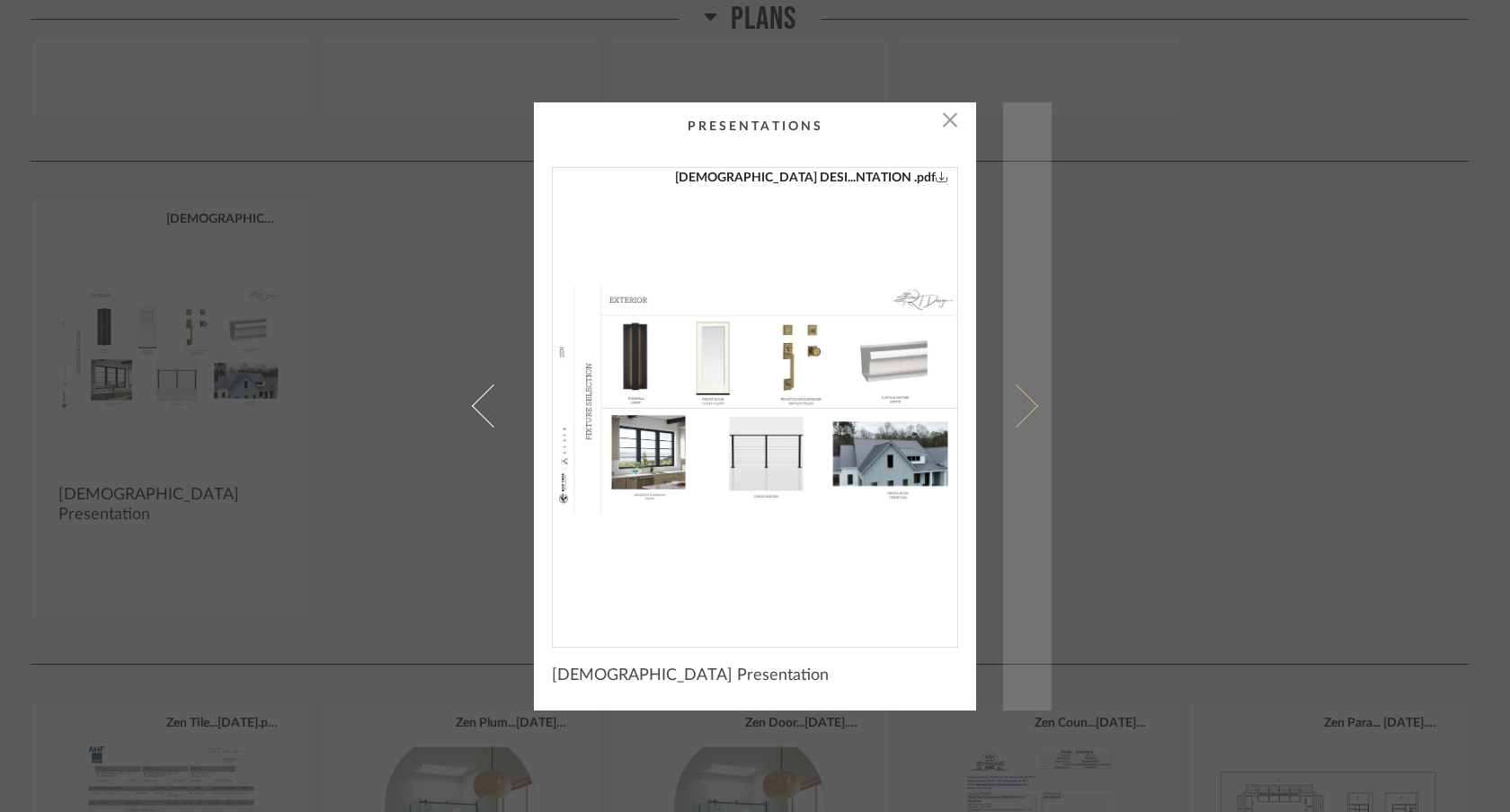
click at [1026, 398] on link at bounding box center [1027, 406] width 48 height 608
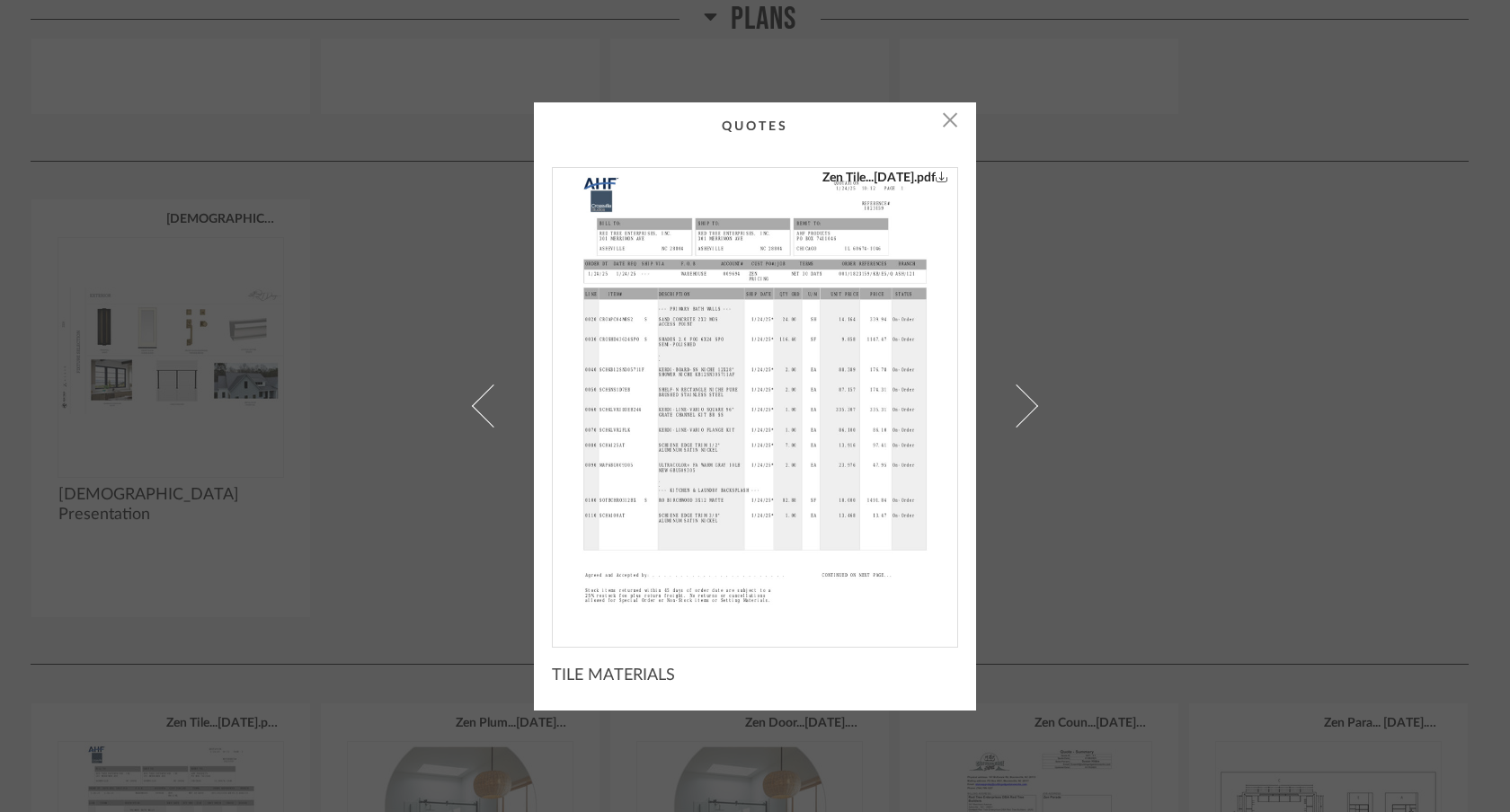
click at [1026, 398] on link at bounding box center [1027, 406] width 48 height 608
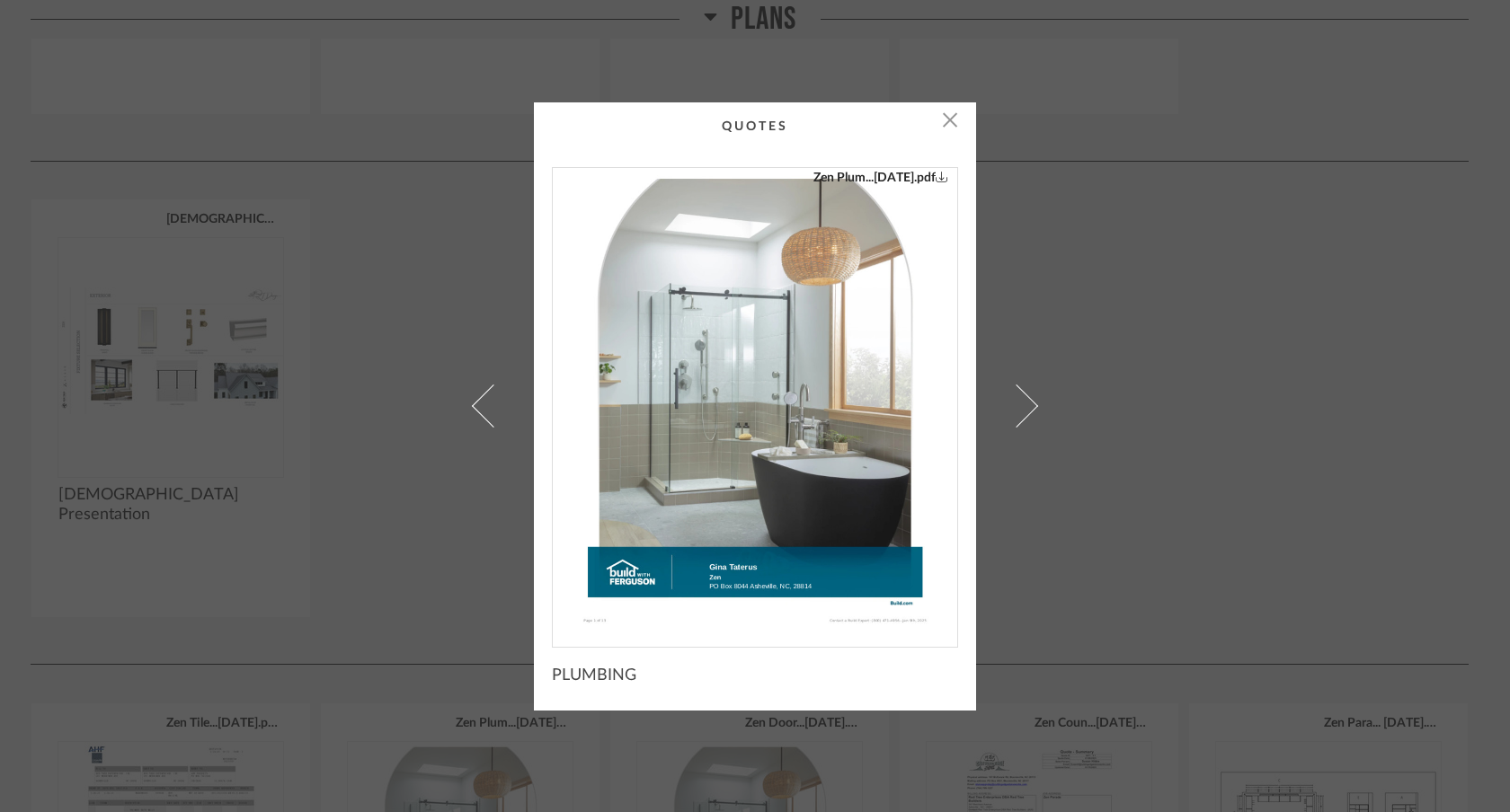
click at [1026, 398] on link at bounding box center [1027, 406] width 48 height 608
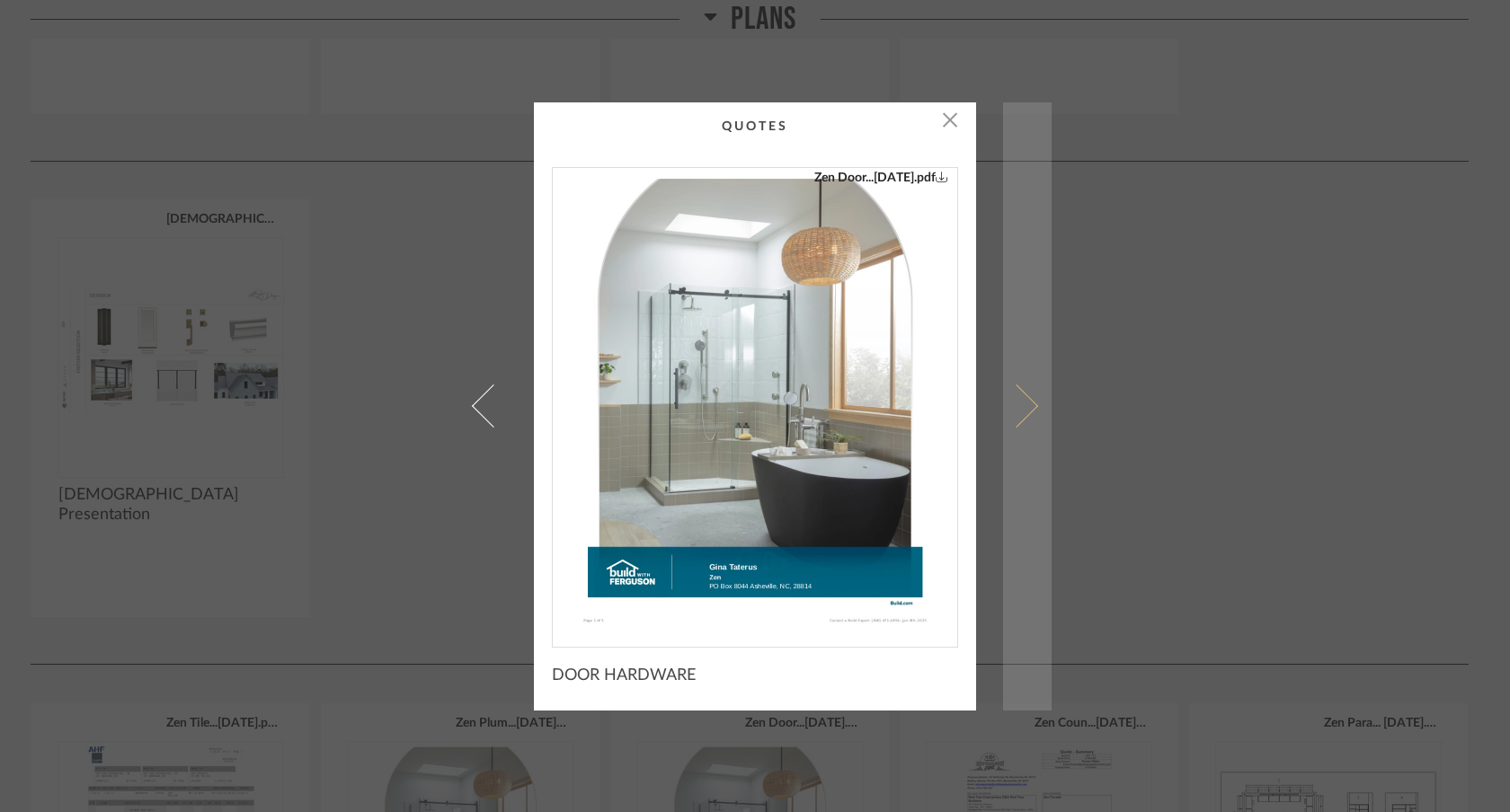
click at [1023, 389] on link at bounding box center [1027, 406] width 48 height 608
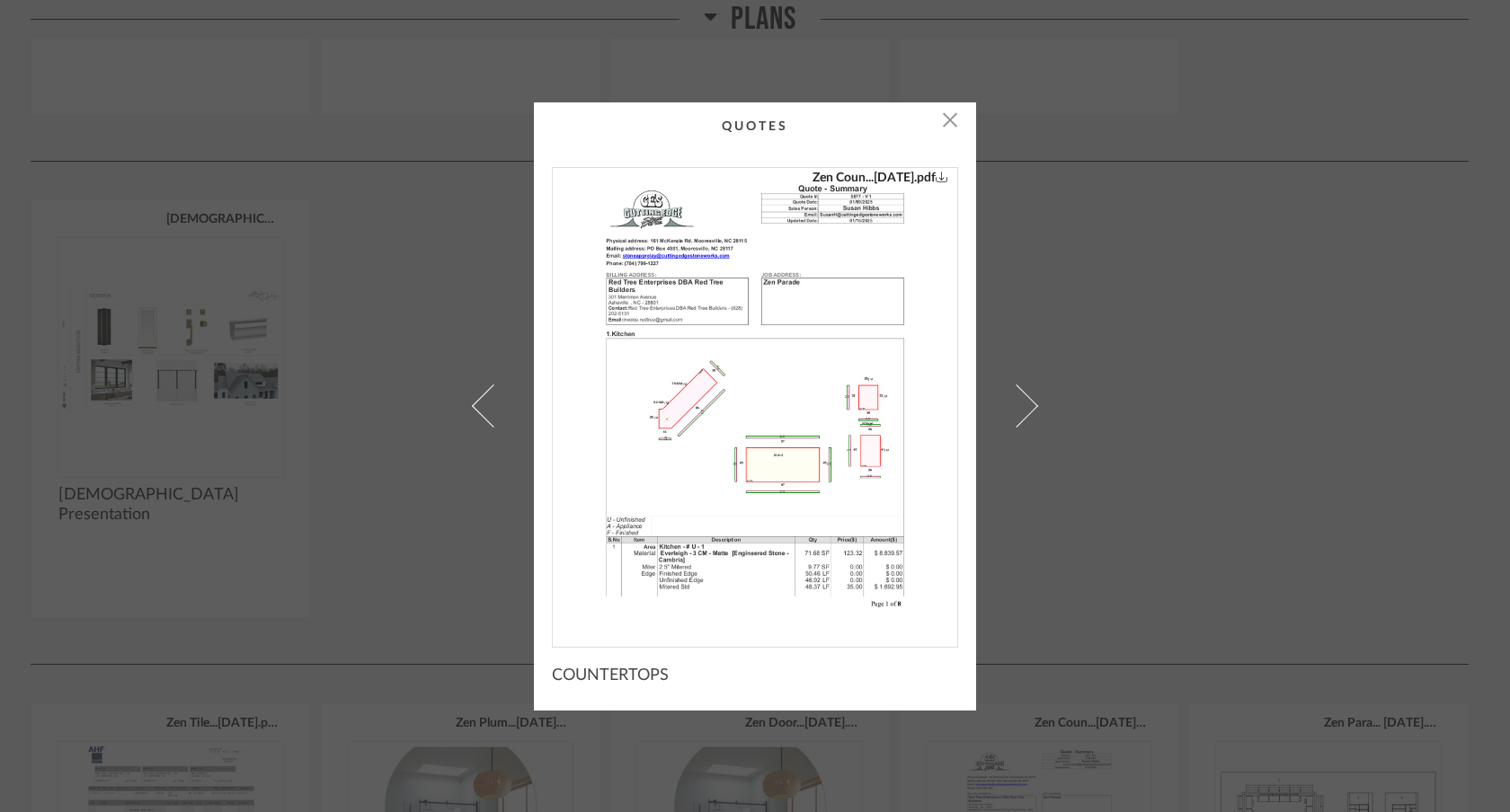
click at [1023, 389] on link at bounding box center [1027, 406] width 48 height 608
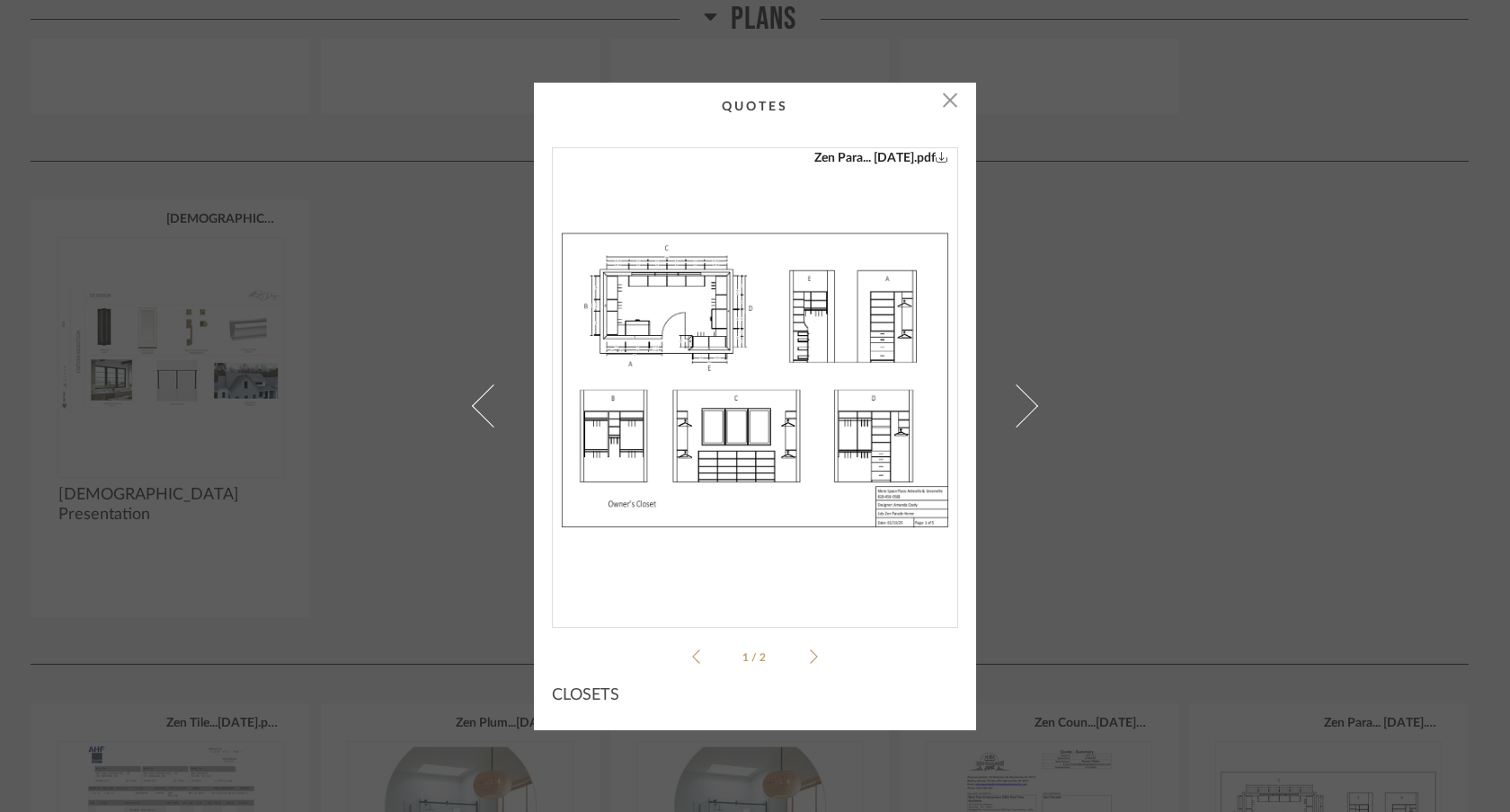
click at [1023, 389] on link at bounding box center [1027, 406] width 48 height 648
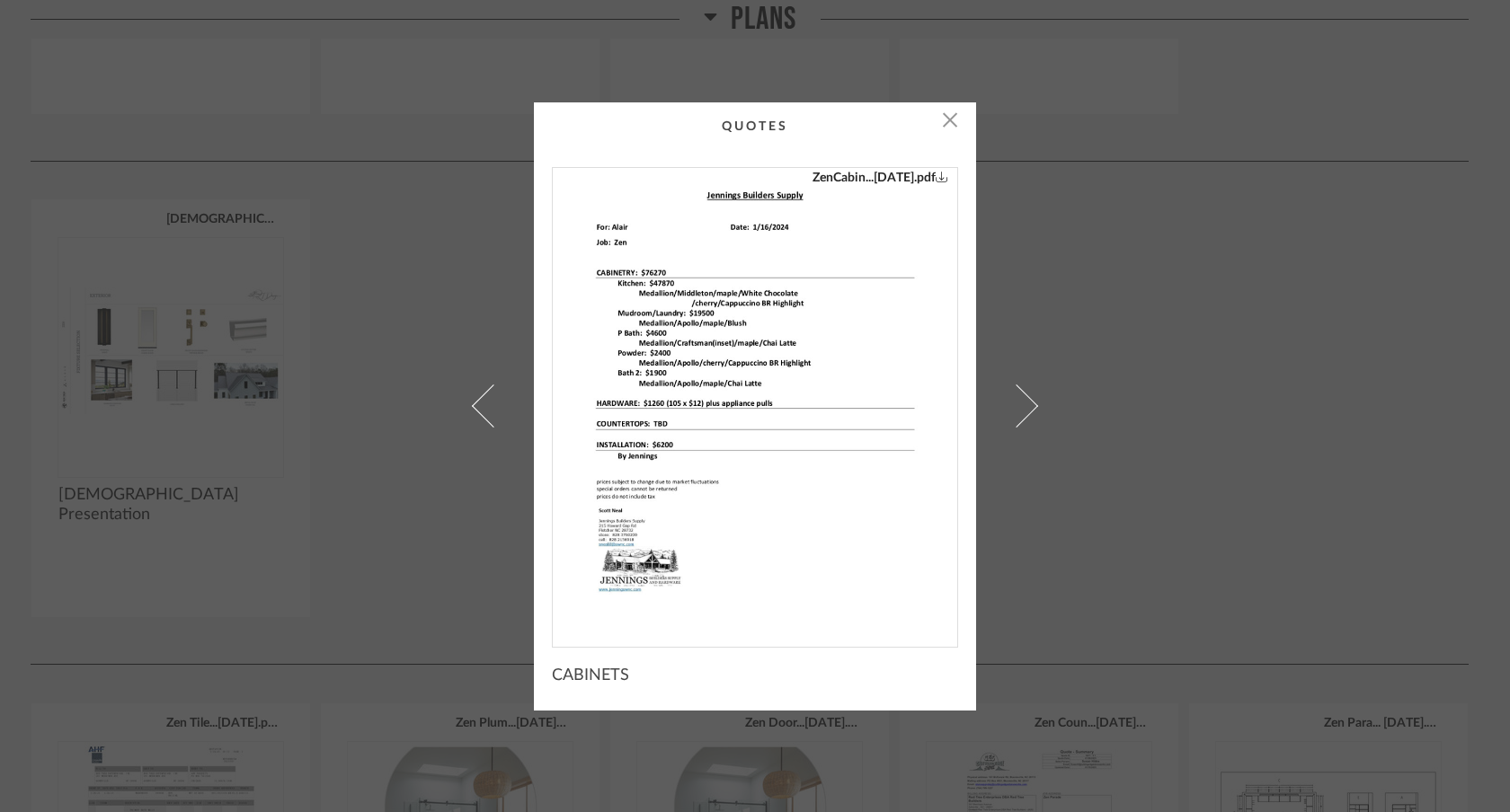
click at [1023, 389] on link at bounding box center [1027, 406] width 48 height 608
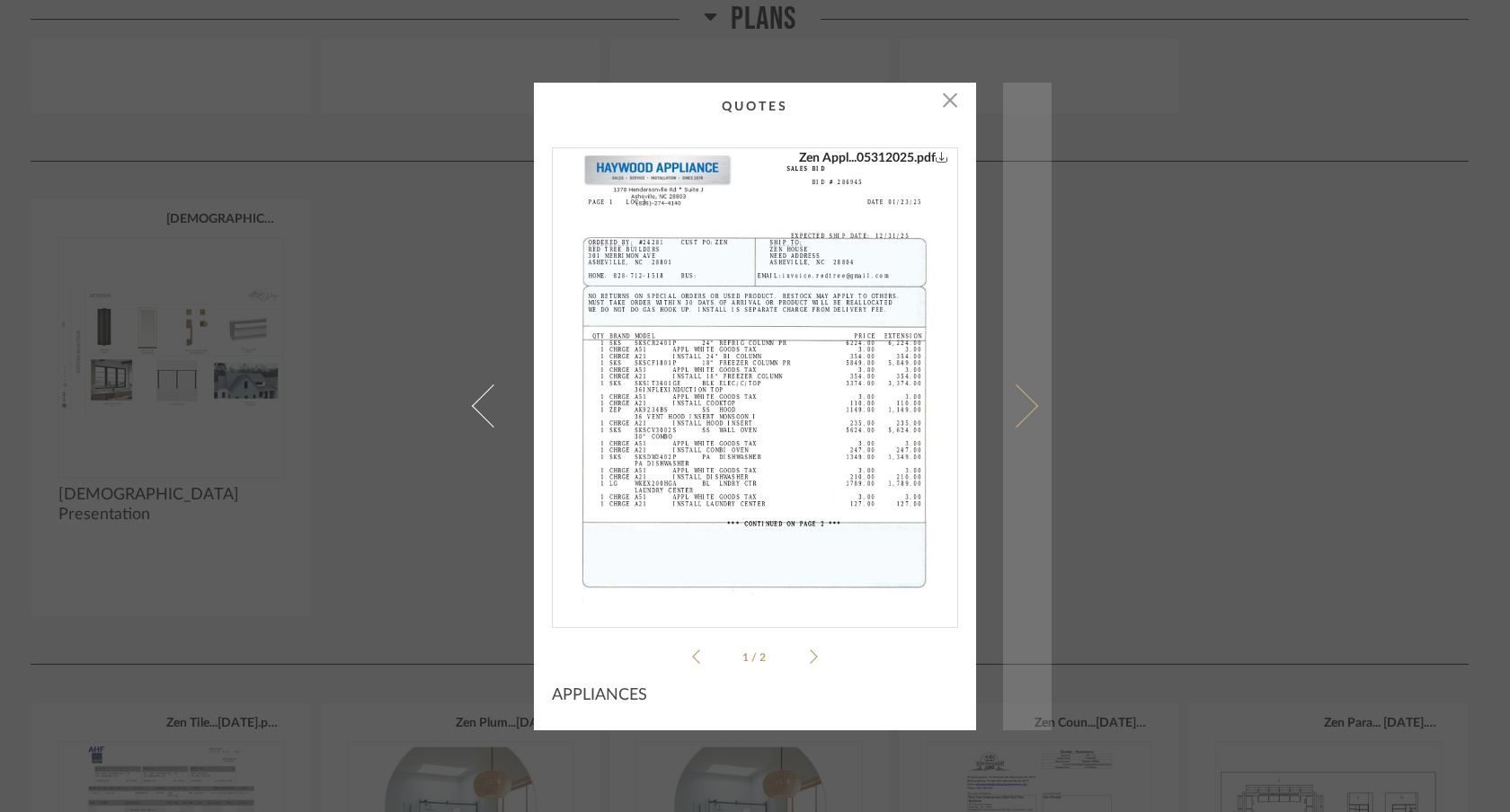
click at [1023, 389] on link at bounding box center [1027, 406] width 48 height 648
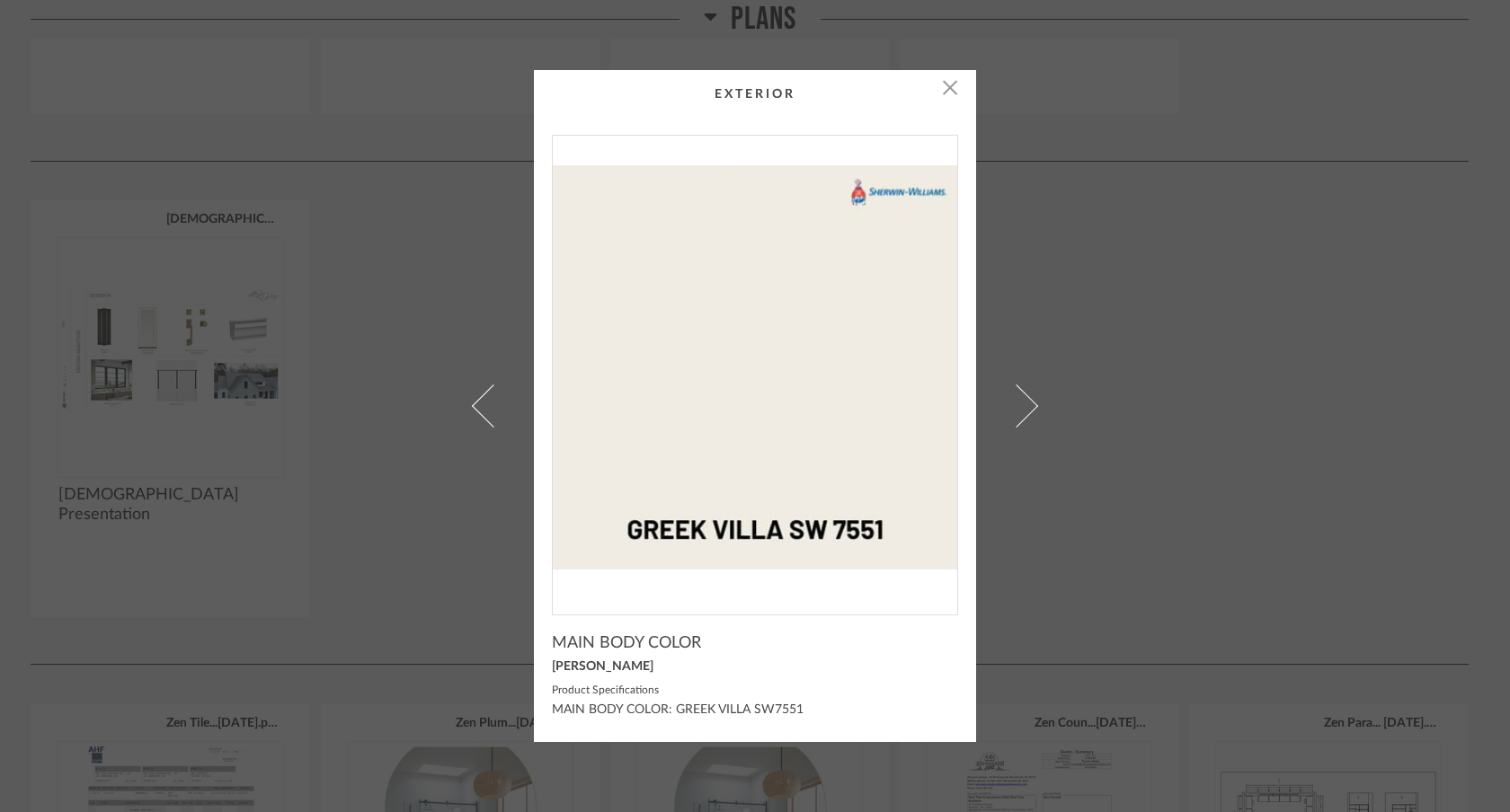
click at [1024, 389] on link at bounding box center [1027, 406] width 48 height 673
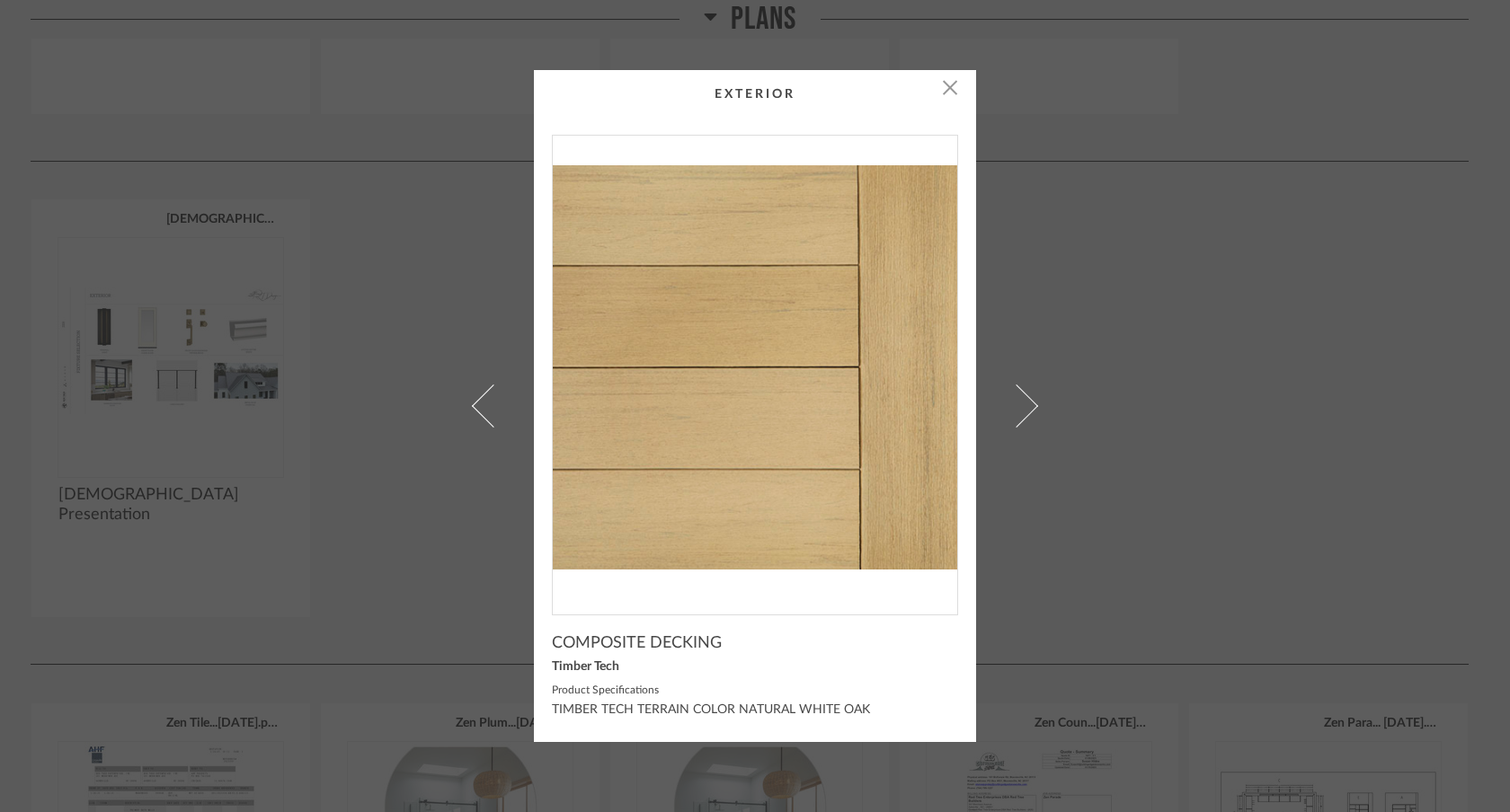
click at [1182, 361] on div "× COMPOSITE DECKING Timber Tech Product Specifications TIMBER TECH TERRAIN COLO…" at bounding box center [755, 406] width 1510 height 812
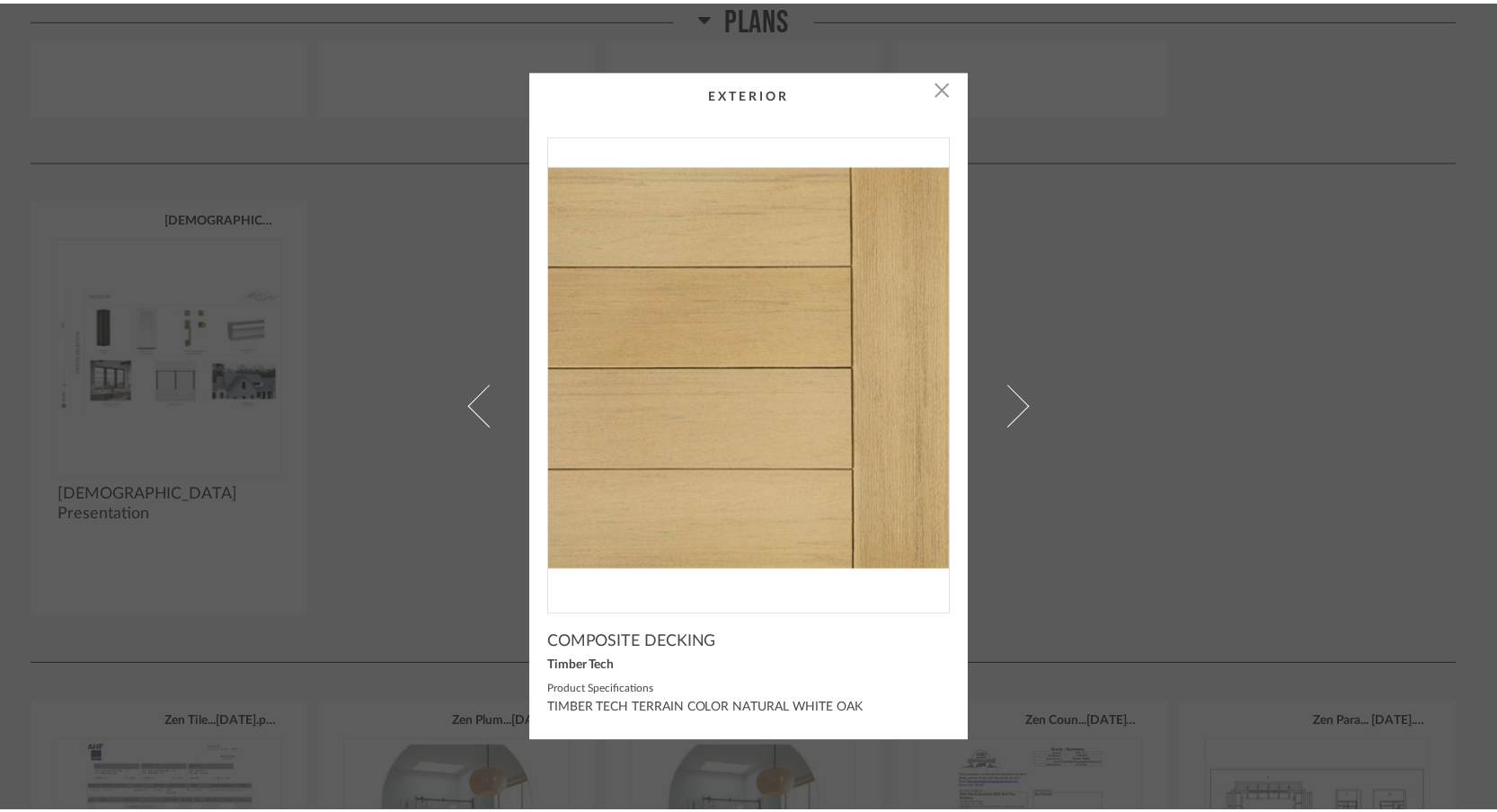
scroll to position [637, 0]
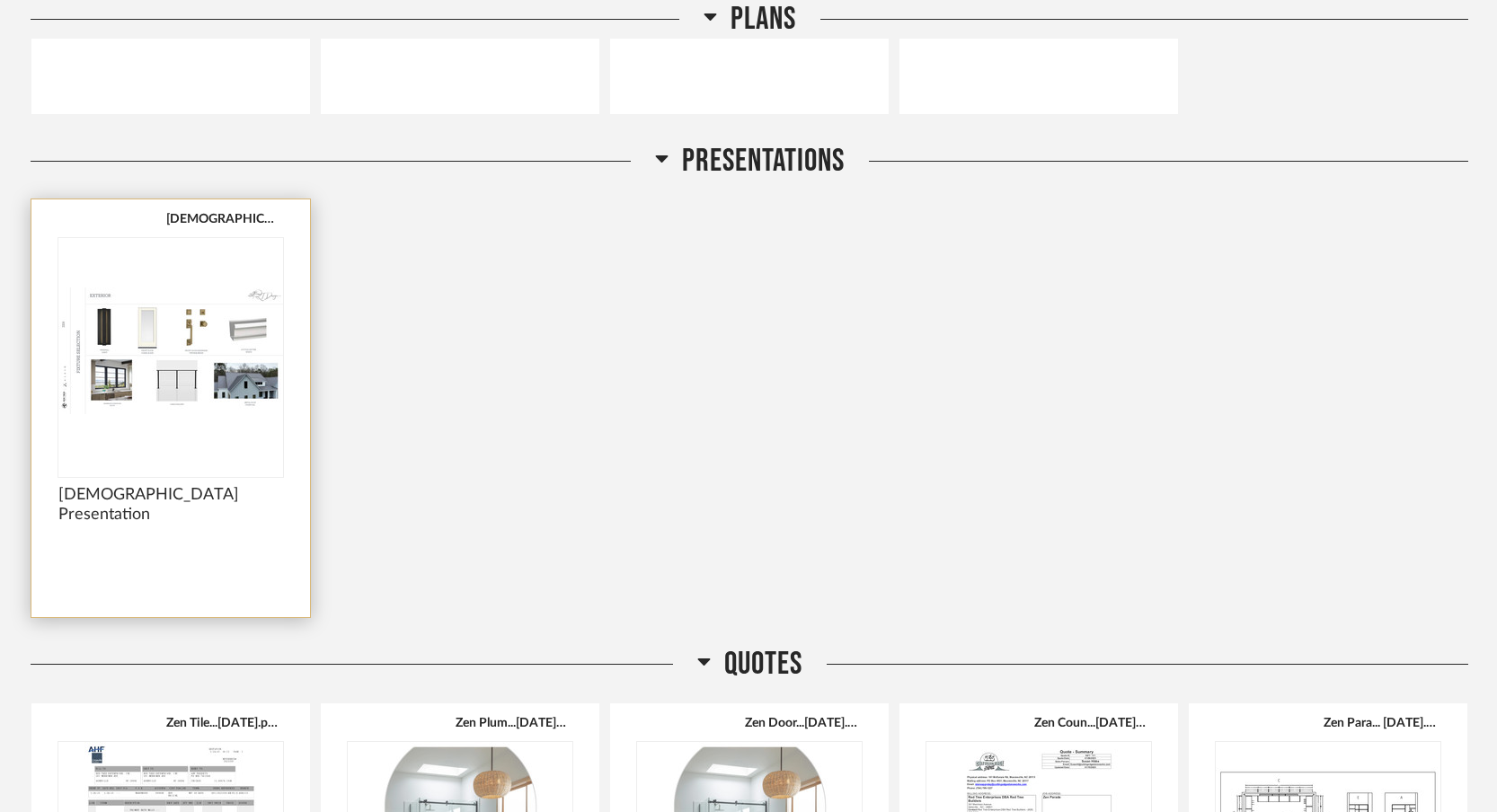
click at [216, 381] on img "0" at bounding box center [170, 350] width 225 height 225
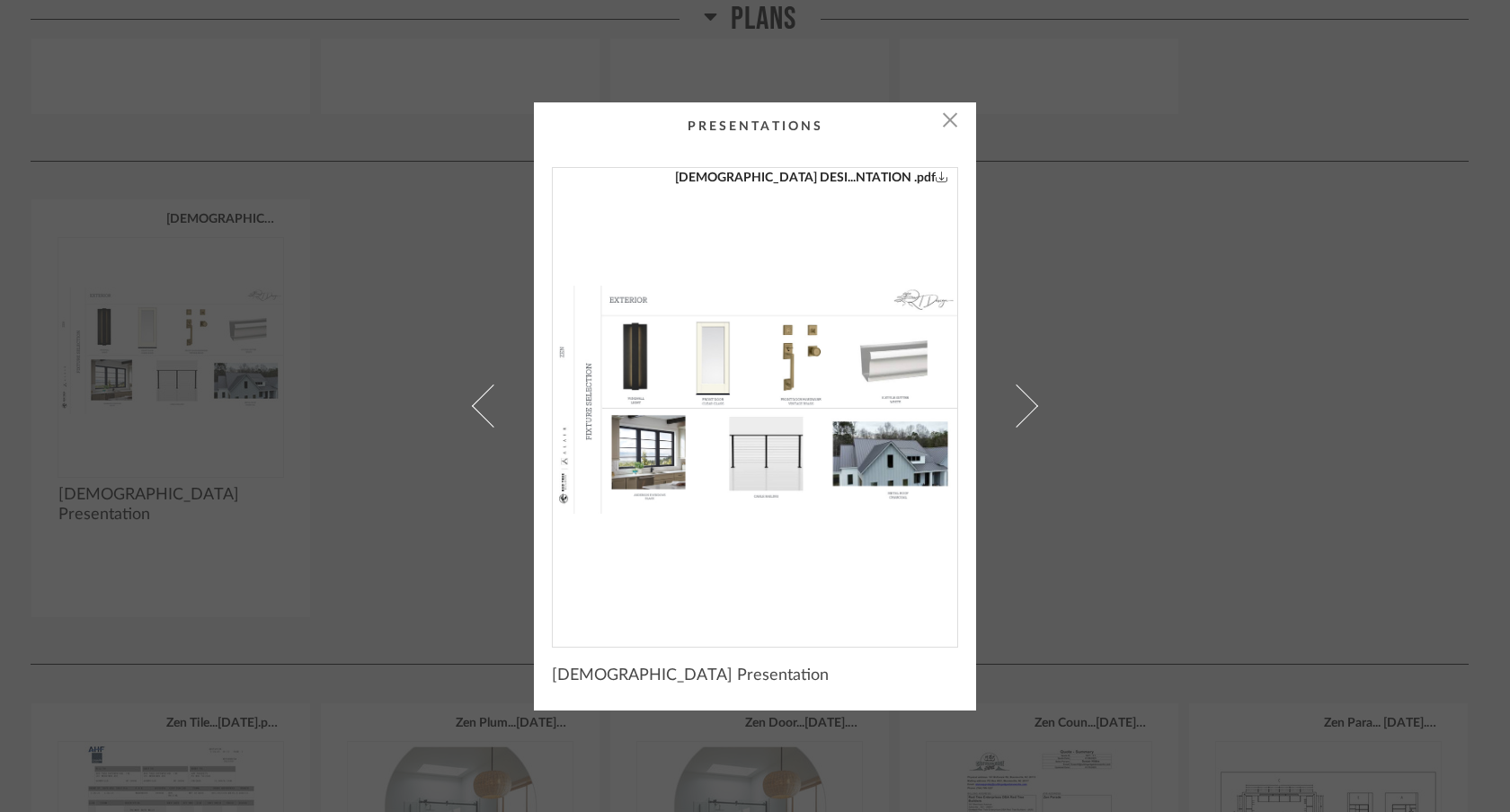
click at [893, 178] on link "[DEMOGRAPHIC_DATA] DESI...NTATION .pdf" at bounding box center [811, 178] width 273 height 20
click at [1158, 212] on div "× Zen DESI...NTATION .pdf Zen Presentation" at bounding box center [755, 406] width 1510 height 812
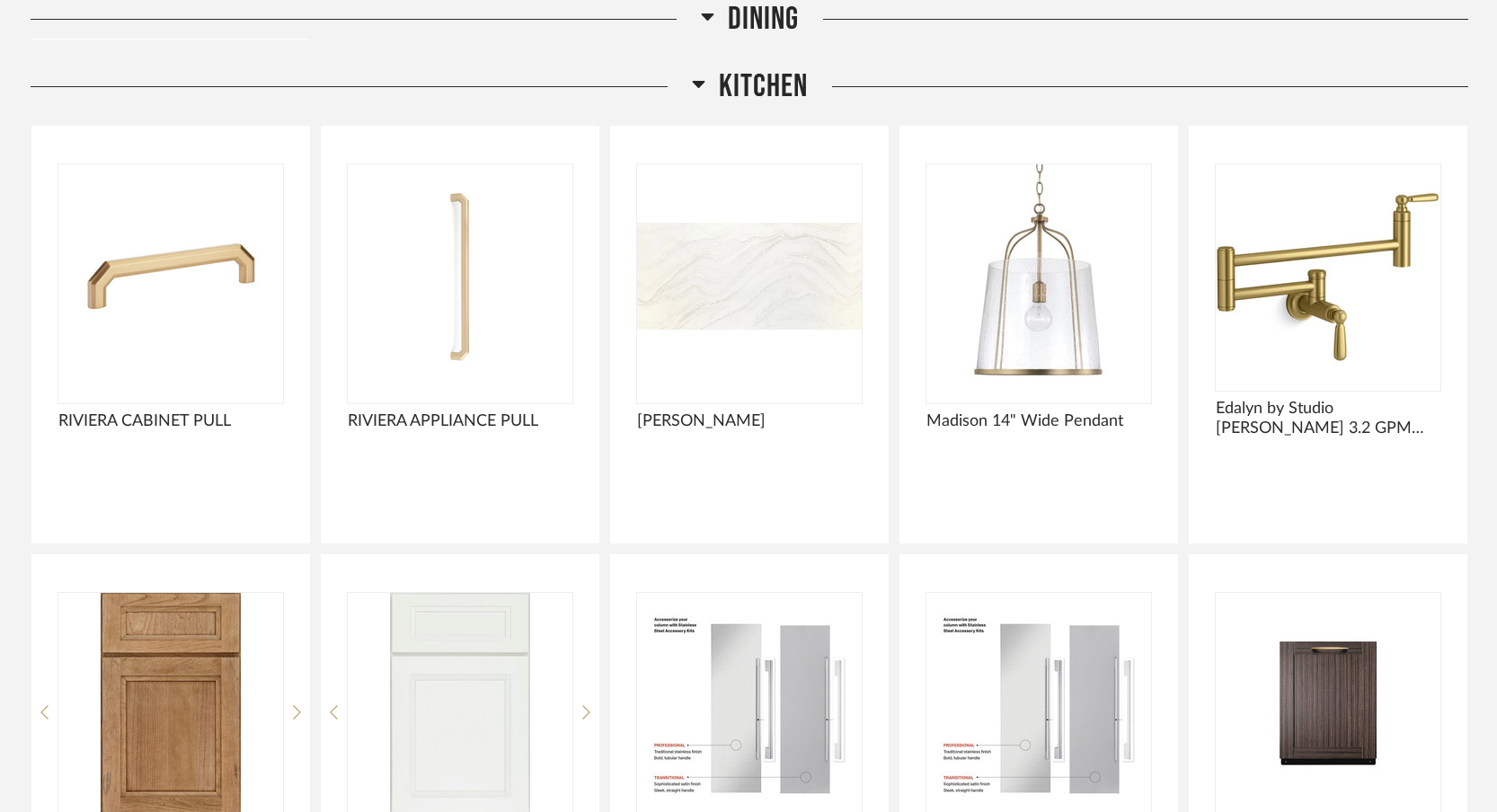
scroll to position [6523, 0]
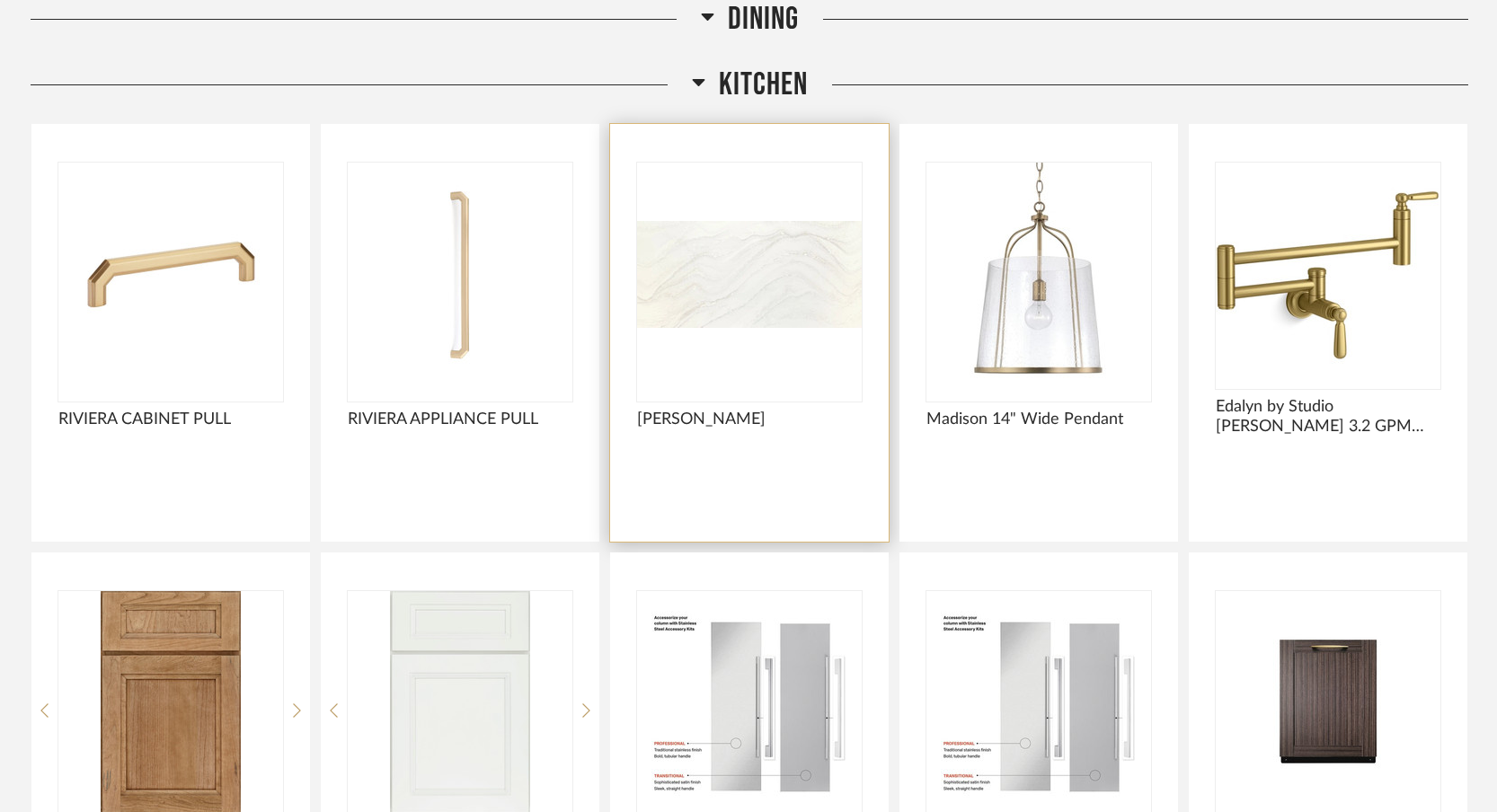
click at [752, 291] on img "0" at bounding box center [749, 275] width 225 height 225
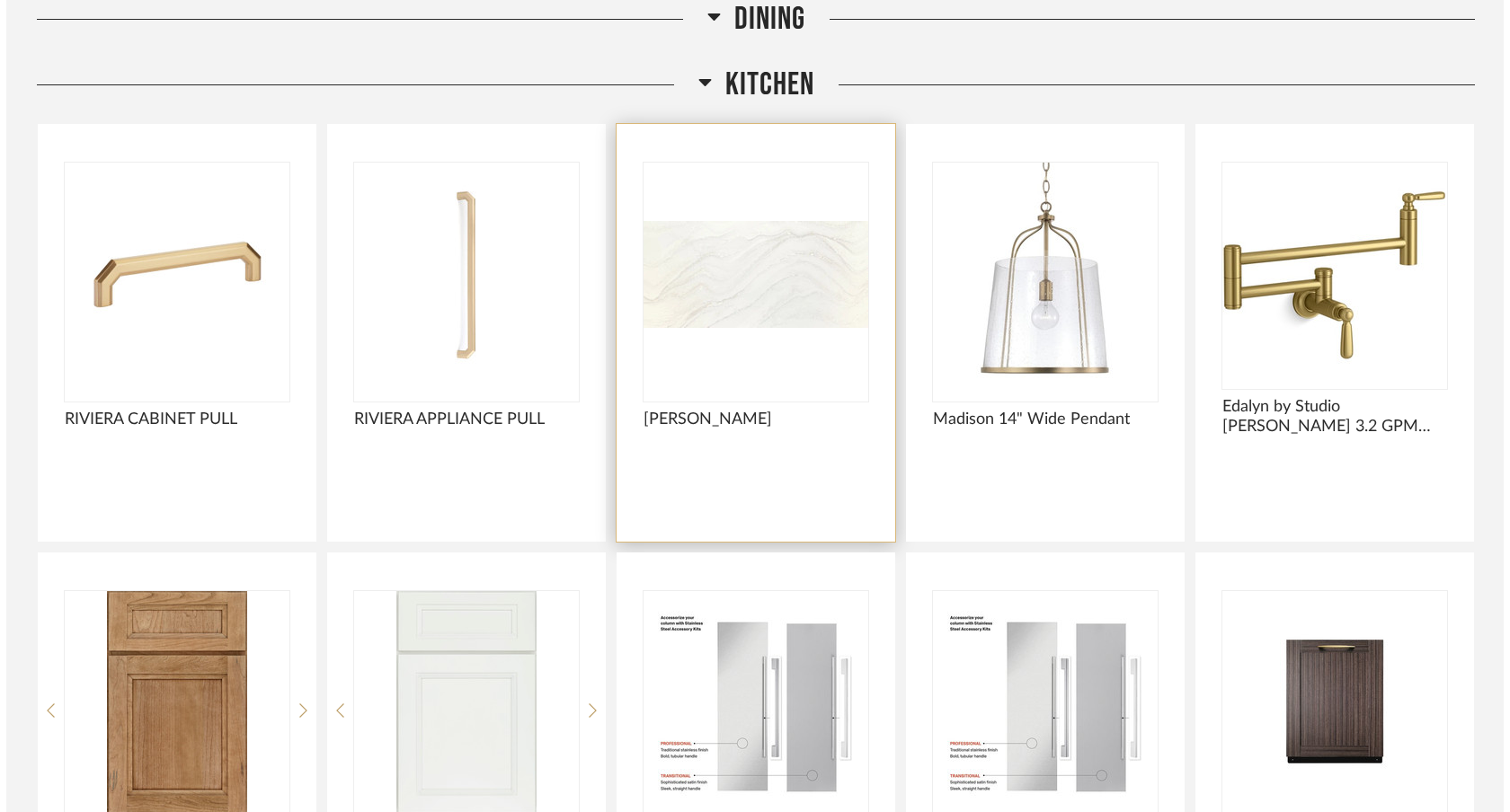
scroll to position [0, 0]
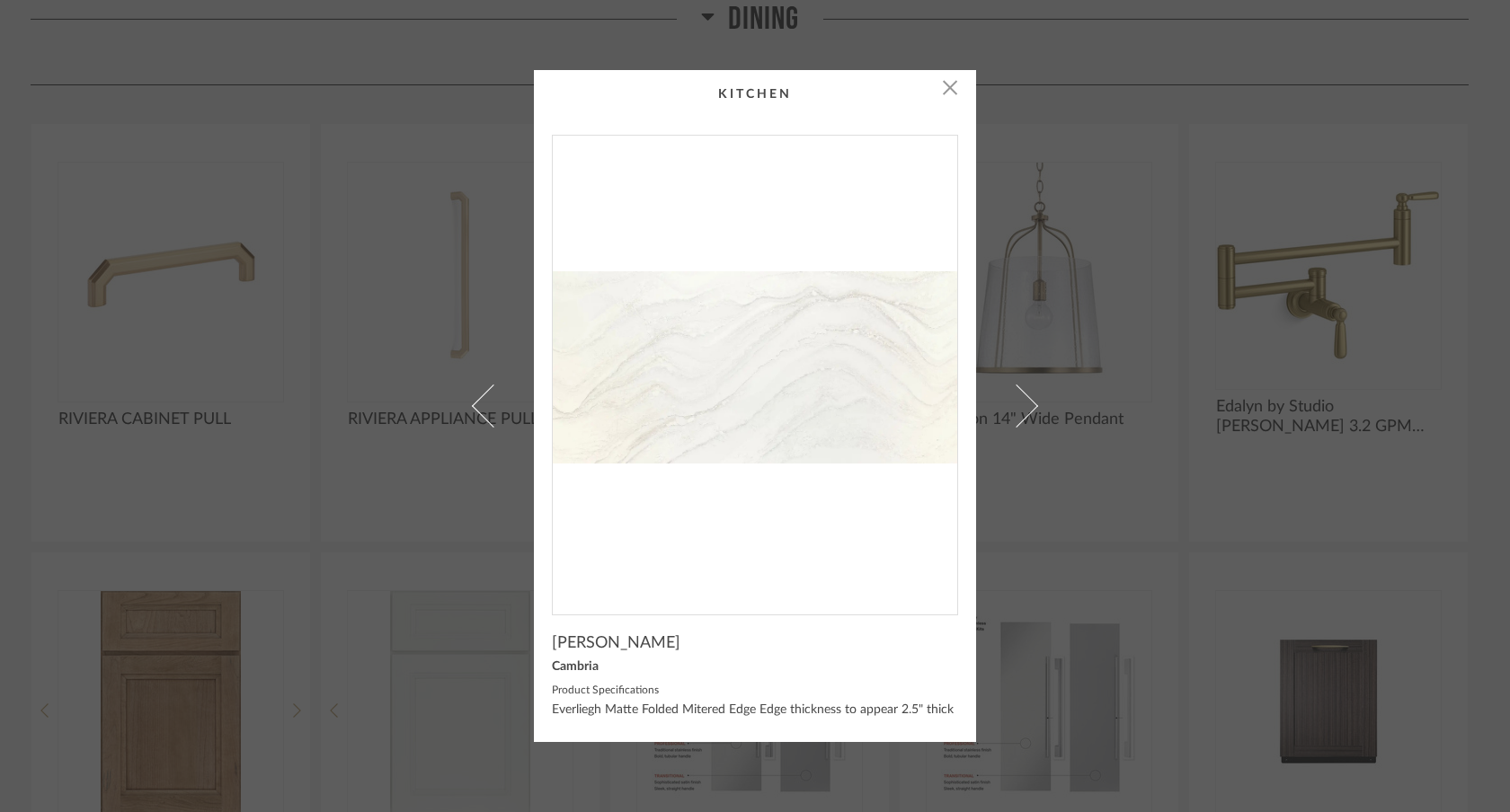
click at [0, 0] on div "× Everleigh Matte Cambria Product Specifications Everliegh Matte Folded Mitered…" at bounding box center [755, 406] width 1510 height 812
click at [1137, 381] on div "× Everleigh Matte Cambria Product Specifications Everliegh Matte Folded Mitered…" at bounding box center [755, 406] width 1510 height 812
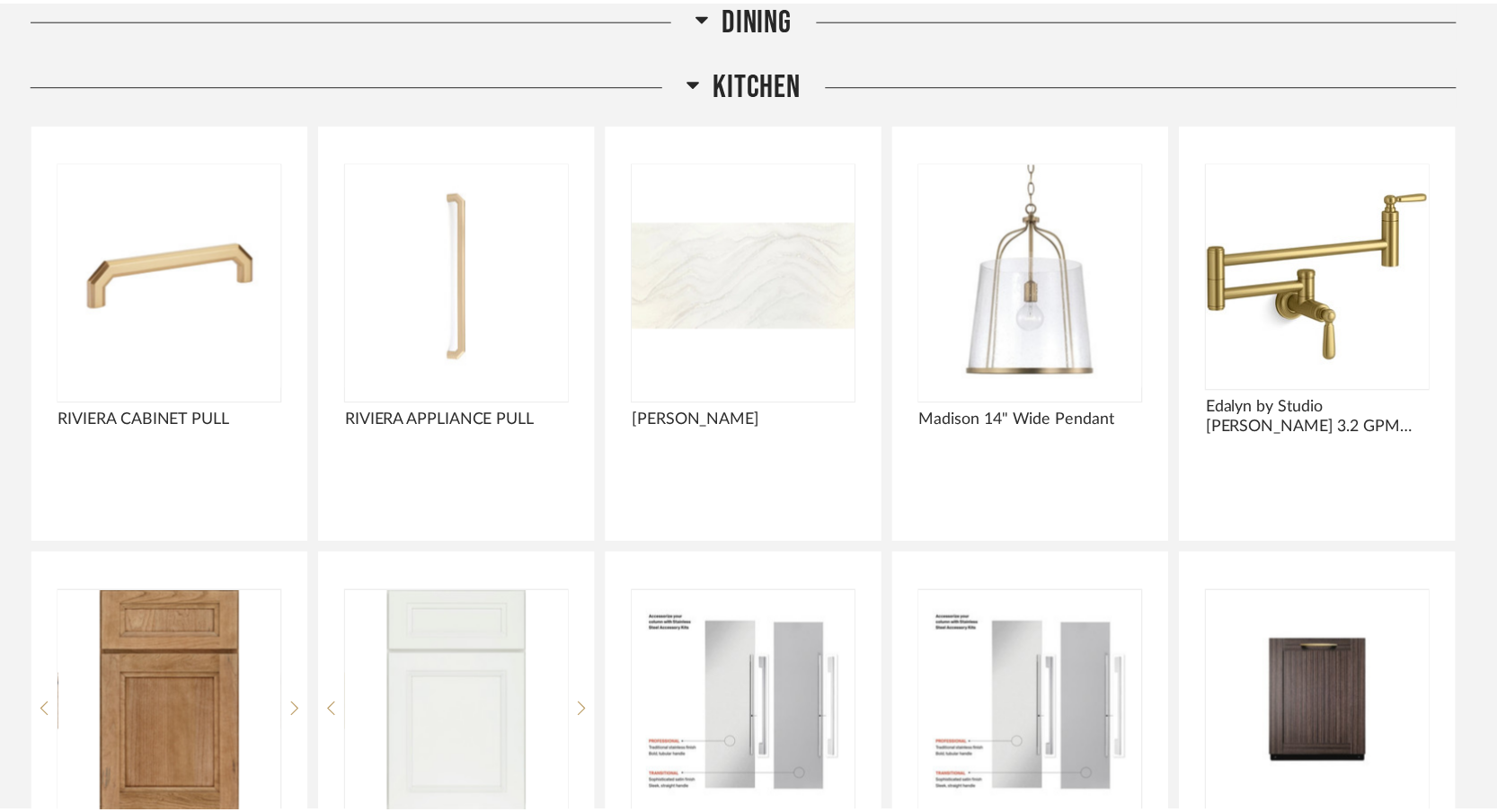
scroll to position [6523, 0]
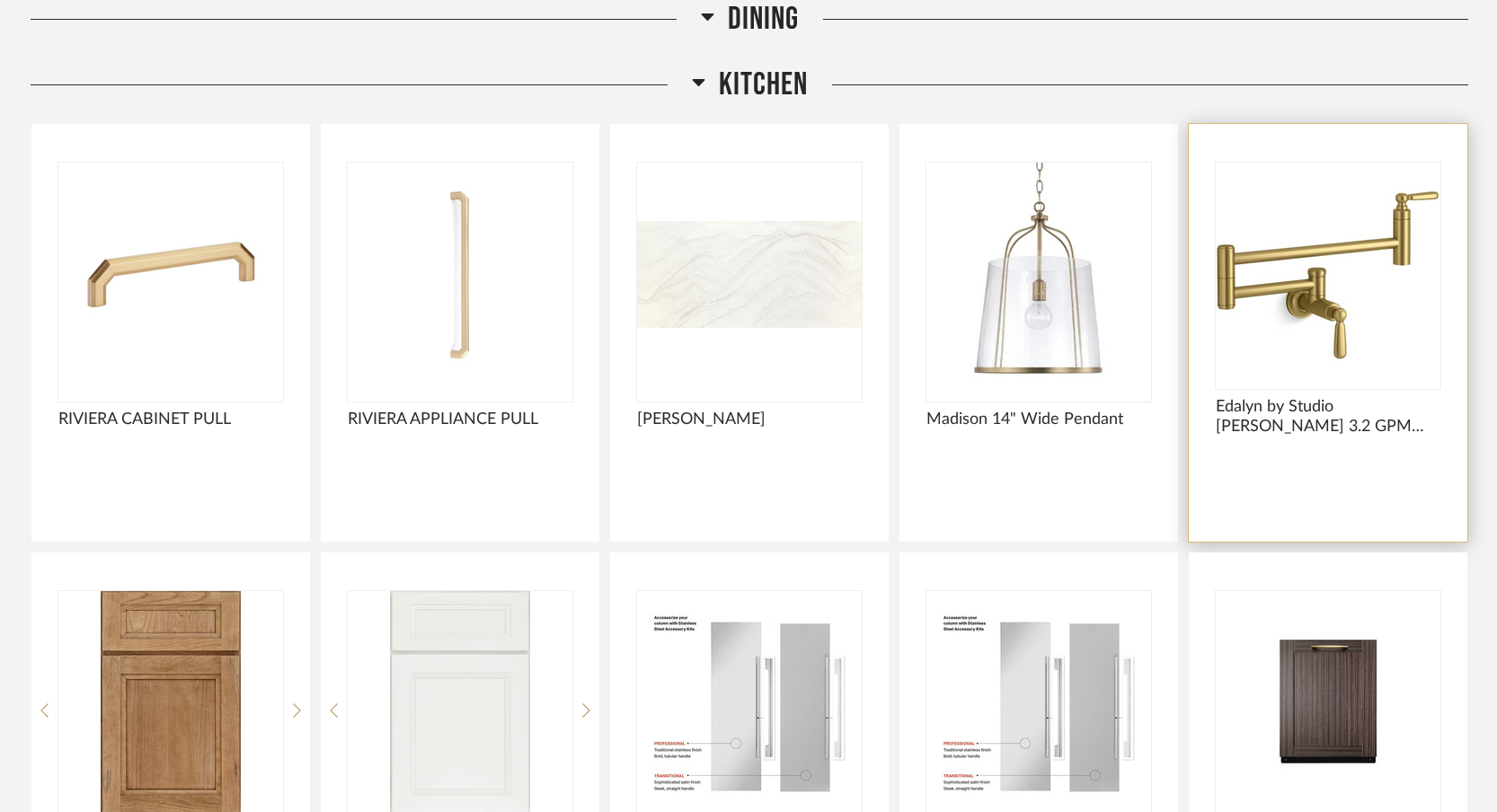
click at [1341, 297] on div at bounding box center [1328, 275] width 225 height 225
click at [1318, 306] on img "0" at bounding box center [1328, 275] width 225 height 225
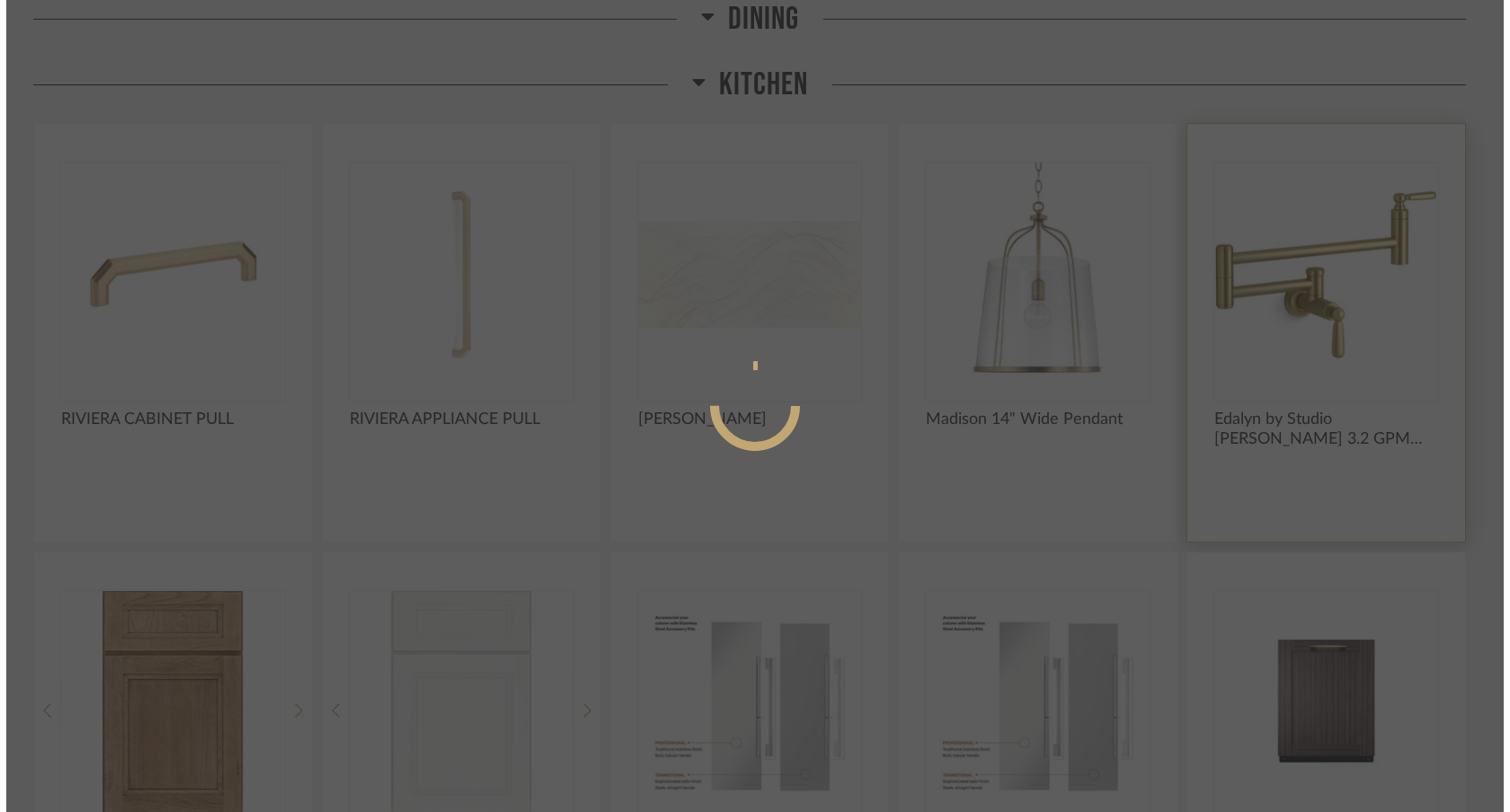
scroll to position [0, 0]
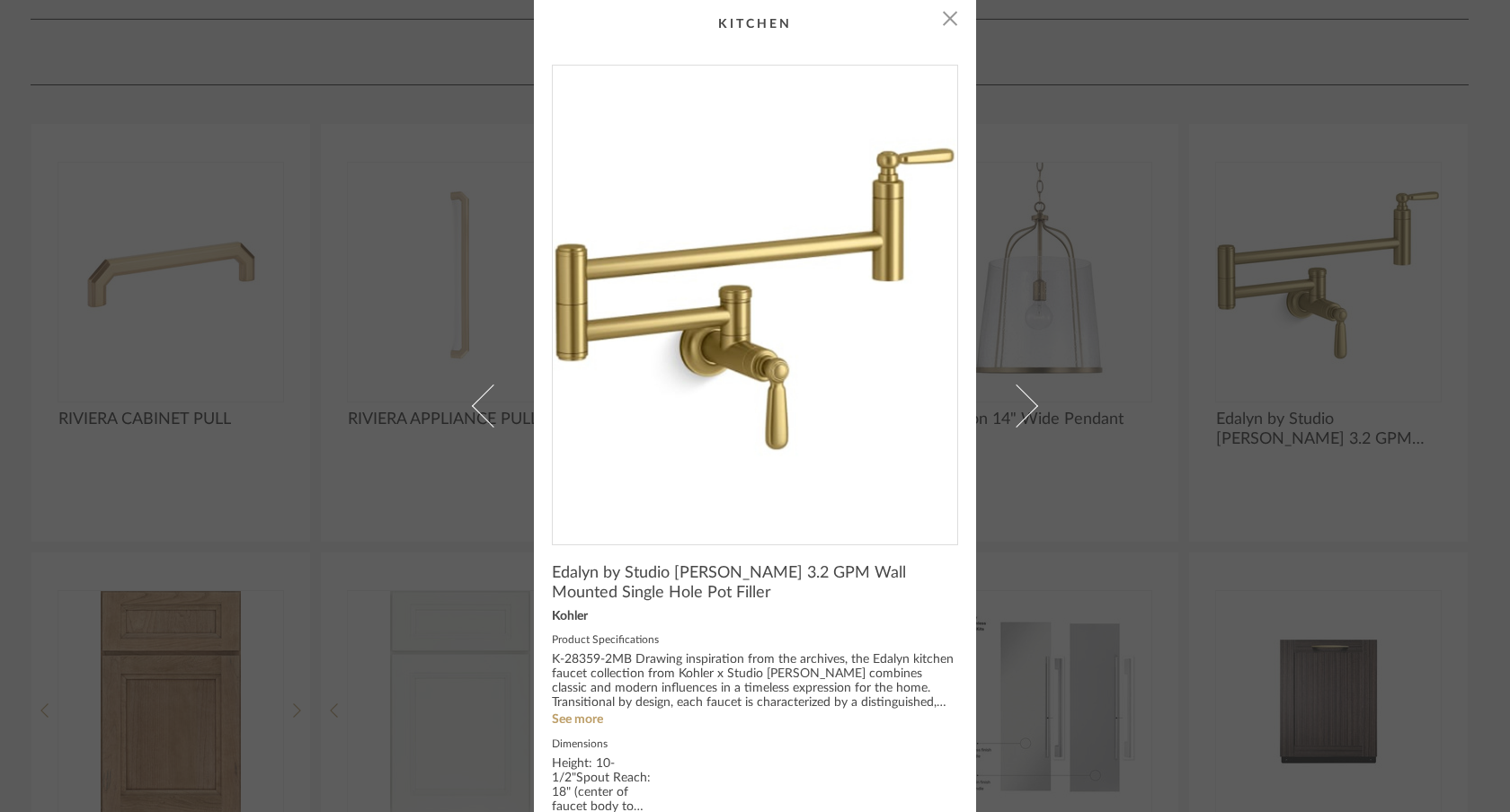
click at [0, 0] on div "× Edalyn by Studio [PERSON_NAME] 3.2 GPM Wall Mounted Single Hole Pot Filler Ko…" at bounding box center [755, 406] width 1510 height 812
click at [1215, 321] on div "× Edalyn by Studio [PERSON_NAME] 3.2 GPM Wall Mounted Single Hole Pot Filler Ko…" at bounding box center [755, 406] width 1510 height 812
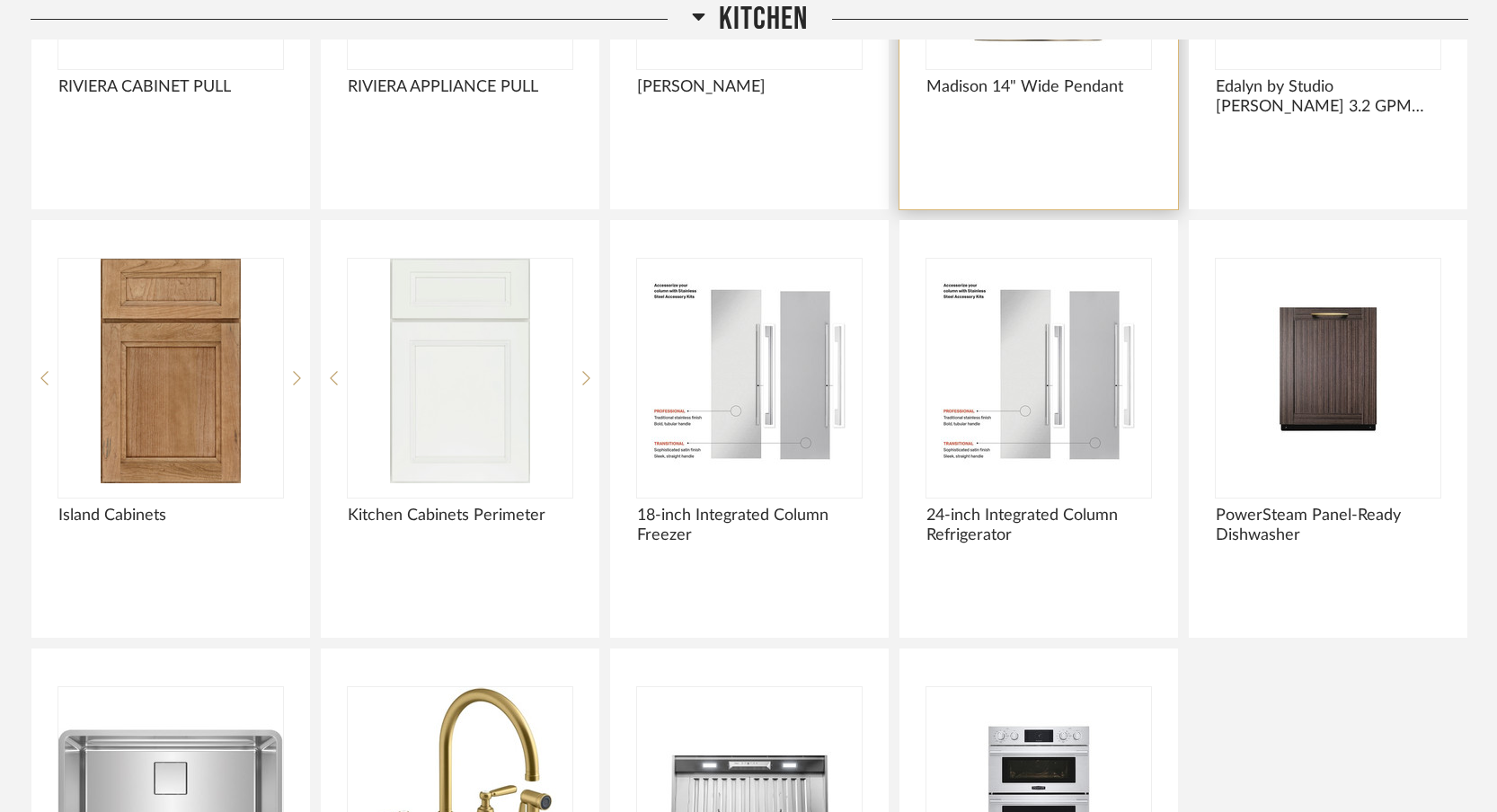
scroll to position [7126, 0]
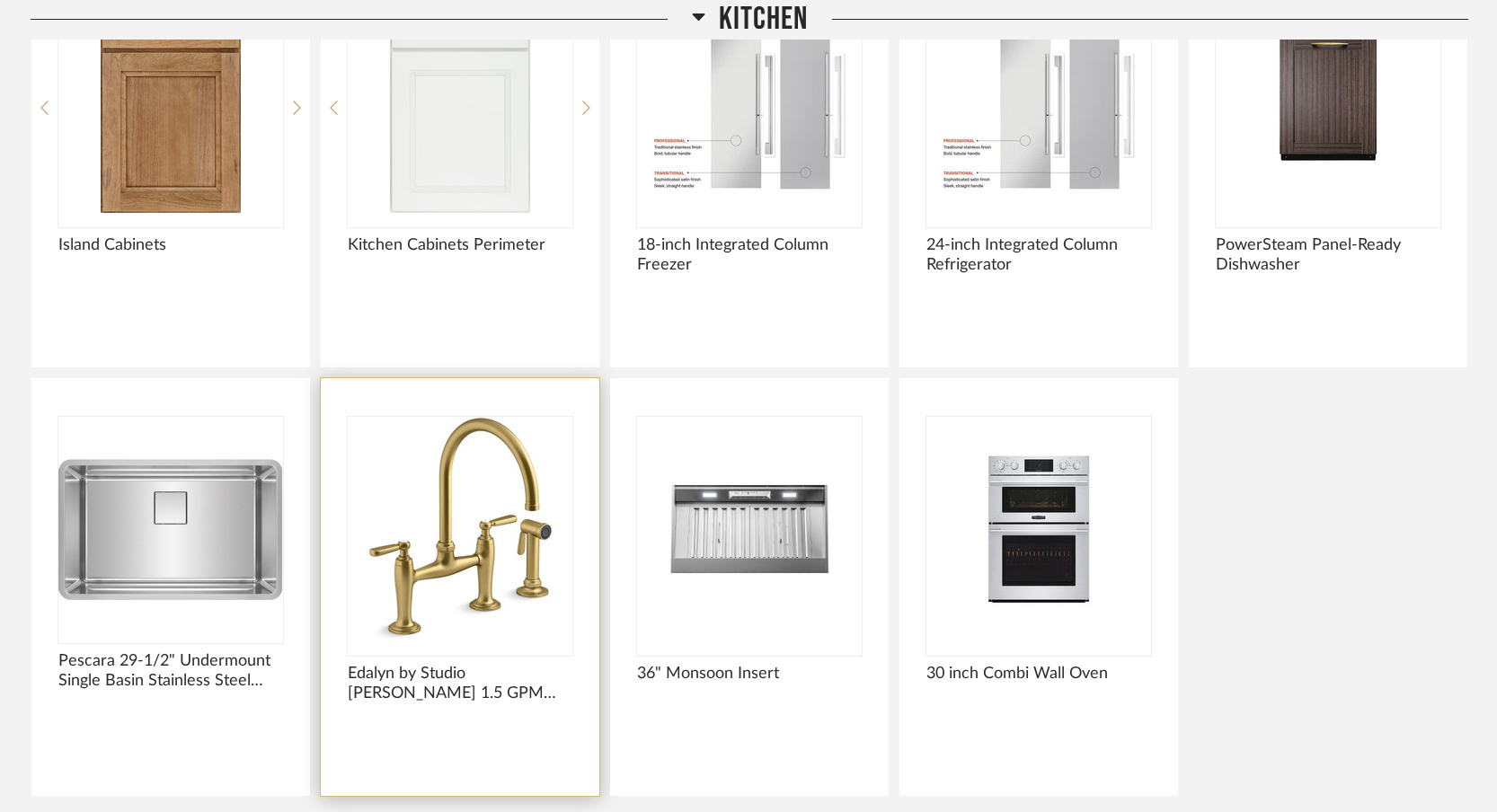
click at [464, 547] on img "0" at bounding box center [460, 529] width 225 height 225
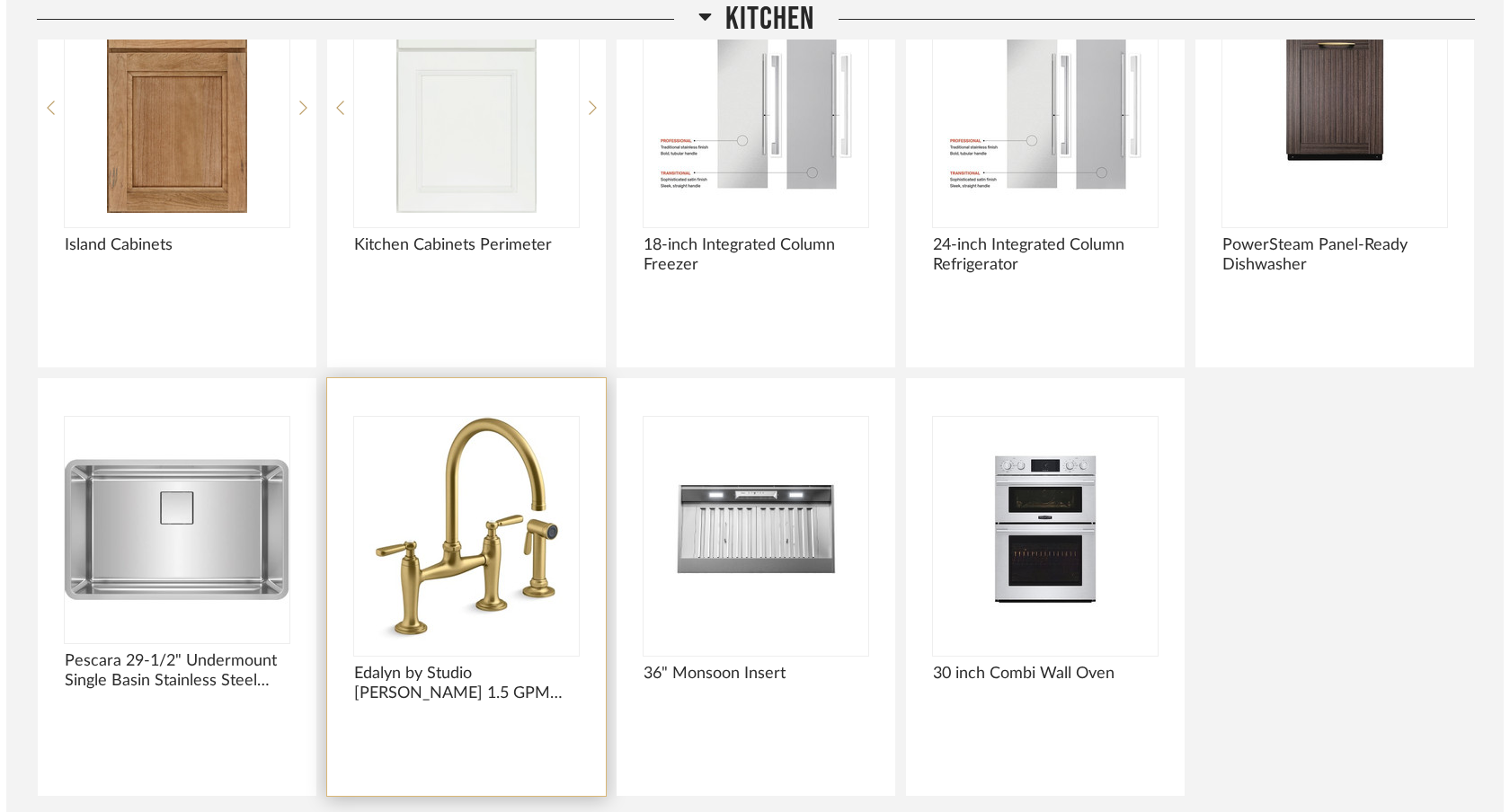
scroll to position [0, 0]
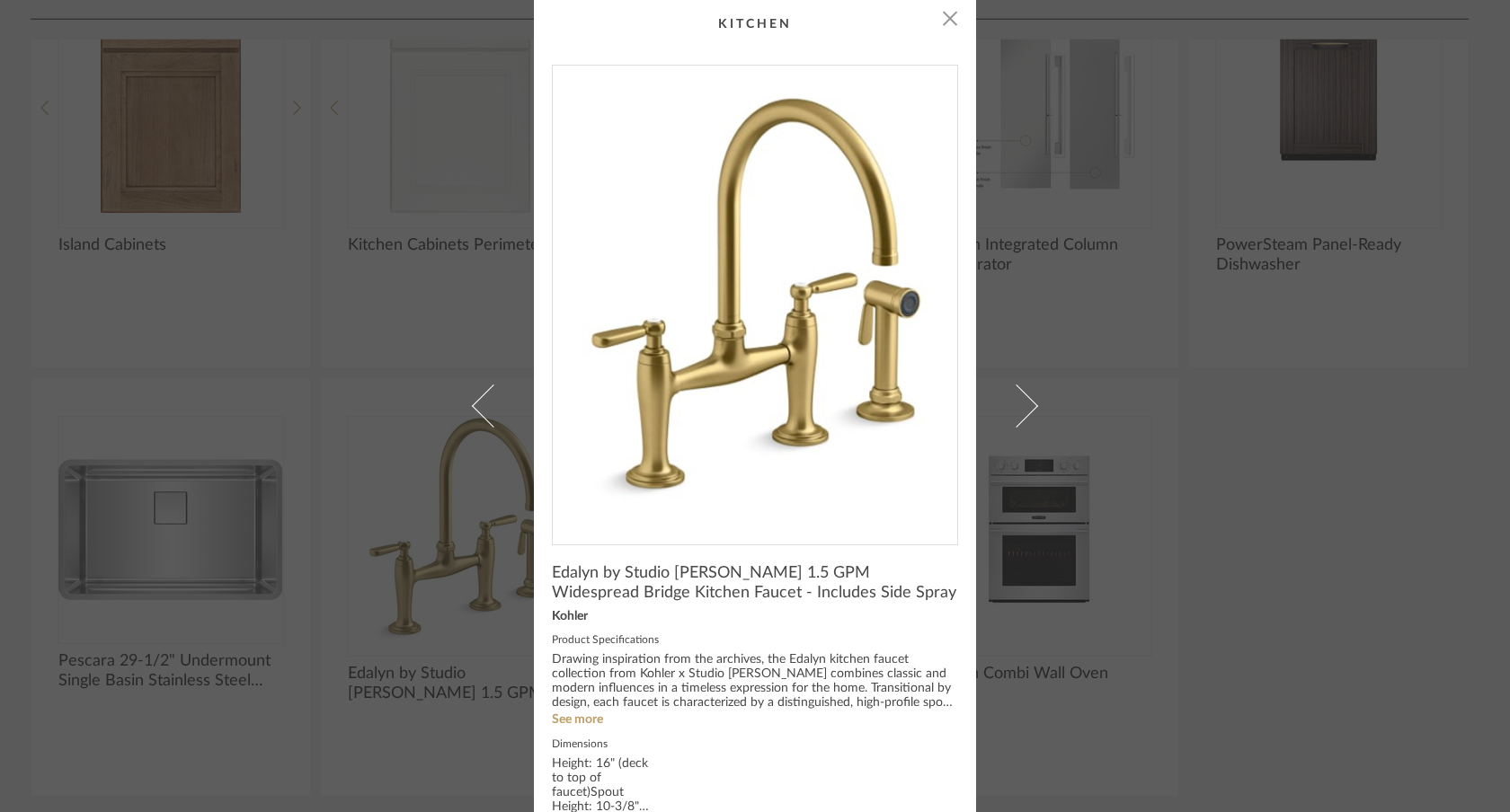
click at [1186, 281] on div "× Edalyn by Studio [PERSON_NAME] 1.5 GPM Widespread Bridge Kitchen Faucet - Inc…" at bounding box center [755, 406] width 1510 height 812
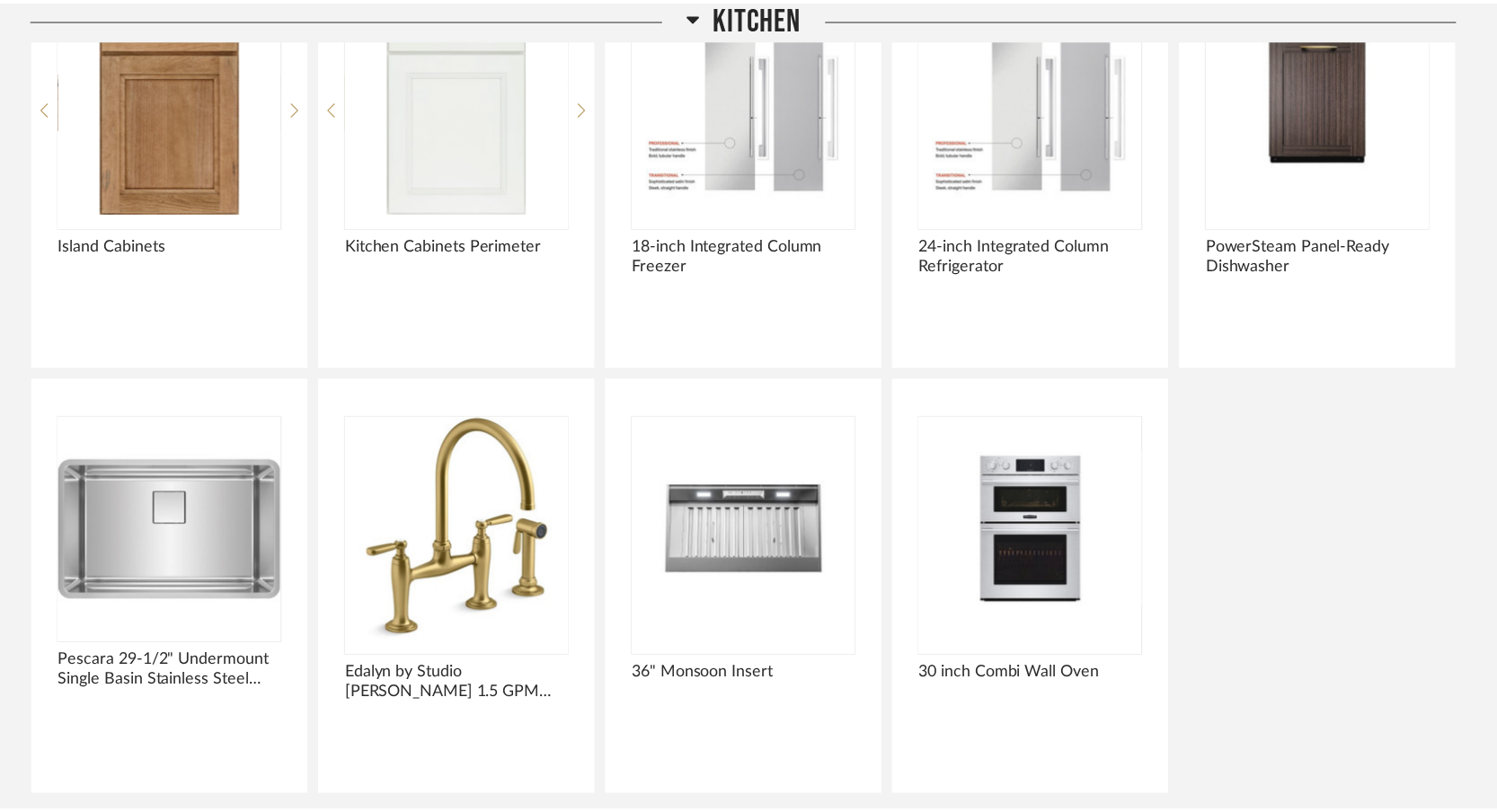
scroll to position [7126, 0]
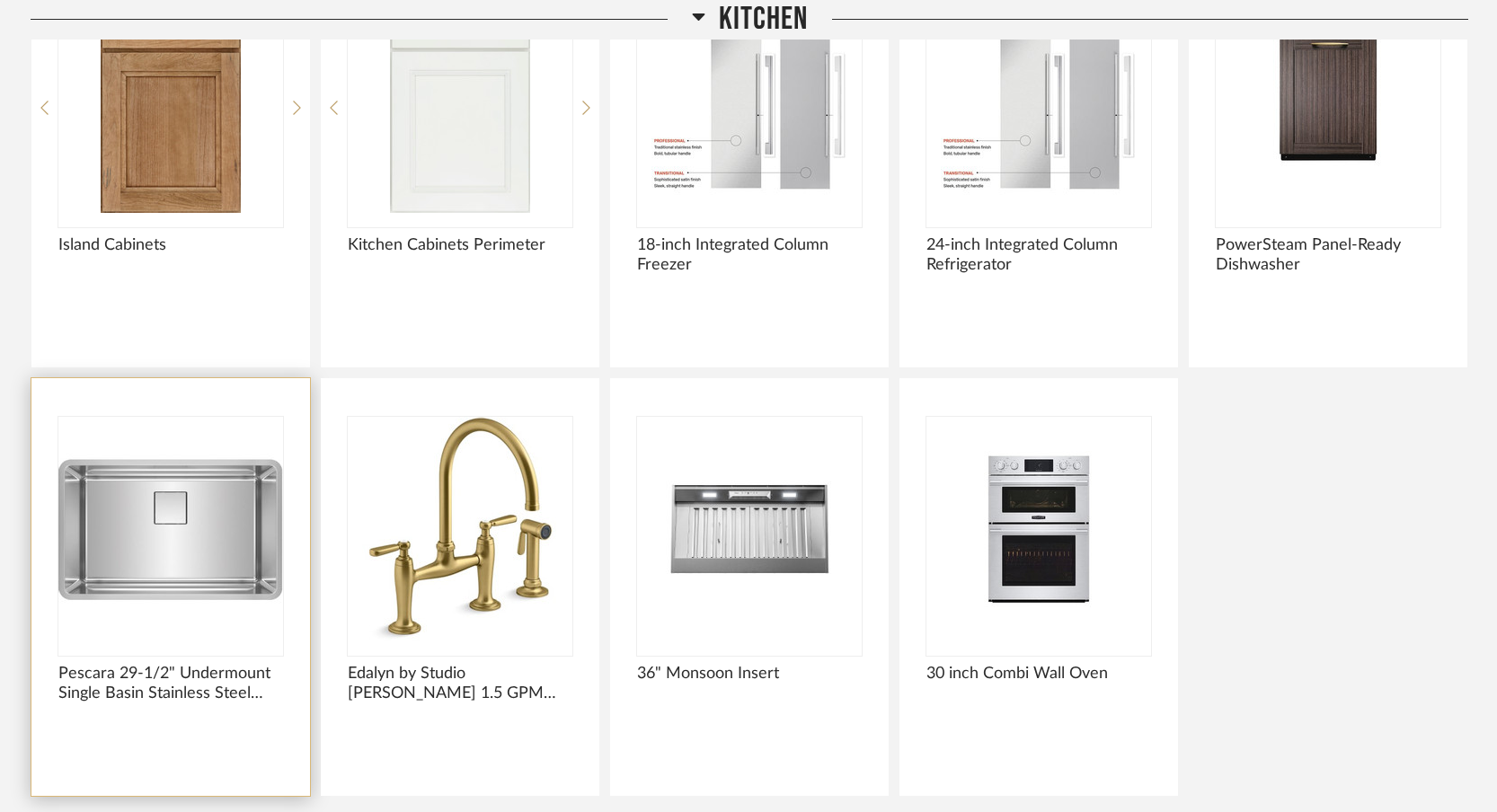
click at [126, 589] on img "0" at bounding box center [170, 529] width 225 height 225
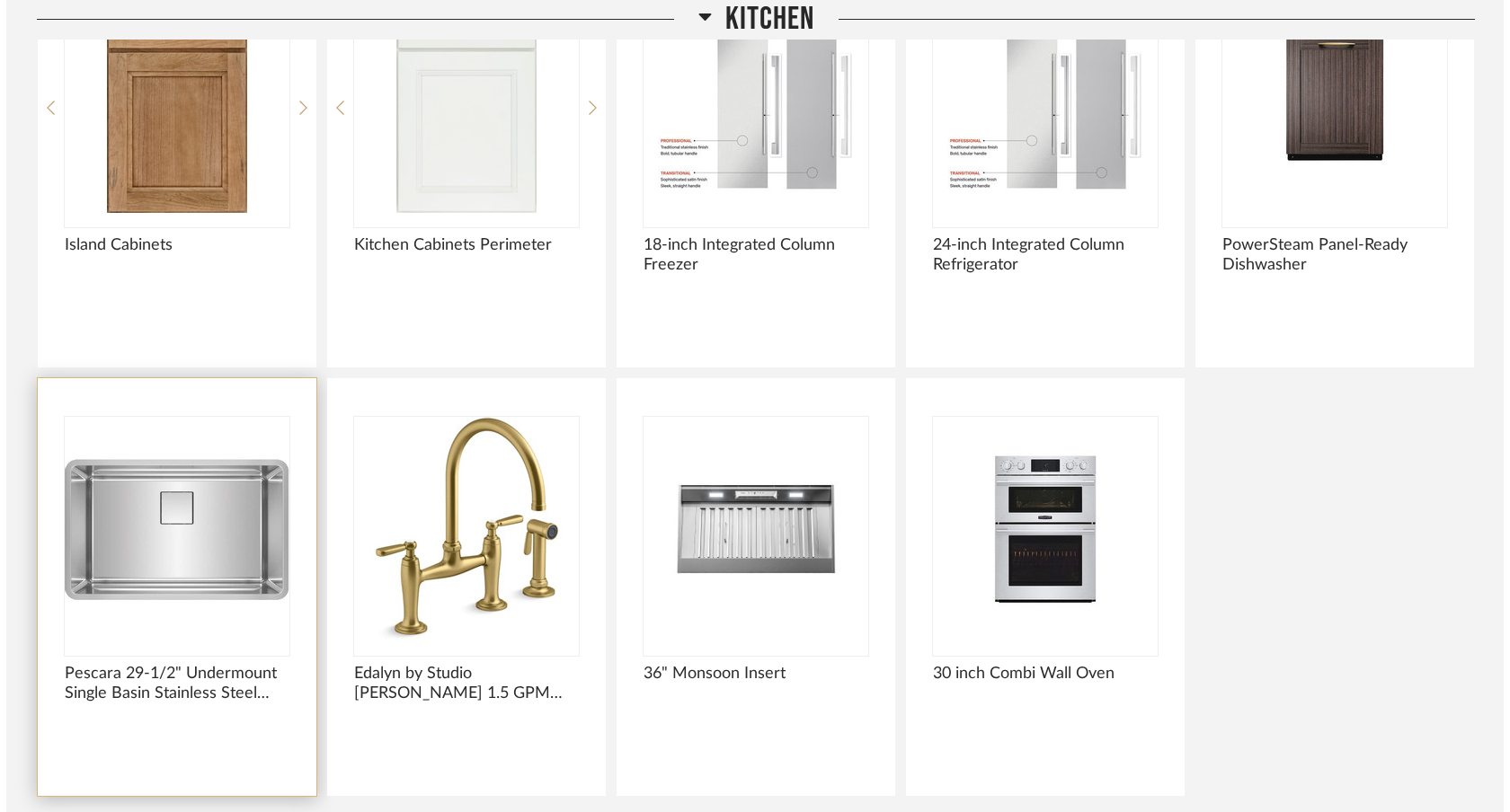
scroll to position [0, 0]
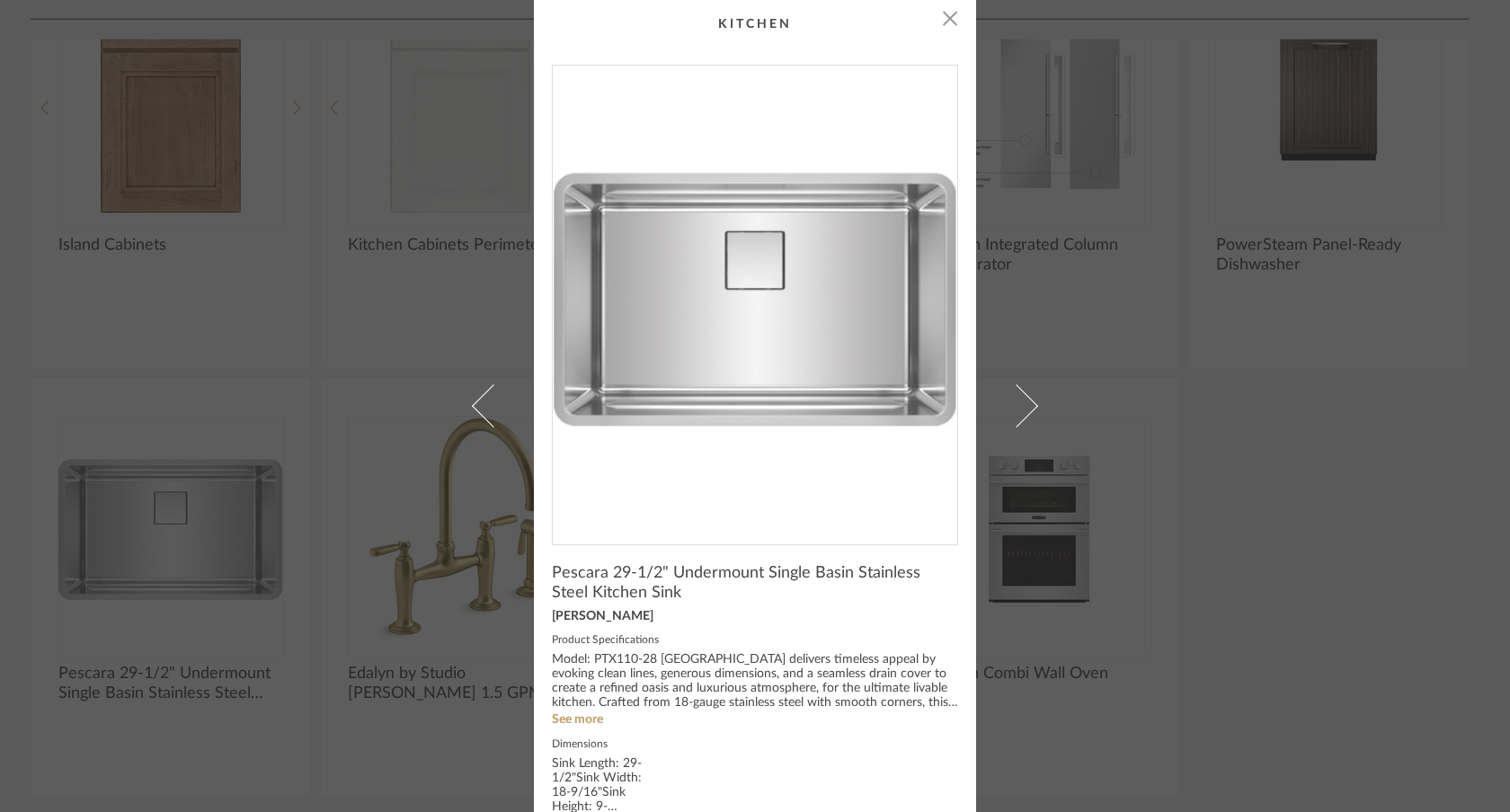
click at [0, 0] on div "× Pescara 29-1/2" Undermount Single Basin Stainless Steel Kitchen Sink [PERSON_…" at bounding box center [755, 406] width 1510 height 812
click at [1288, 320] on div "× Pescara 29-1/2" Undermount Single Basin Stainless Steel Kitchen Sink [PERSON_…" at bounding box center [755, 406] width 1510 height 812
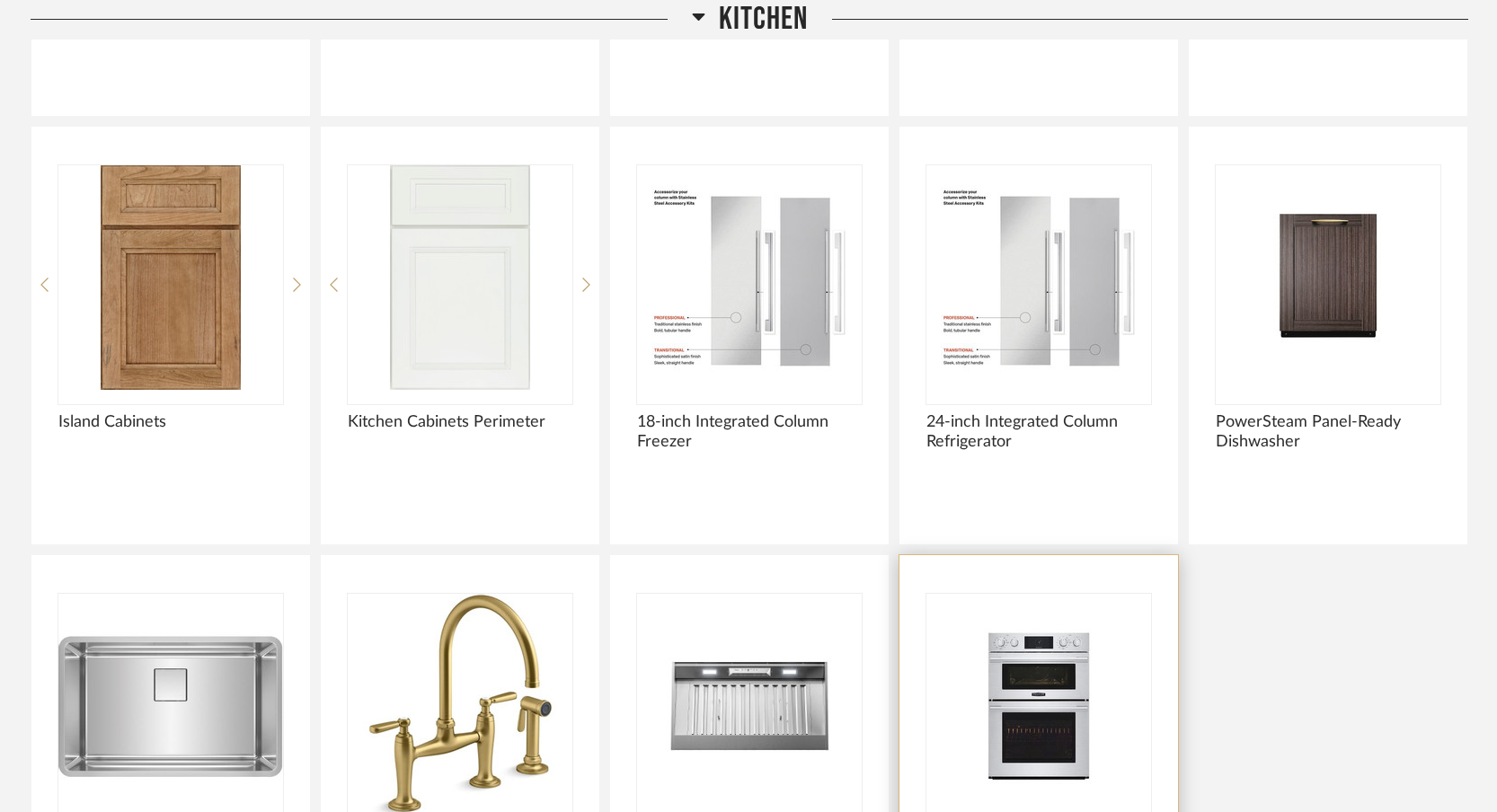
scroll to position [6914, 0]
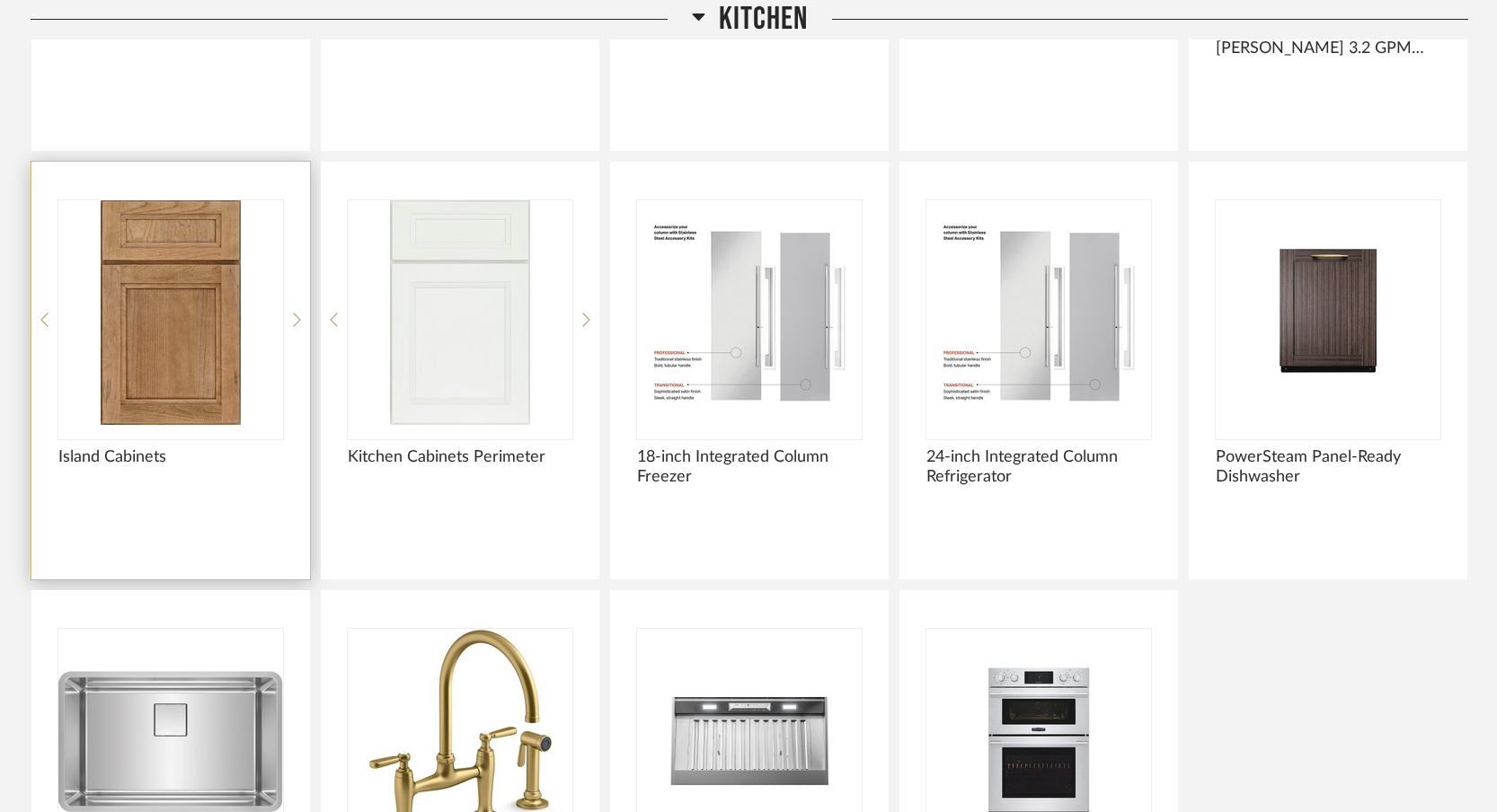
click at [182, 337] on img "0" at bounding box center [170, 312] width 225 height 225
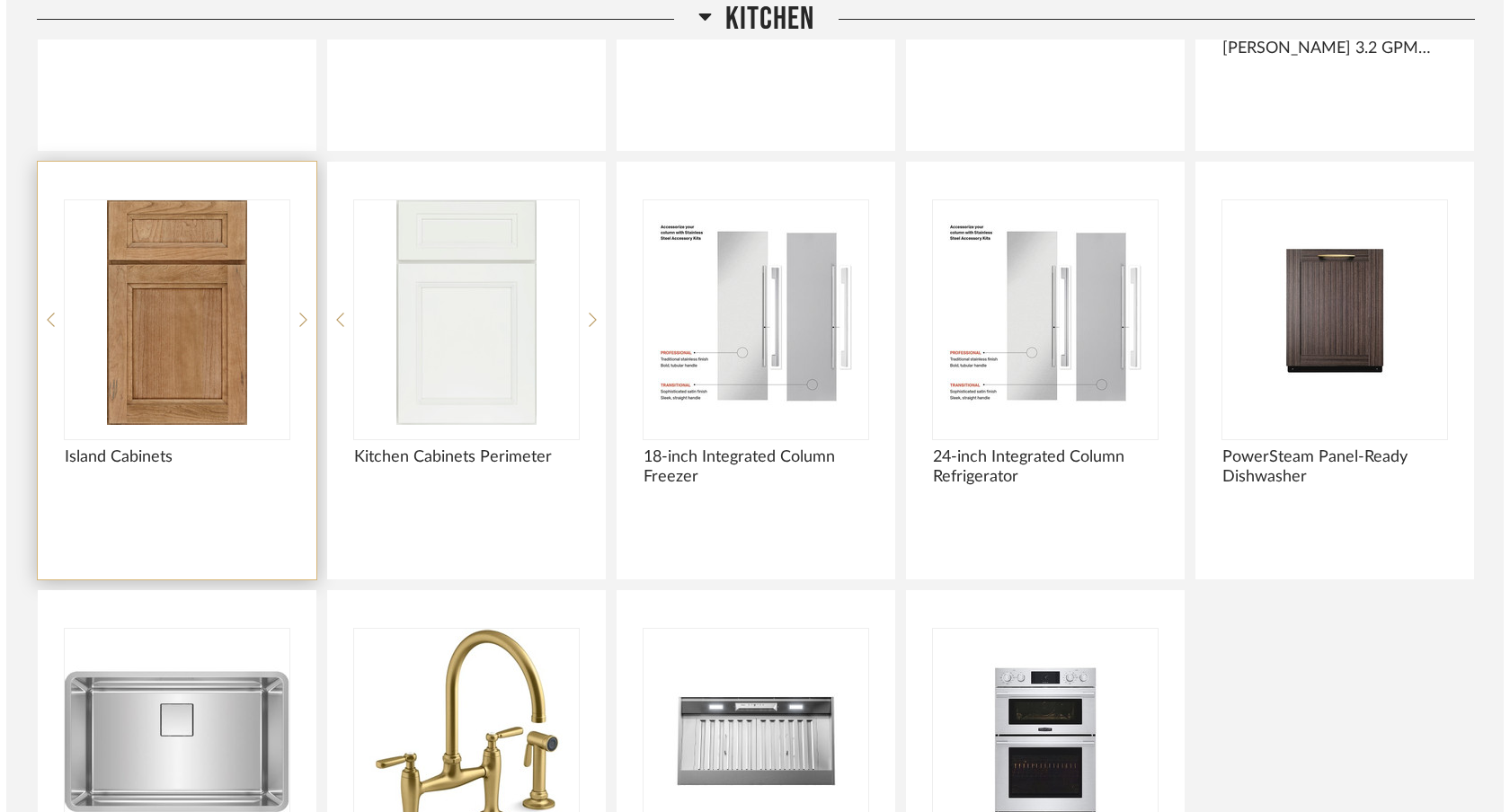
scroll to position [0, 0]
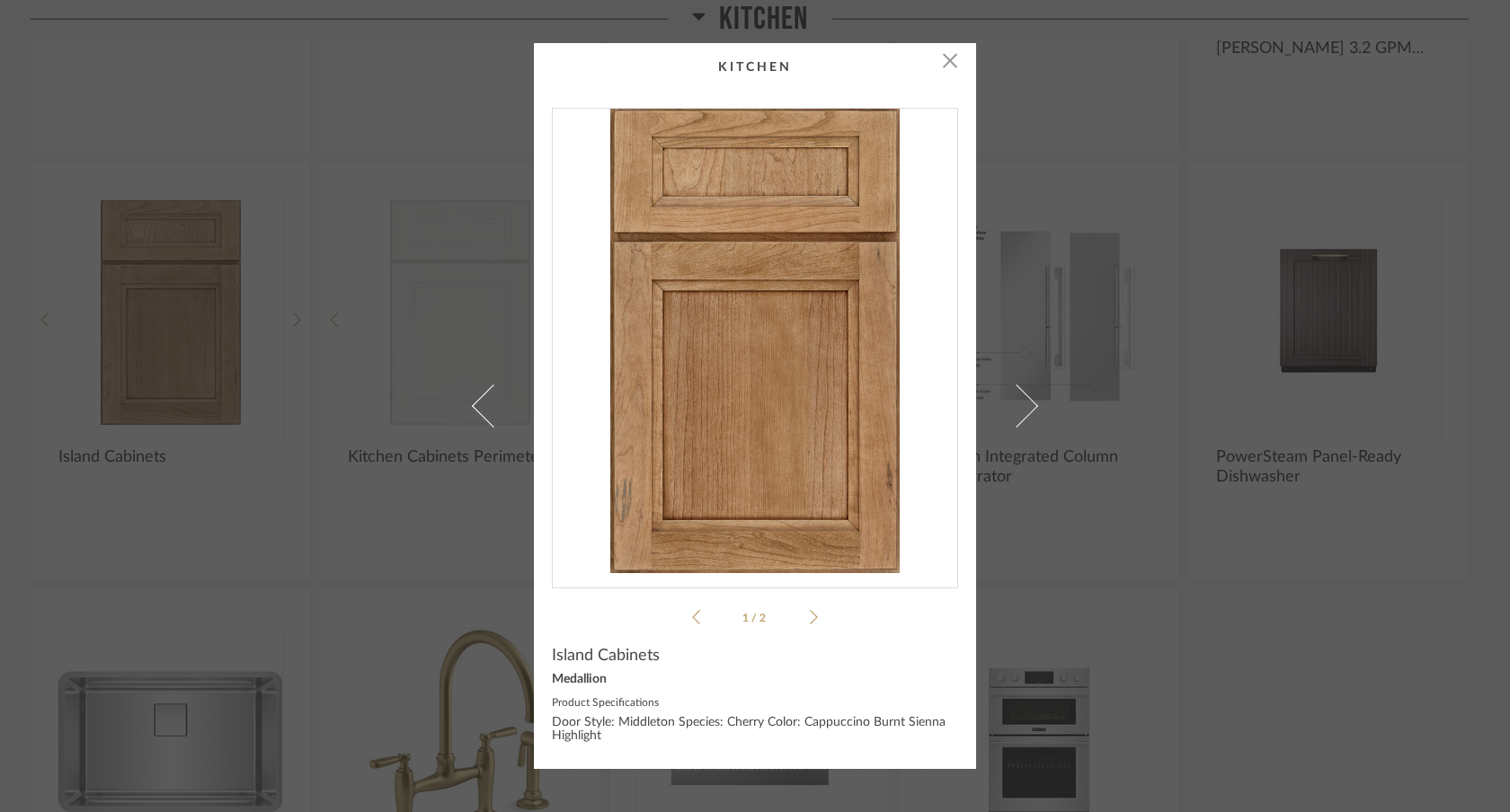
click at [0, 0] on div "× 1 / 2 Island Cabinets Medallion Product Specifications Door Style: Middleton …" at bounding box center [755, 406] width 1510 height 812
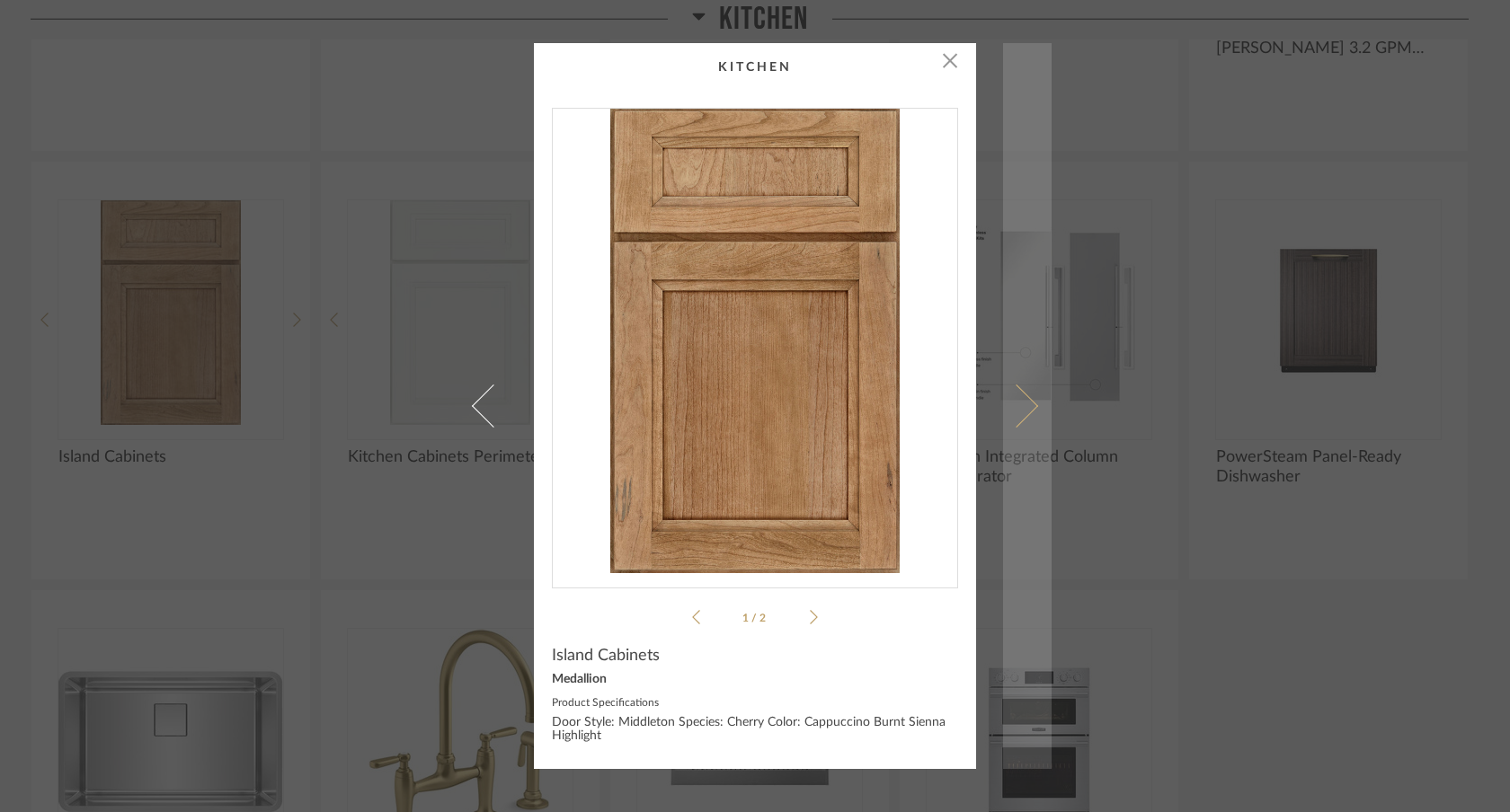
click at [1028, 400] on link at bounding box center [1027, 406] width 48 height 727
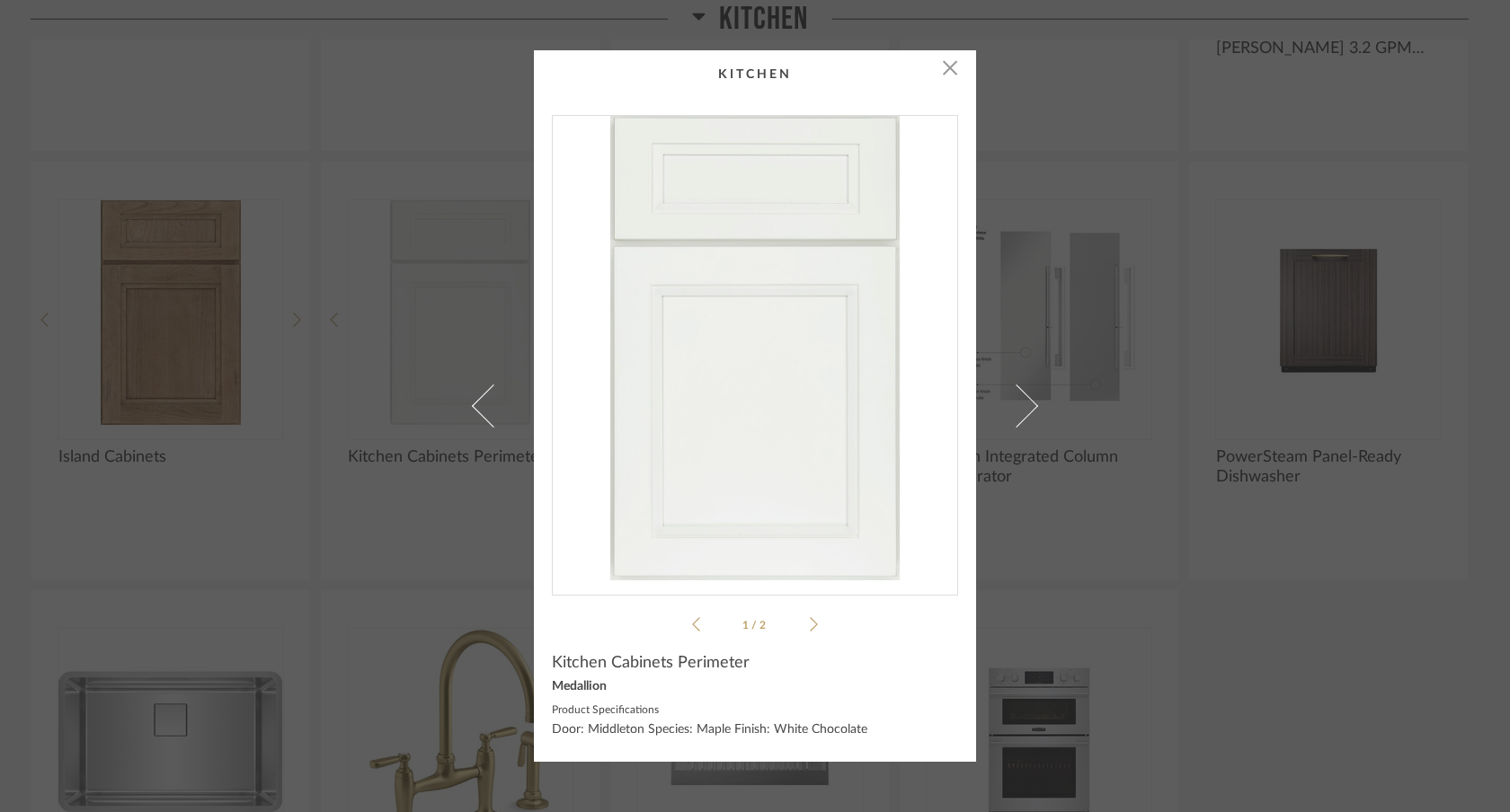
click at [0, 0] on div "× 1 / 2 Kitchen Cabinets Perimeter Medallion Product Specifications Door: Middl…" at bounding box center [755, 406] width 1510 height 812
click at [1146, 378] on div "× 1 / 2 Kitchen Cabinets Perimeter Medallion Product Specifications Door: Middl…" at bounding box center [755, 406] width 1510 height 812
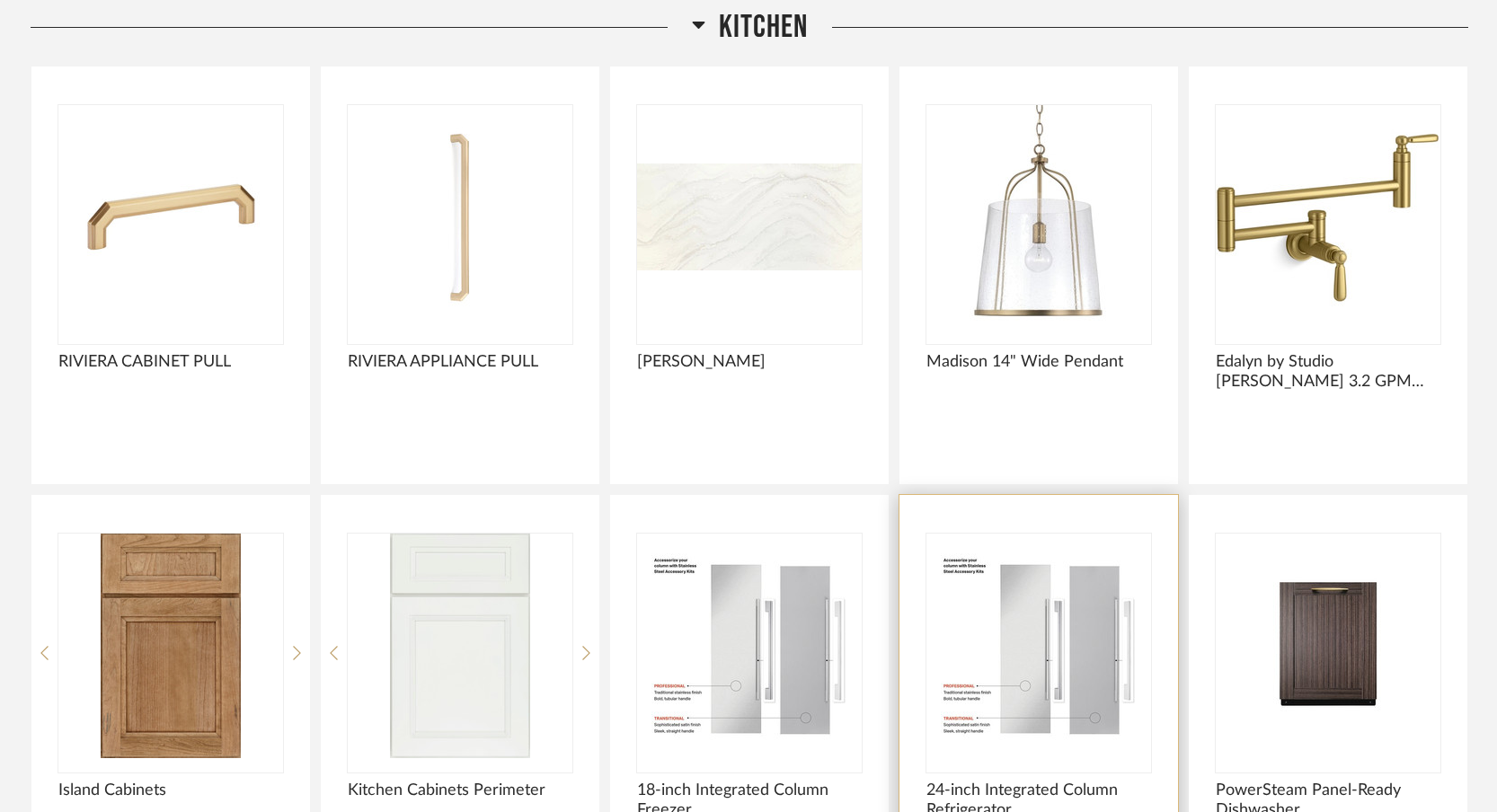
scroll to position [6575, 0]
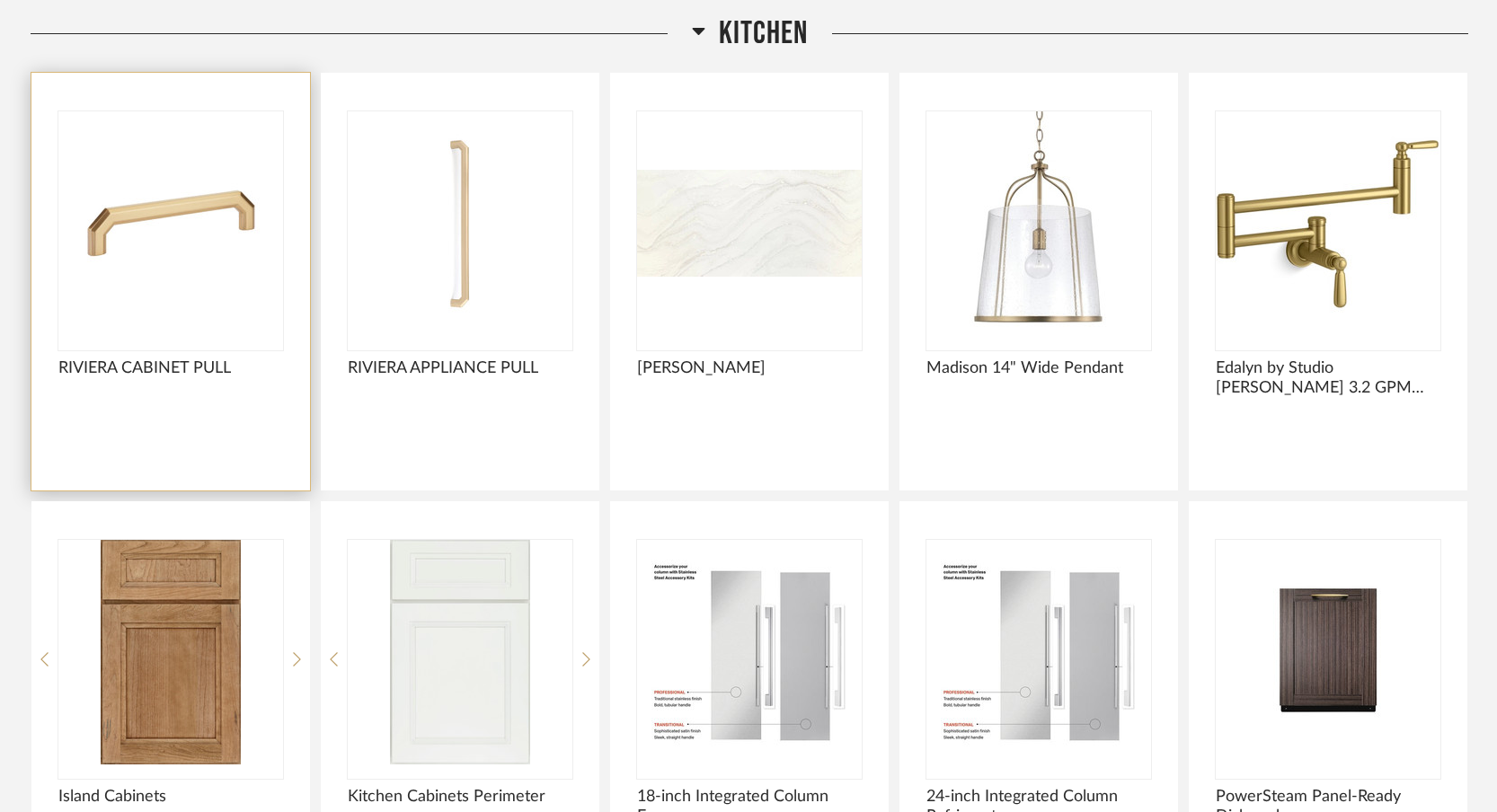
click at [224, 277] on img "0" at bounding box center [170, 223] width 225 height 225
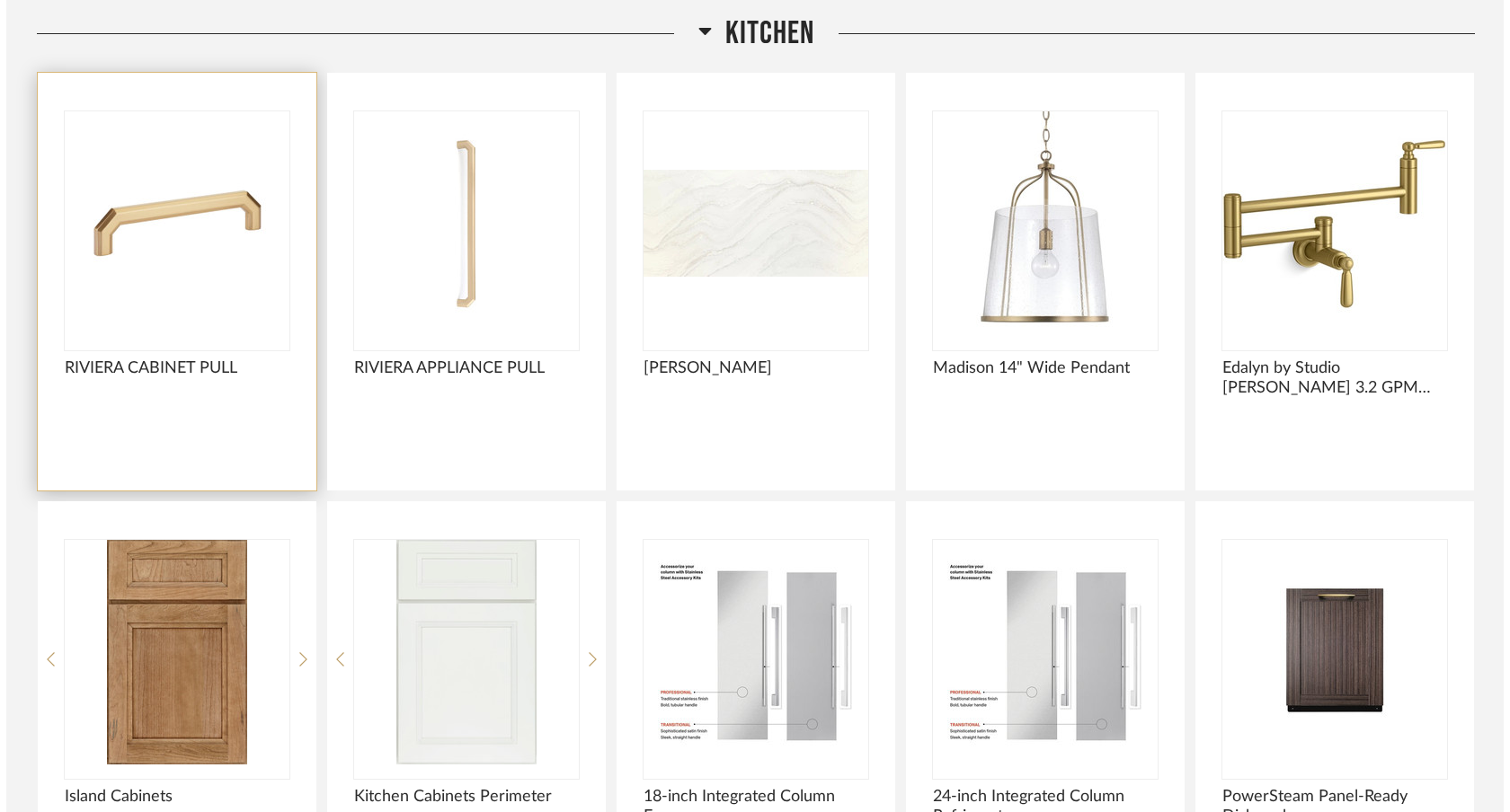
scroll to position [0, 0]
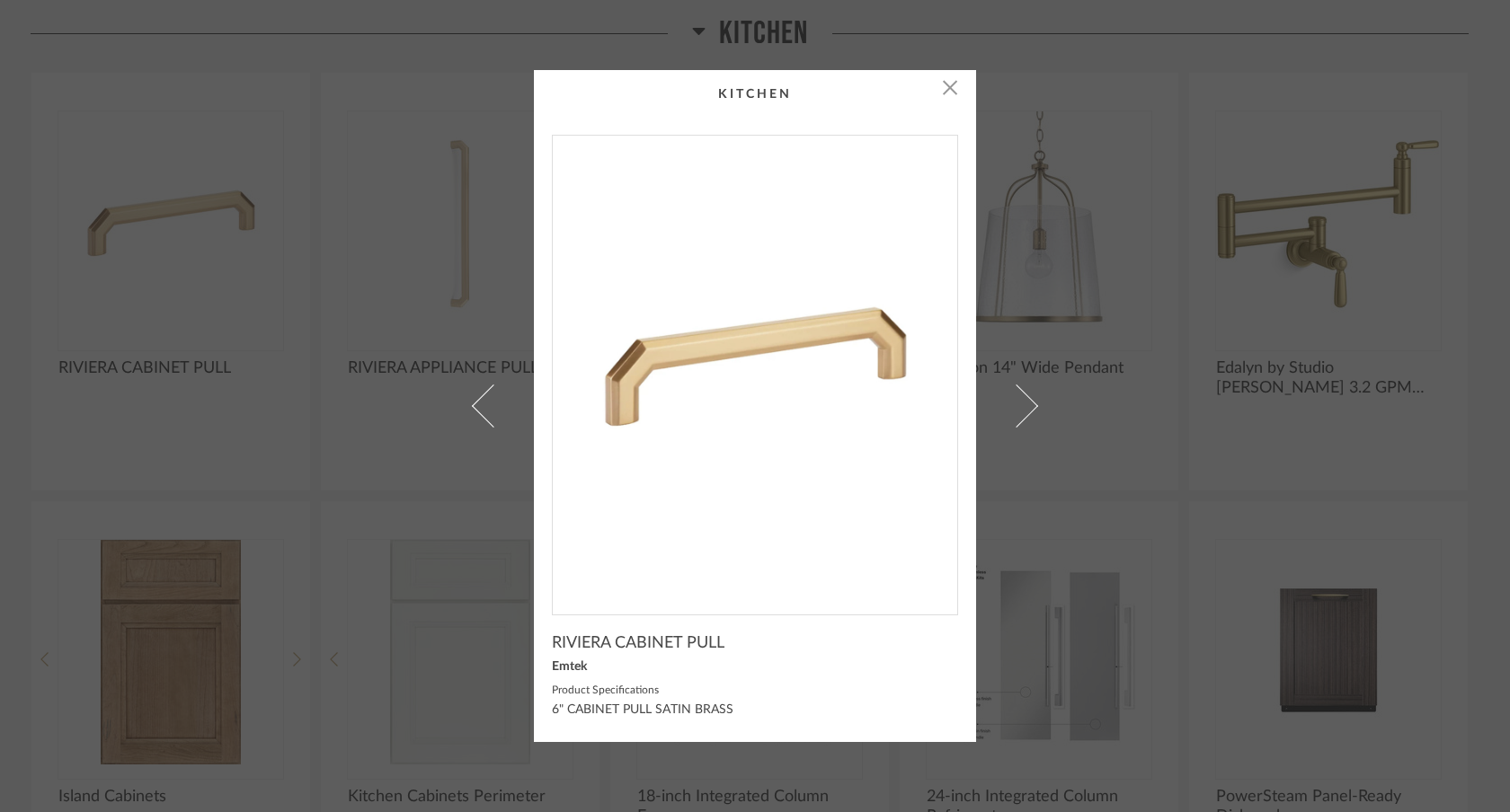
click at [0, 0] on div "× RIVIERA CABINET PULL Emtek Product Specifications 6" CABINET PULL SATIN BRASS" at bounding box center [755, 406] width 1510 height 812
click at [1051, 269] on div "× RIVIERA CABINET PULL Emtek Product Specifications 6" CABINET PULL SATIN BRASS" at bounding box center [755, 406] width 1510 height 812
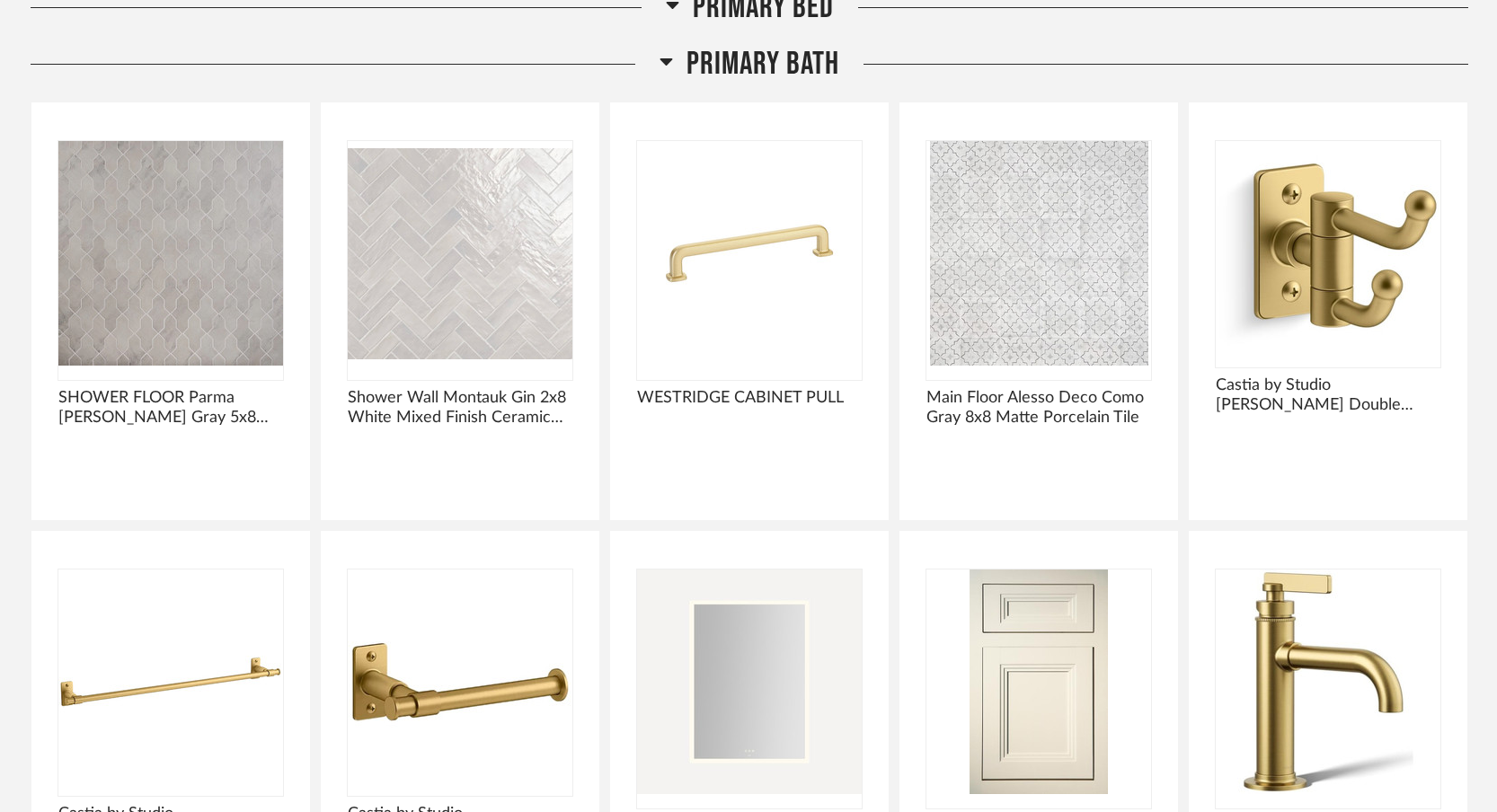
scroll to position [10100, 0]
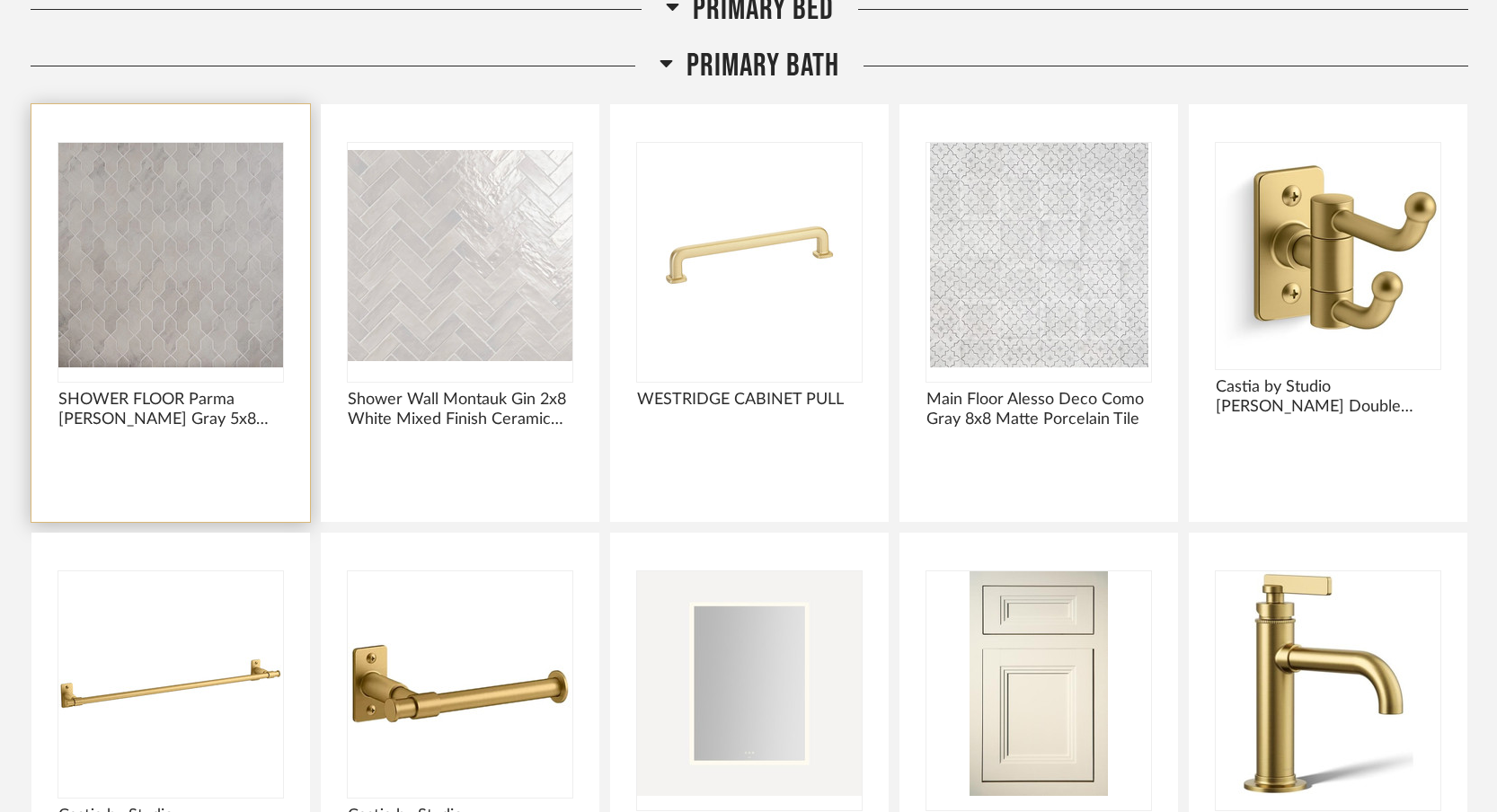
click at [139, 268] on img "0" at bounding box center [170, 254] width 225 height 225
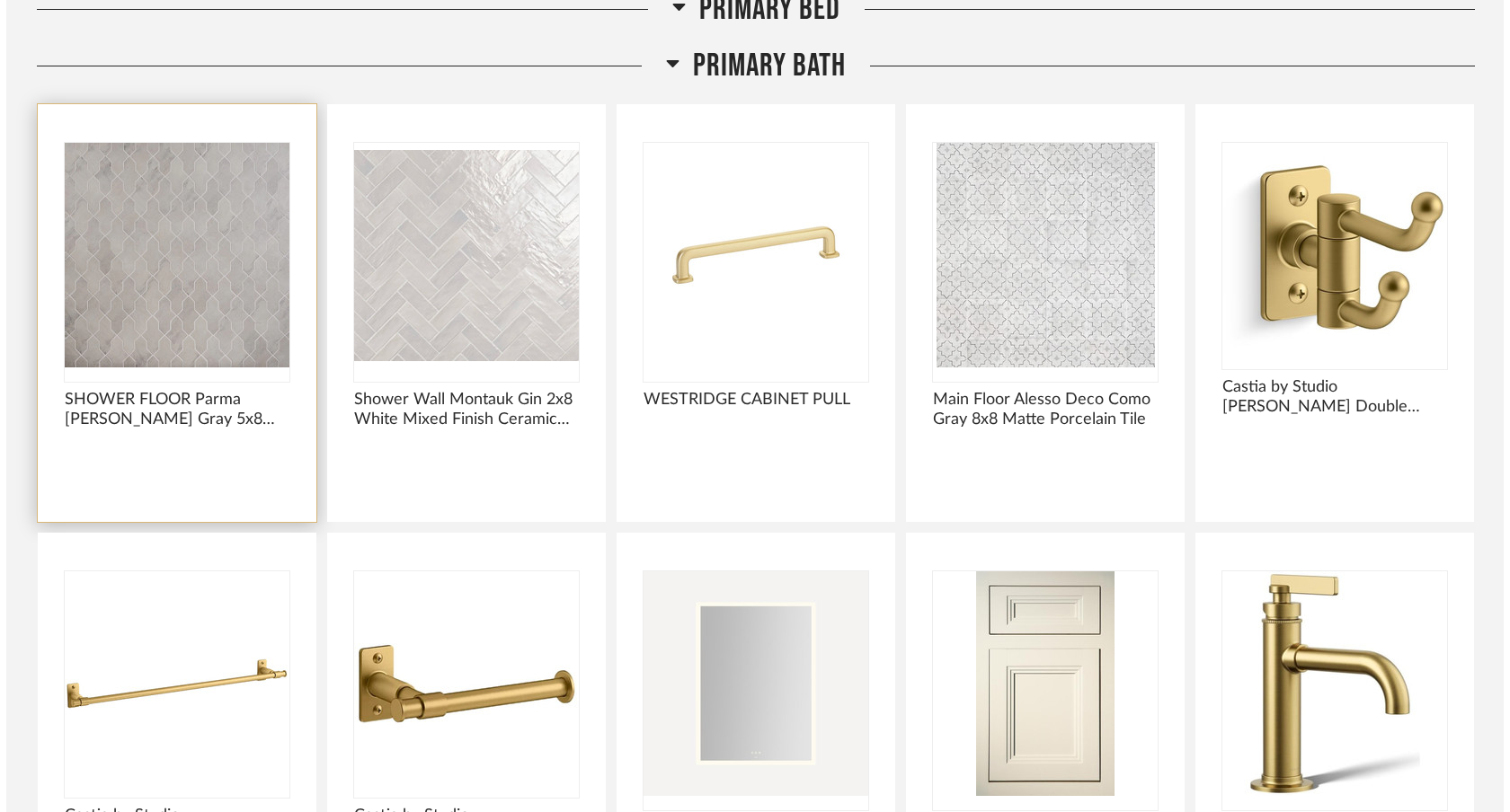
scroll to position [0, 0]
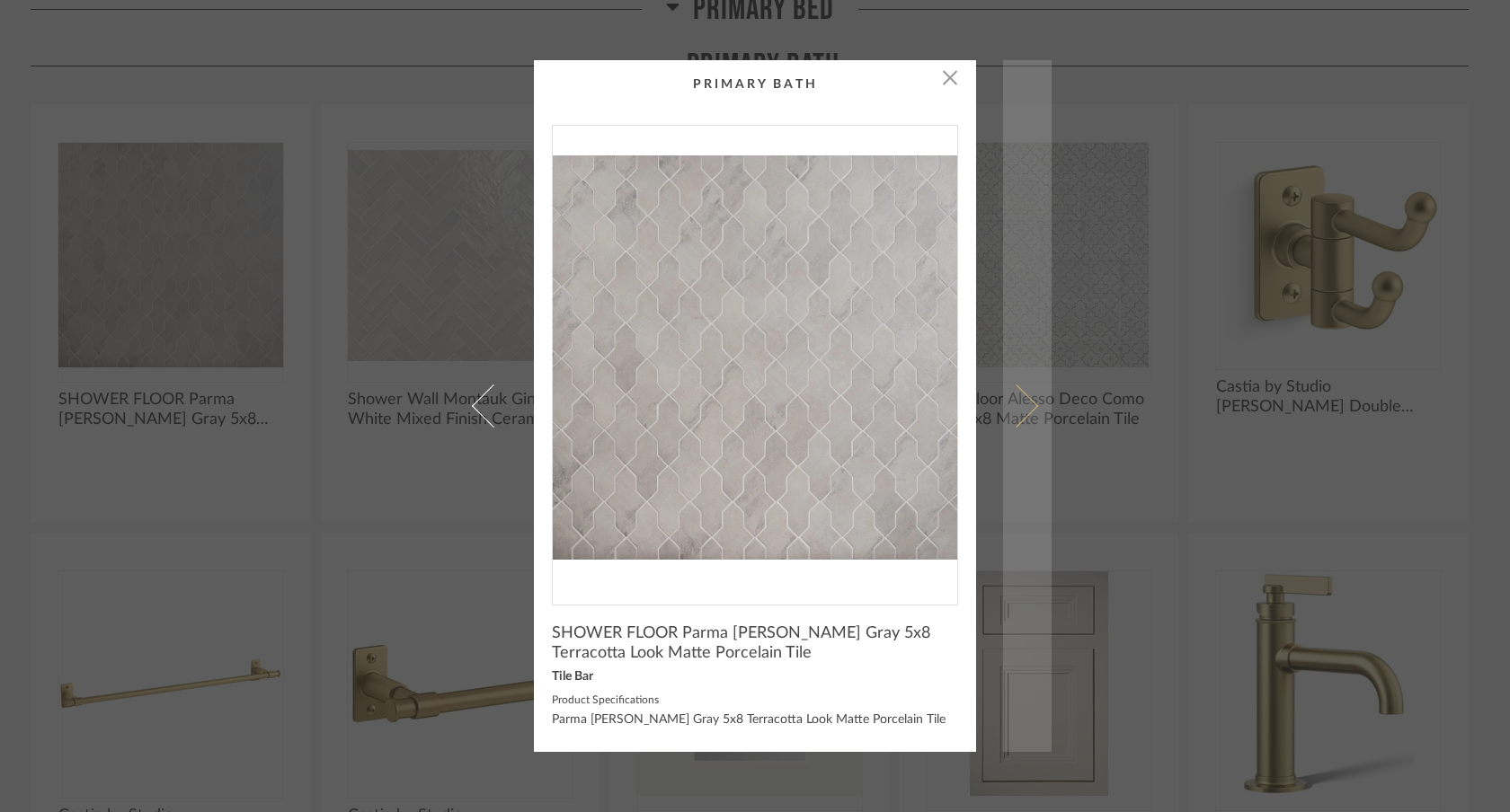
click at [1027, 403] on span at bounding box center [1017, 406] width 43 height 43
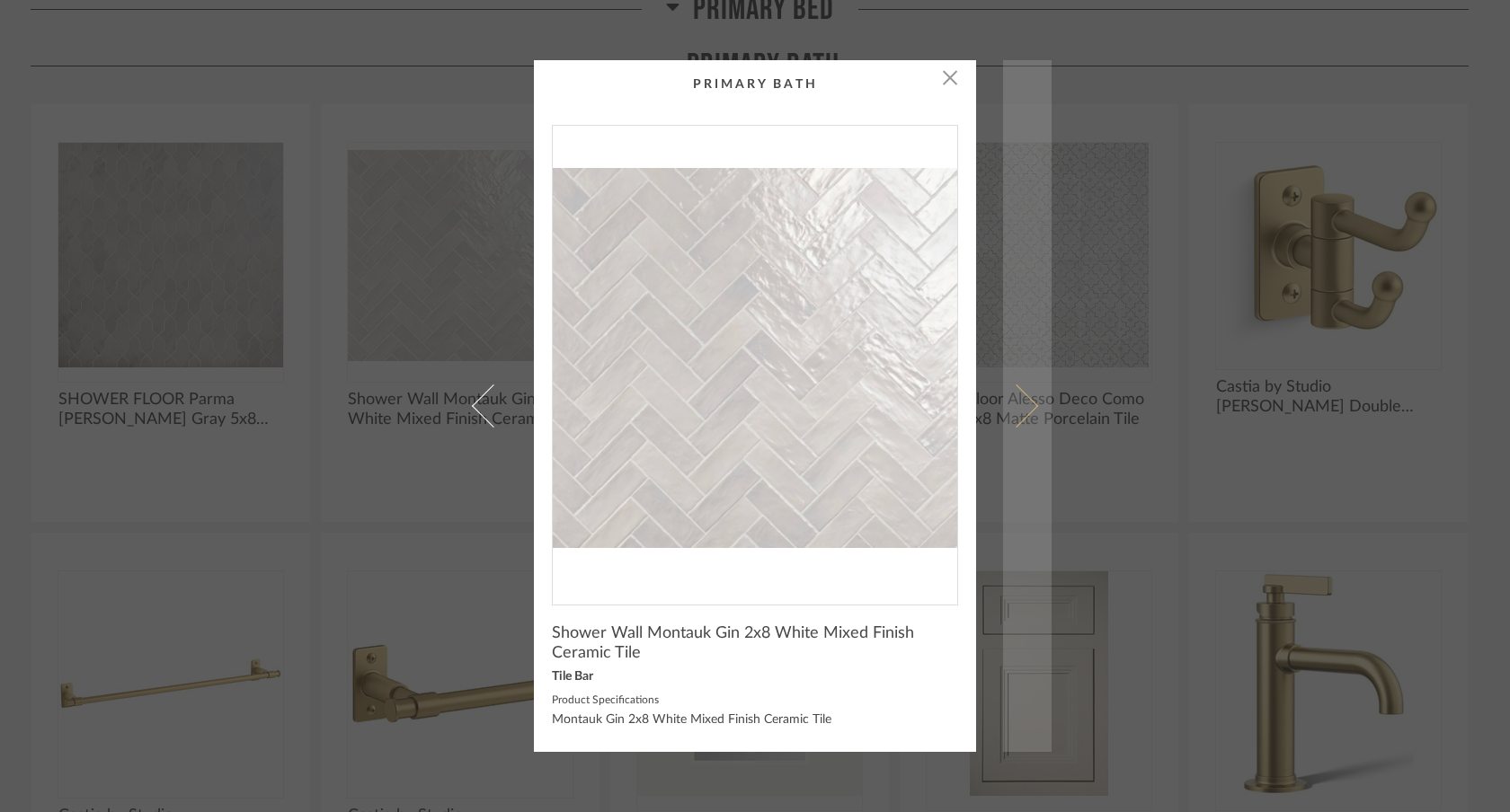
click at [1019, 410] on span at bounding box center [1017, 406] width 43 height 43
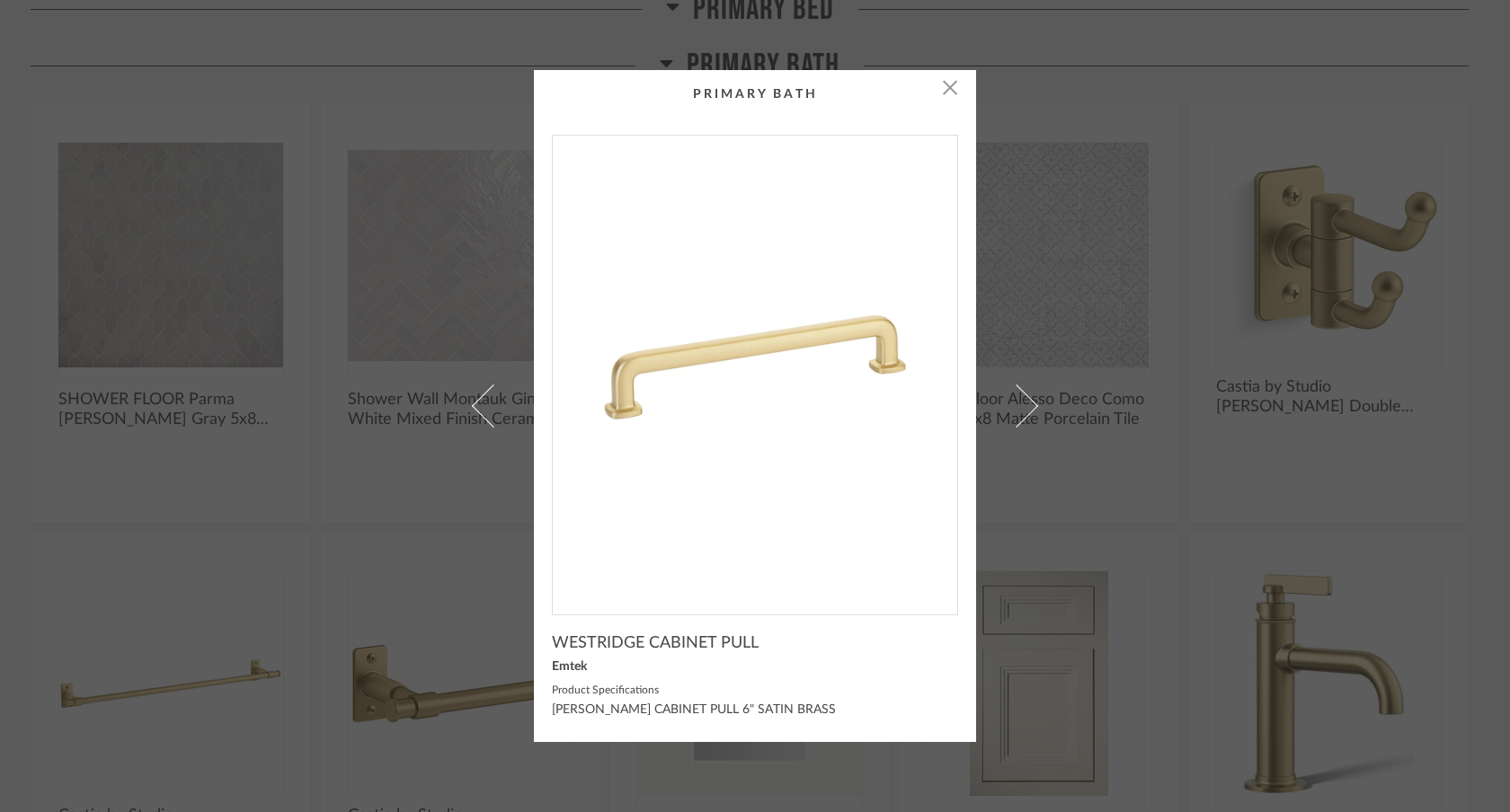
click at [1019, 409] on span at bounding box center [1017, 406] width 43 height 43
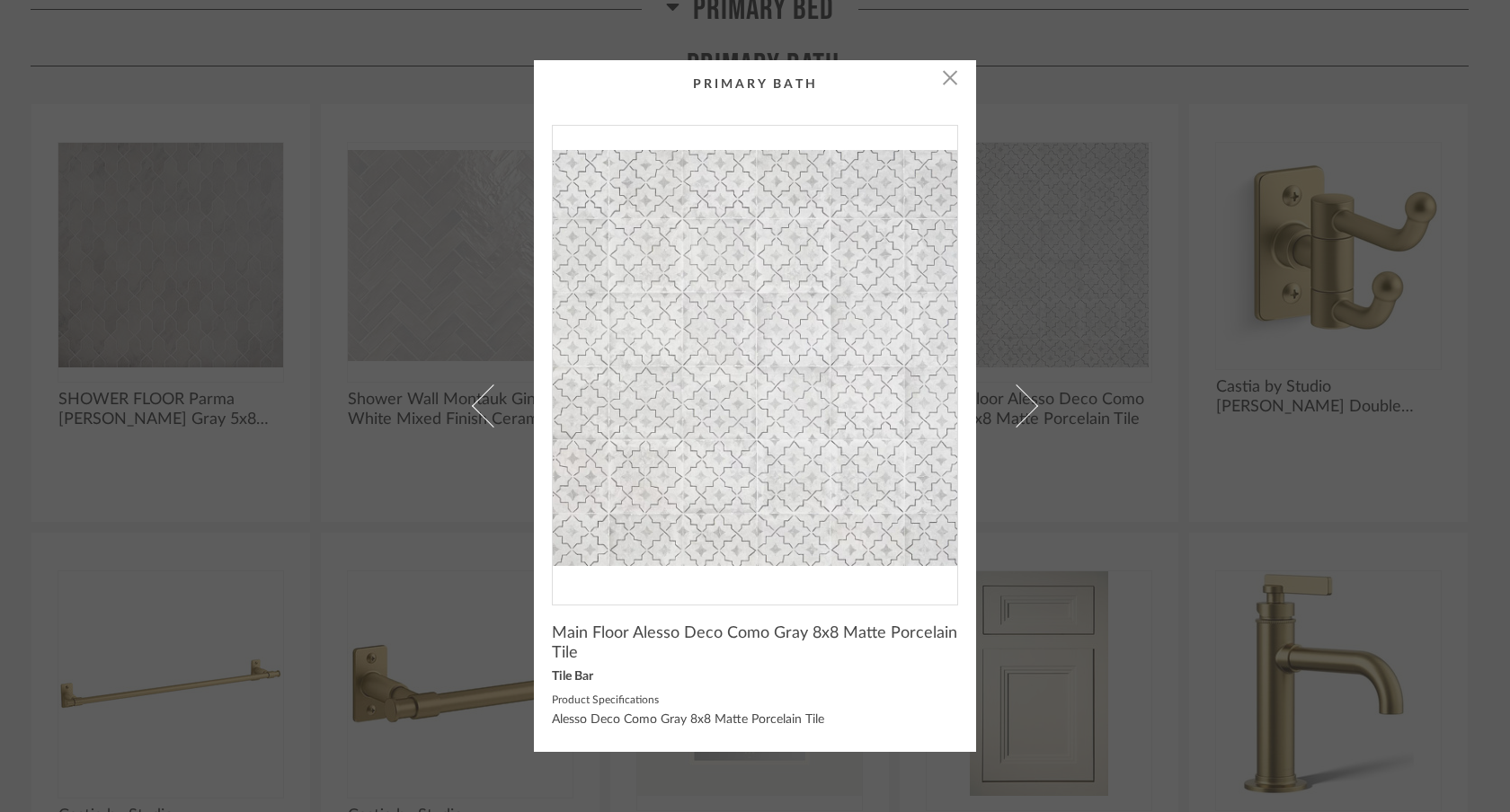
click at [1090, 170] on div "× Main Floor Alesso Deco Como Gray 8x8 Matte Porcelain Tile Tile Bar Product Sp…" at bounding box center [755, 406] width 1510 height 812
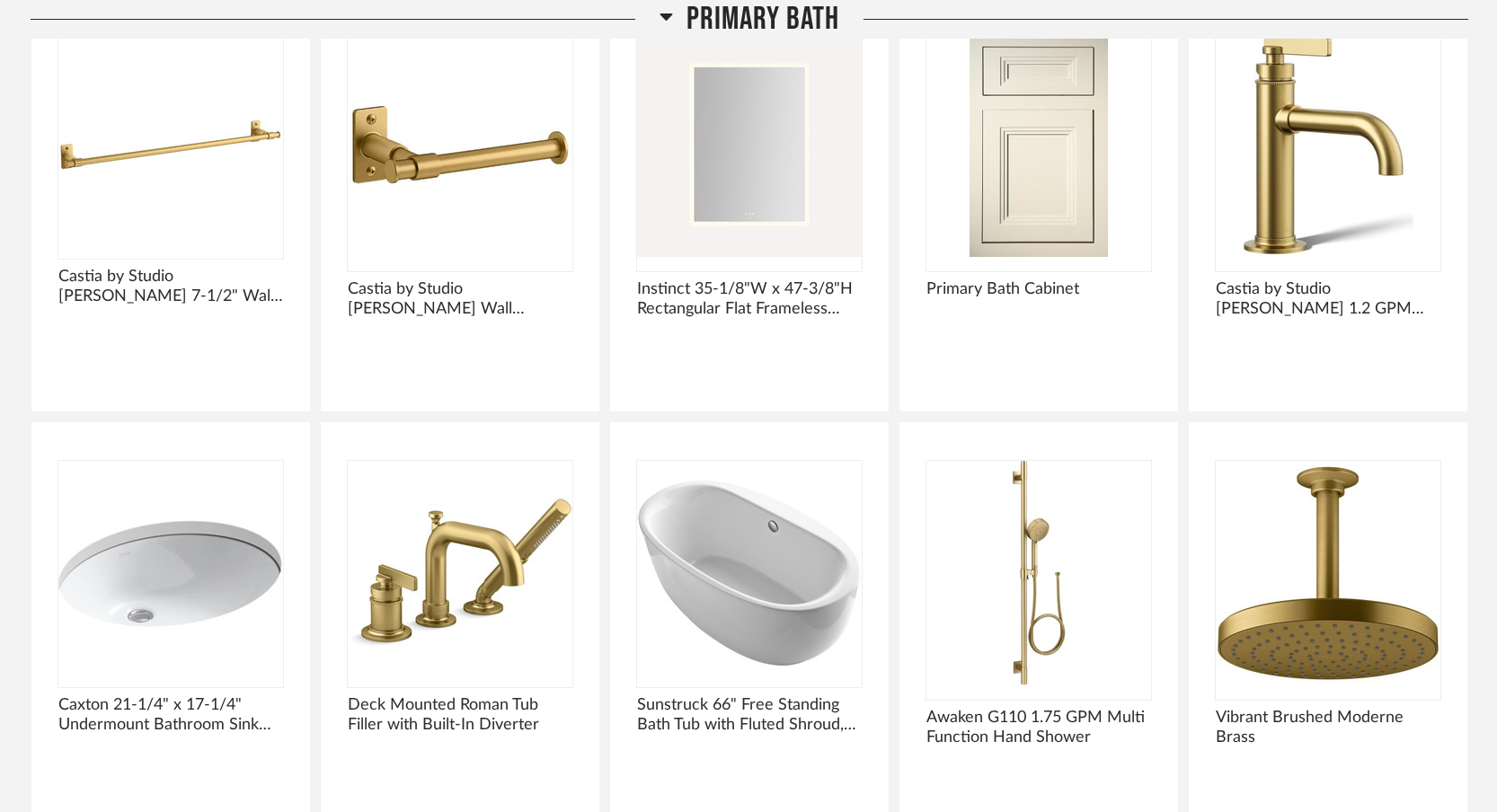
scroll to position [10640, 0]
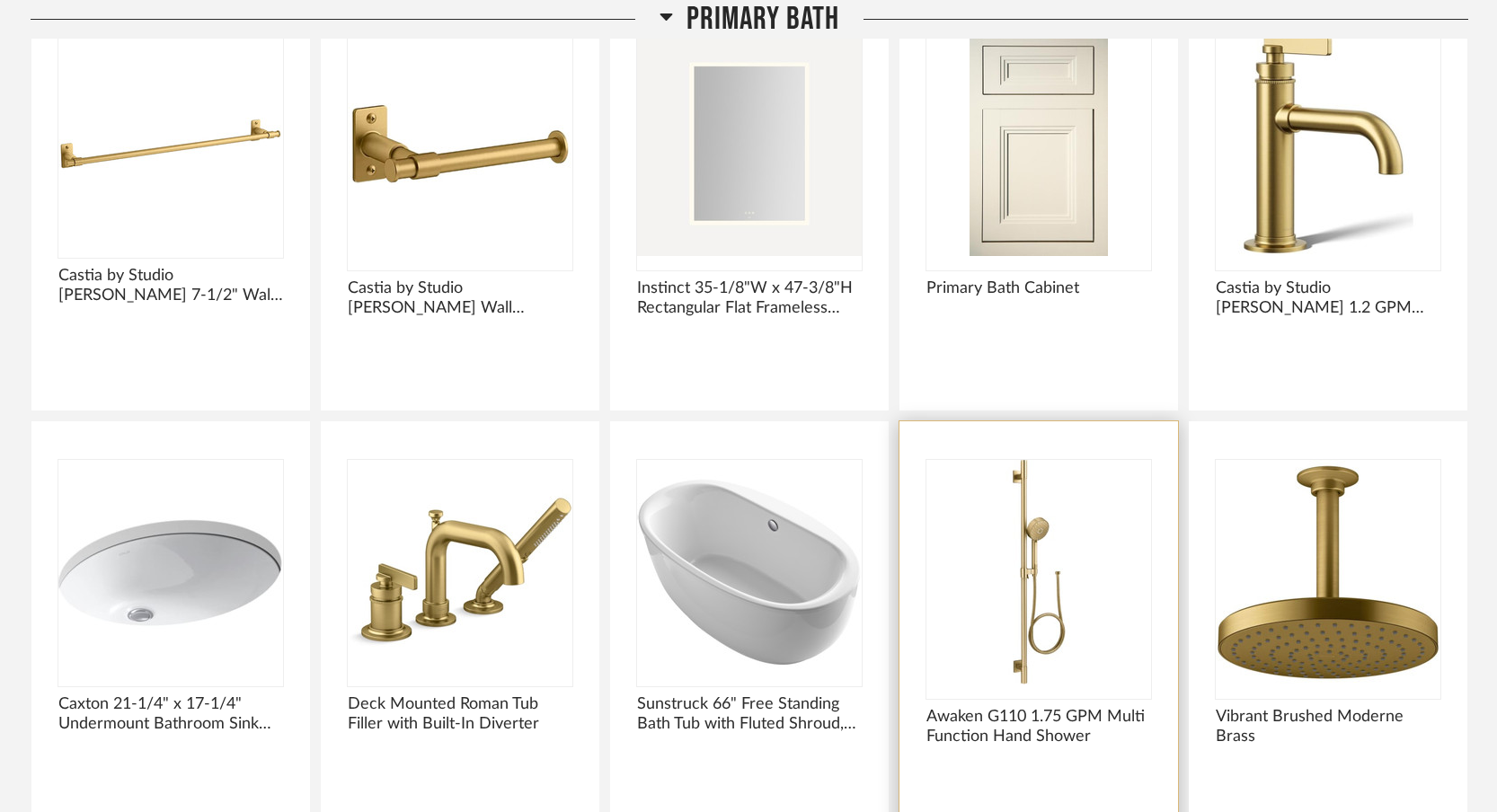
click at [1005, 537] on img "0" at bounding box center [1038, 571] width 225 height 225
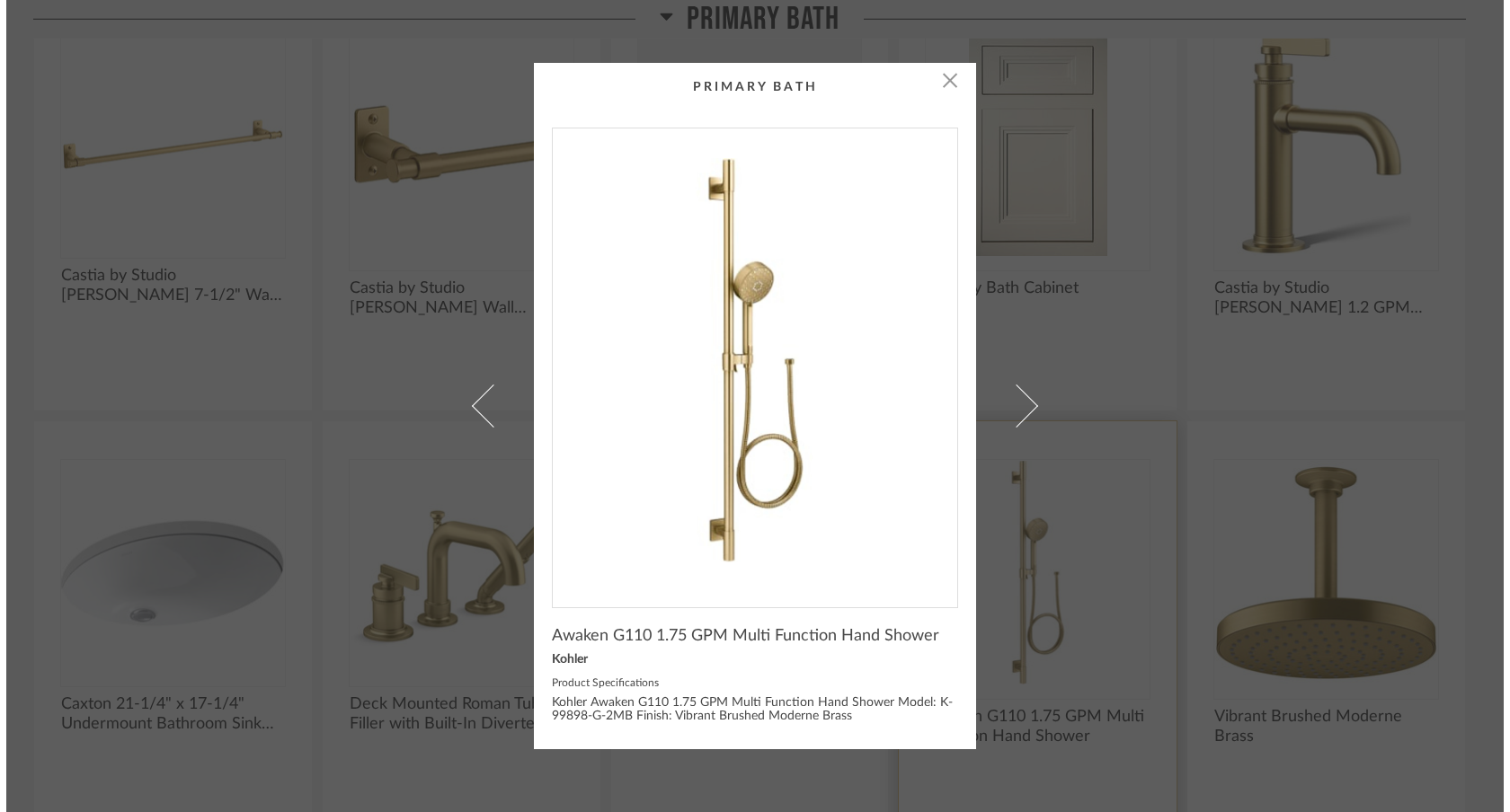
scroll to position [0, 0]
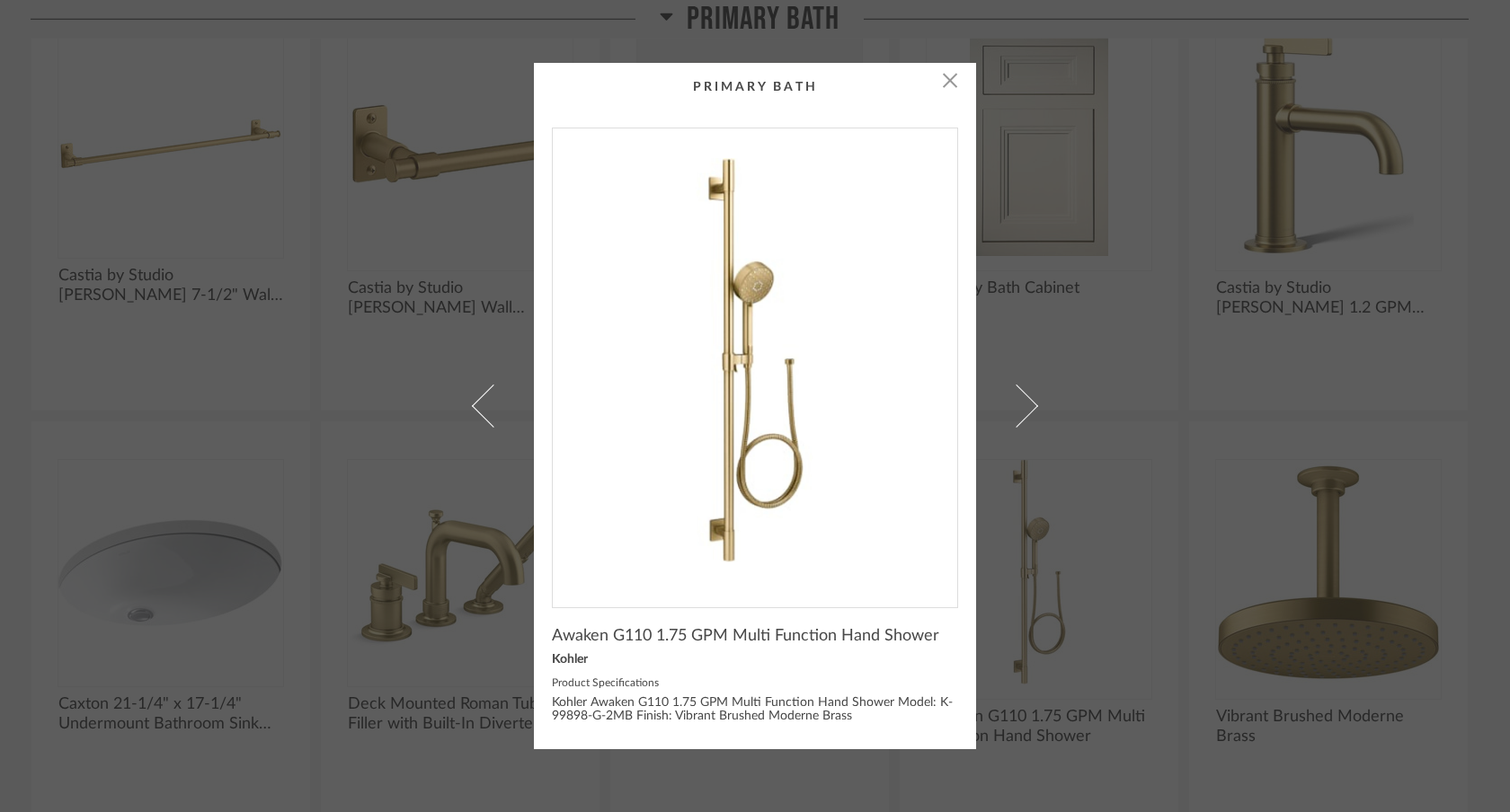
click at [1104, 365] on div "× Awaken G110 1.75 GPM Multi Function Hand Shower Kohler Product Specifications…" at bounding box center [755, 406] width 1510 height 812
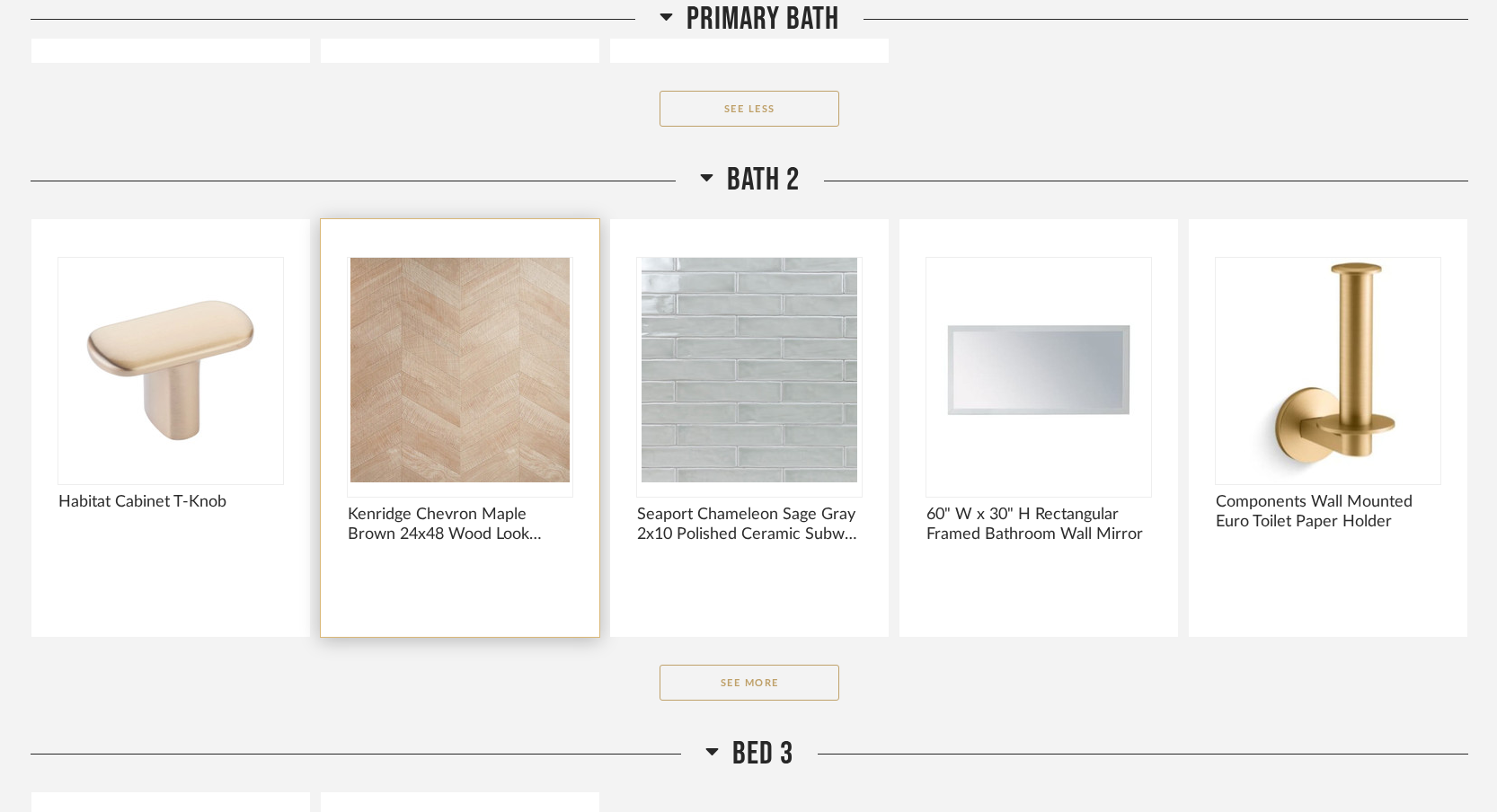
scroll to position [11831, 0]
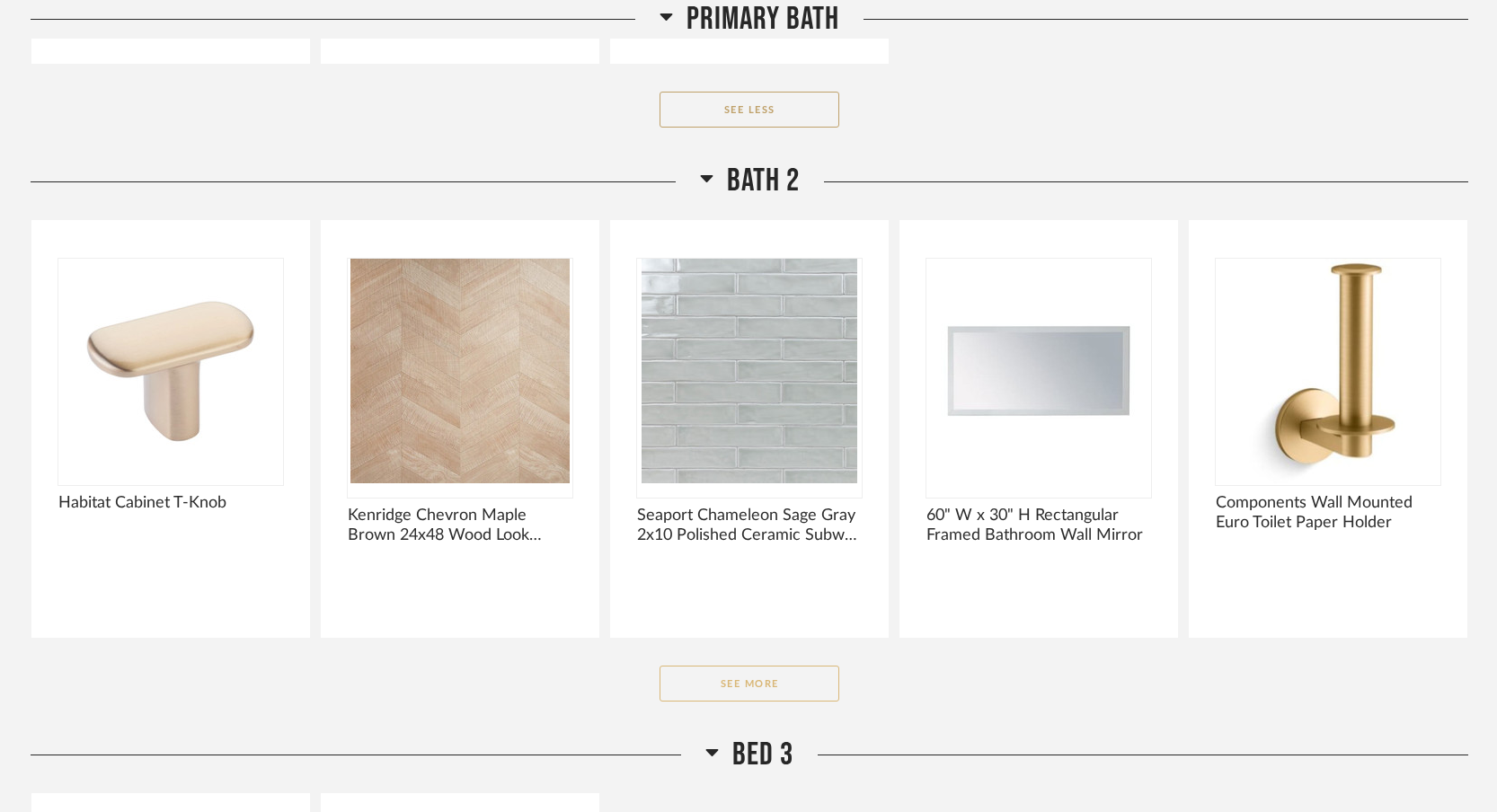
click at [721, 681] on button "See More" at bounding box center [749, 683] width 180 height 36
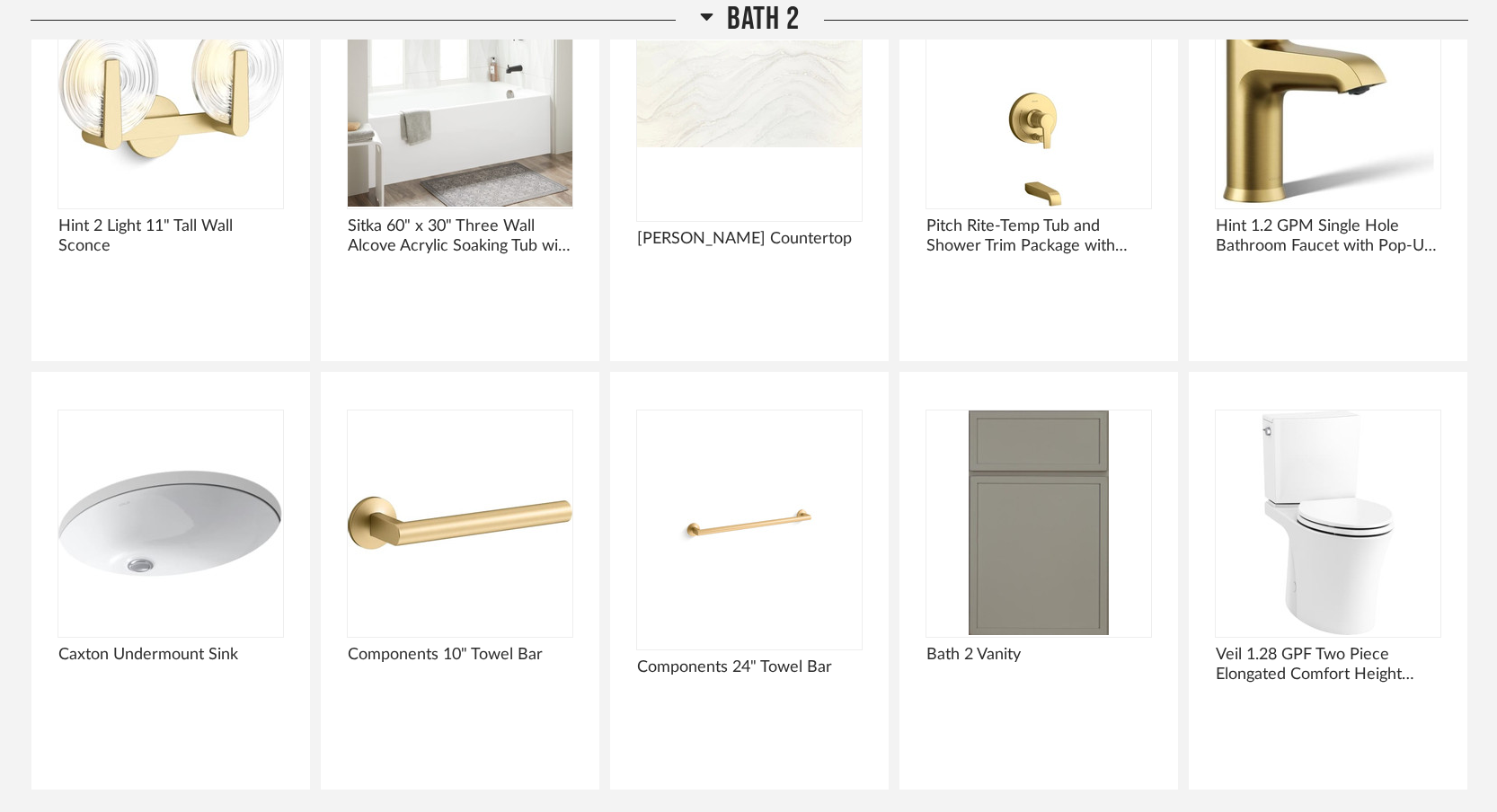
scroll to position [12540, 0]
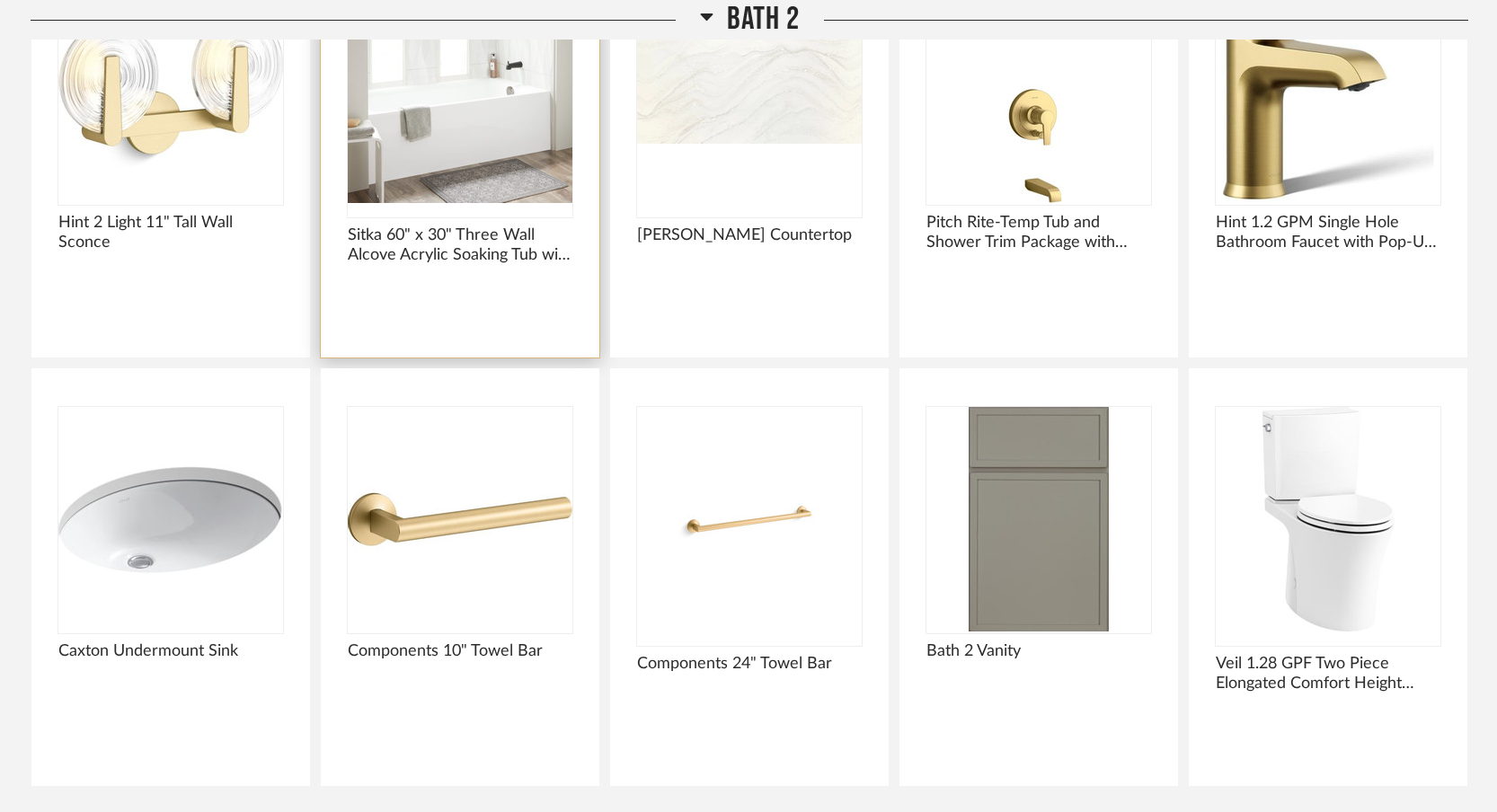
click at [0, 0] on img at bounding box center [0, 0] width 0 height 0
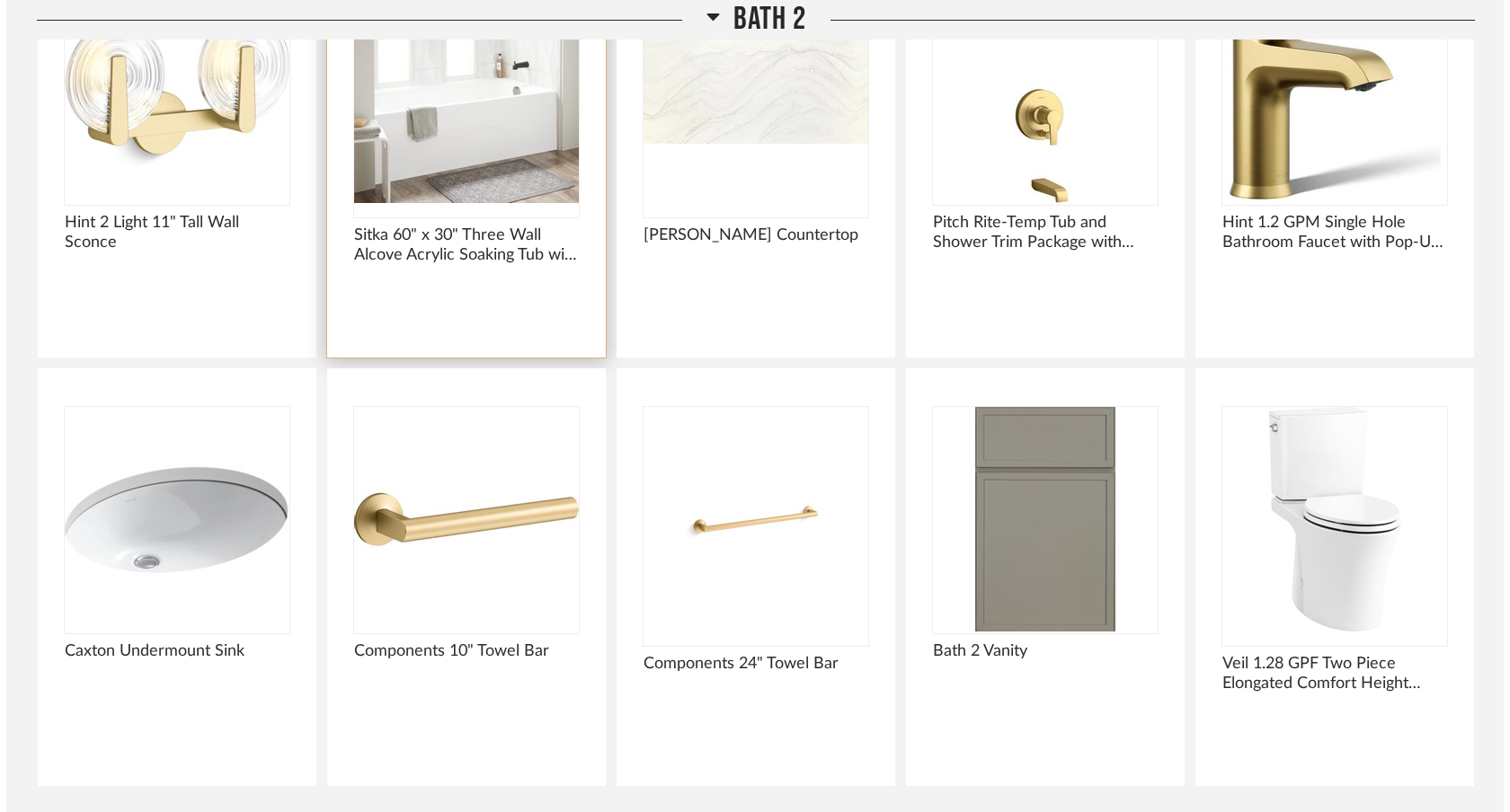
scroll to position [0, 0]
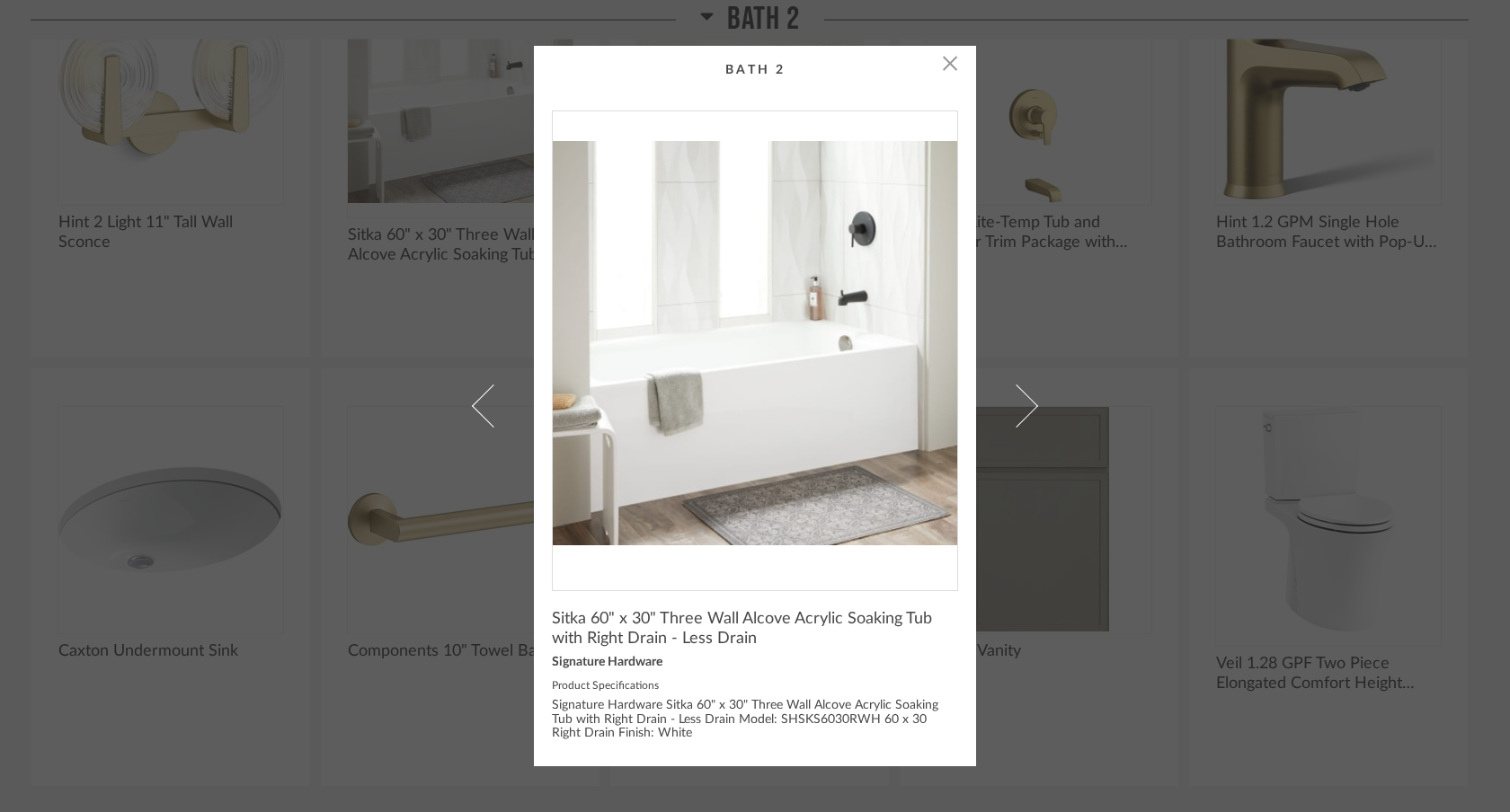
drag, startPoint x: 812, startPoint y: 346, endPoint x: 644, endPoint y: 0, distance: 384.6
click at [0, 0] on div "× Sitka 60" x 30" Three Wall Alcove Acrylic Soaking Tub with Right Drain - Less…" at bounding box center [755, 406] width 1510 height 812
click at [1254, 382] on div "× Sitka 60" x 30" Three Wall Alcove Acrylic Soaking Tub with Right Drain - Less…" at bounding box center [755, 406] width 1510 height 812
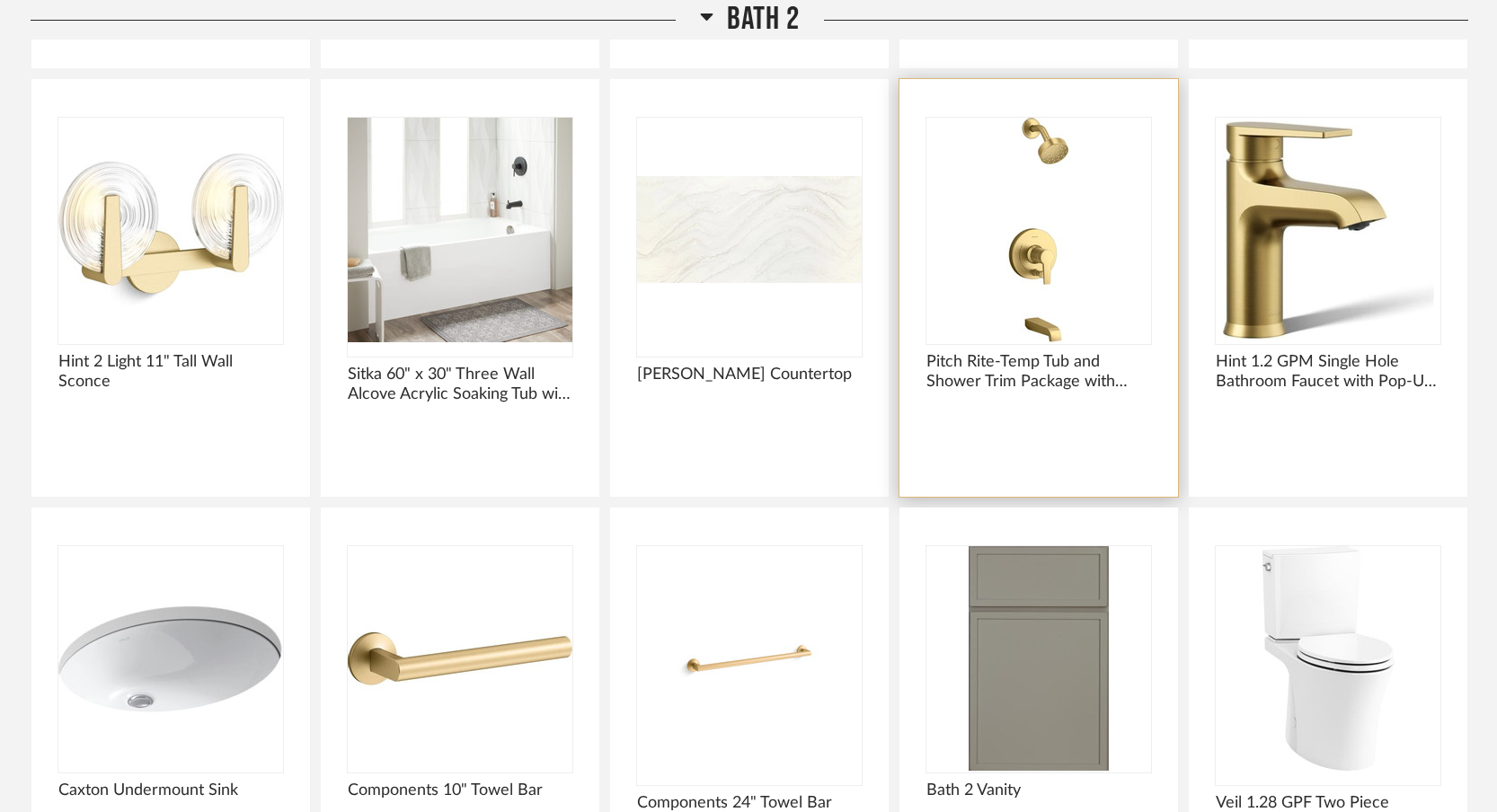
scroll to position [12394, 0]
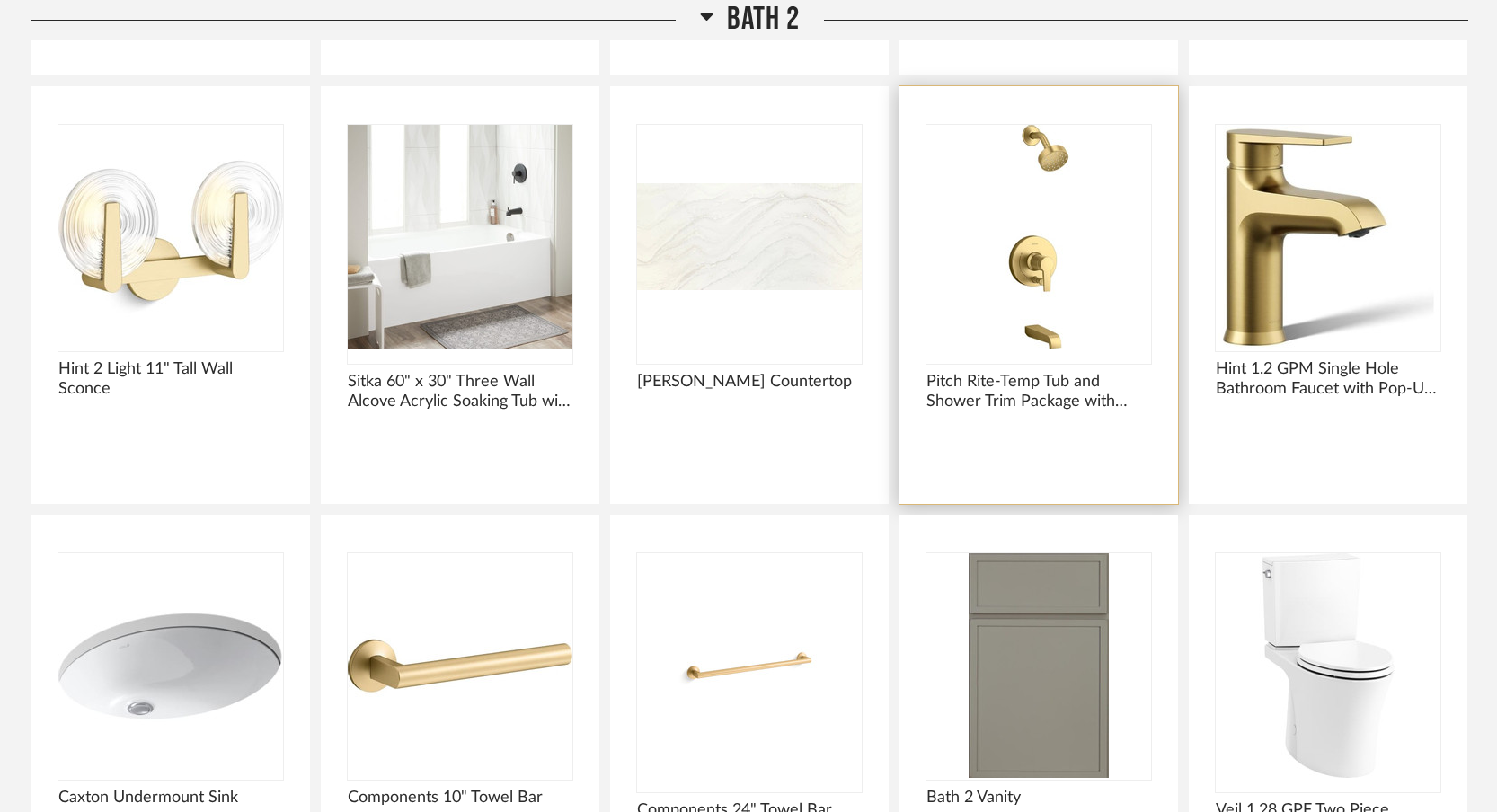
click at [0, 0] on img at bounding box center [0, 0] width 0 height 0
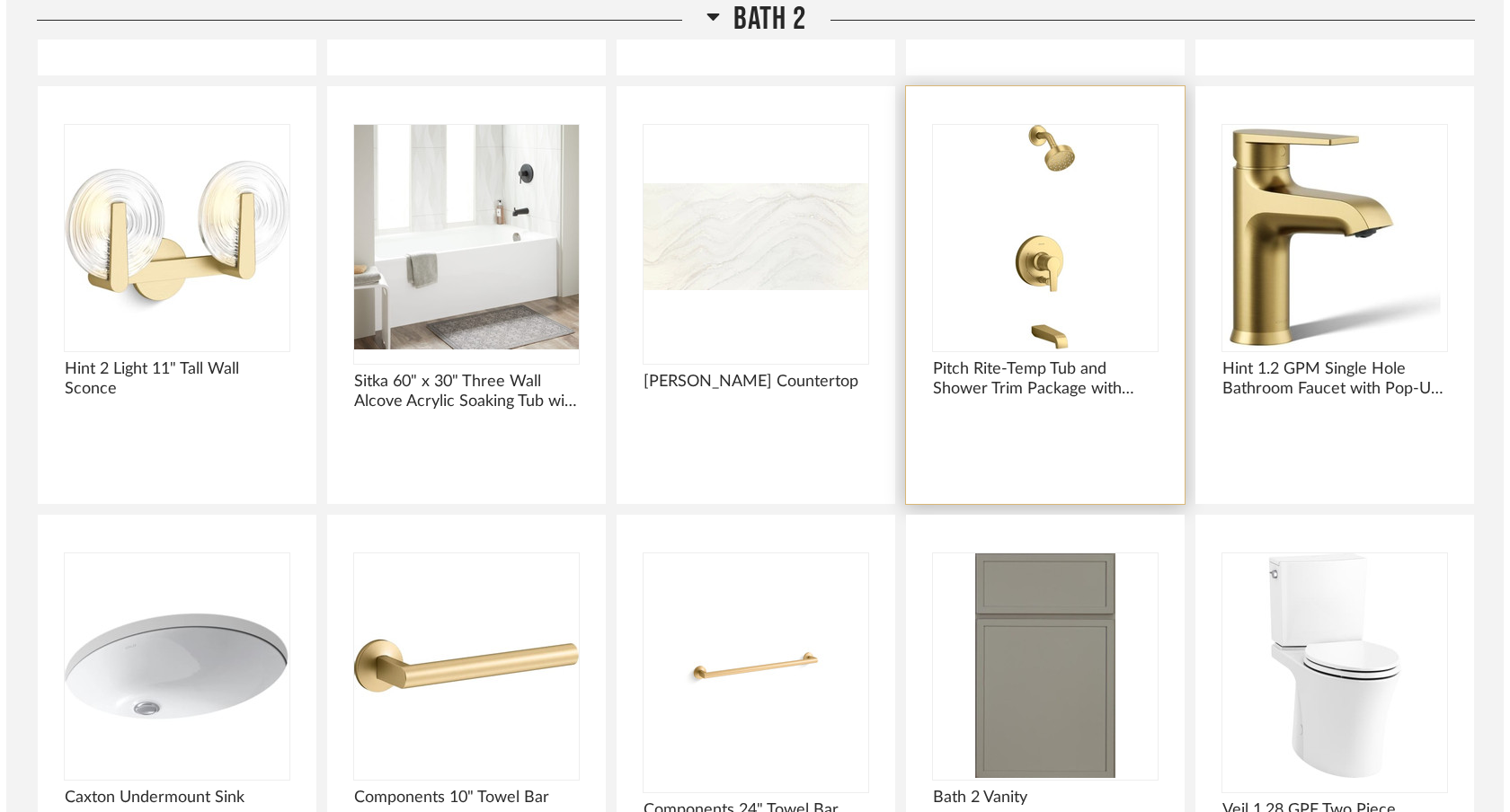
scroll to position [0, 0]
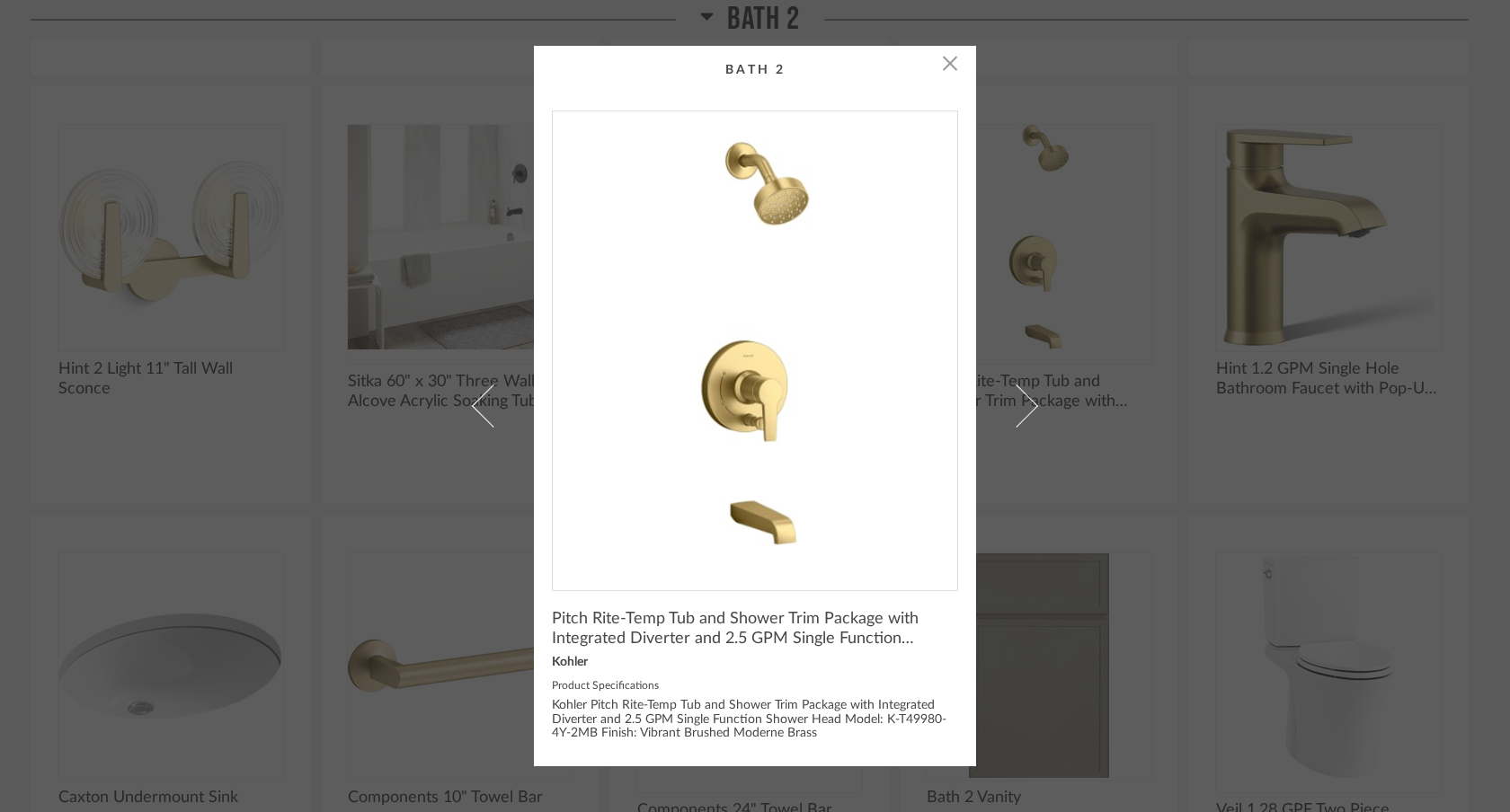
drag, startPoint x: 709, startPoint y: 300, endPoint x: 629, endPoint y: 12, distance: 298.9
click at [0, 0] on div "× Pitch Rite-Temp Tub and Shower Trim Package with Integrated Diverter and 2.5 …" at bounding box center [755, 406] width 1510 height 812
click at [1191, 366] on div "× Pitch Rite-Temp Tub and Shower Trim Package with Integrated Diverter and 2.5 …" at bounding box center [755, 406] width 1510 height 812
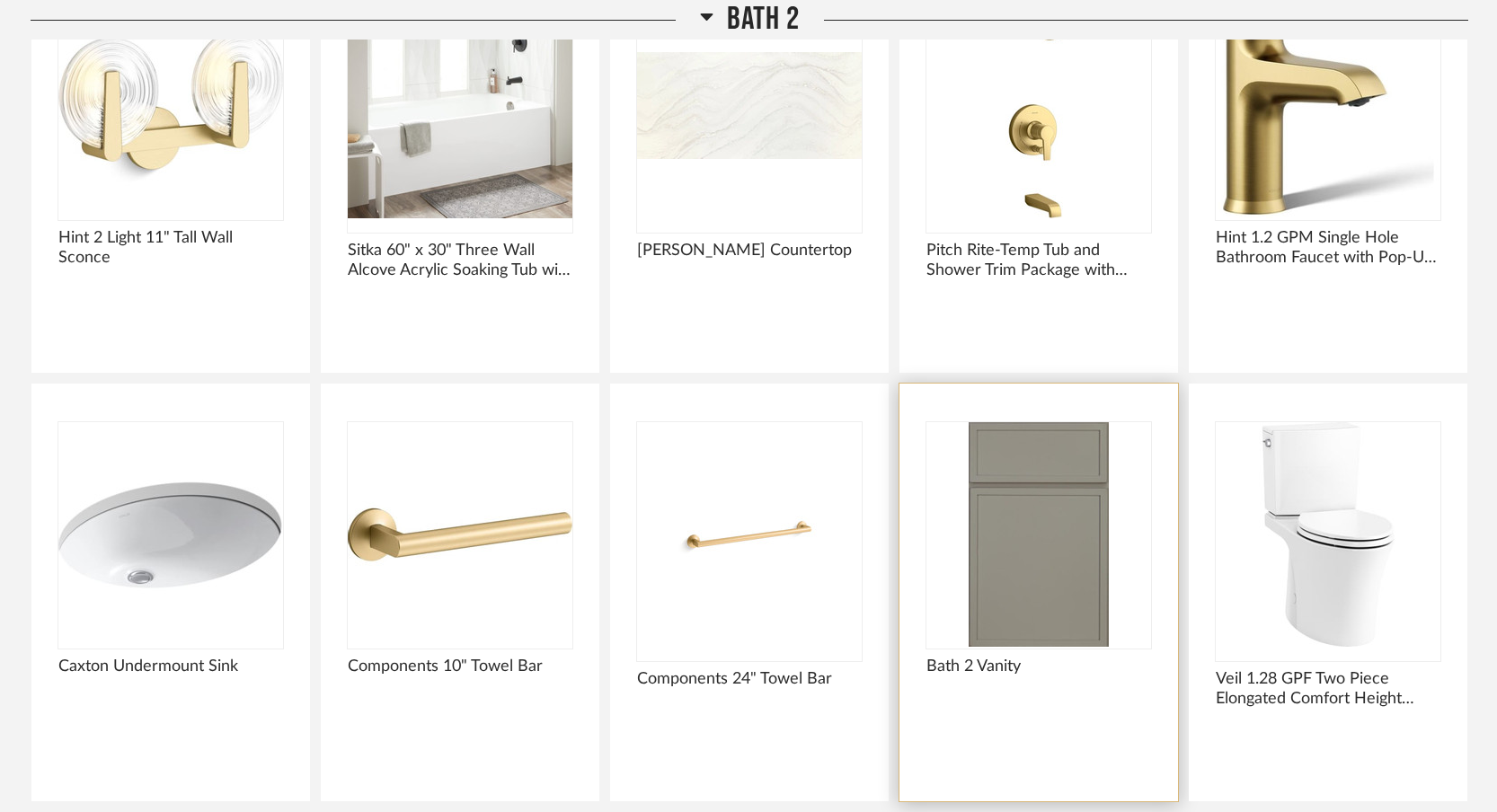
scroll to position [12527, 0]
click at [0, 0] on img at bounding box center [0, 0] width 0 height 0
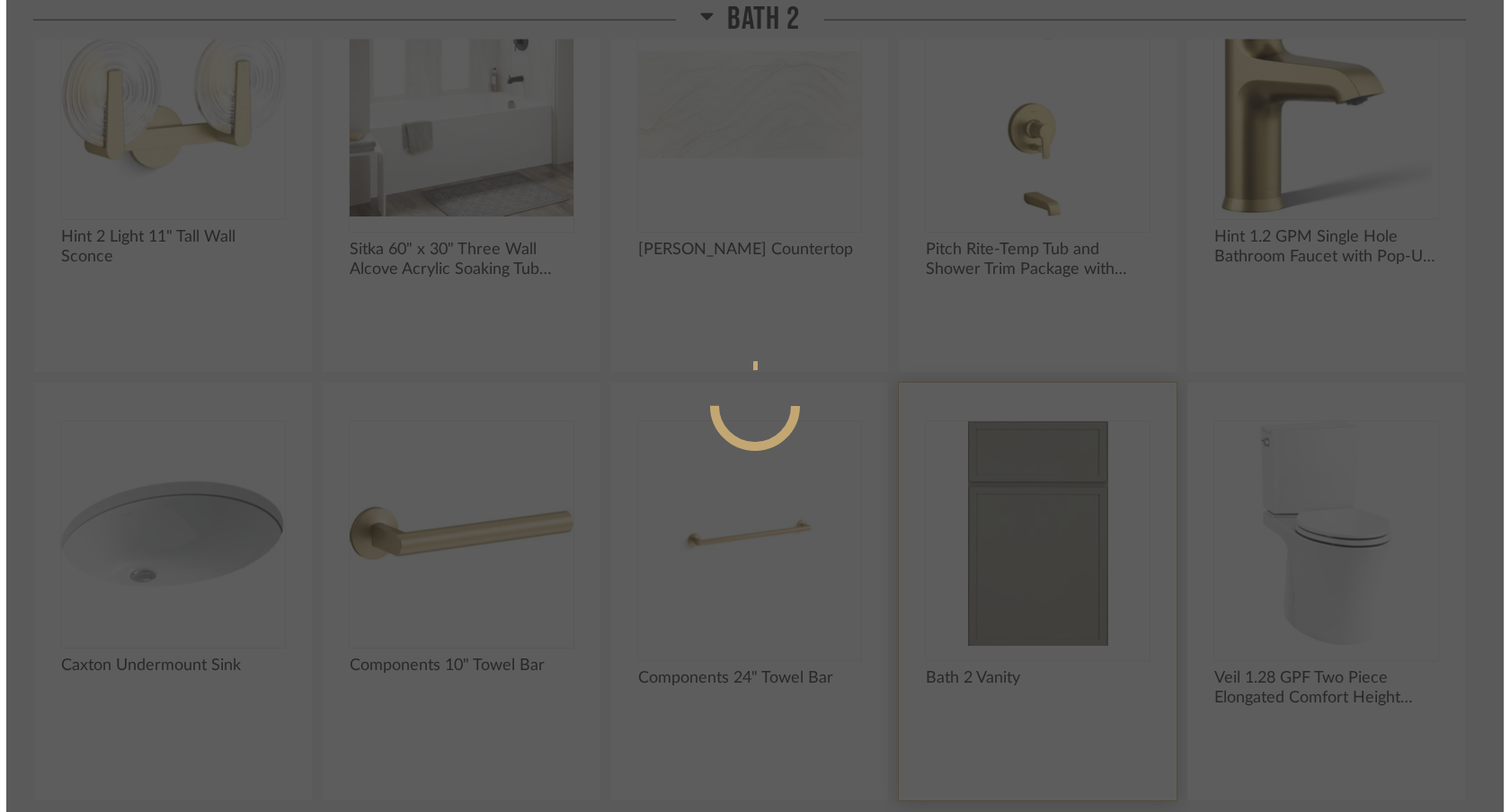
scroll to position [0, 0]
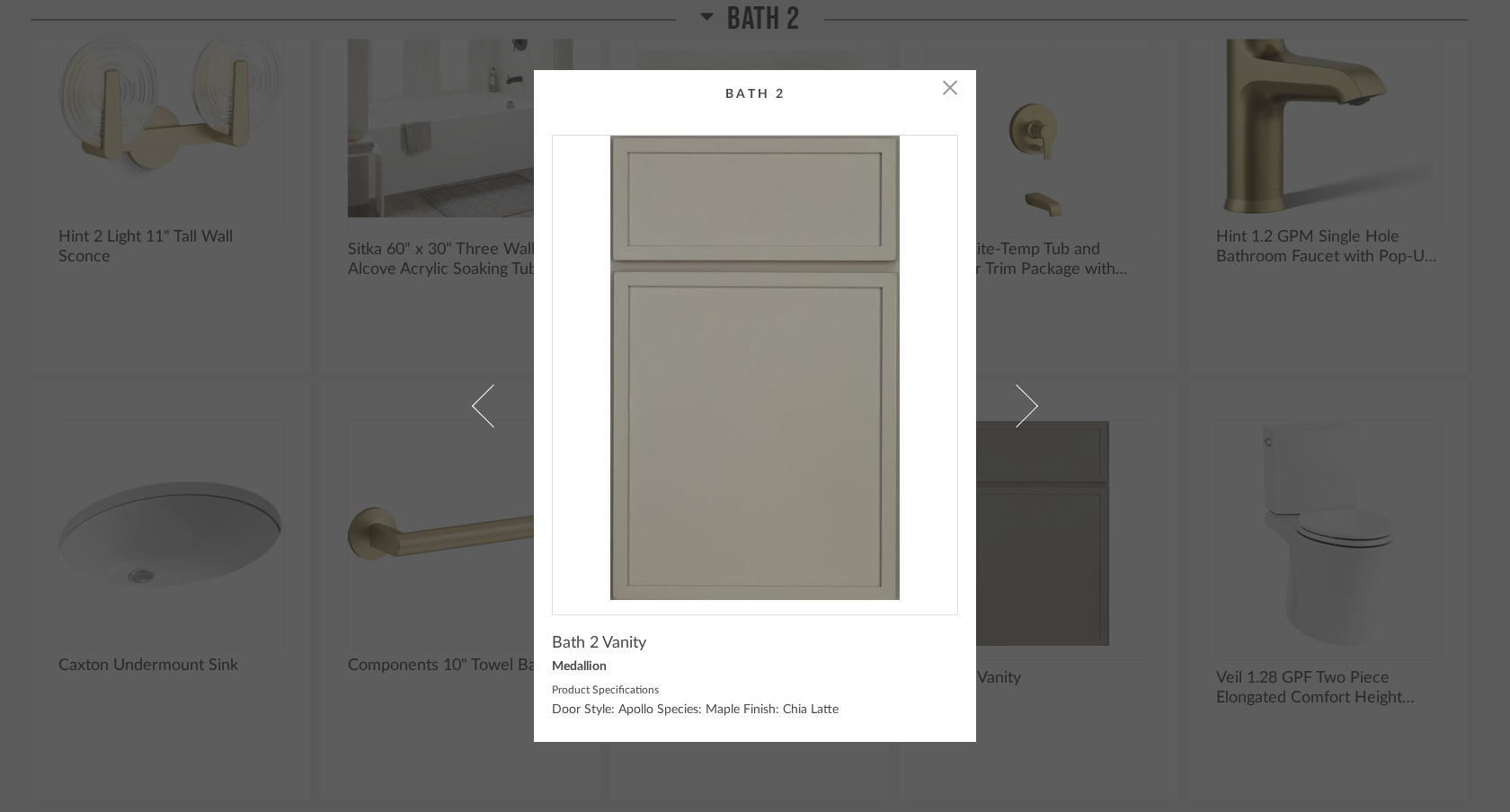
click at [0, 0] on div "× Bath 2 Vanity Medallion Product Specifications Door Style: Apollo Species: Ma…" at bounding box center [755, 406] width 1510 height 812
click at [1068, 267] on div "× Bath 2 Vanity Medallion Product Specifications Door Style: Apollo Species: Ma…" at bounding box center [755, 406] width 1510 height 812
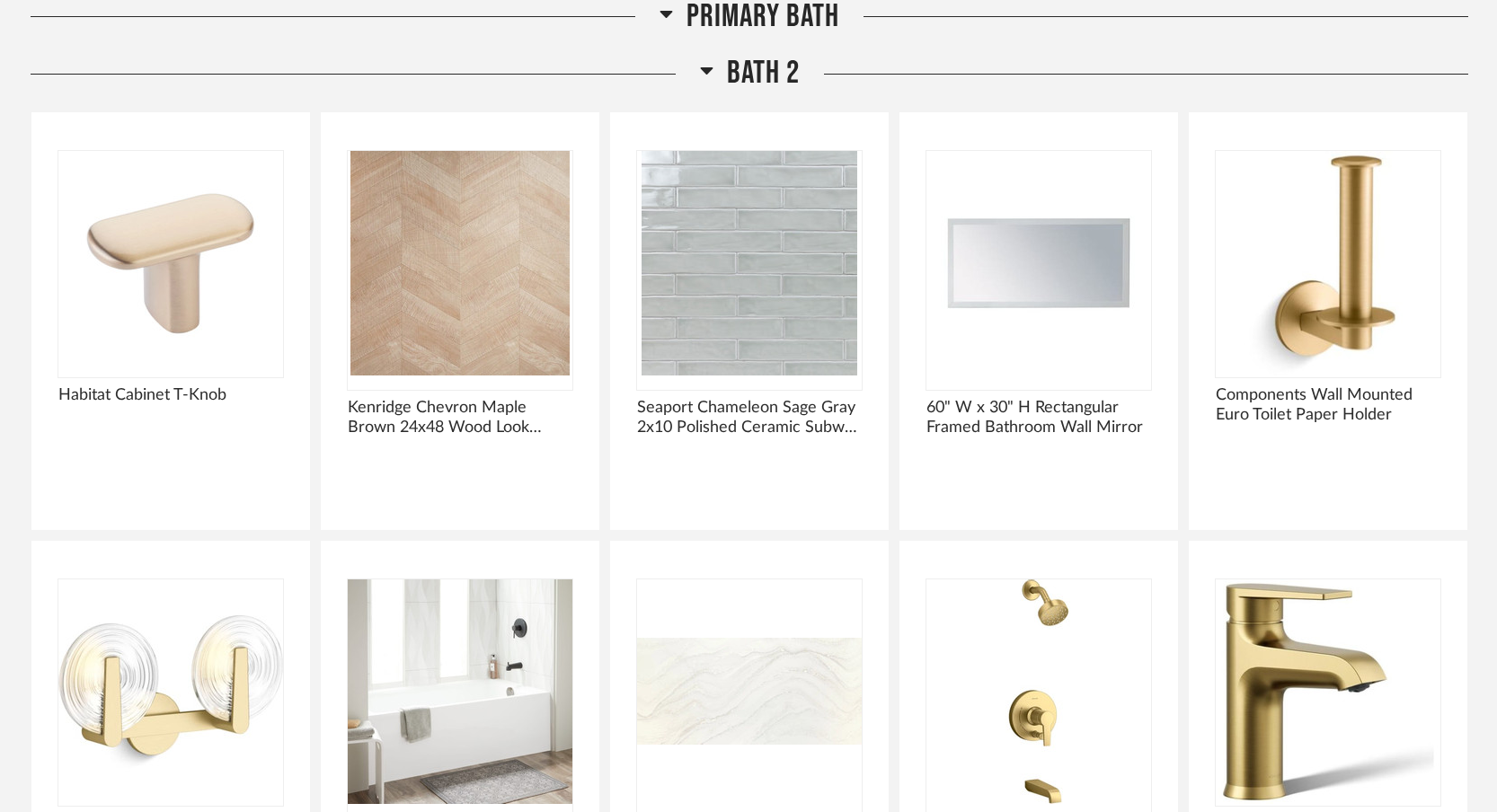
scroll to position [11937, 0]
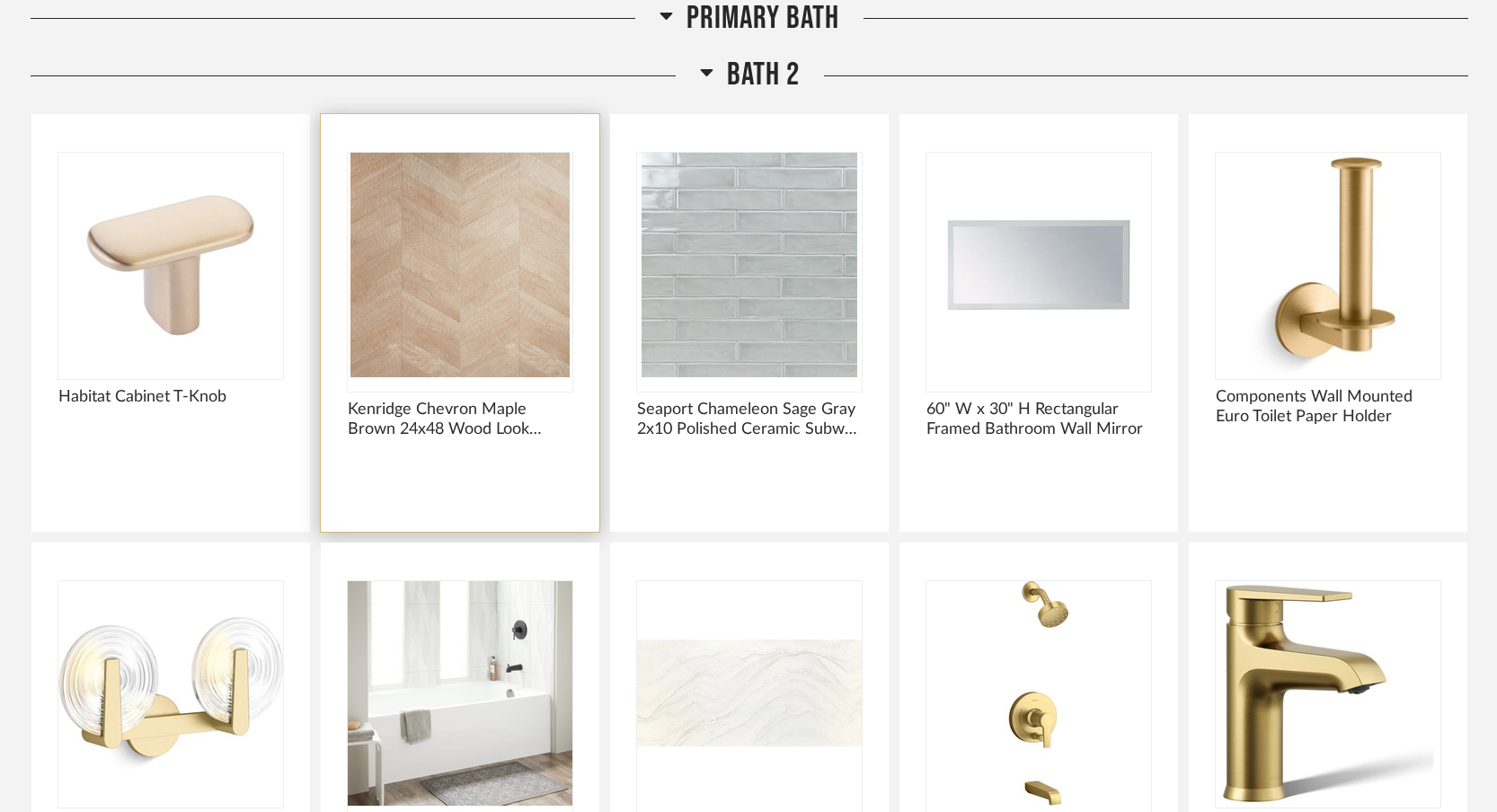
click at [472, 257] on img "0" at bounding box center [460, 265] width 225 height 225
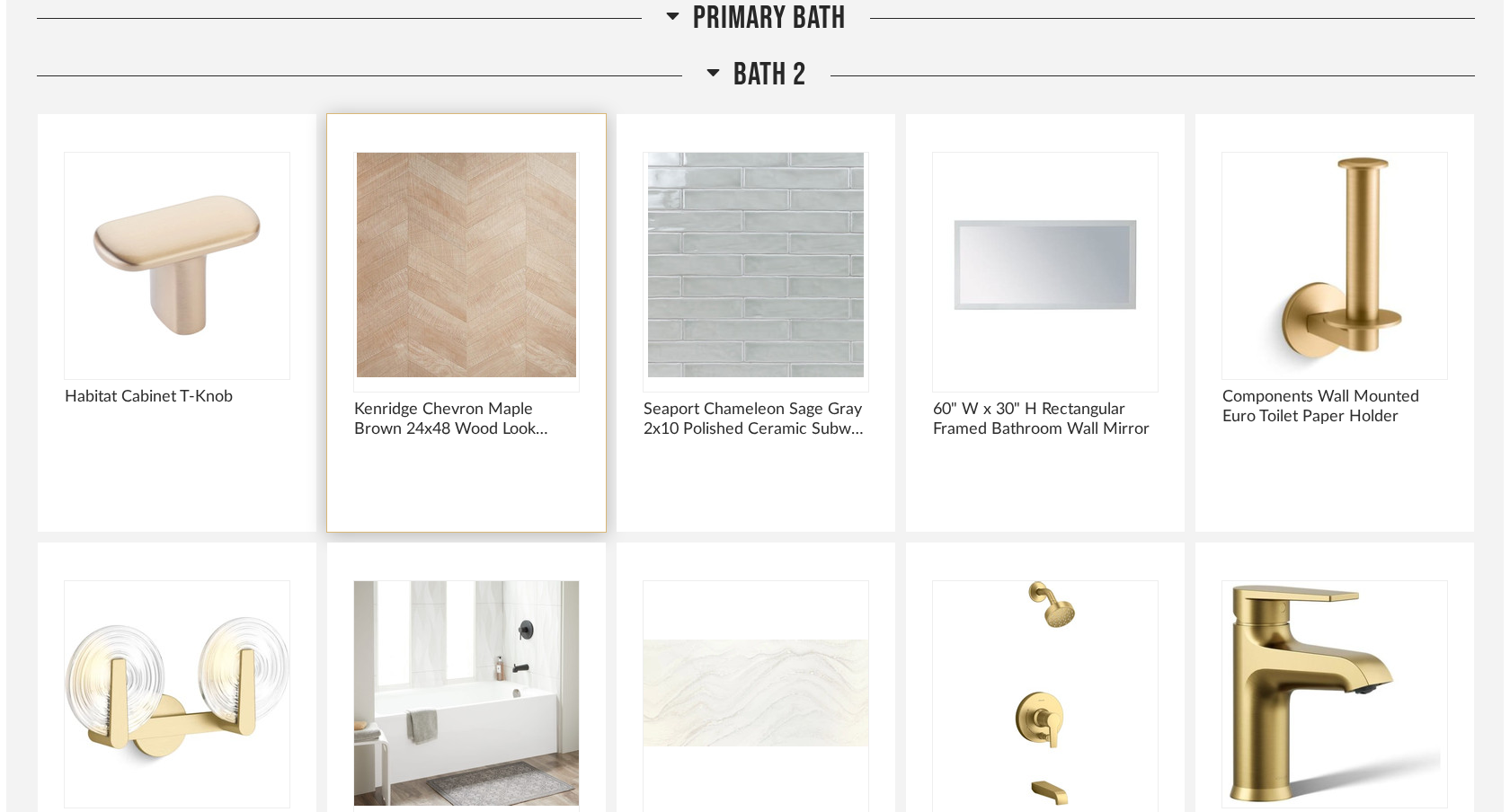
scroll to position [0, 0]
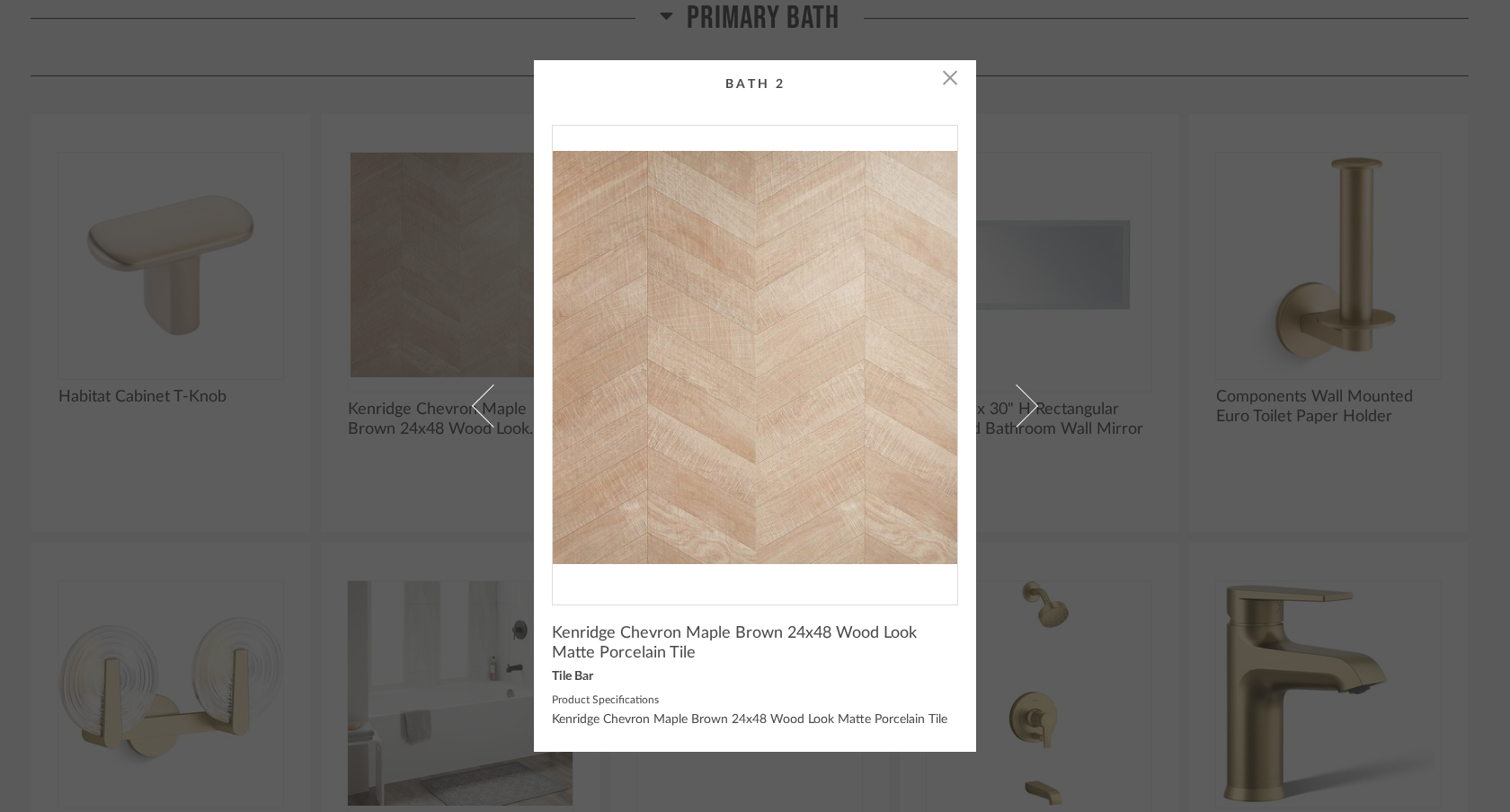
click at [0, 0] on div "× Kenridge Chevron Maple Brown 24x48 Wood Look Matte Porcelain Tile Tile Bar Pr…" at bounding box center [755, 406] width 1510 height 812
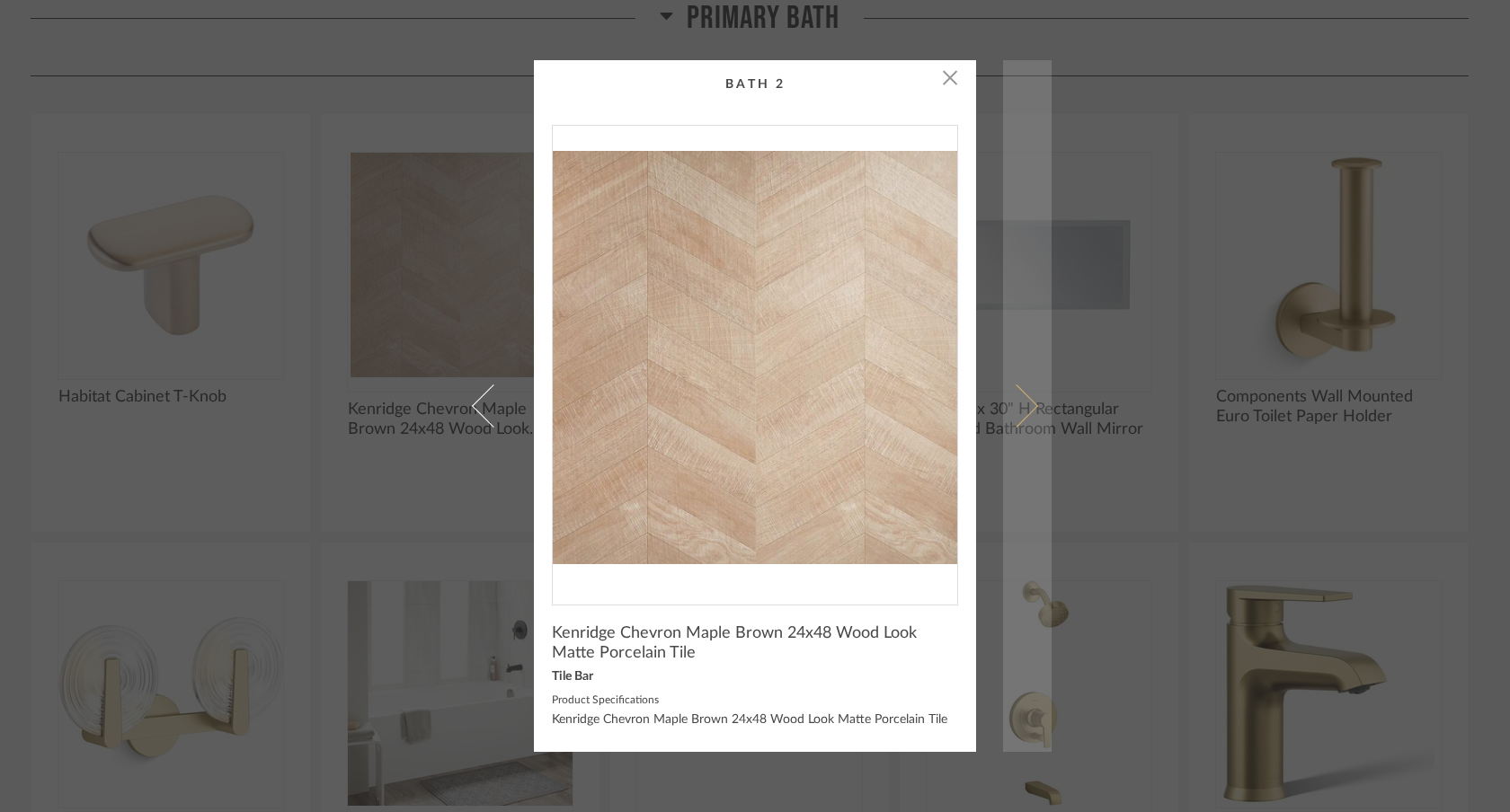
click at [1021, 395] on link at bounding box center [1027, 406] width 48 height 692
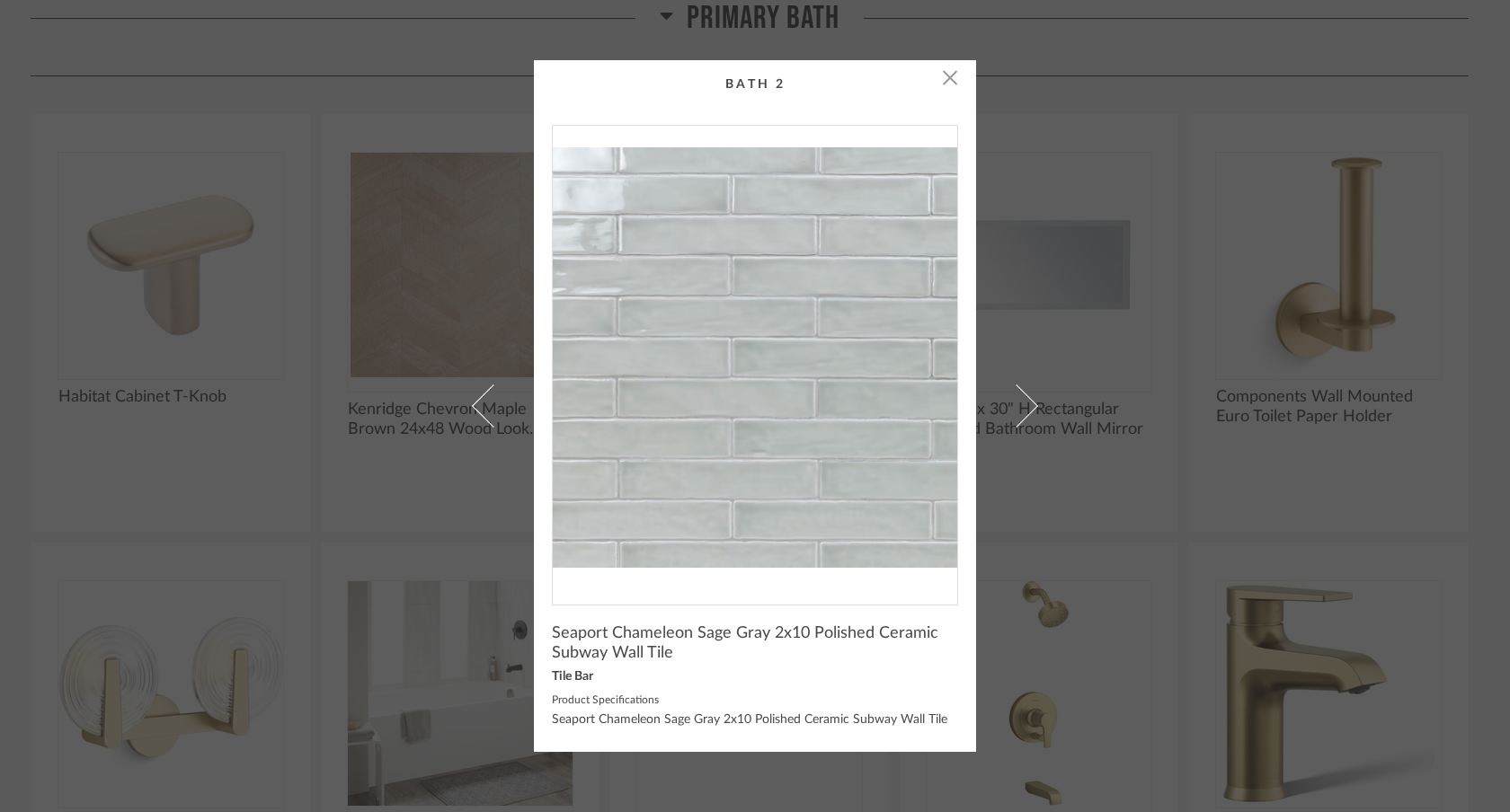
click at [0, 0] on div "× Seaport Chameleon Sage Gray 2x10 Polished Ceramic Subway Wall Tile Tile Bar P…" at bounding box center [755, 406] width 1510 height 812
click at [1062, 436] on div "× Seaport Chameleon Sage Gray 2x10 Polished Ceramic Subway Wall Tile Tile Bar P…" at bounding box center [755, 406] width 1510 height 812
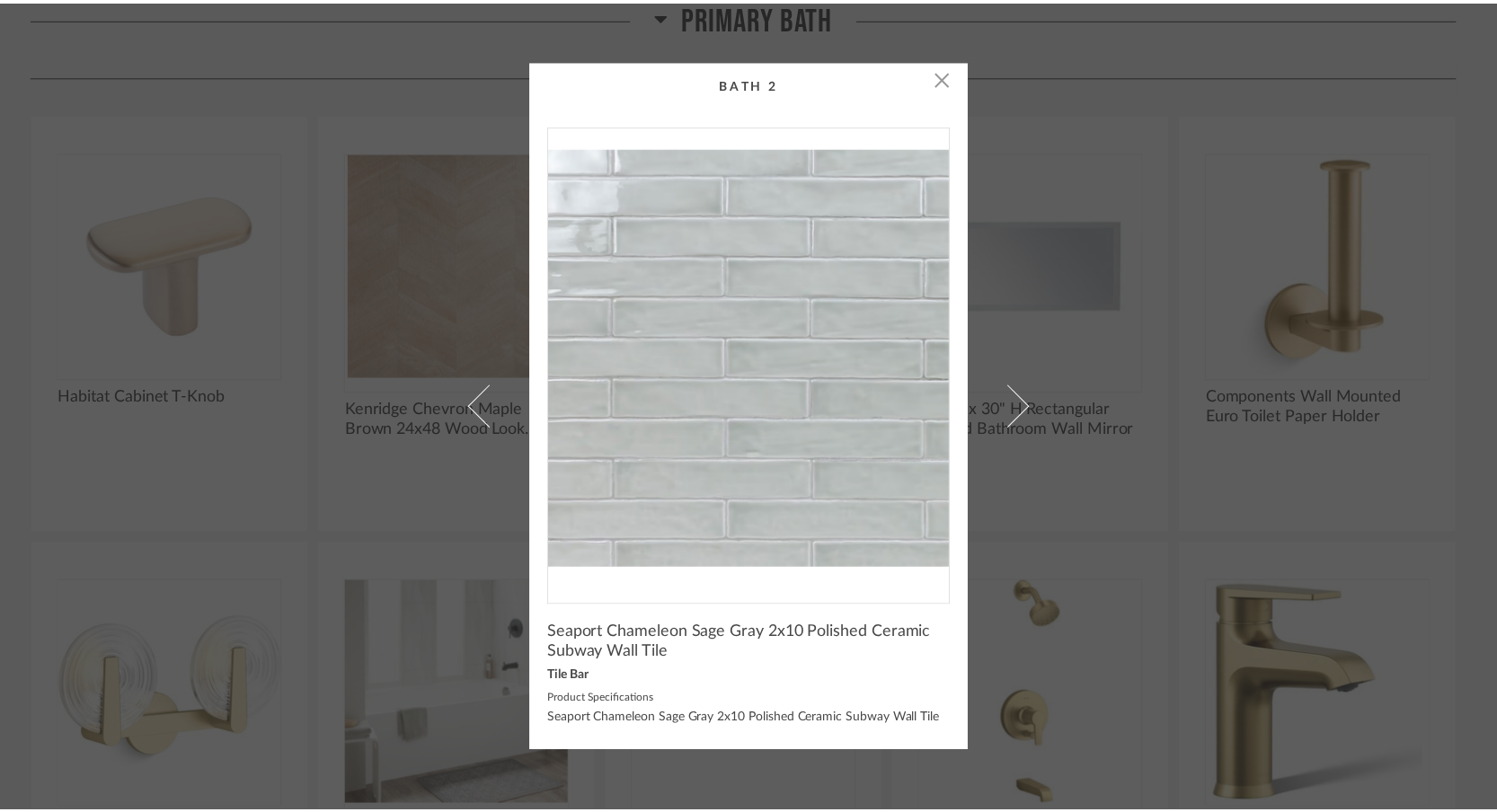
scroll to position [11937, 0]
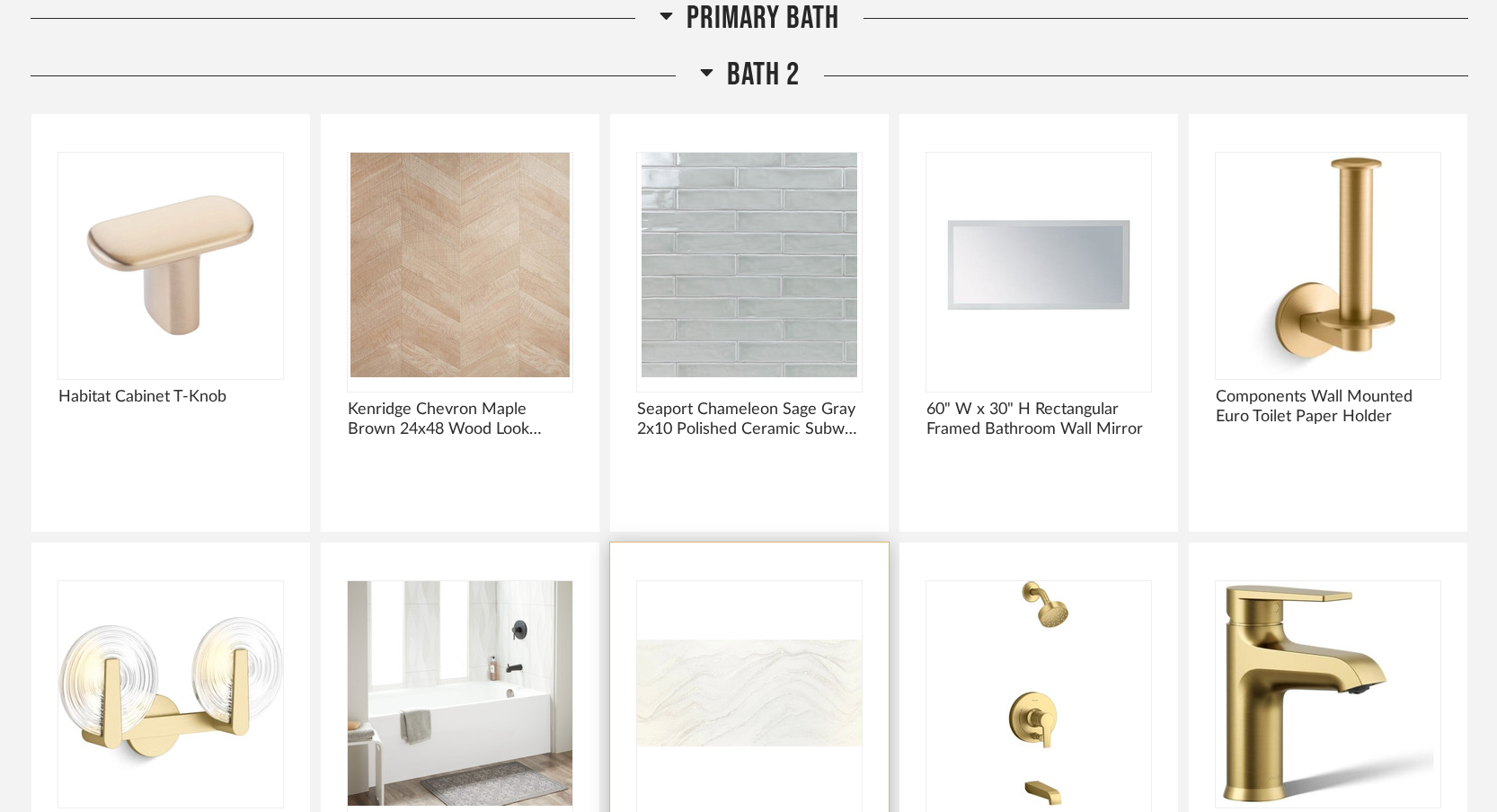
click at [773, 706] on img "0" at bounding box center [749, 693] width 225 height 225
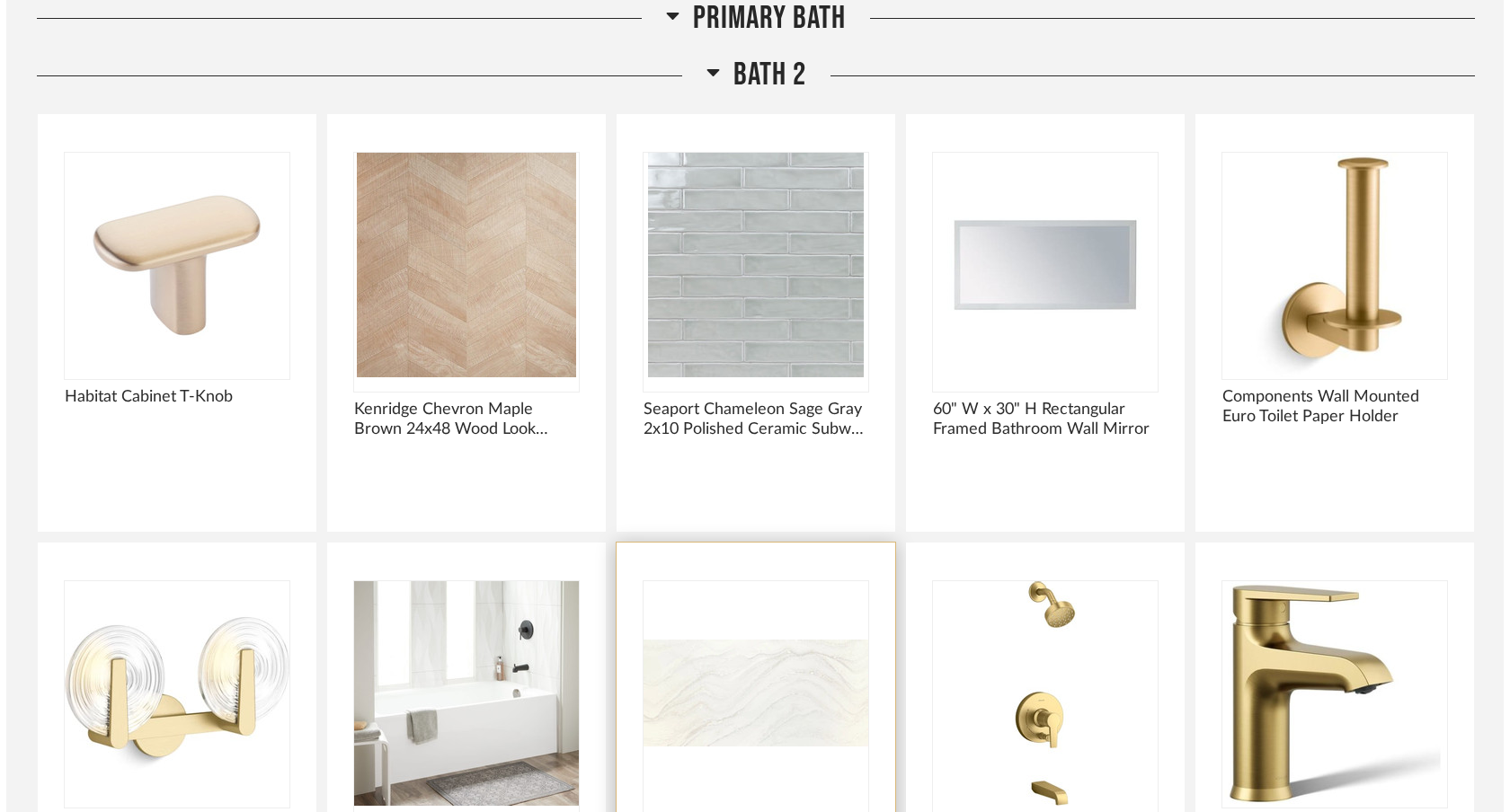
scroll to position [0, 0]
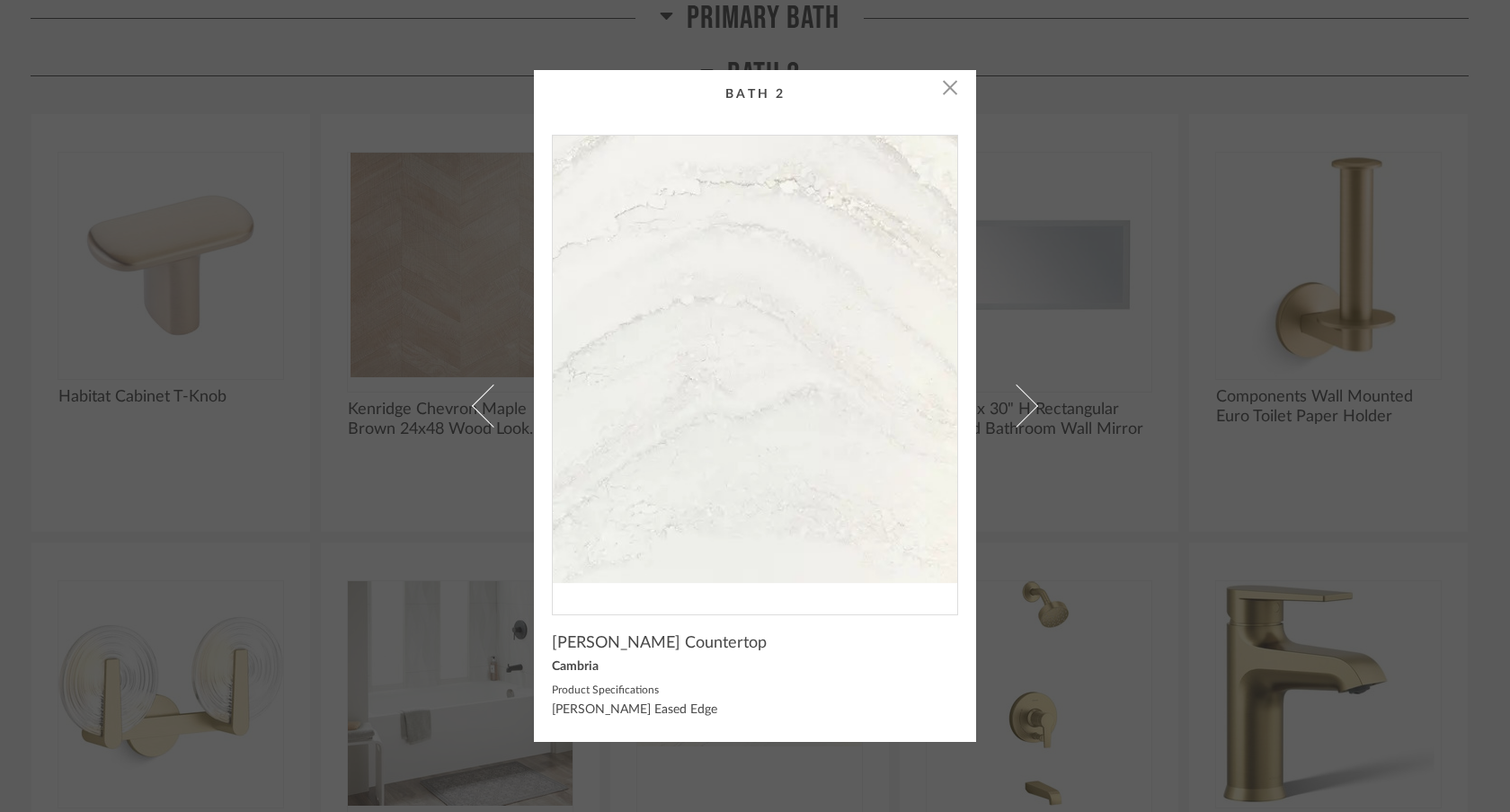
click at [839, 392] on img "0" at bounding box center [755, 367] width 405 height 464
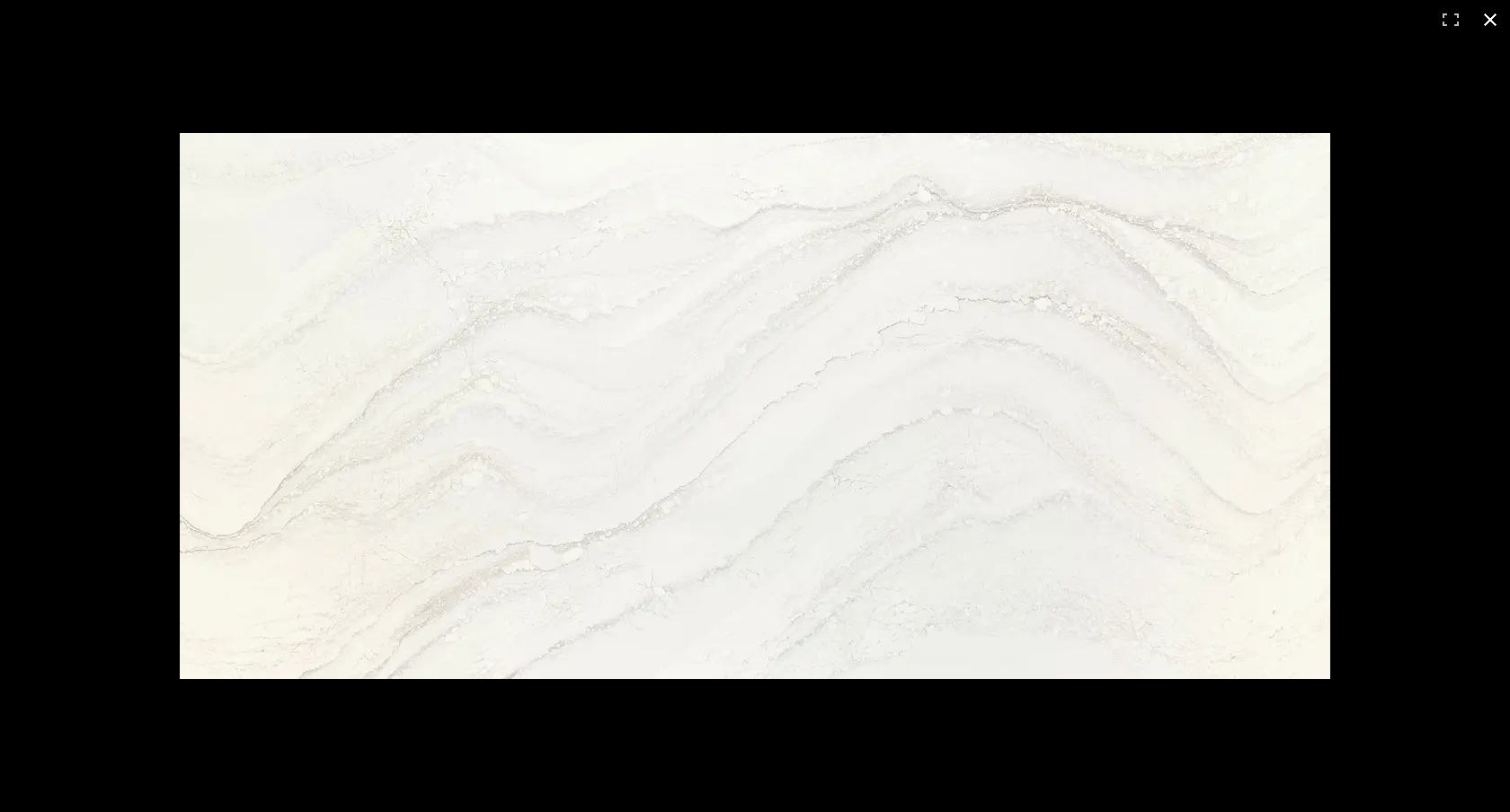
click at [1483, 20] on button at bounding box center [1490, 20] width 39 height 39
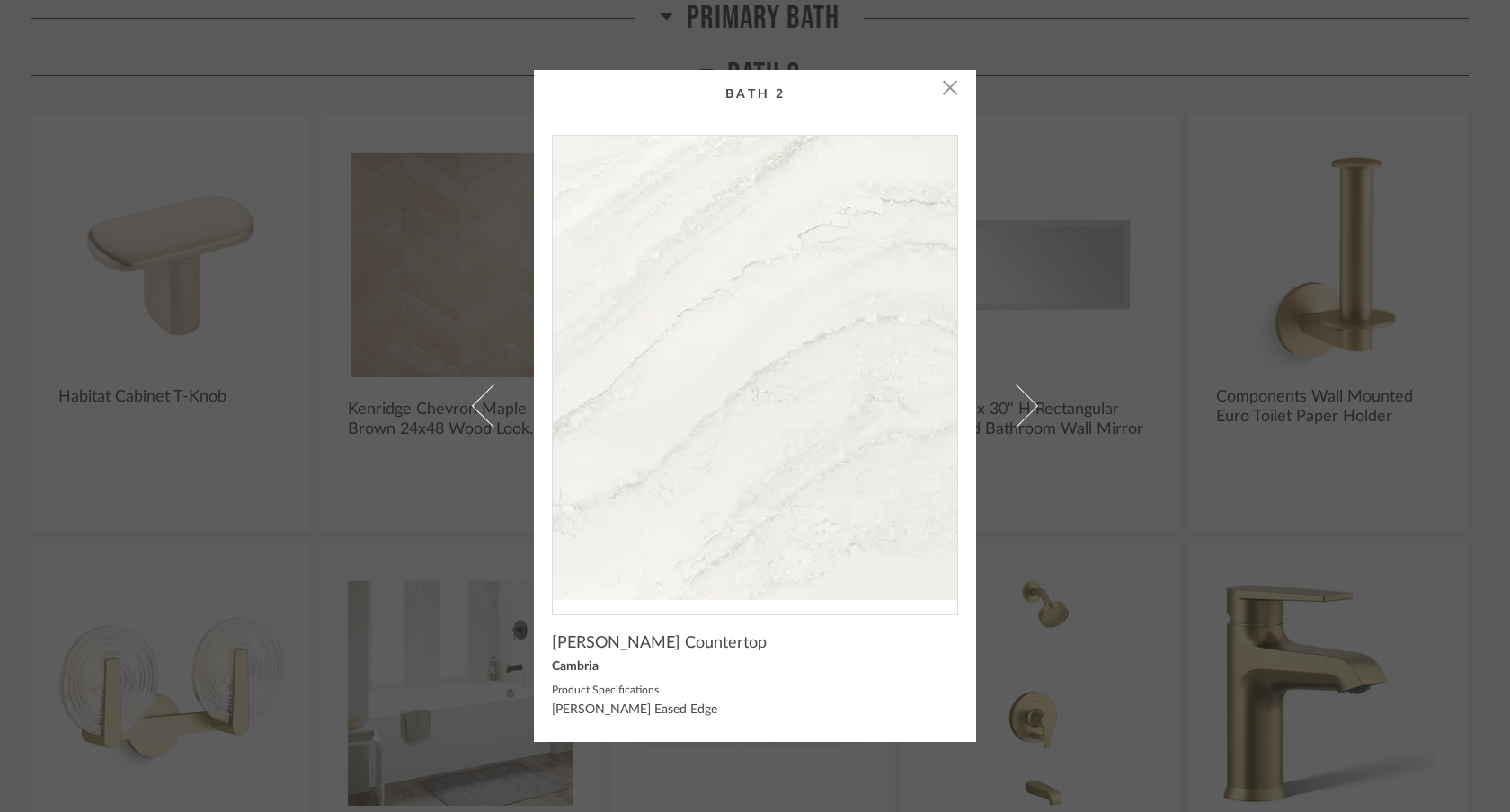
click at [777, 386] on img "0" at bounding box center [755, 367] width 405 height 464
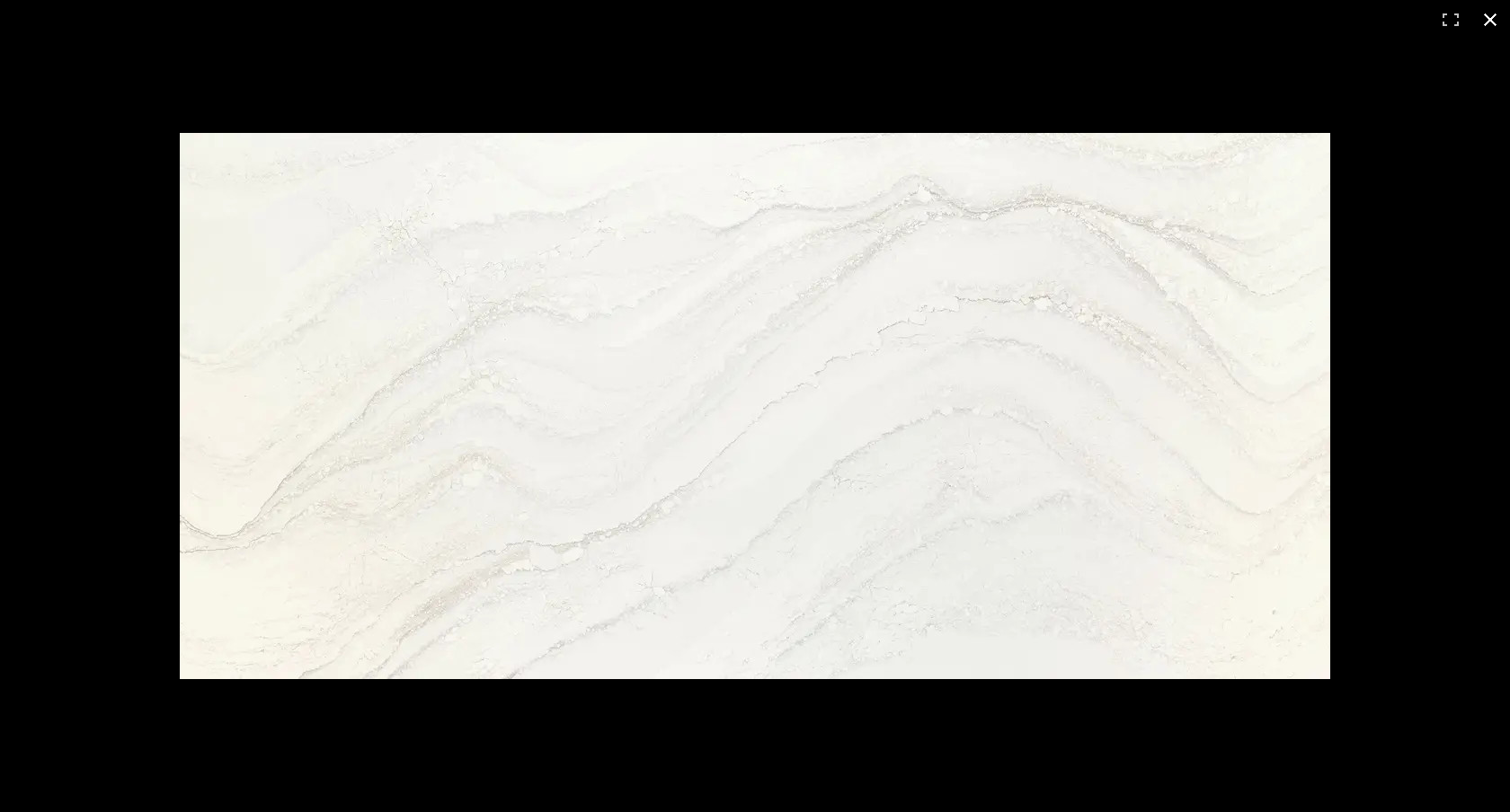
click at [1377, 329] on div at bounding box center [755, 406] width 1510 height 812
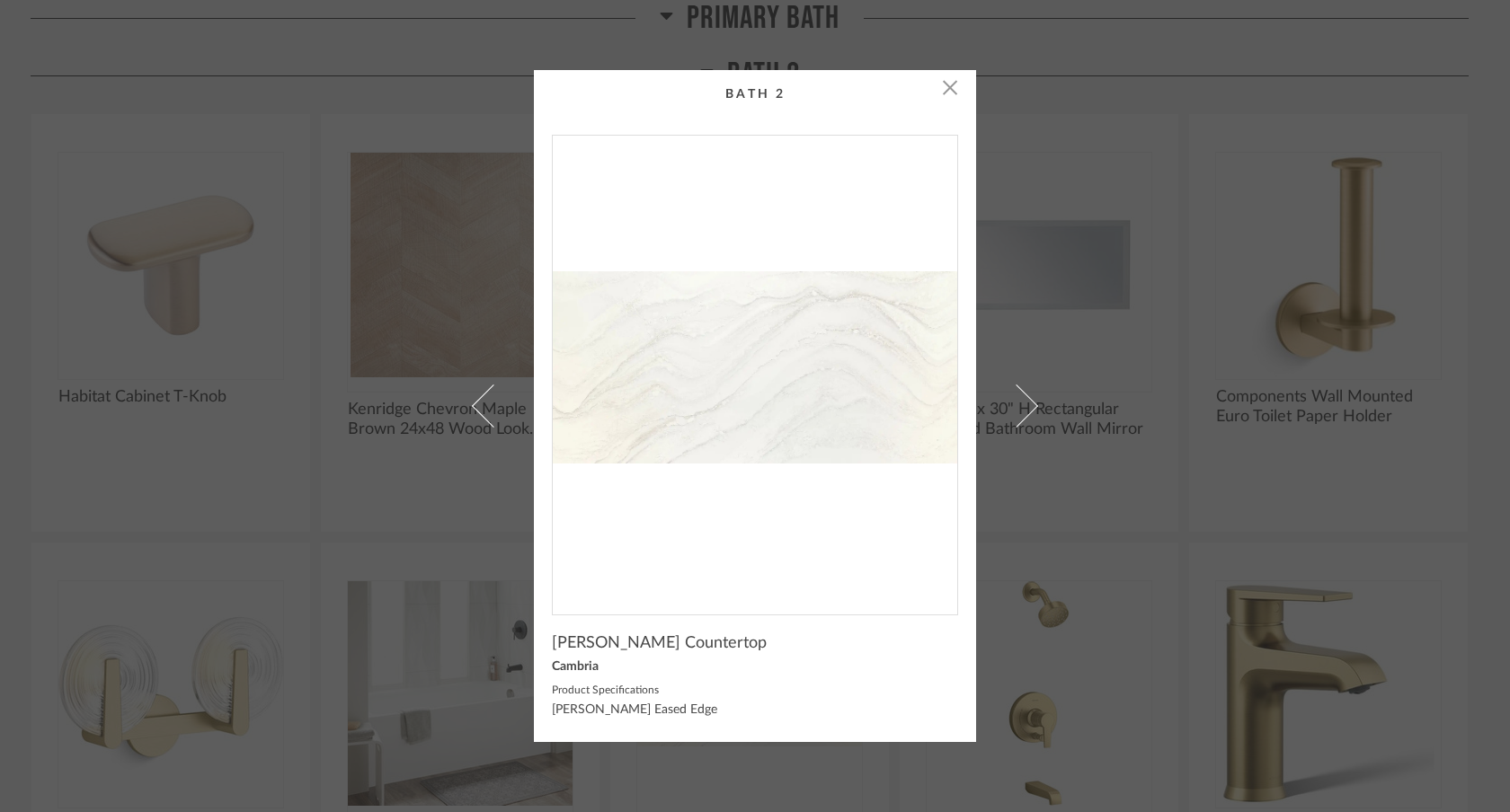
click at [0, 0] on div "× Everleigh Matte Countertop Cambria Product Specifications Everleigh Matte Eas…" at bounding box center [755, 406] width 1510 height 812
click at [1094, 216] on div "× Everleigh Matte Countertop Cambria Product Specifications Everleigh Matte Eas…" at bounding box center [755, 406] width 1510 height 812
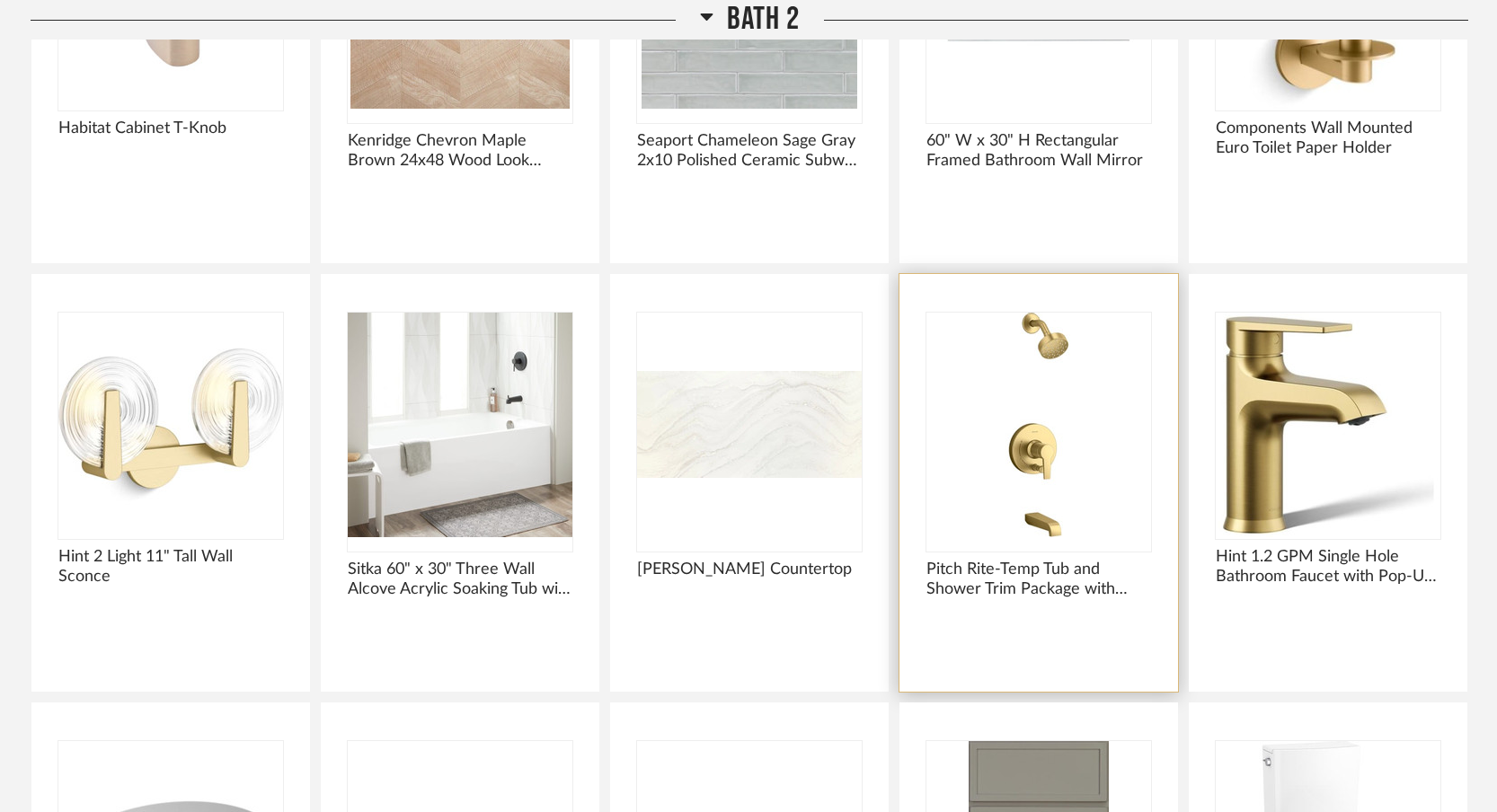
scroll to position [12192, 0]
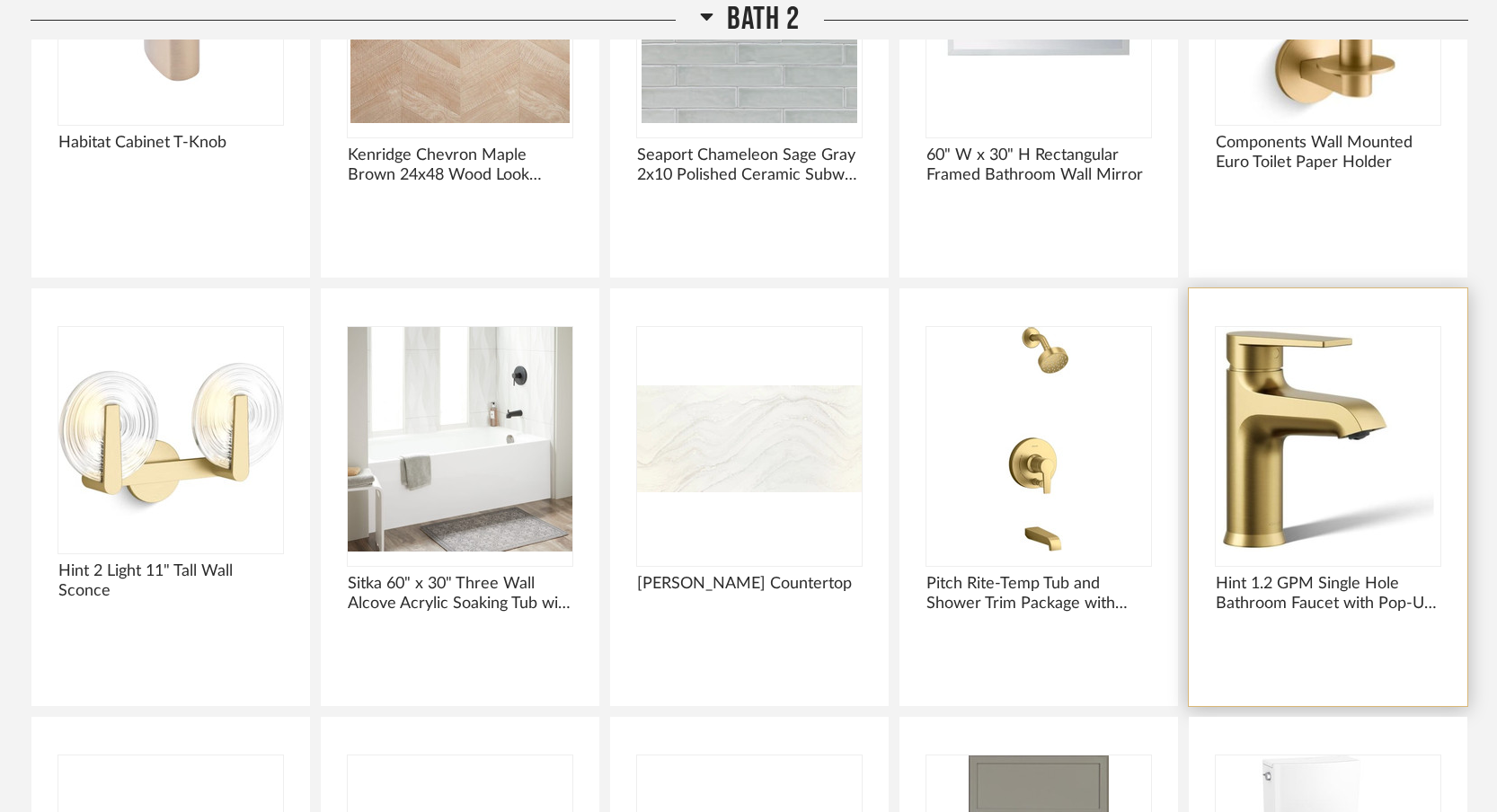
click at [0, 0] on img at bounding box center [0, 0] width 0 height 0
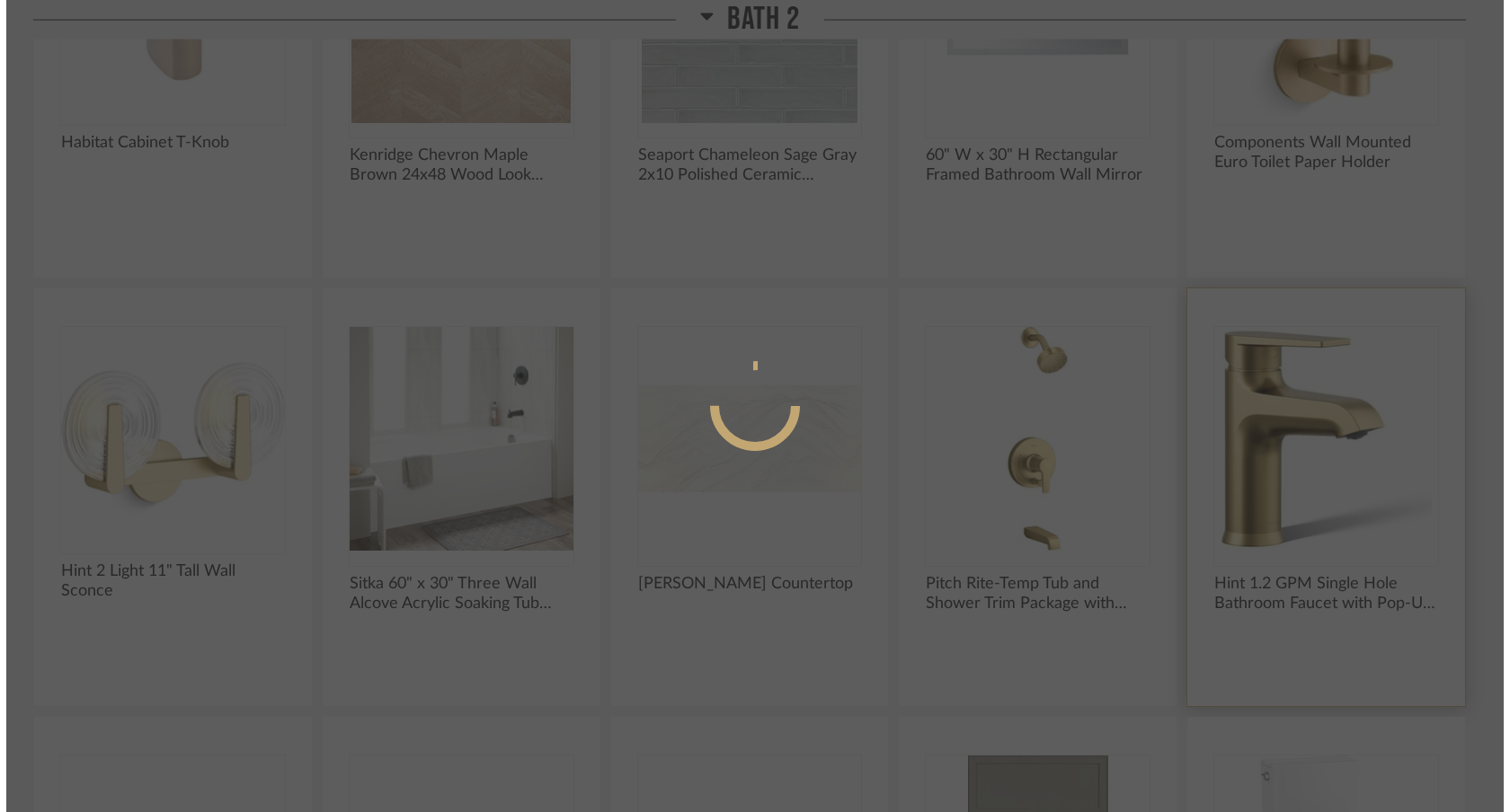
scroll to position [0, 0]
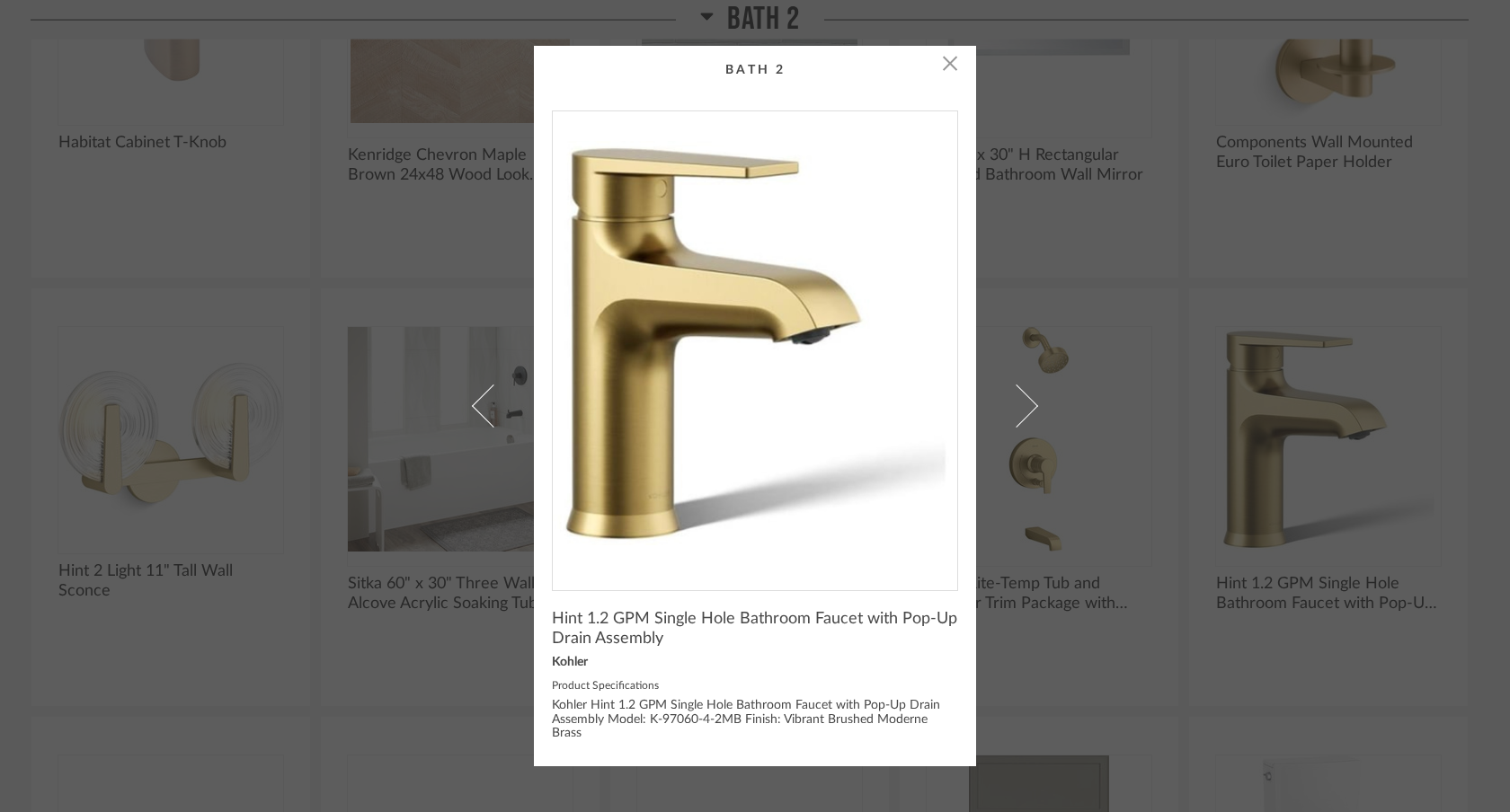
click at [0, 0] on div "× Hint 1.2 GPM Single Hole Bathroom Faucet with Pop-Up Drain Assembly Kohler Pr…" at bounding box center [755, 406] width 1510 height 812
click at [1179, 242] on div "× Hint 1.2 GPM Single Hole Bathroom Faucet with Pop-Up Drain Assembly Kohler Pr…" at bounding box center [755, 406] width 1510 height 812
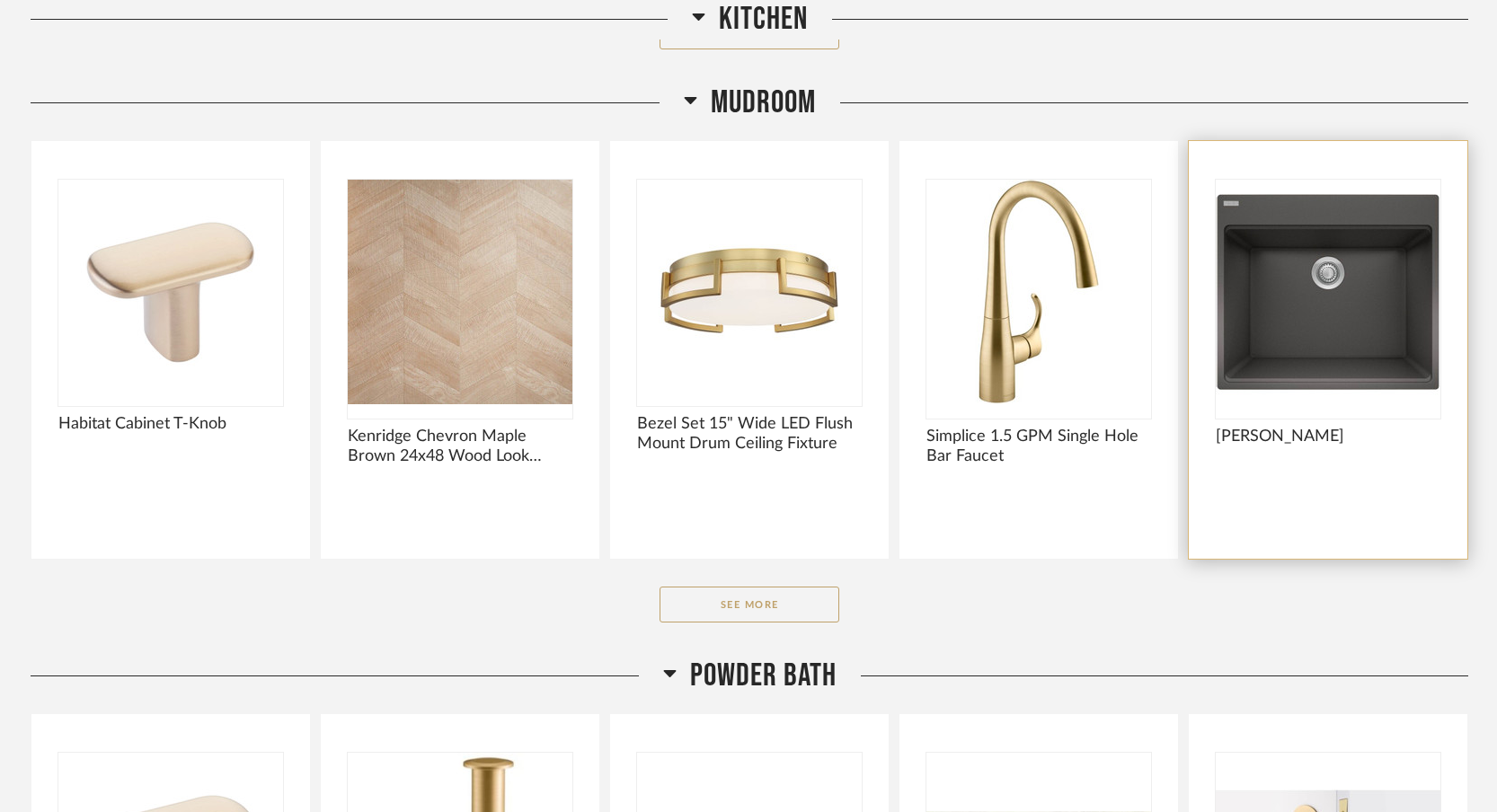
scroll to position [7939, 0]
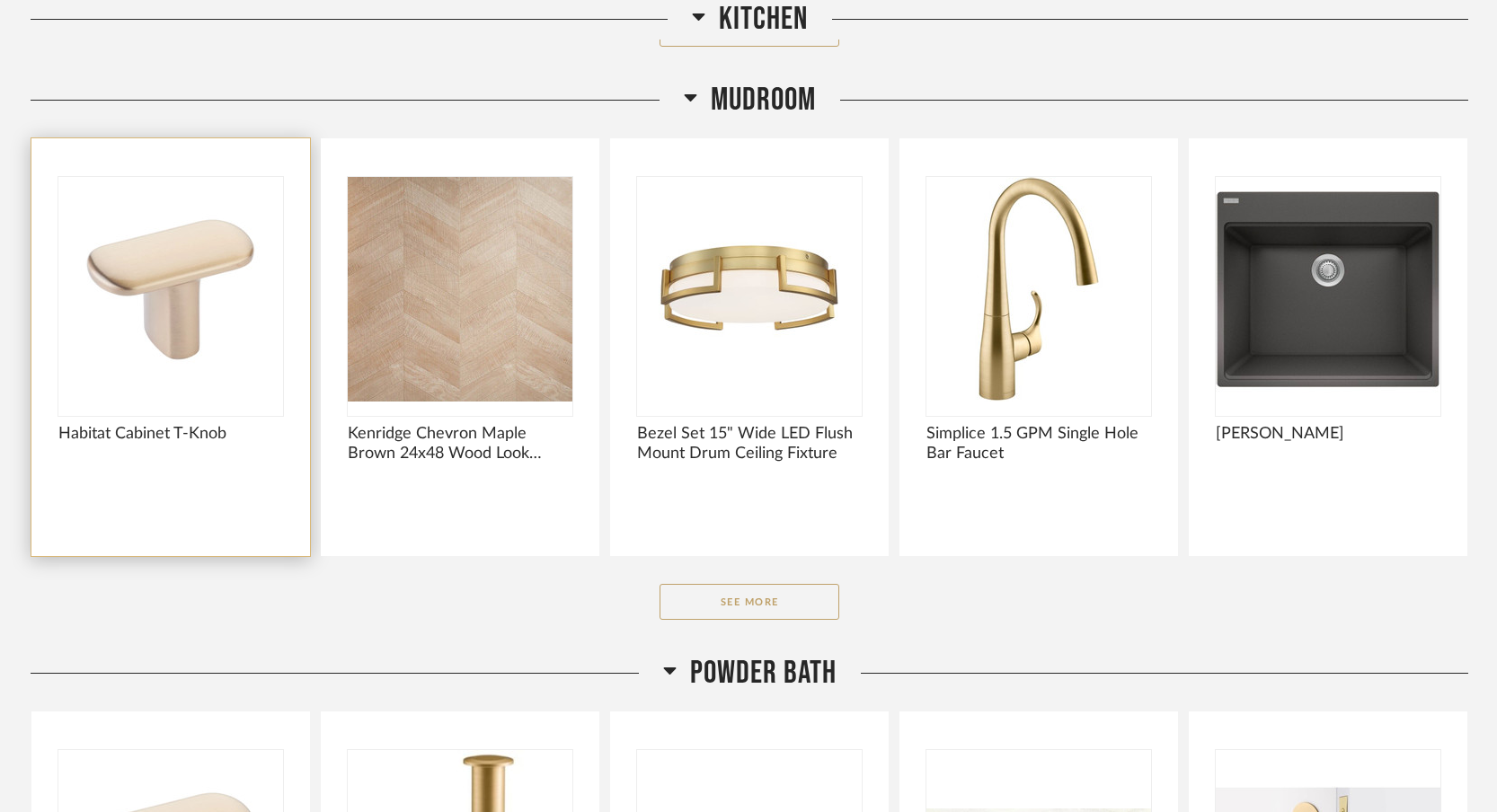
click at [217, 303] on img "0" at bounding box center [170, 289] width 225 height 225
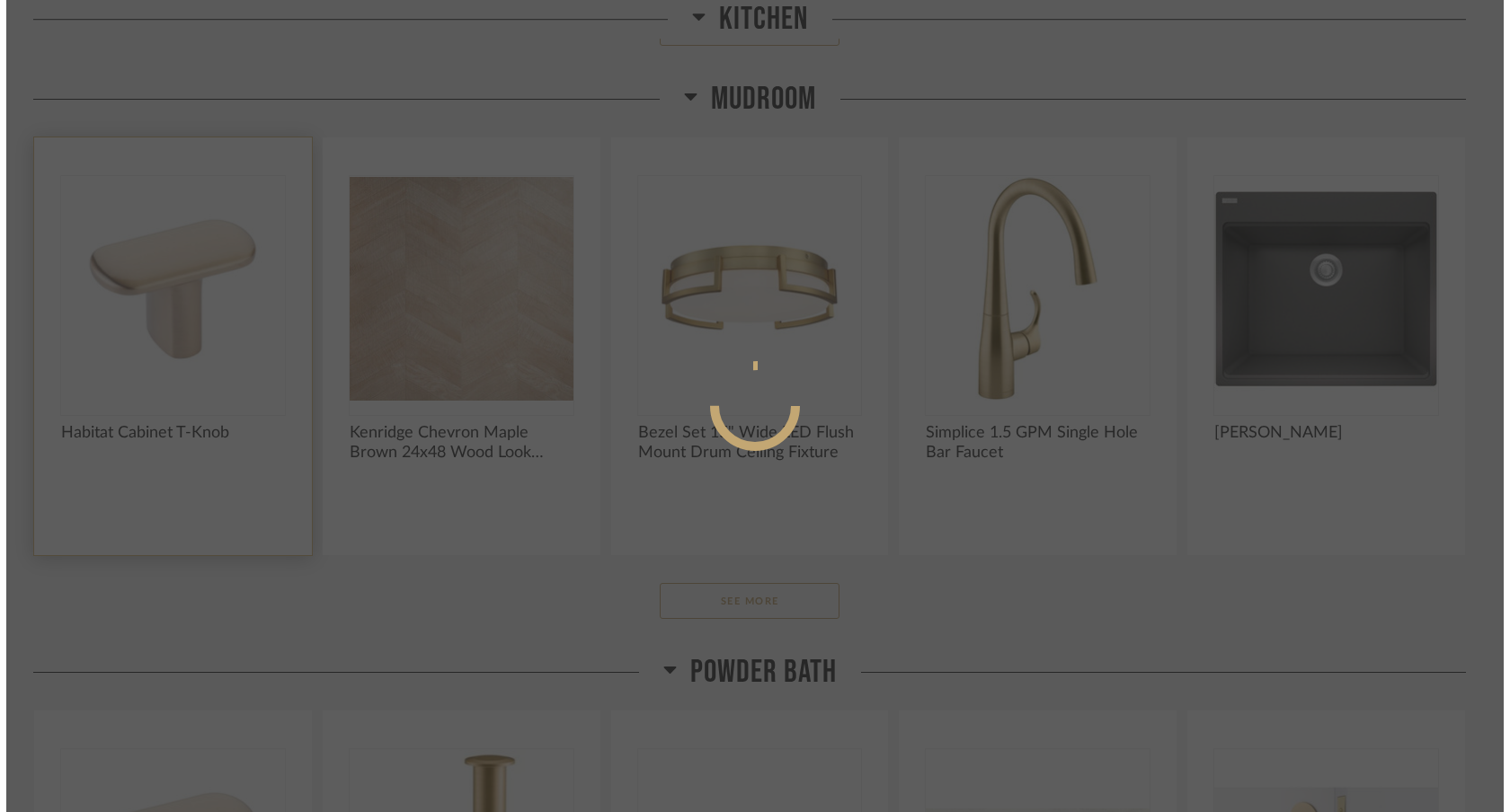
scroll to position [0, 0]
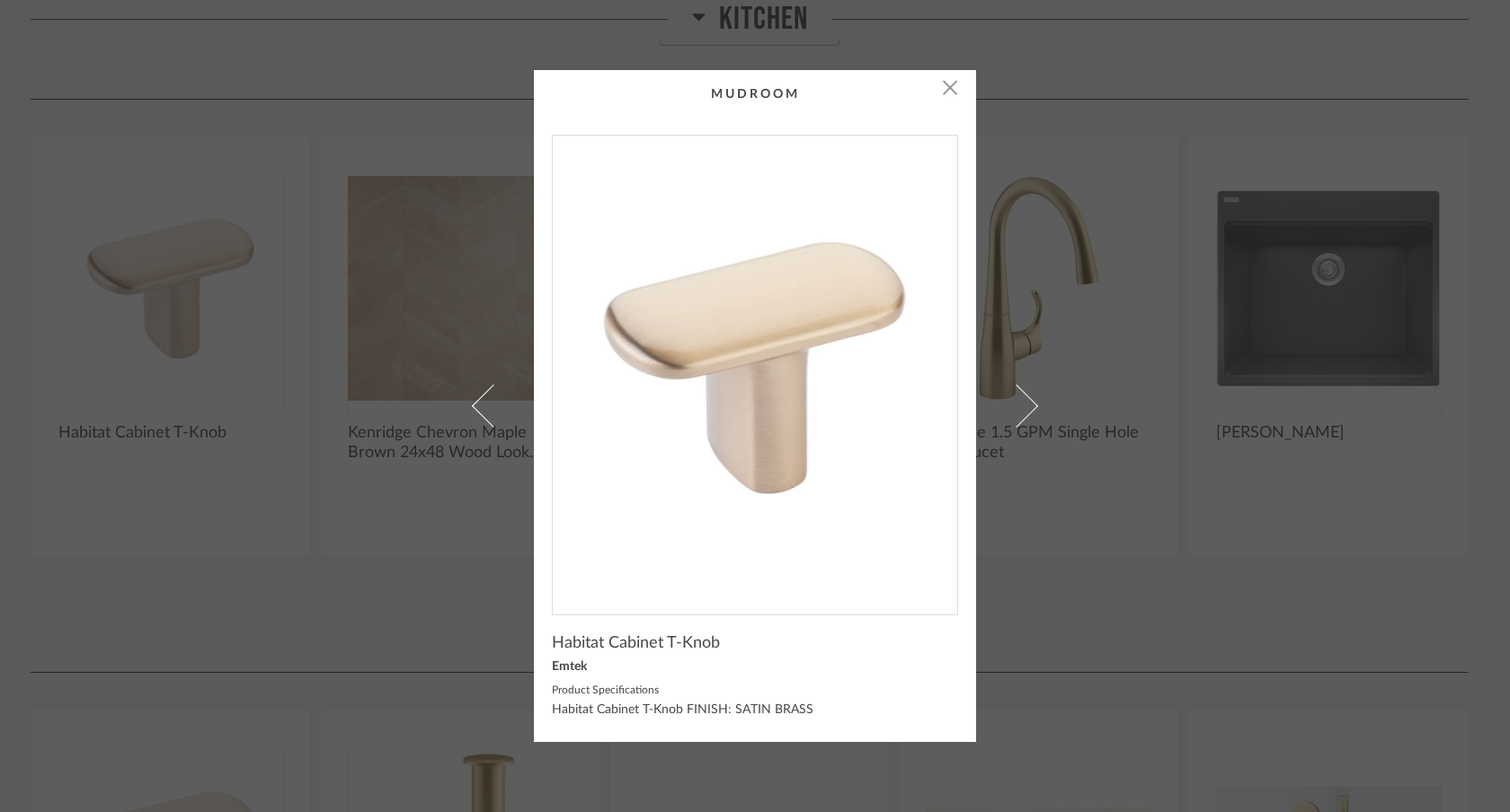
drag, startPoint x: 696, startPoint y: 332, endPoint x: 565, endPoint y: 2, distance: 355.1
click at [0, 0] on div "× Habitat Cabinet T-Knob Emtek Product Specifications Habitat Cabinet T-Knob FI…" at bounding box center [755, 406] width 1510 height 812
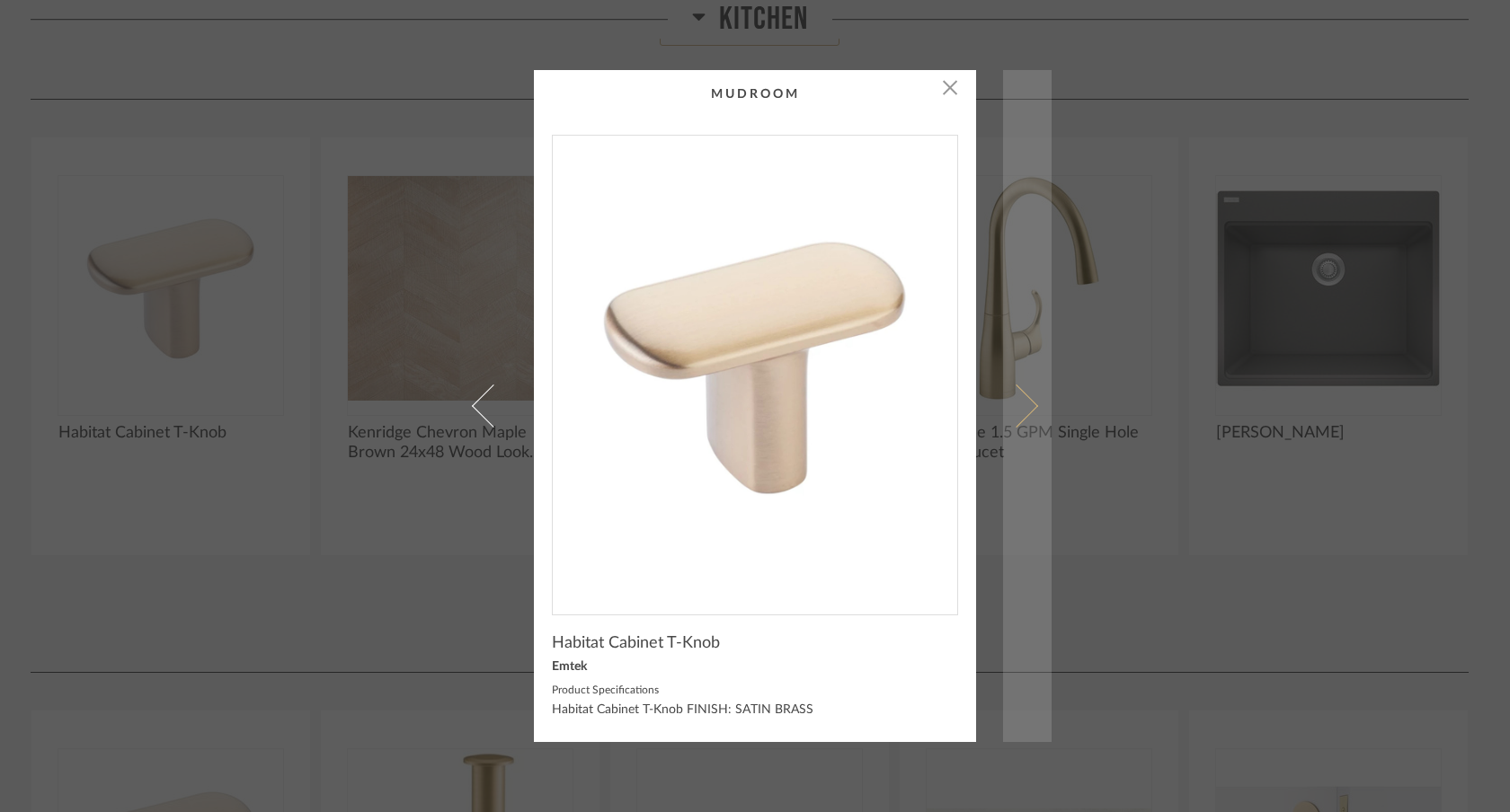
click at [1023, 394] on link at bounding box center [1027, 406] width 48 height 673
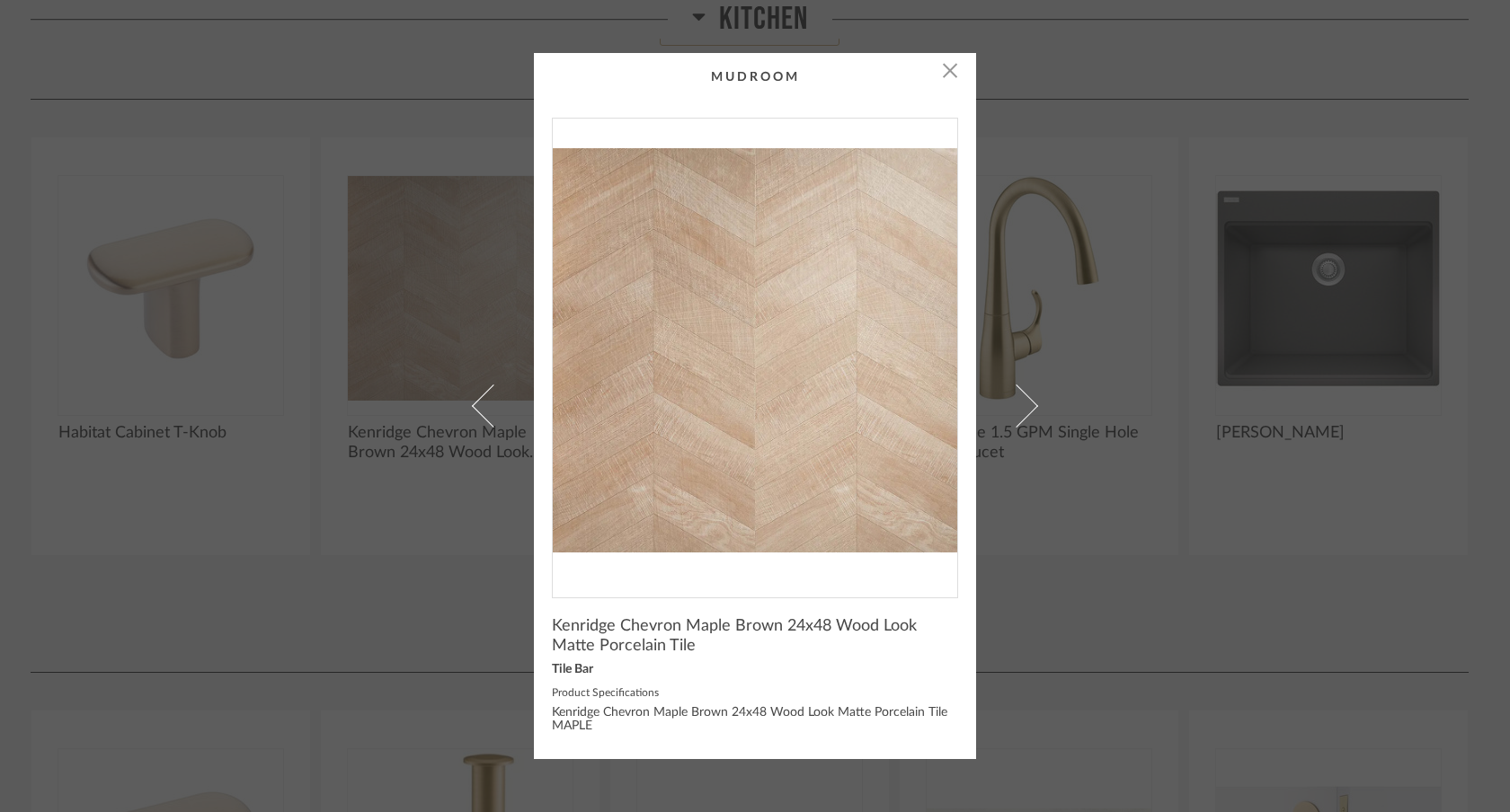
drag, startPoint x: 714, startPoint y: 406, endPoint x: 581, endPoint y: 5, distance: 422.5
click at [0, 0] on div "× Kenridge Chevron Maple Brown 24x48 Wood Look Matte Porcelain Tile Tile Bar Pr…" at bounding box center [755, 406] width 1510 height 812
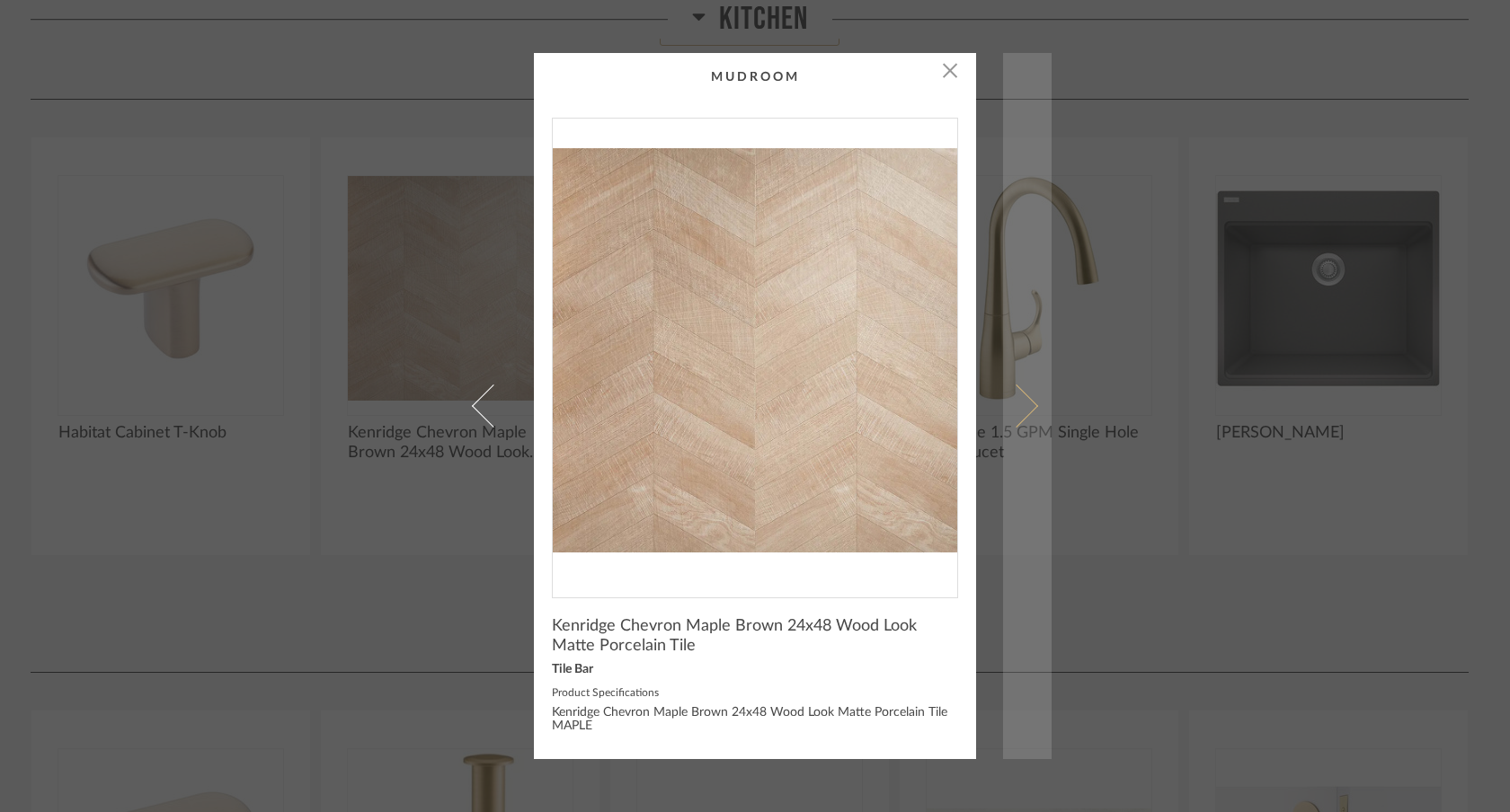
click at [1034, 393] on link at bounding box center [1027, 406] width 48 height 707
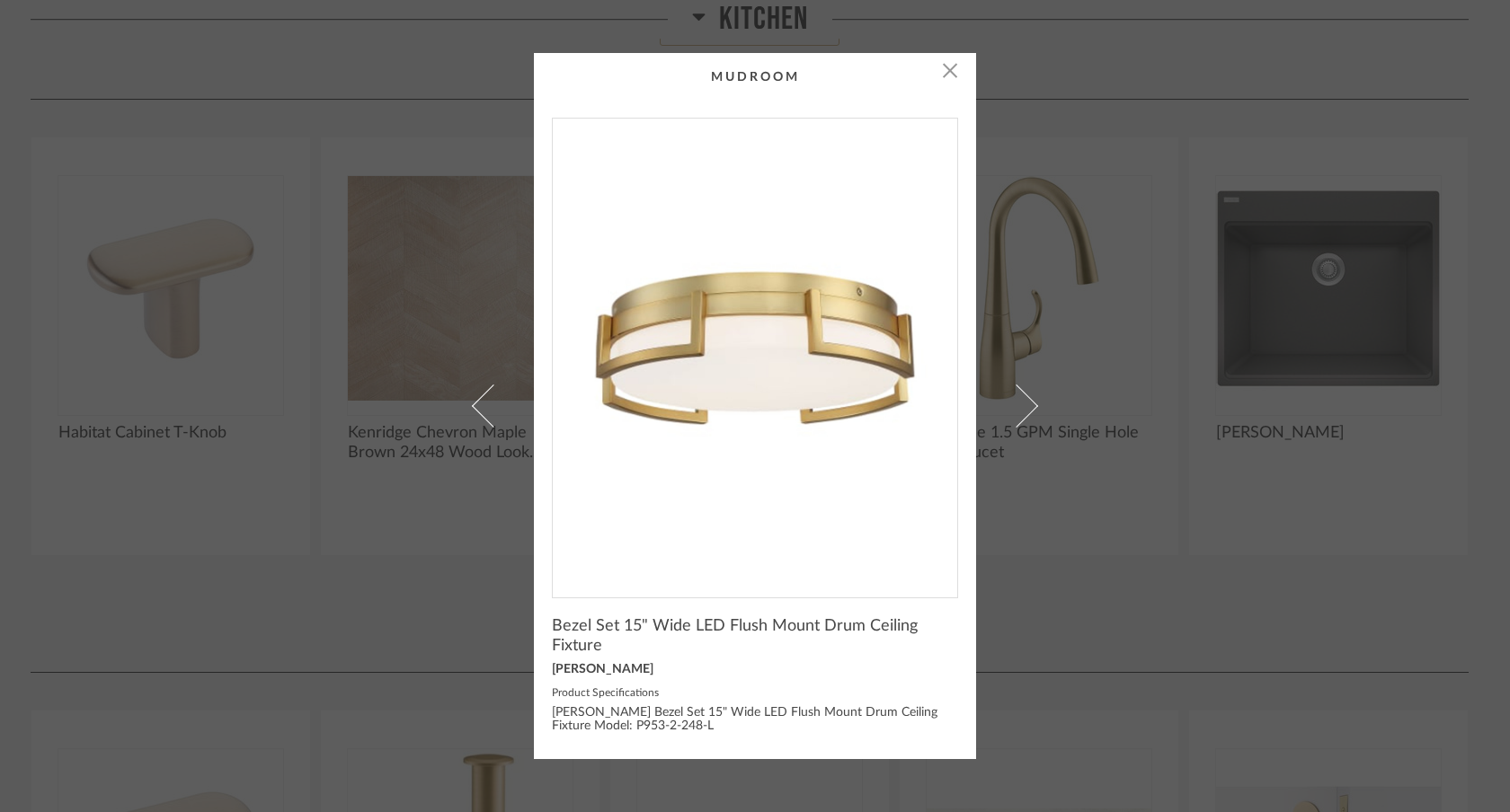
drag, startPoint x: 767, startPoint y: 384, endPoint x: 607, endPoint y: 28, distance: 390.3
click at [0, 0] on div "× Bezel Set 15" Wide LED Flush Mount Drum Ceiling Fixture [PERSON_NAME] Product…" at bounding box center [755, 406] width 1510 height 812
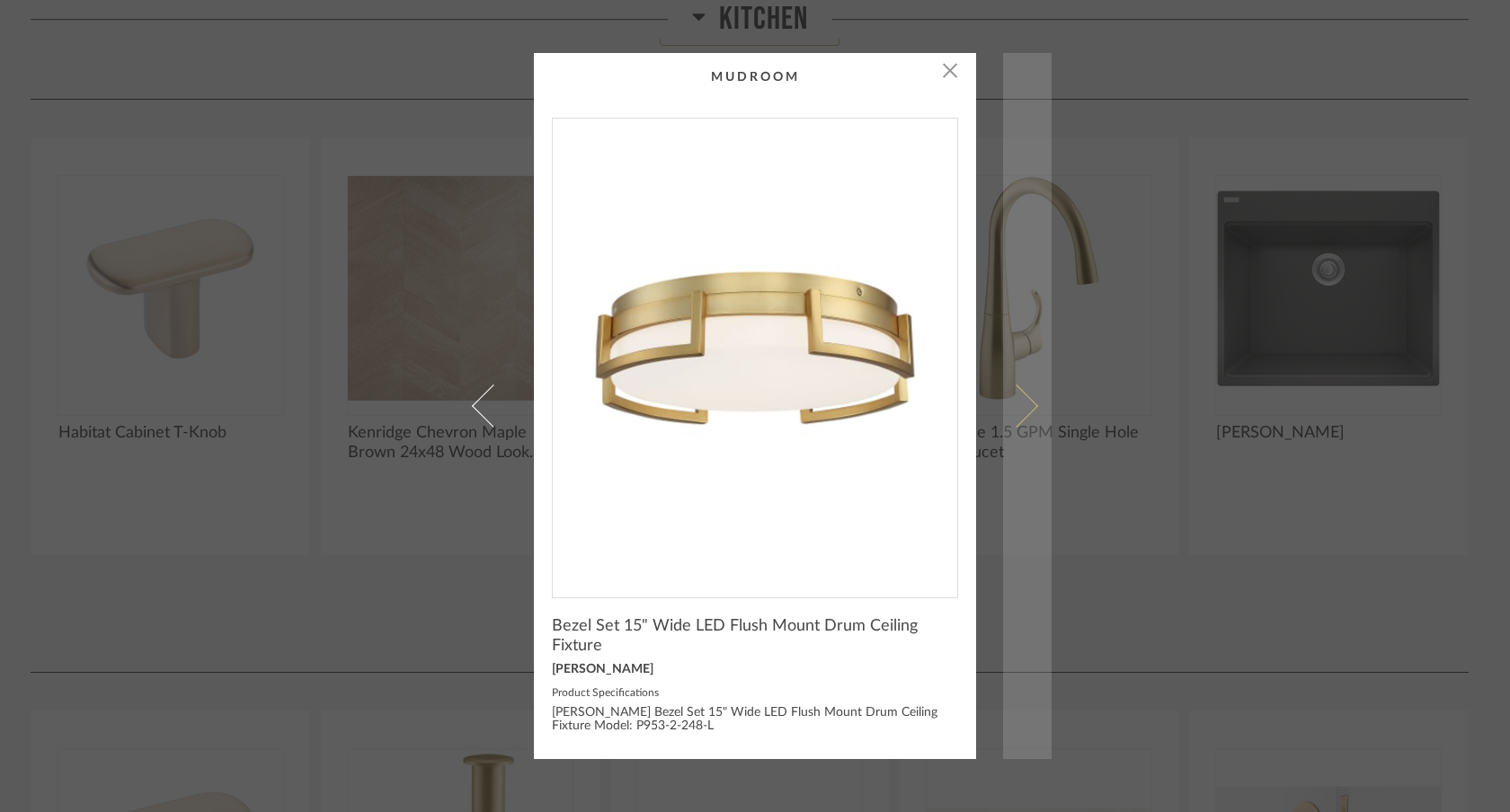
click at [1026, 409] on span at bounding box center [1017, 406] width 43 height 43
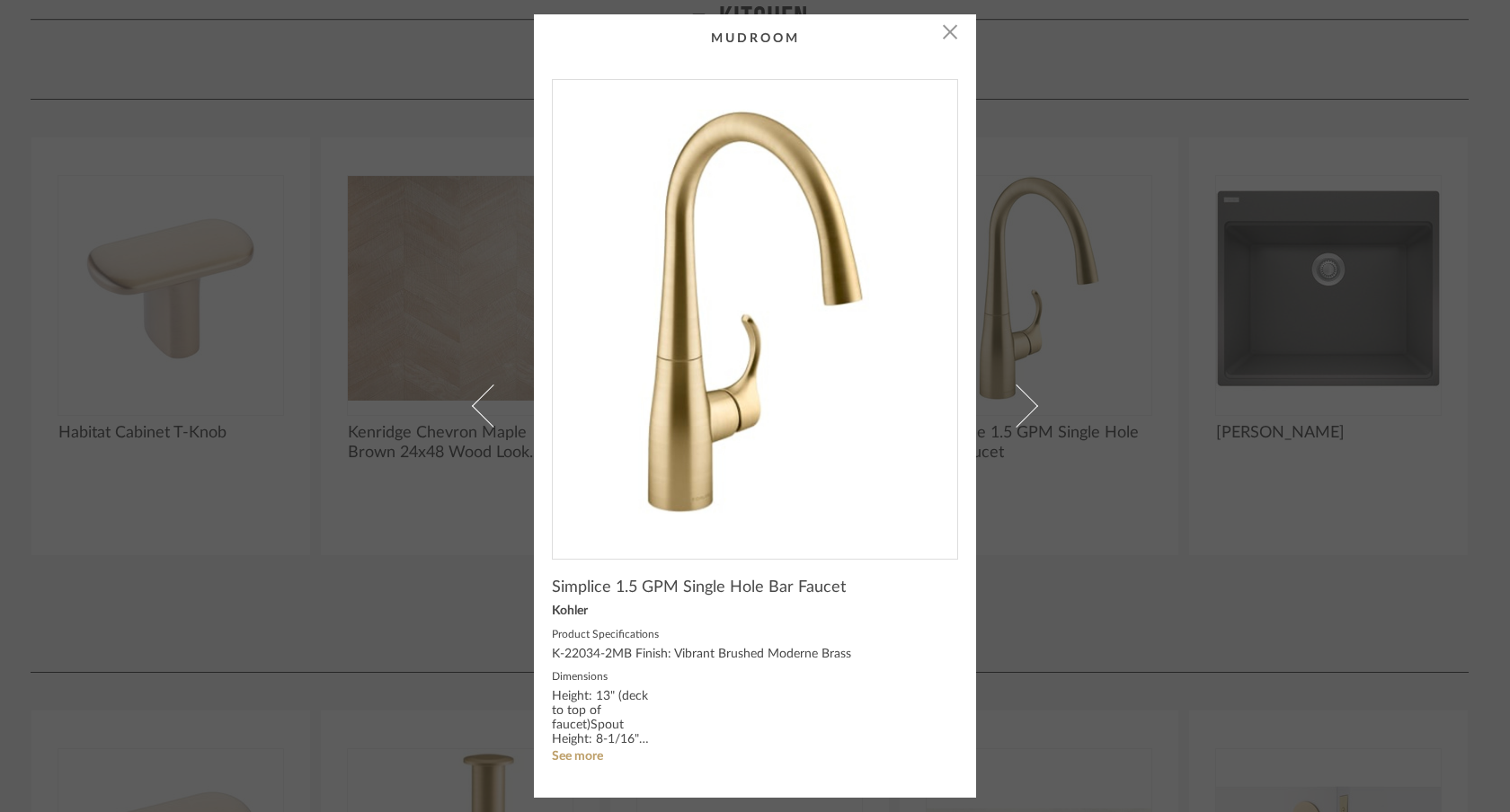
drag, startPoint x: 747, startPoint y: 386, endPoint x: 587, endPoint y: 51, distance: 371.2
click at [0, 0] on div "× Simplice 1.5 GPM Single Hole Bar Faucet Kohler Product Specifications K-22034…" at bounding box center [755, 406] width 1510 height 812
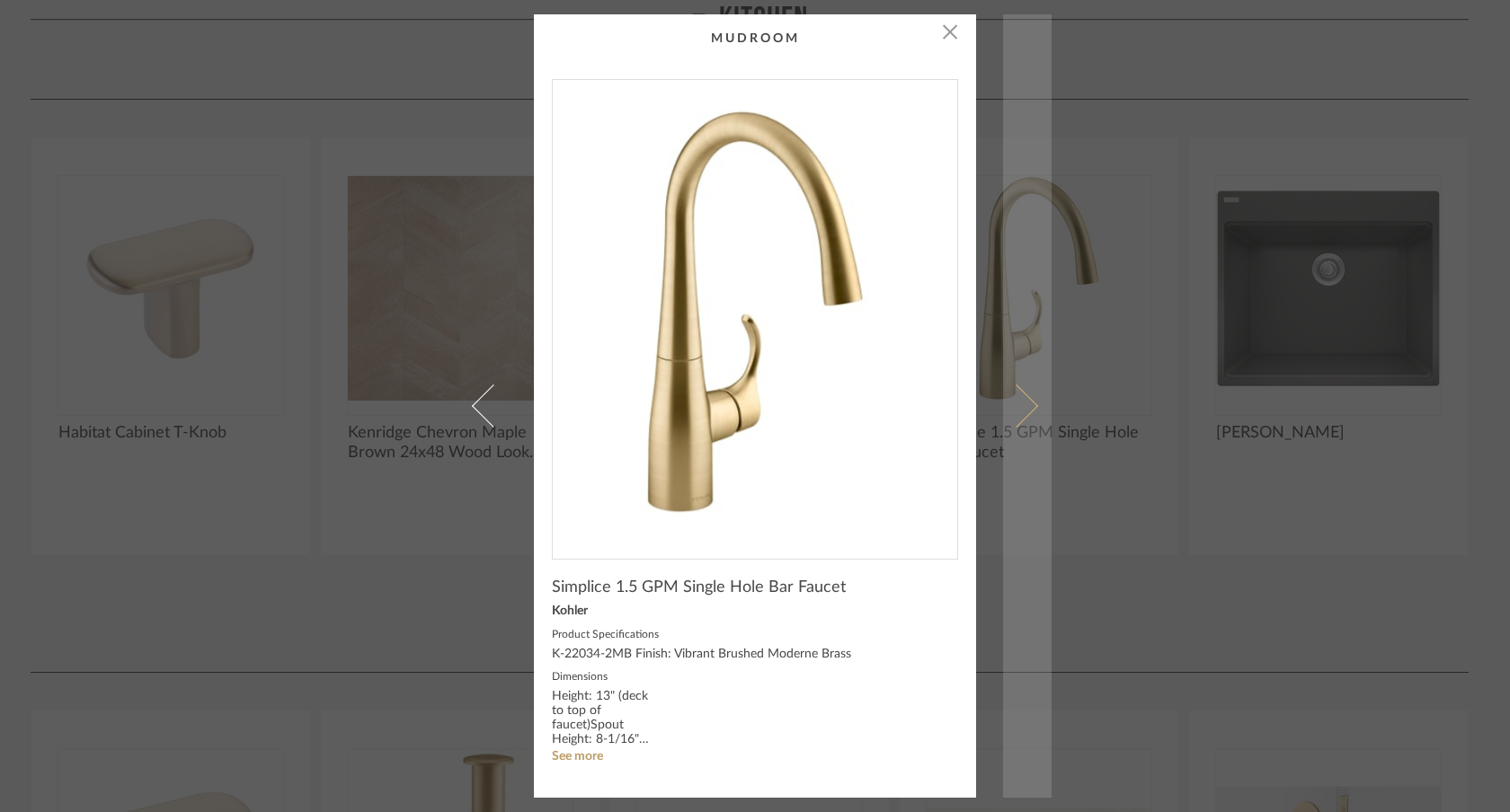
click at [1026, 406] on span at bounding box center [1017, 406] width 43 height 43
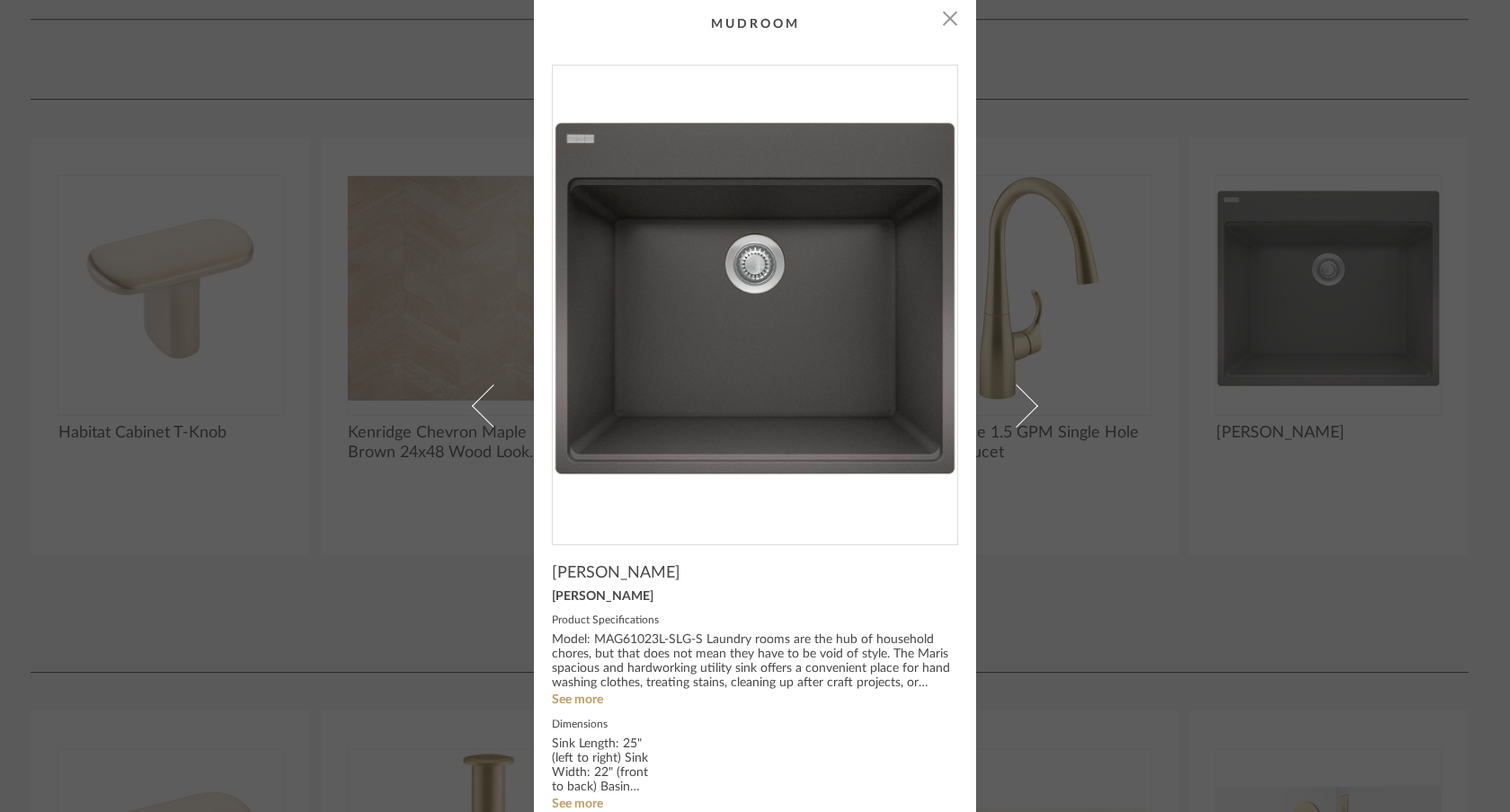
drag, startPoint x: 766, startPoint y: 373, endPoint x: 531, endPoint y: 0, distance: 440.9
click at [0, 0] on div "× Maris Sink [PERSON_NAME] Product Specifications Model: MAG61023L-SLG-S Laundr…" at bounding box center [755, 406] width 1510 height 812
click at [1108, 466] on div "× Maris Sink [PERSON_NAME] Product Specifications Model: MAG61023L-SLG-S Laundr…" at bounding box center [755, 406] width 1510 height 812
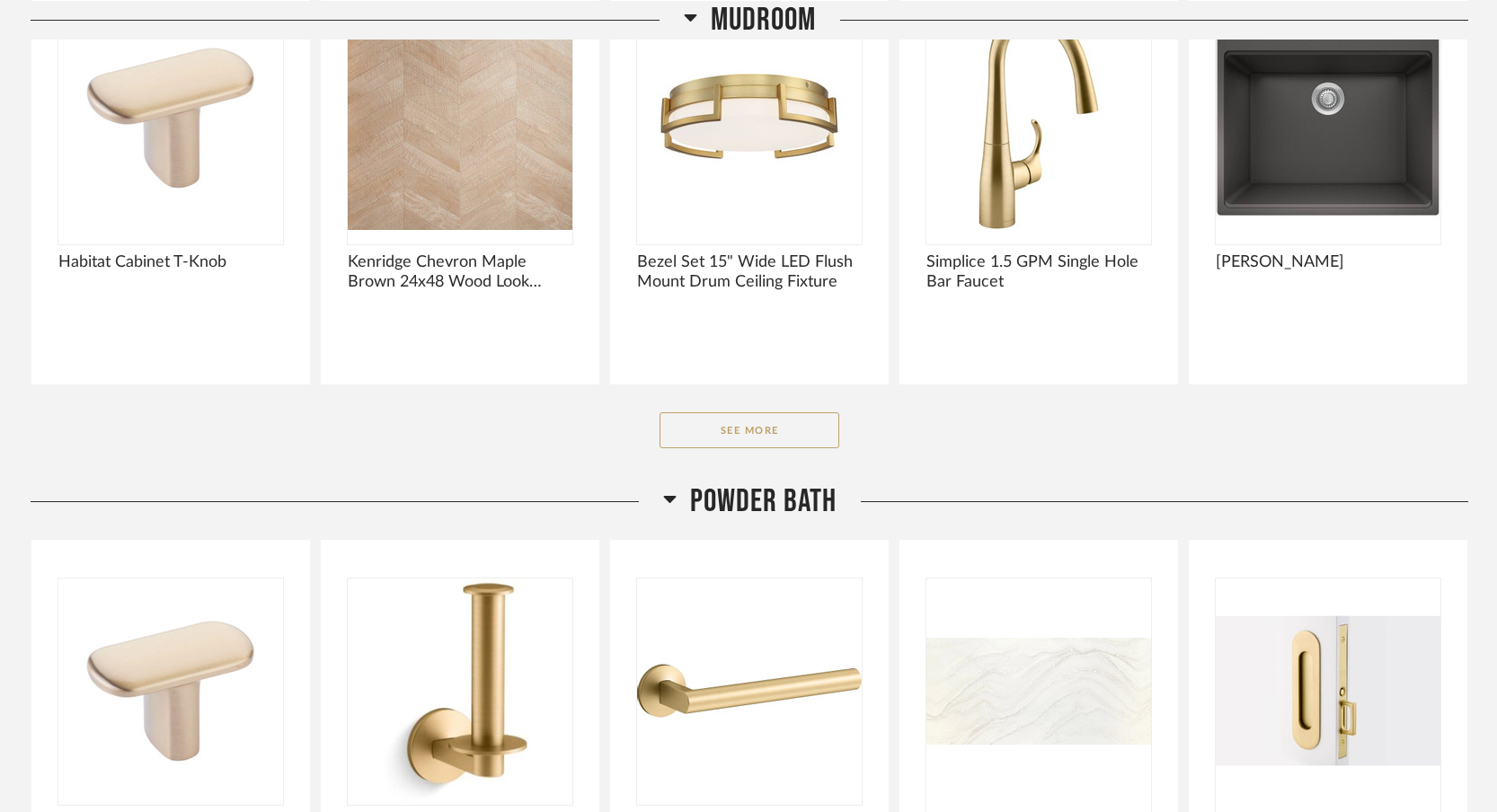
scroll to position [8112, 0]
click at [734, 411] on button "See More" at bounding box center [749, 429] width 180 height 36
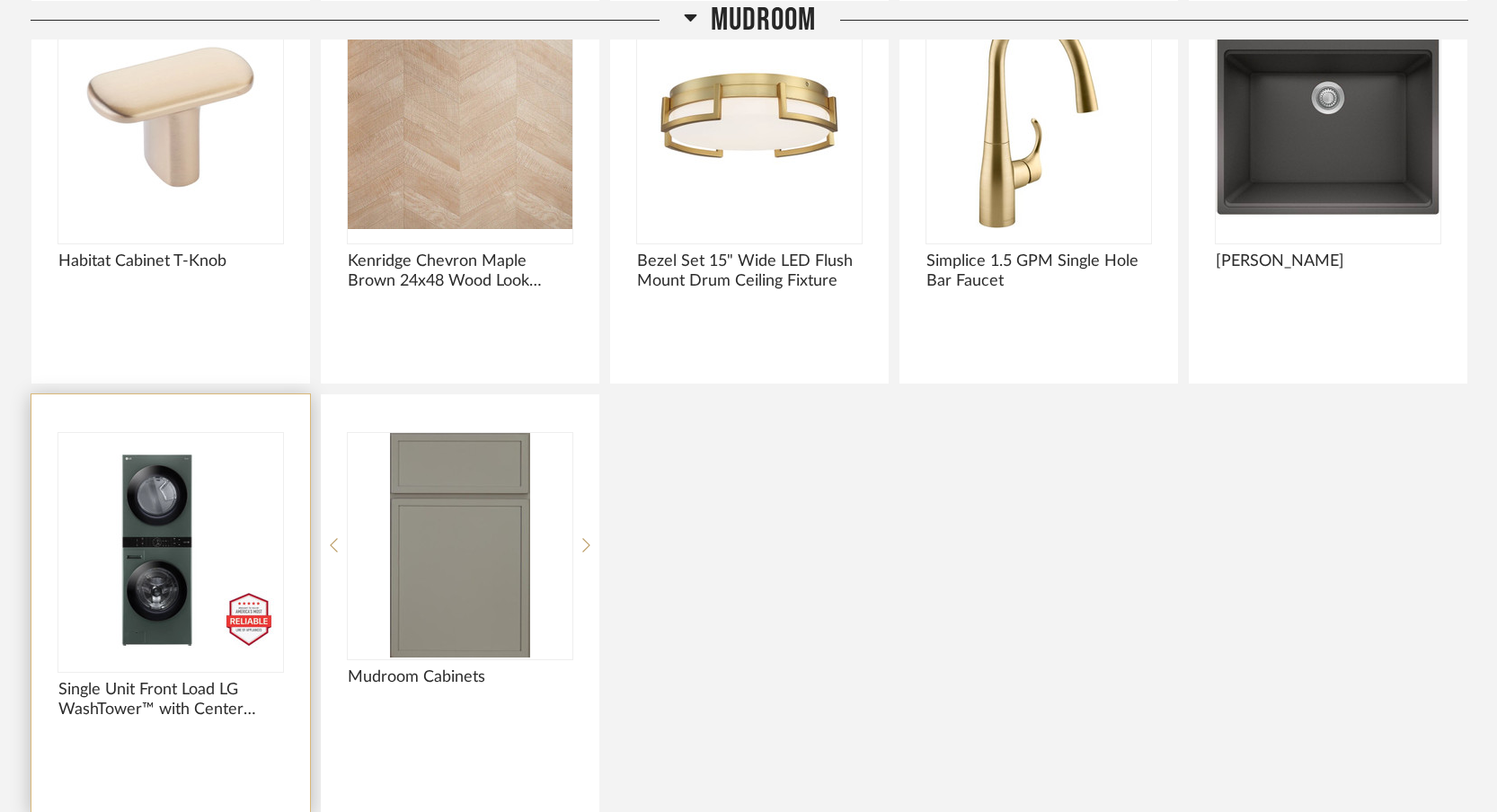
click at [0, 0] on img at bounding box center [0, 0] width 0 height 0
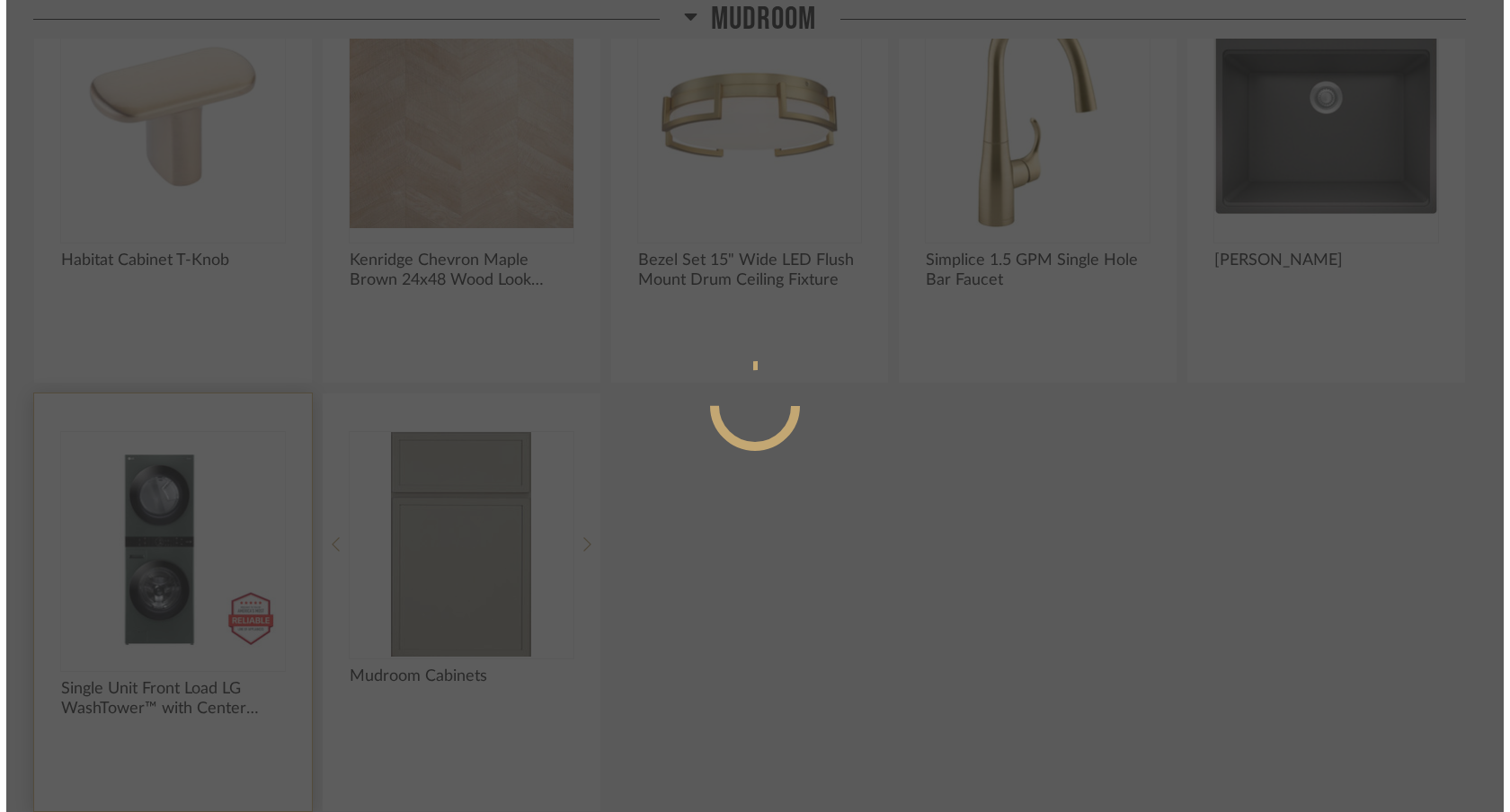
scroll to position [0, 0]
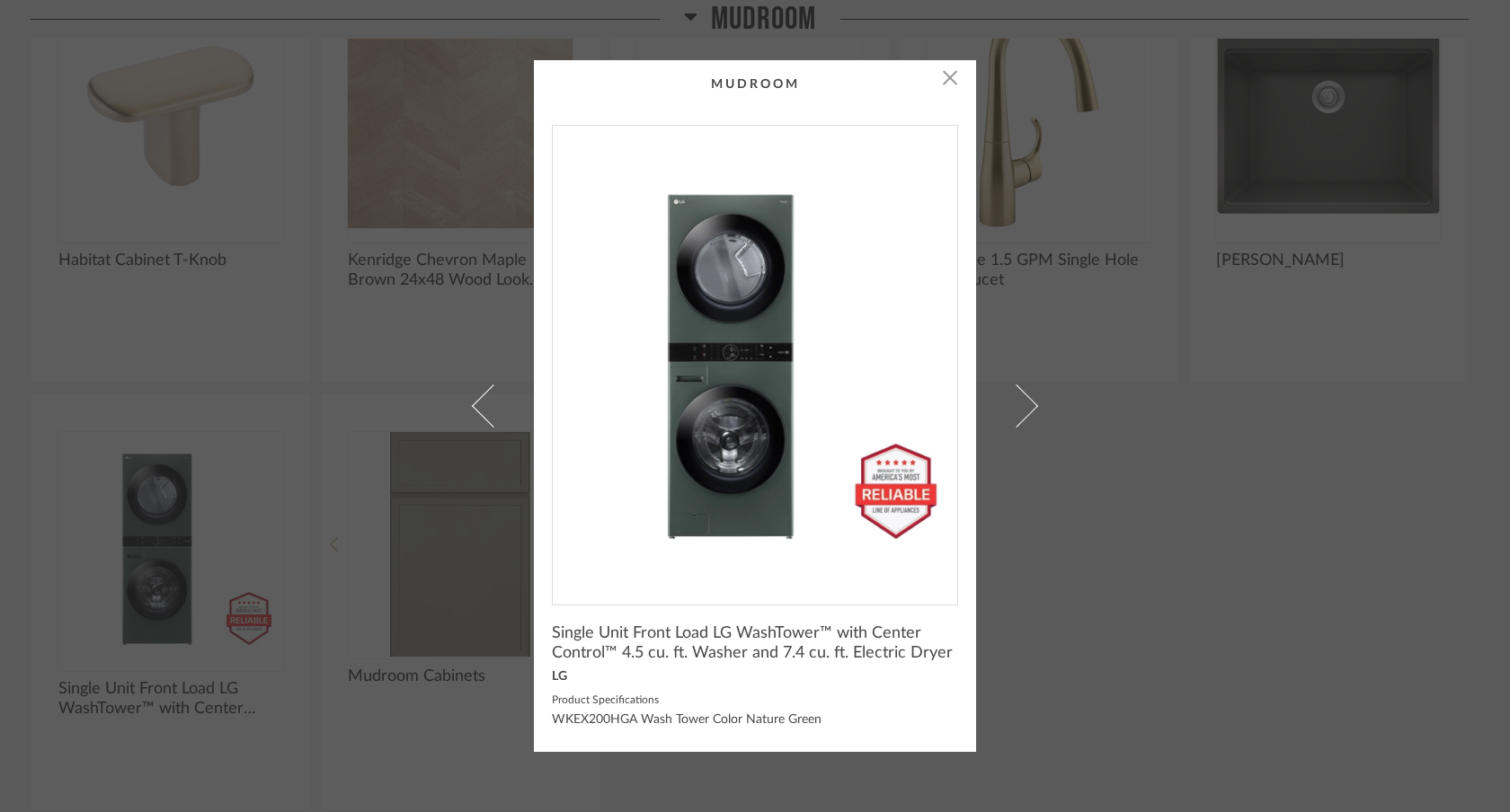
click at [0, 0] on div "× Single Unit Front Load LG WashTower™ with Center Control™ 4.5 cu. ft. Washer …" at bounding box center [755, 406] width 1510 height 812
click at [1125, 533] on div "× Single Unit Front Load LG WashTower™ with Center Control™ 4.5 cu. ft. Washer …" at bounding box center [755, 406] width 1510 height 812
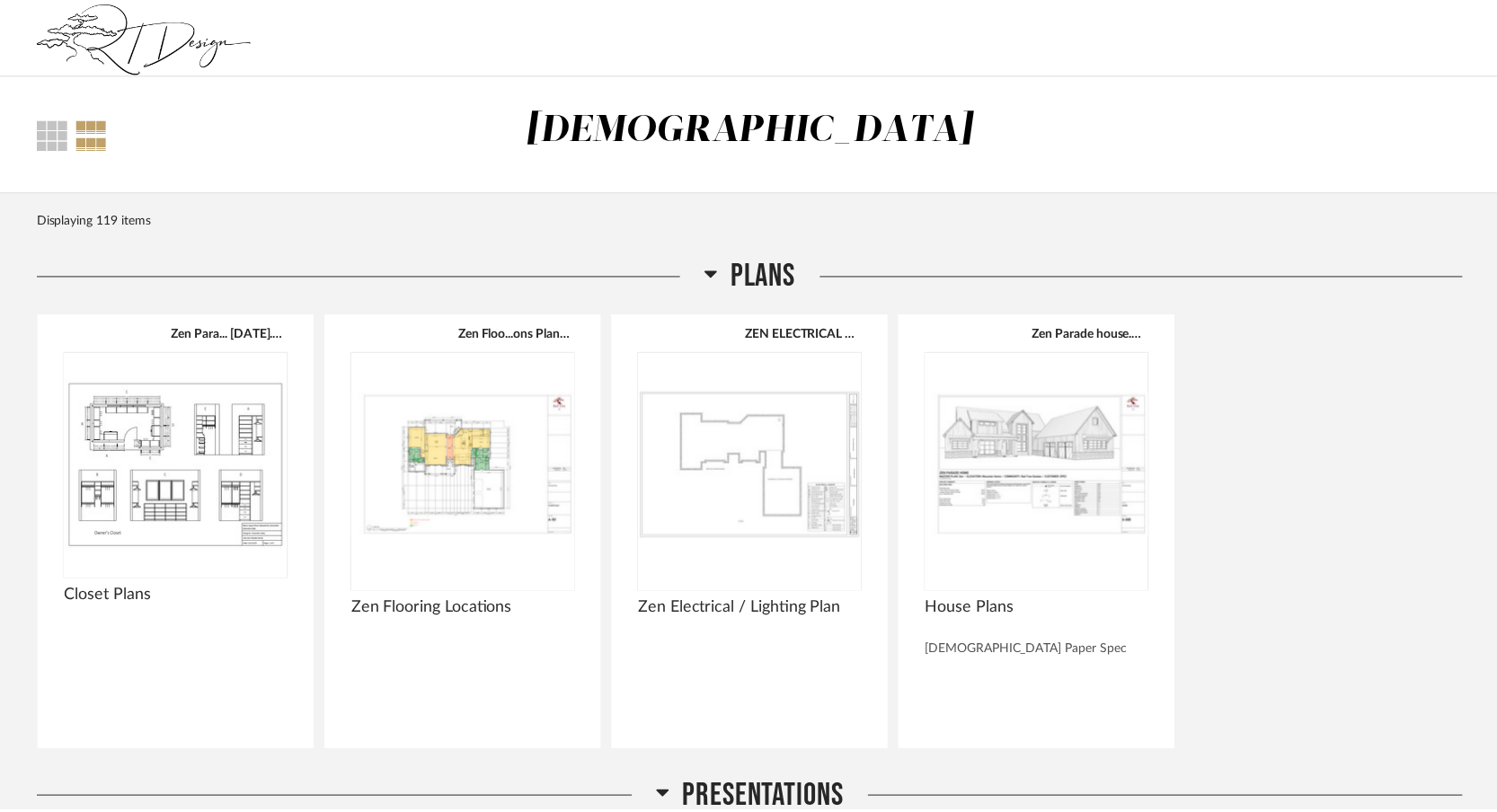
scroll to position [8112, 0]
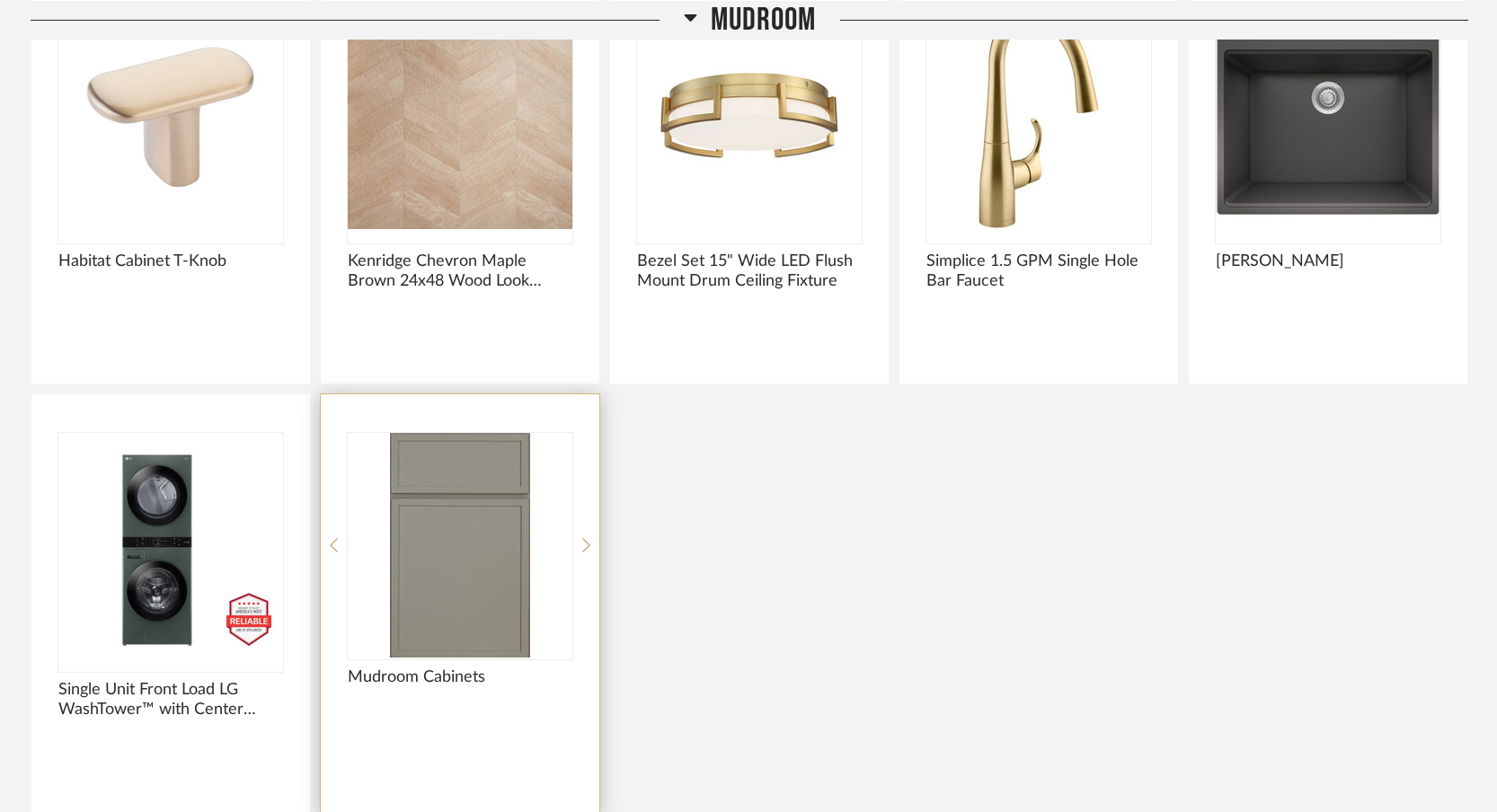
click at [472, 553] on div at bounding box center [460, 545] width 225 height 225
click at [454, 544] on img "0" at bounding box center [460, 545] width 225 height 225
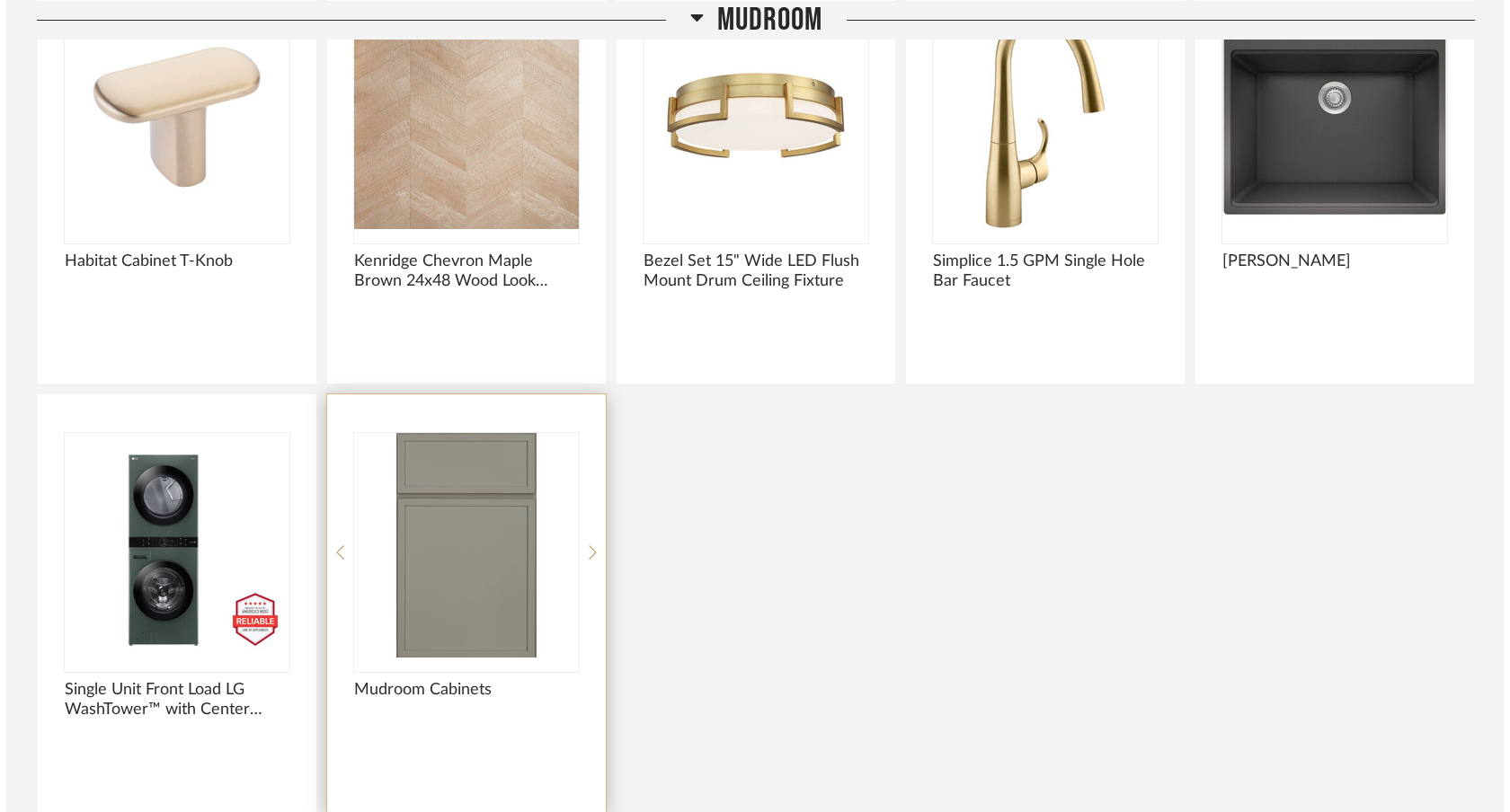
scroll to position [0, 0]
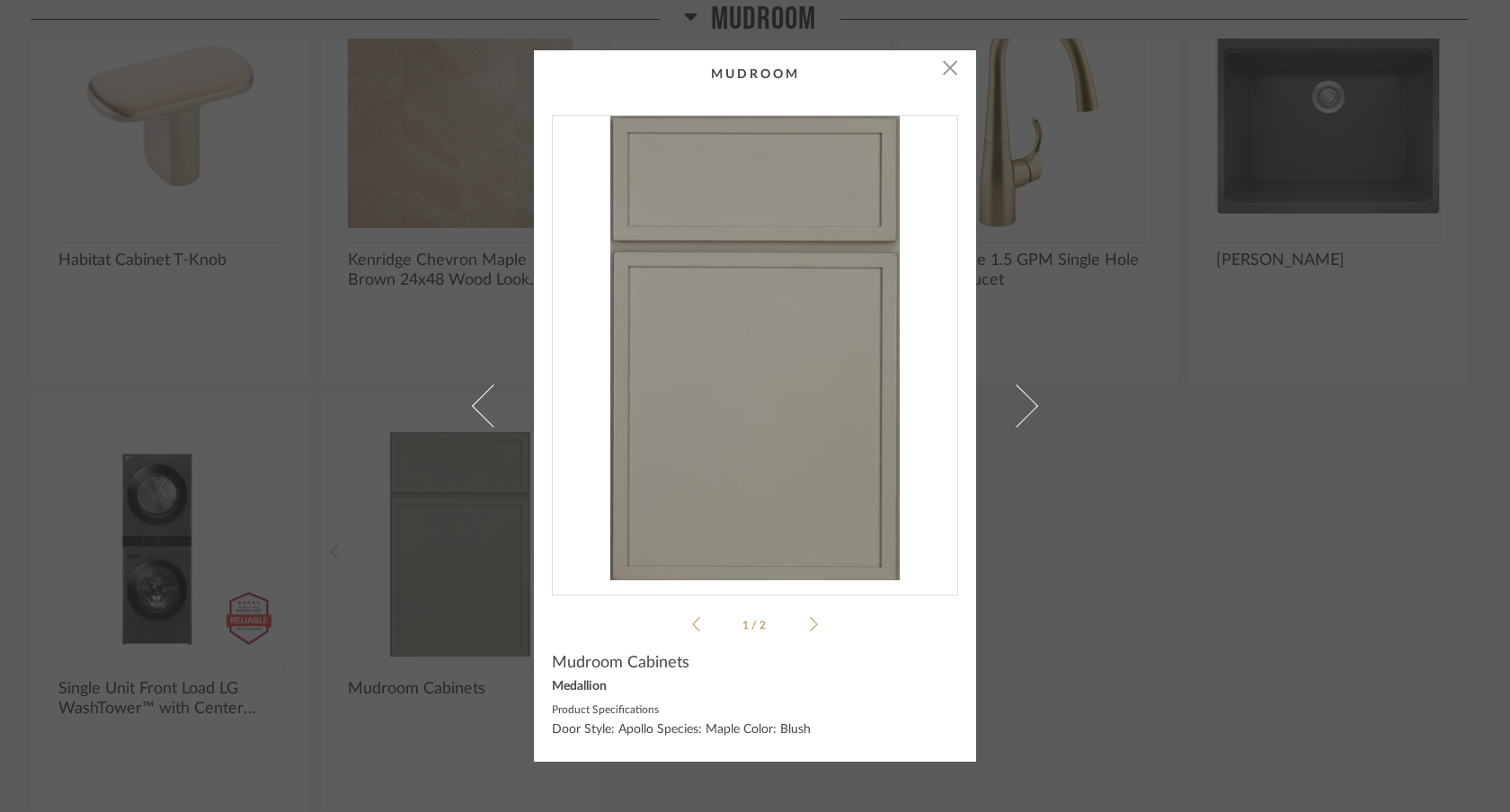
drag, startPoint x: 786, startPoint y: 396, endPoint x: 615, endPoint y: 37, distance: 397.6
click at [0, 0] on div "× 1 / 2 Mudroom Cabinets Medallion Product Specifications Door Style: Apollo Sp…" at bounding box center [755, 406] width 1510 height 812
click at [1220, 261] on div "× 1 / 2 Mudroom Cabinets Medallion Product Specifications Door Style: Apollo Sp…" at bounding box center [755, 406] width 1510 height 812
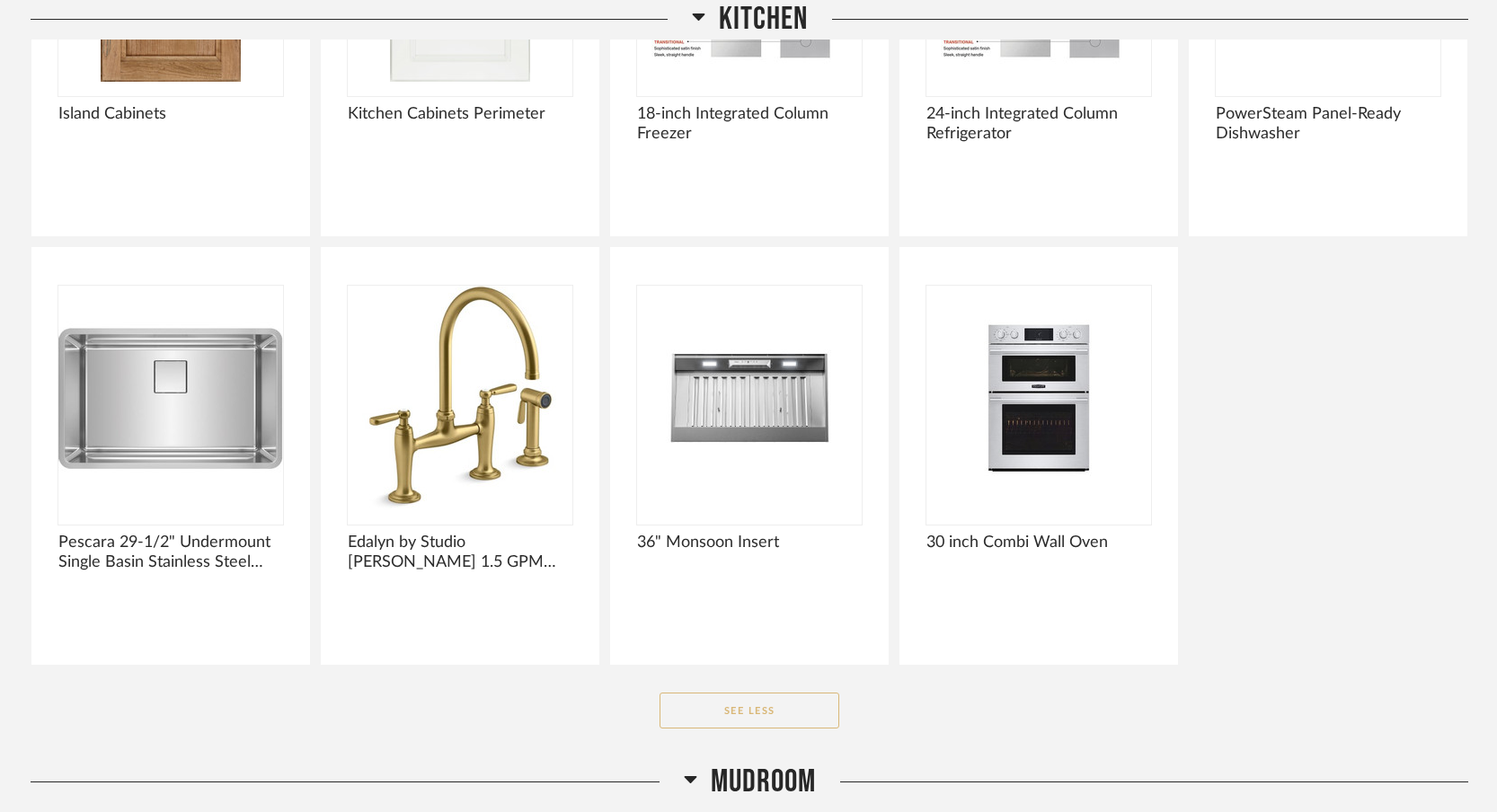
scroll to position [7225, 0]
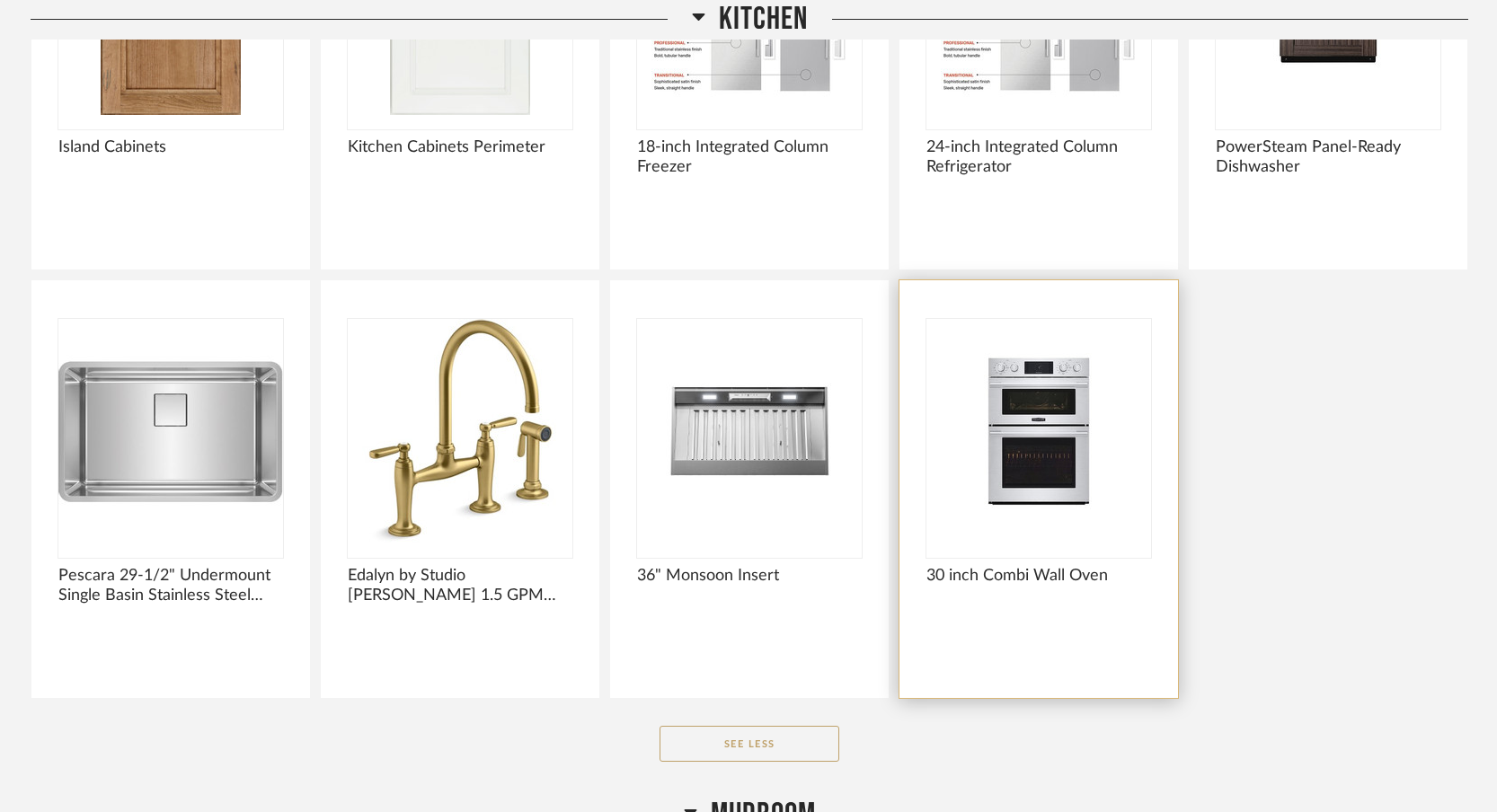
click at [1041, 470] on img "0" at bounding box center [1038, 431] width 225 height 225
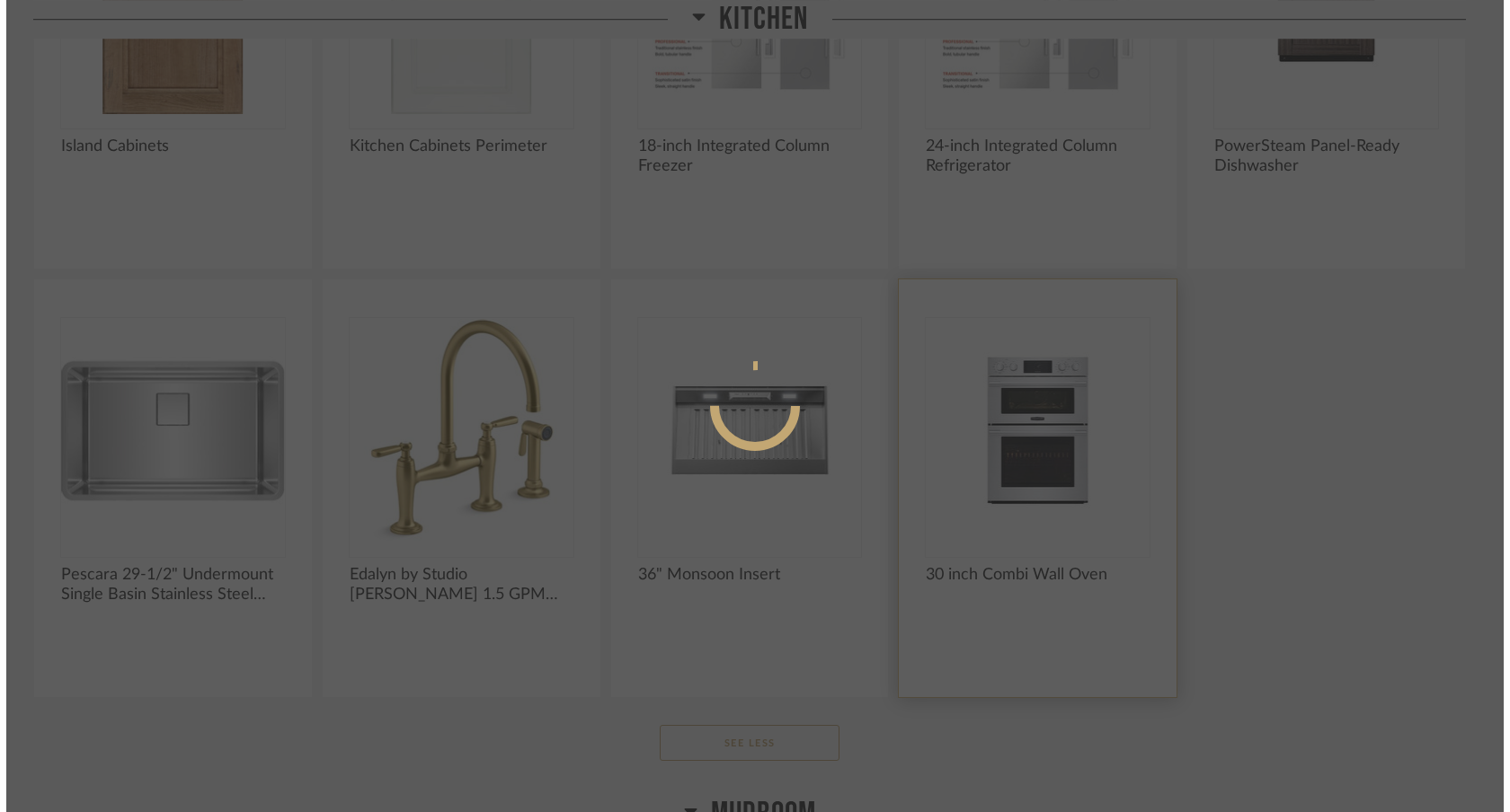
scroll to position [0, 0]
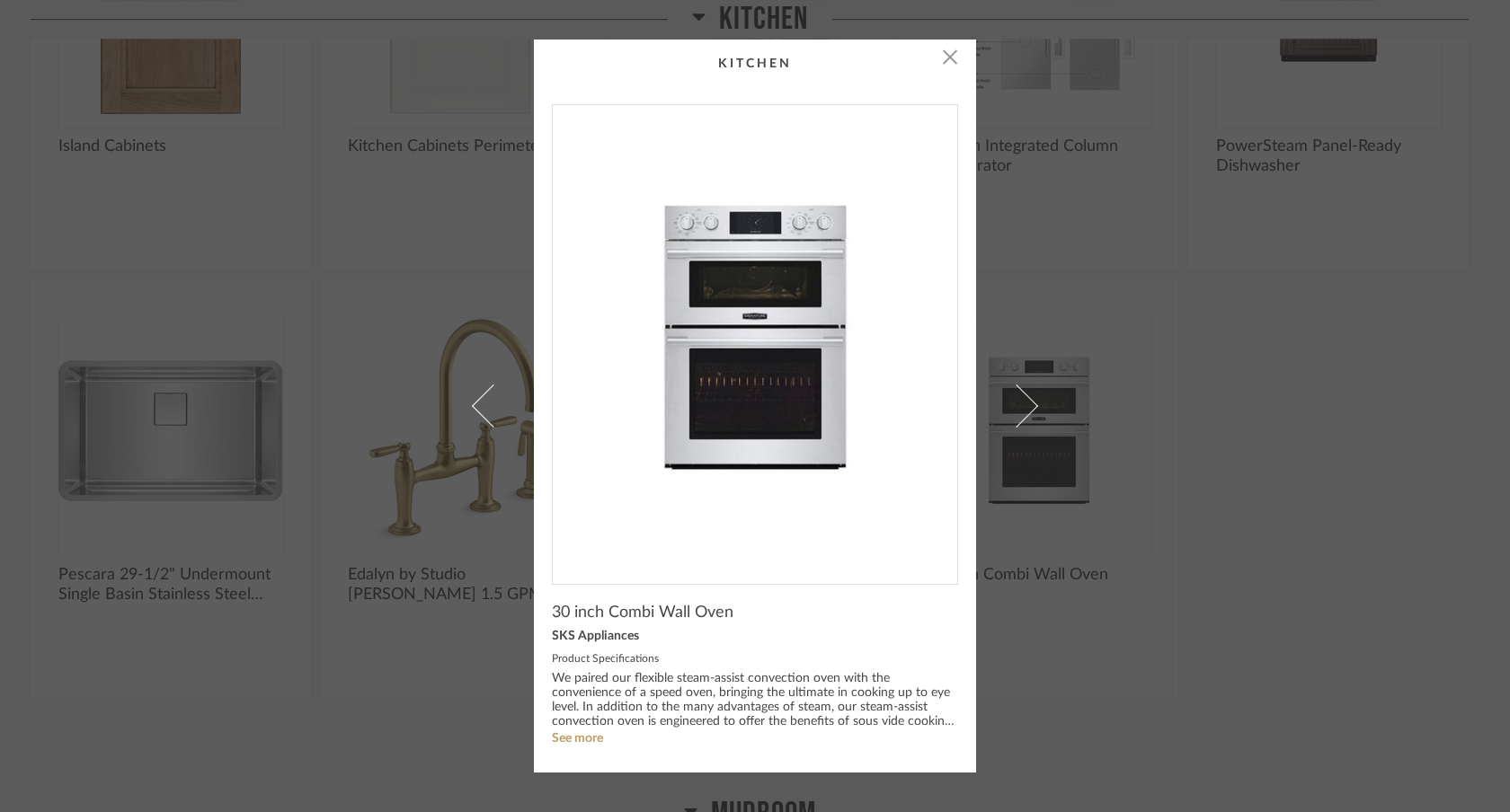
click at [0, 0] on div "× 30 inch Combi Wall Oven SKS Appliances Product Specifications We paired our f…" at bounding box center [755, 406] width 1510 height 812
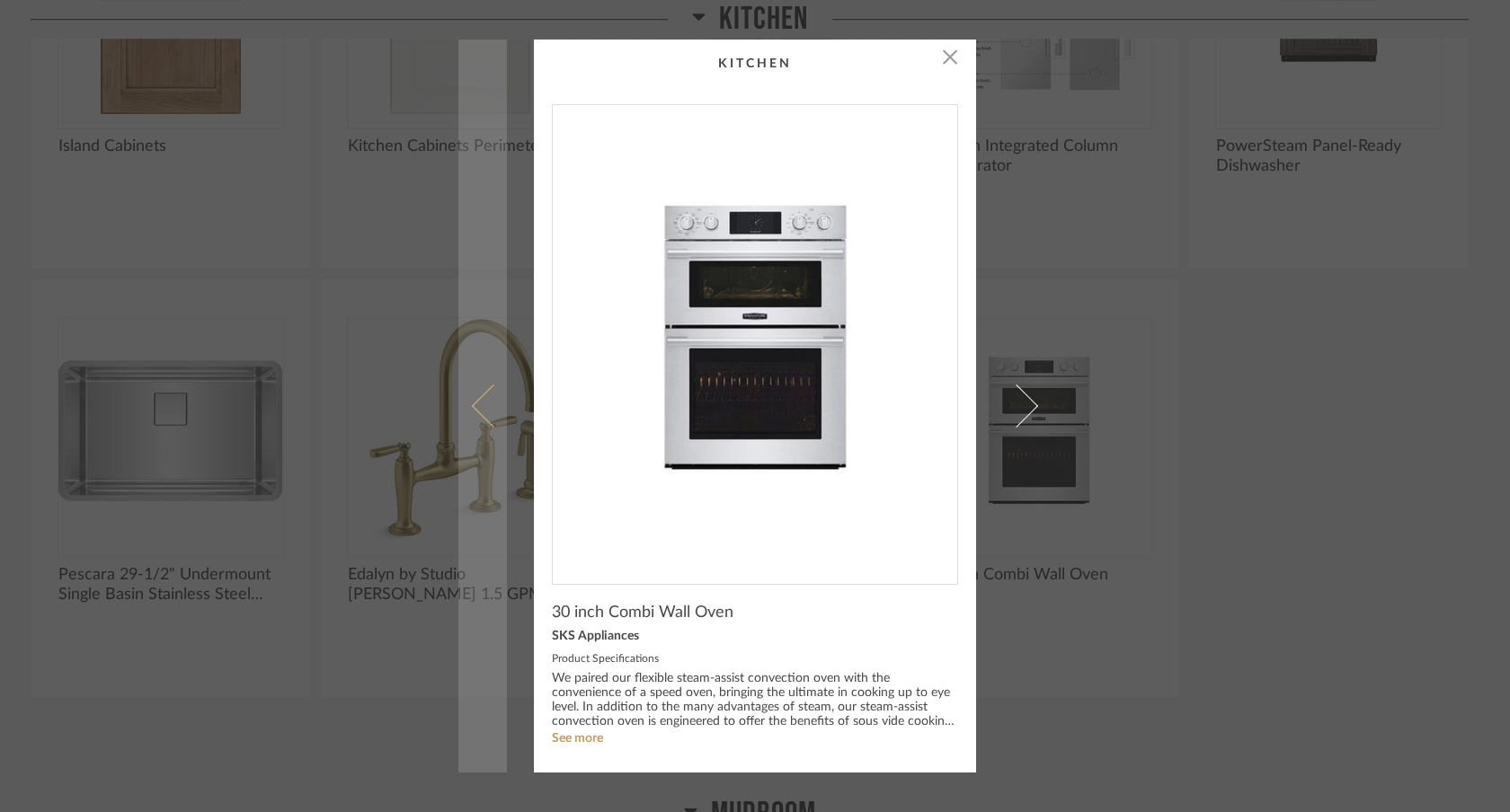
click at [477, 407] on span at bounding box center [493, 406] width 43 height 43
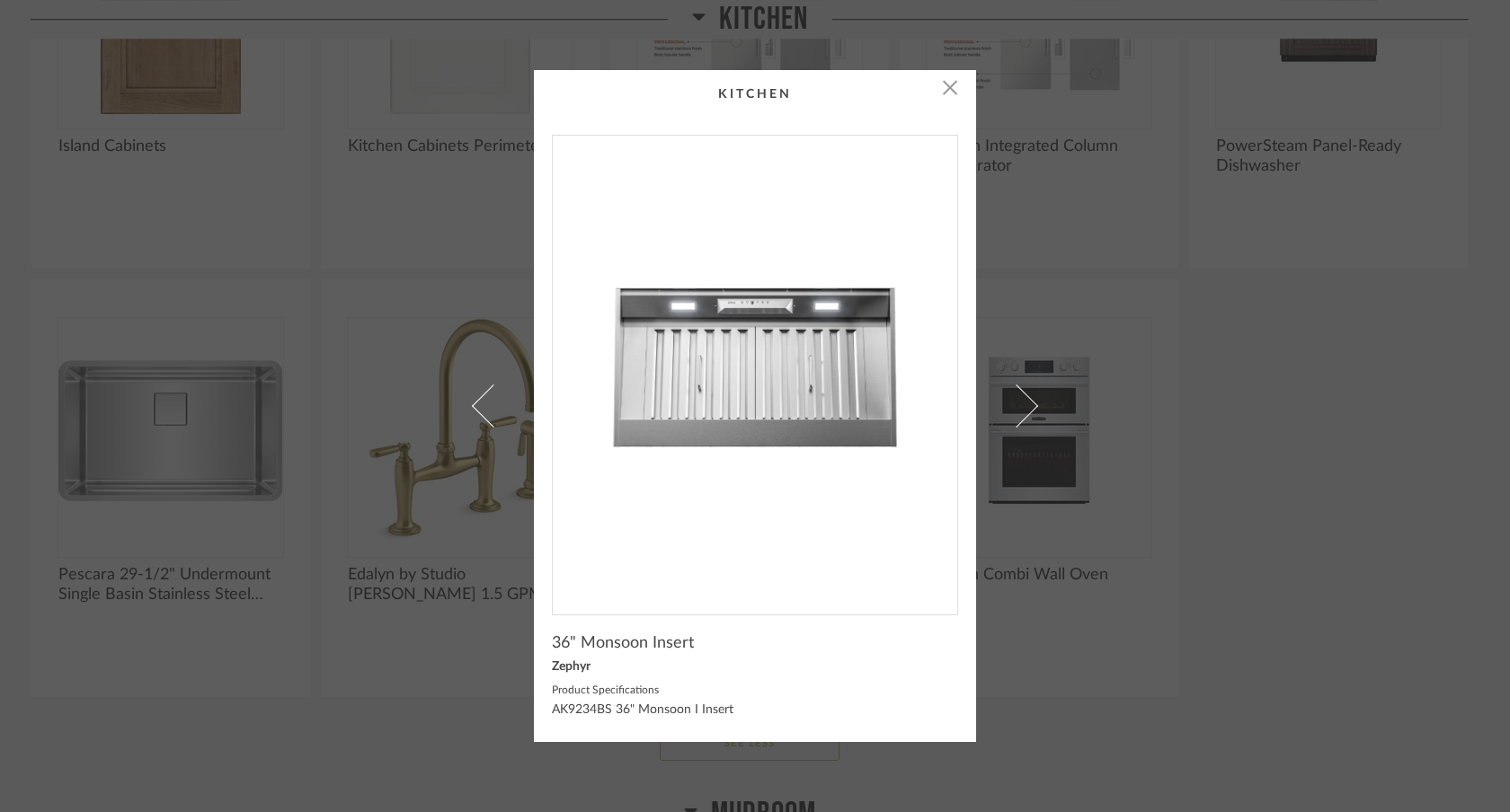
drag, startPoint x: 741, startPoint y: 387, endPoint x: 617, endPoint y: 1, distance: 405.4
click at [0, 0] on div "× 36" Monsoon Insert Zephyr Product Specifications AK9234BS 36" Monsoon I Insert" at bounding box center [755, 406] width 1510 height 812
click at [1107, 254] on div "× 36" Monsoon Insert Zephyr Product Specifications AK9234BS 36" Monsoon I Insert" at bounding box center [755, 406] width 1510 height 812
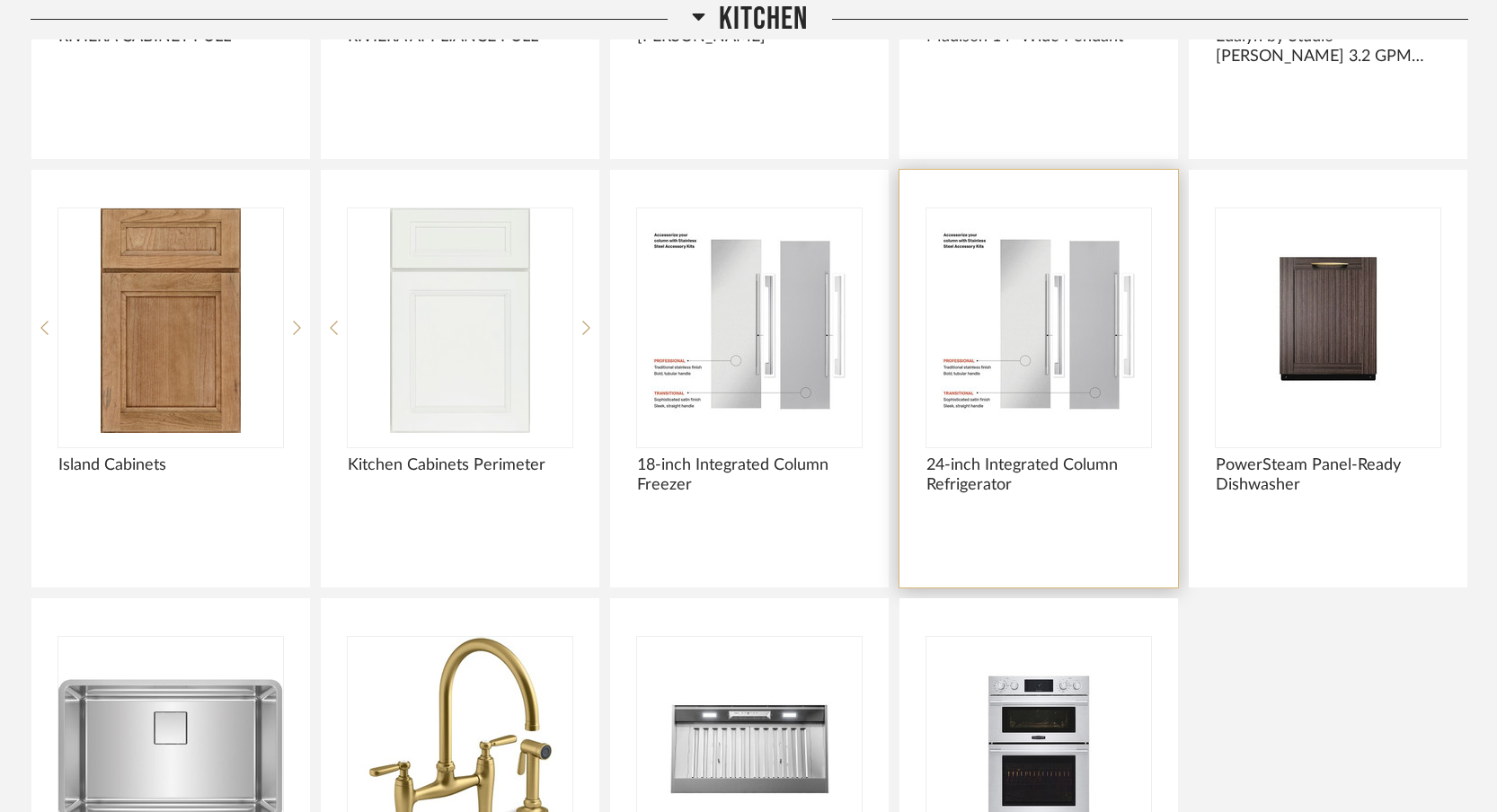
scroll to position [6902, 0]
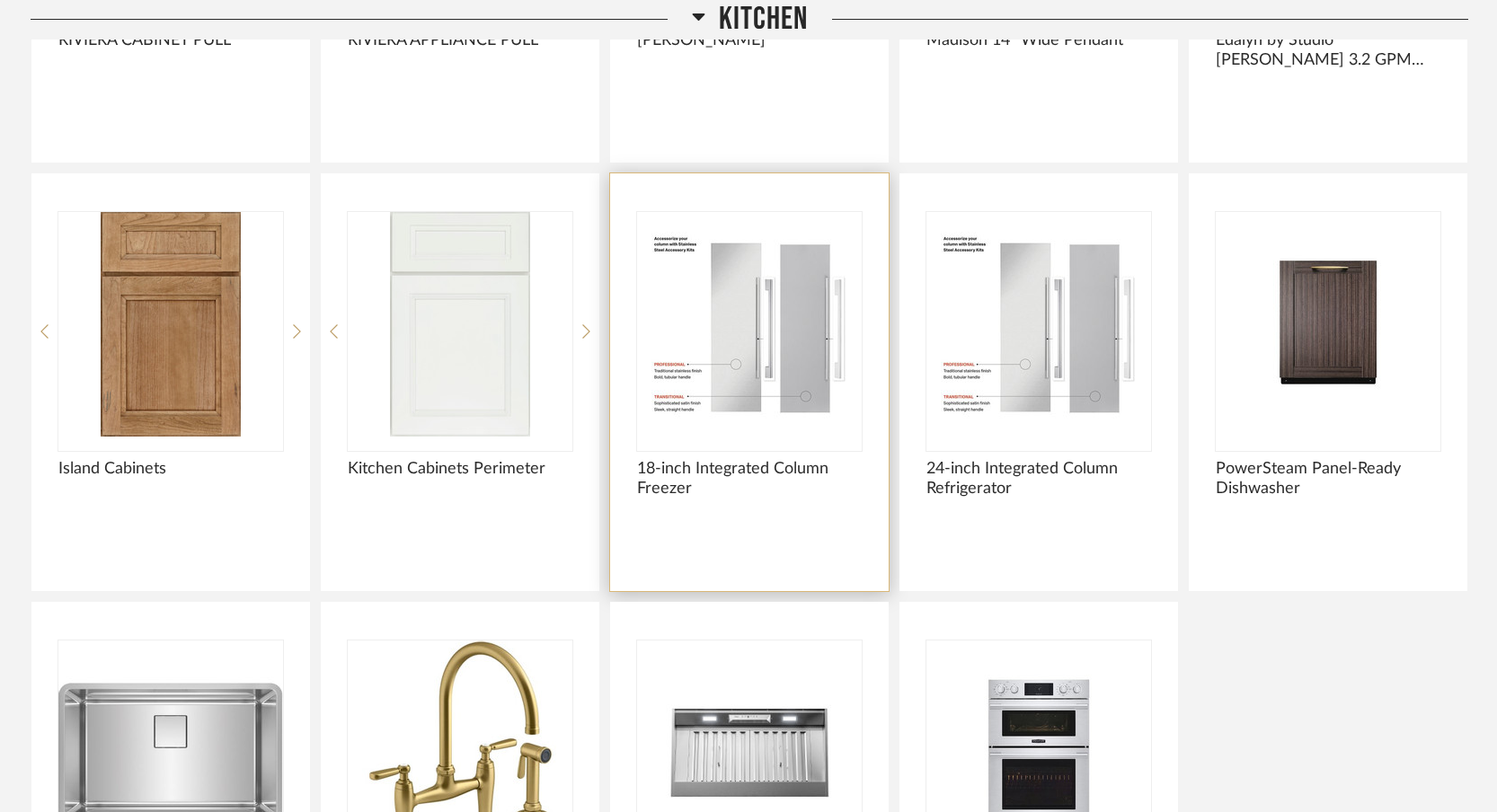
click at [757, 337] on img "0" at bounding box center [749, 324] width 225 height 225
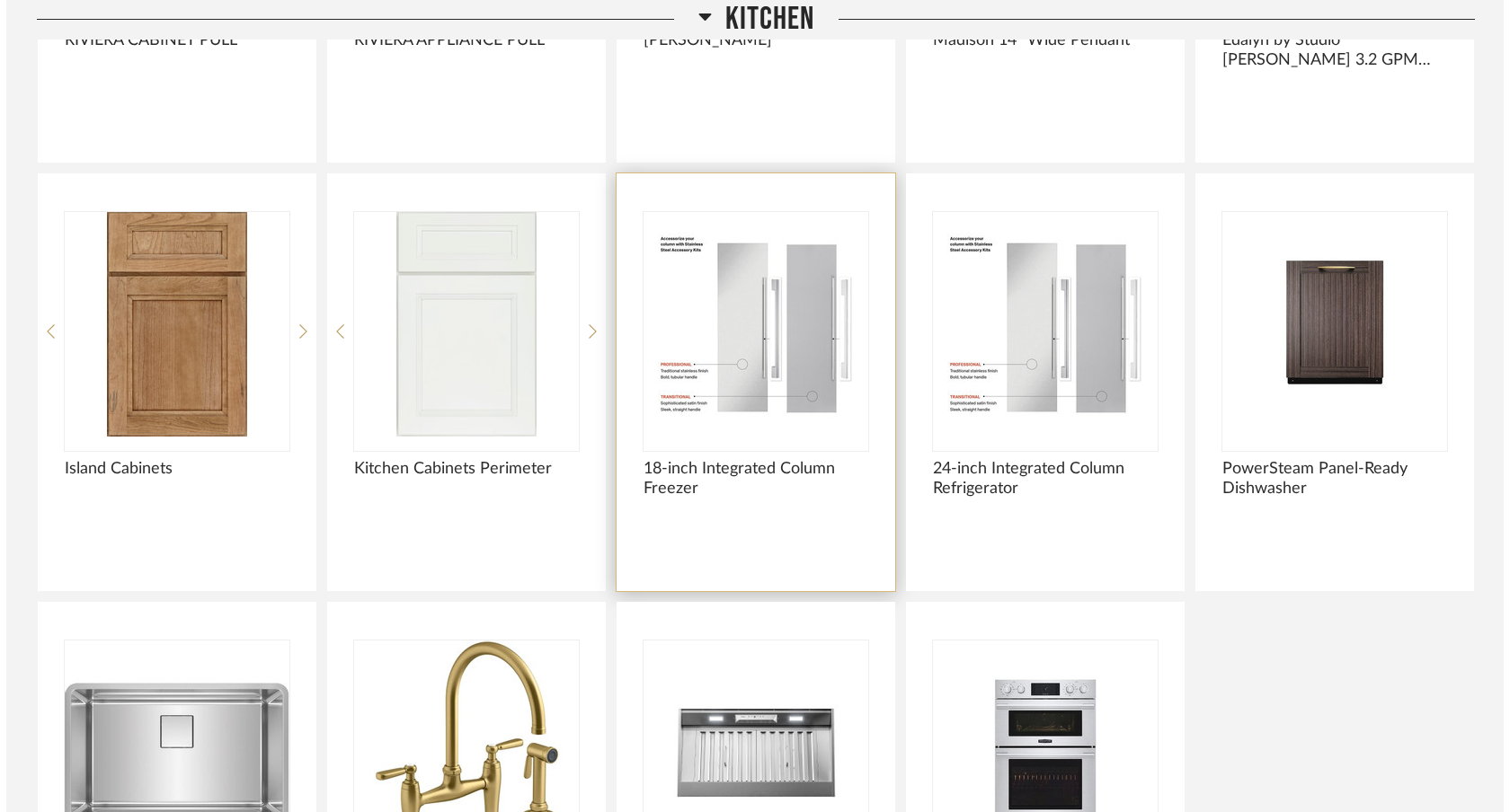
scroll to position [0, 0]
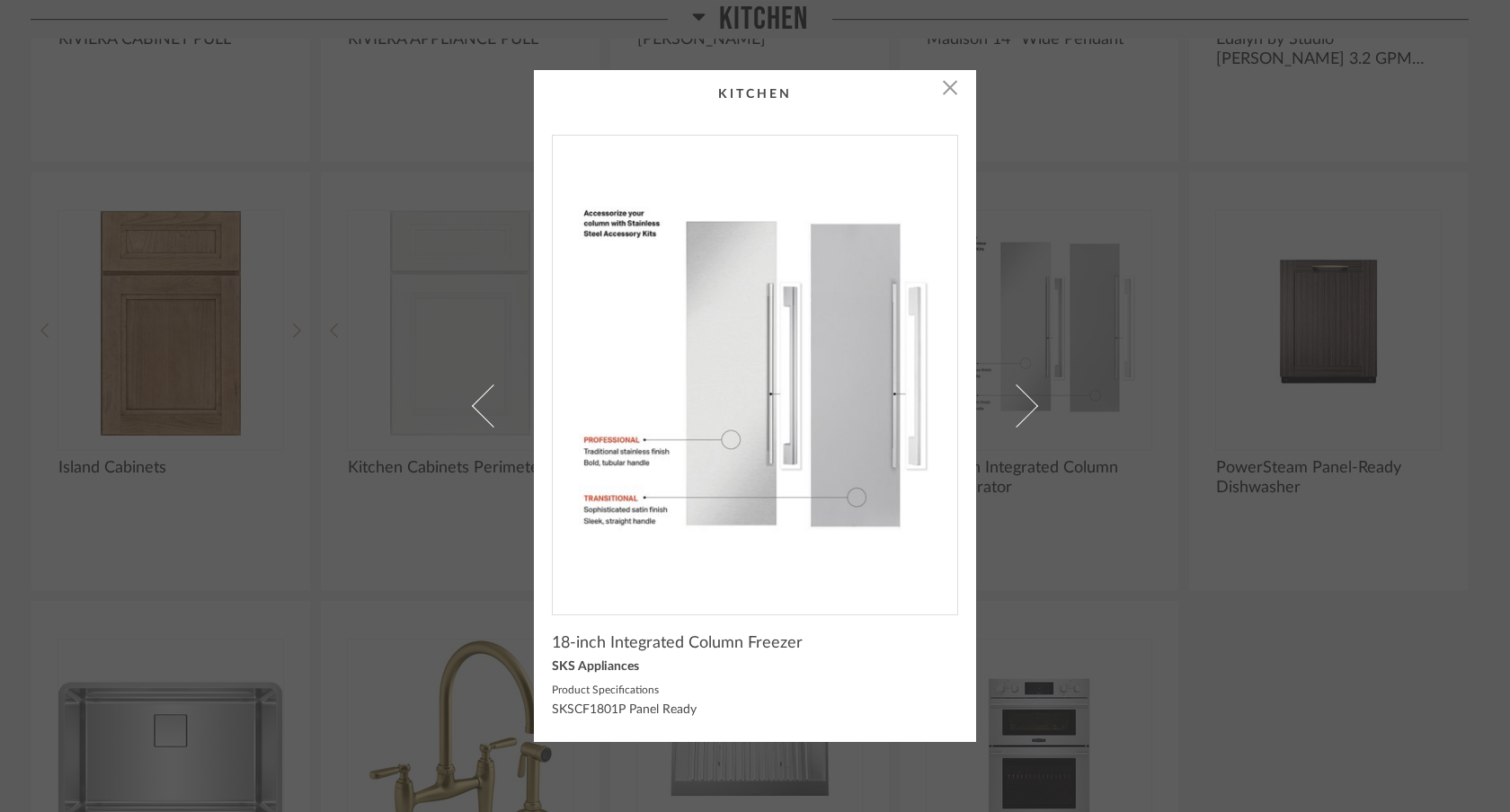
click at [0, 0] on div "× 18-inch Integrated Column Freezer SKS Appliances Product Specifications SKSCF…" at bounding box center [755, 406] width 1510 height 812
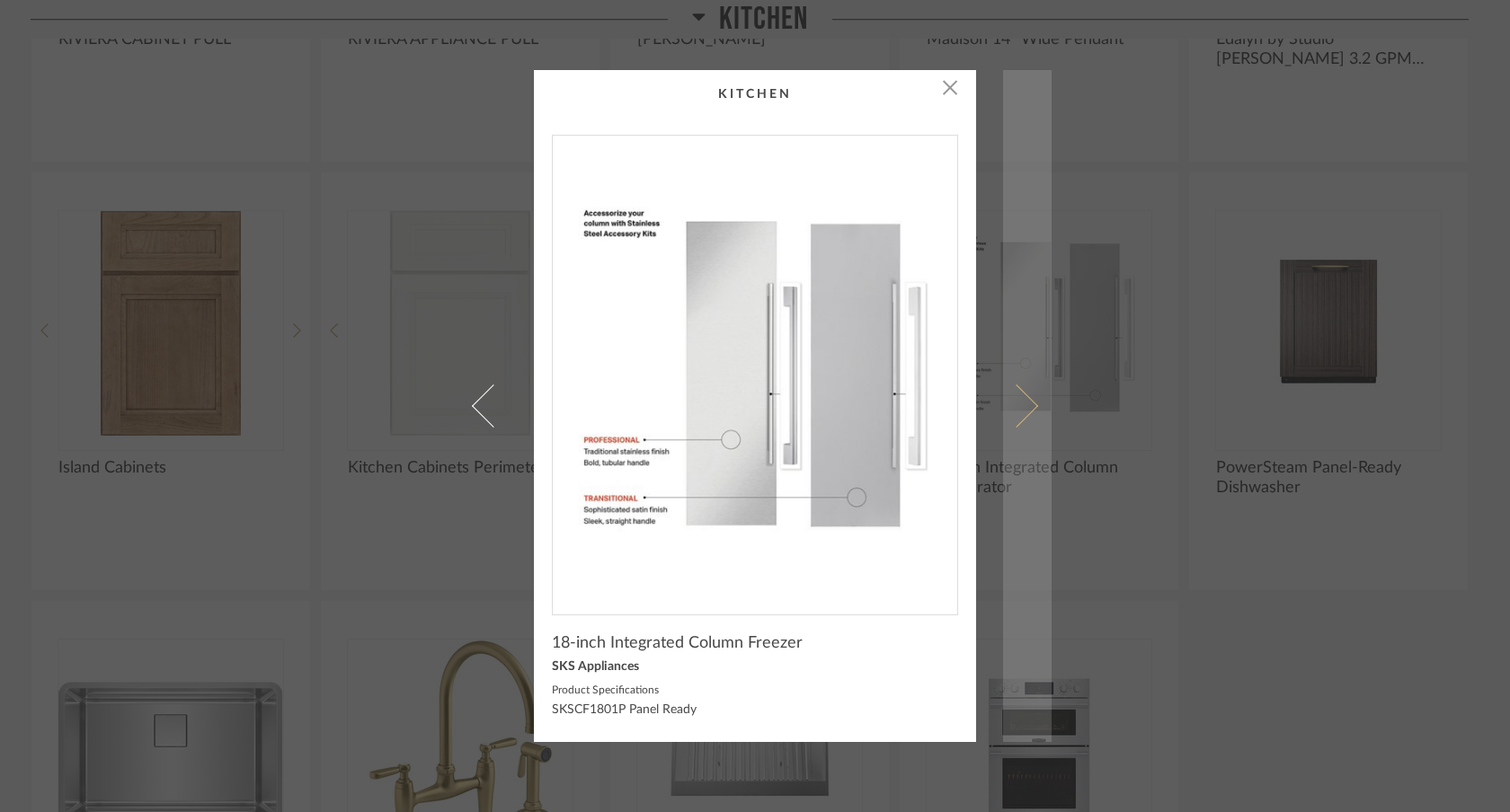
click at [1018, 397] on span at bounding box center [1017, 406] width 43 height 43
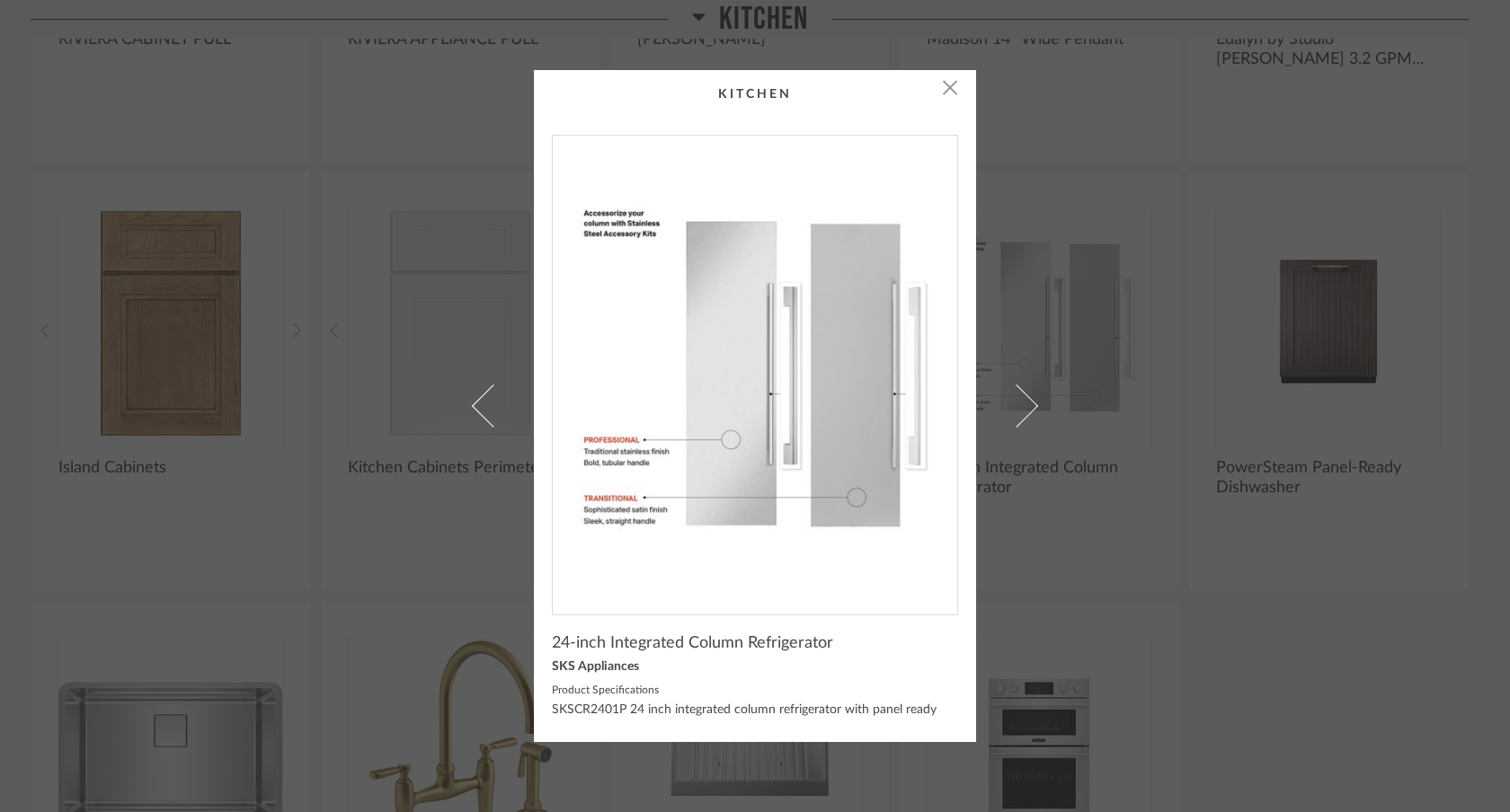
click at [1146, 333] on div "× 24-inch Integrated Column Refrigerator SKS Appliances Product Specifications …" at bounding box center [755, 406] width 1510 height 812
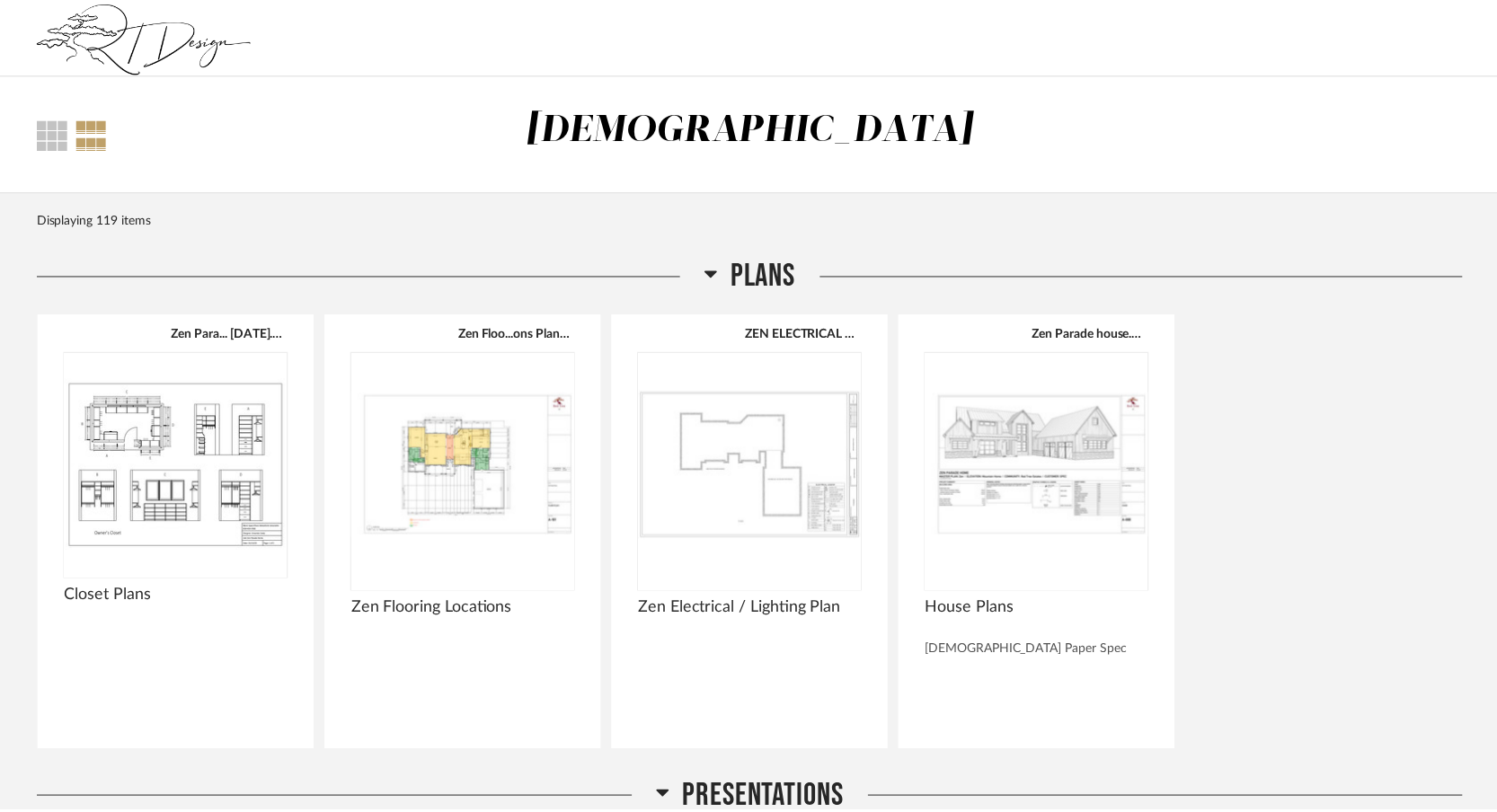
scroll to position [6902, 0]
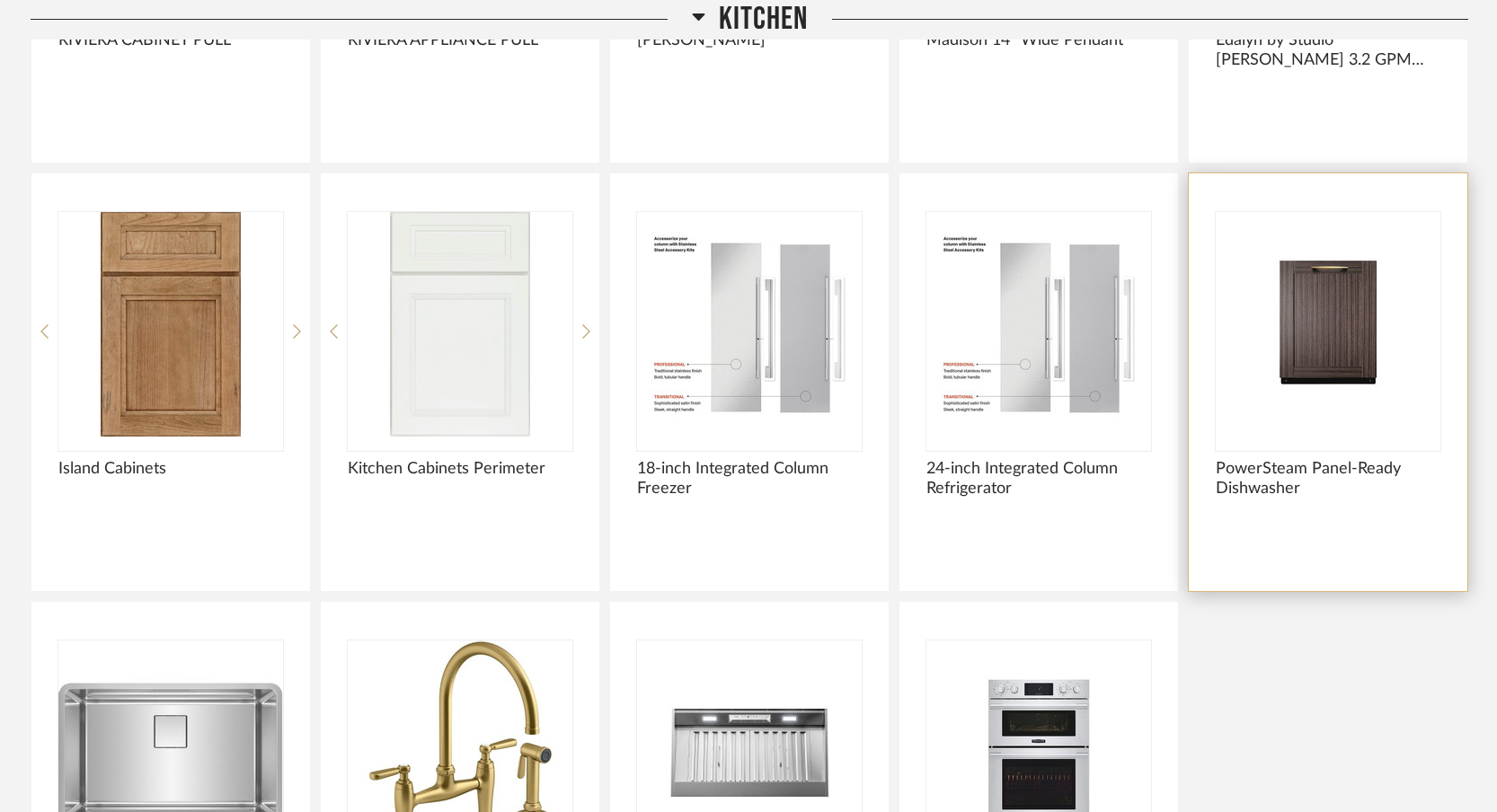
click at [1329, 338] on img "0" at bounding box center [1328, 324] width 225 height 225
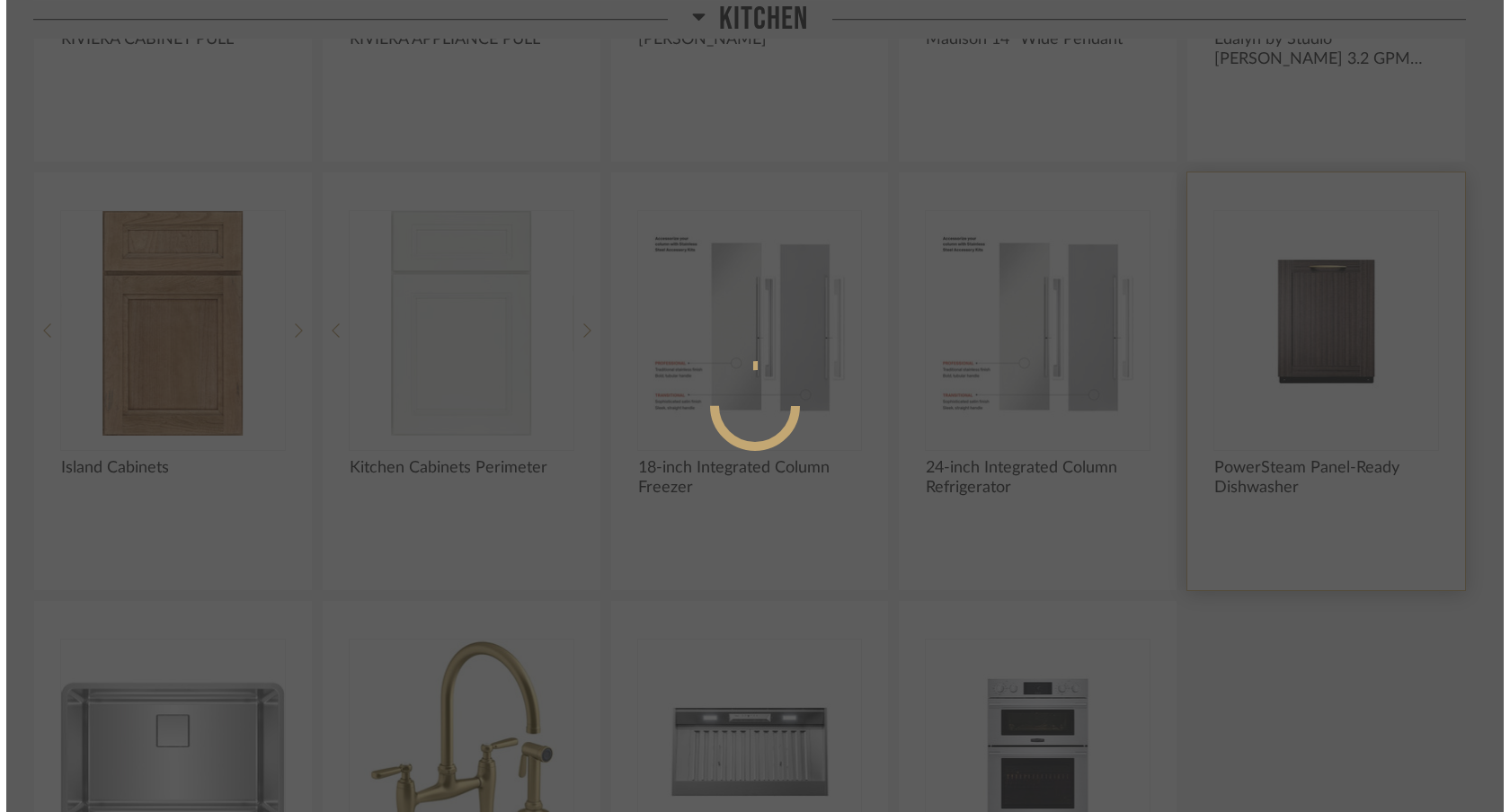
scroll to position [0, 0]
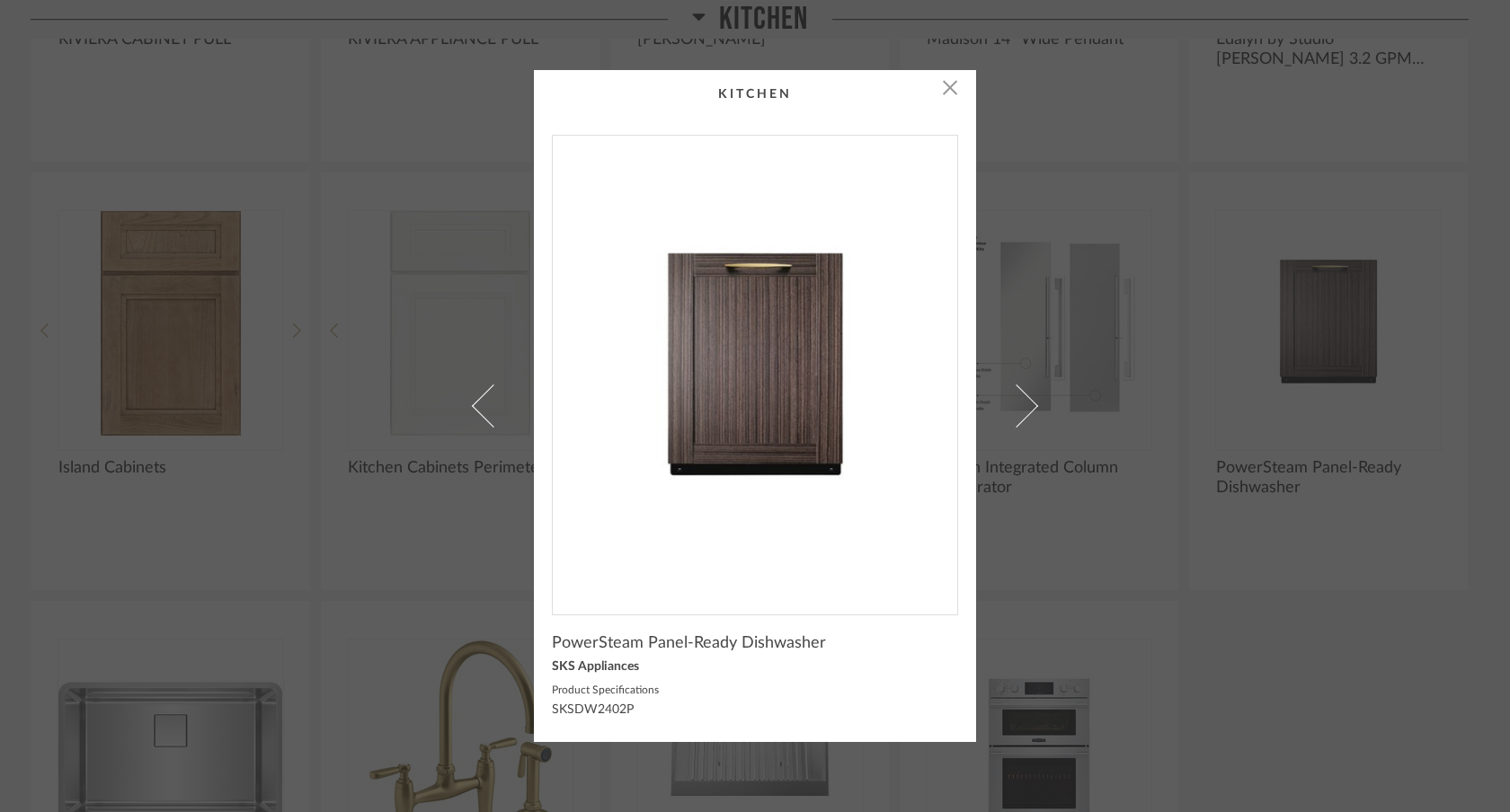
drag, startPoint x: 733, startPoint y: 423, endPoint x: 556, endPoint y: 2, distance: 456.7
click at [0, 0] on div "× PowerSteam Panel-Ready Dishwasher SKS Appliances Product Specifications SKSDW…" at bounding box center [755, 406] width 1510 height 812
click at [1245, 371] on div "× PowerSteam Panel-Ready Dishwasher SKS Appliances Product Specifications SKSDW…" at bounding box center [755, 406] width 1510 height 812
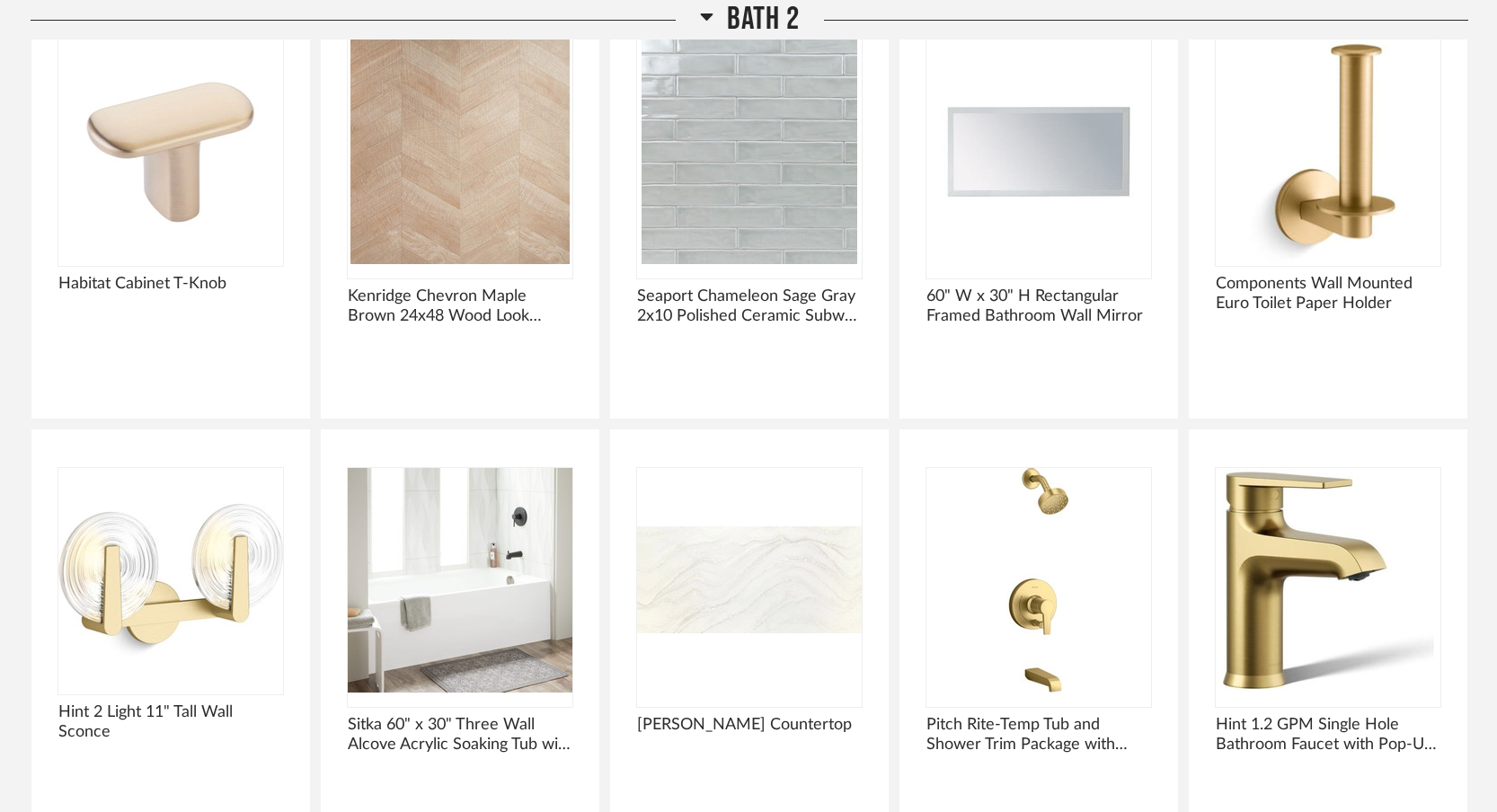
scroll to position [12490, 0]
